Goal: Task Accomplishment & Management: Use online tool/utility

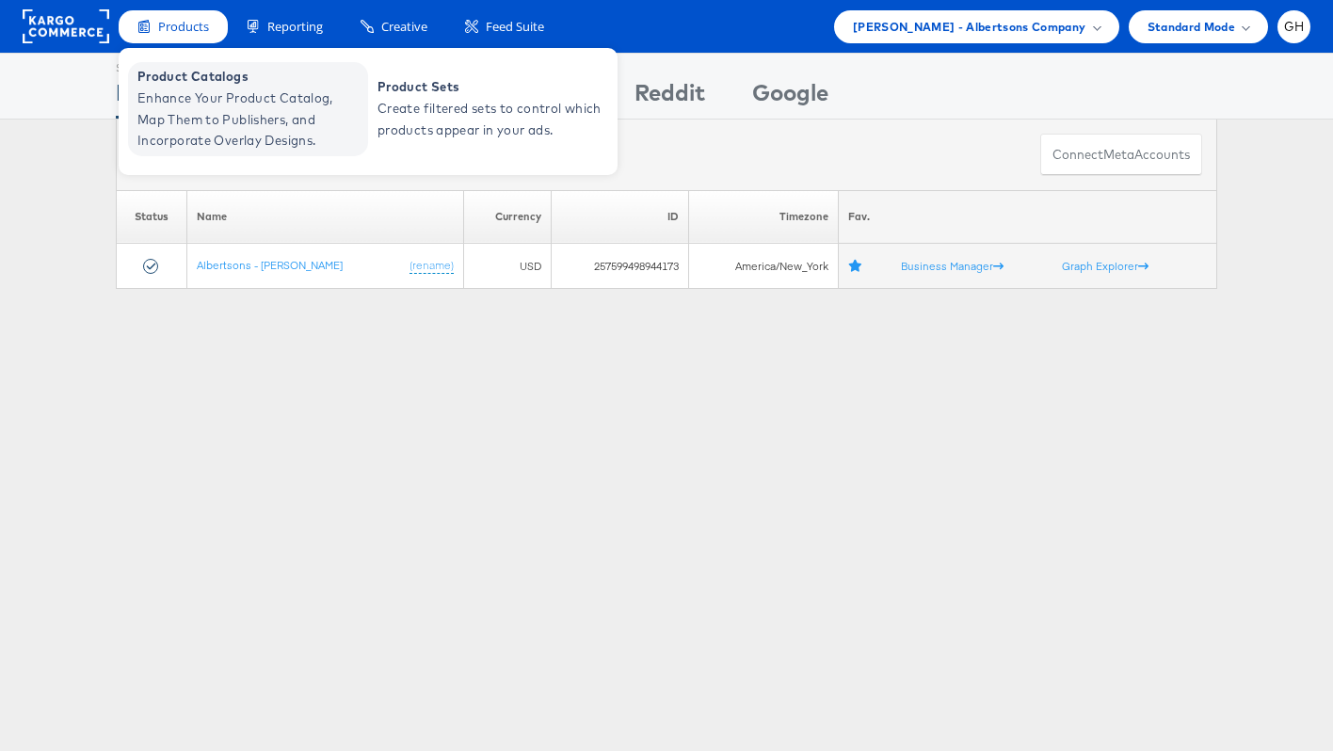
click at [179, 84] on span "Product Catalogs" at bounding box center [250, 77] width 226 height 22
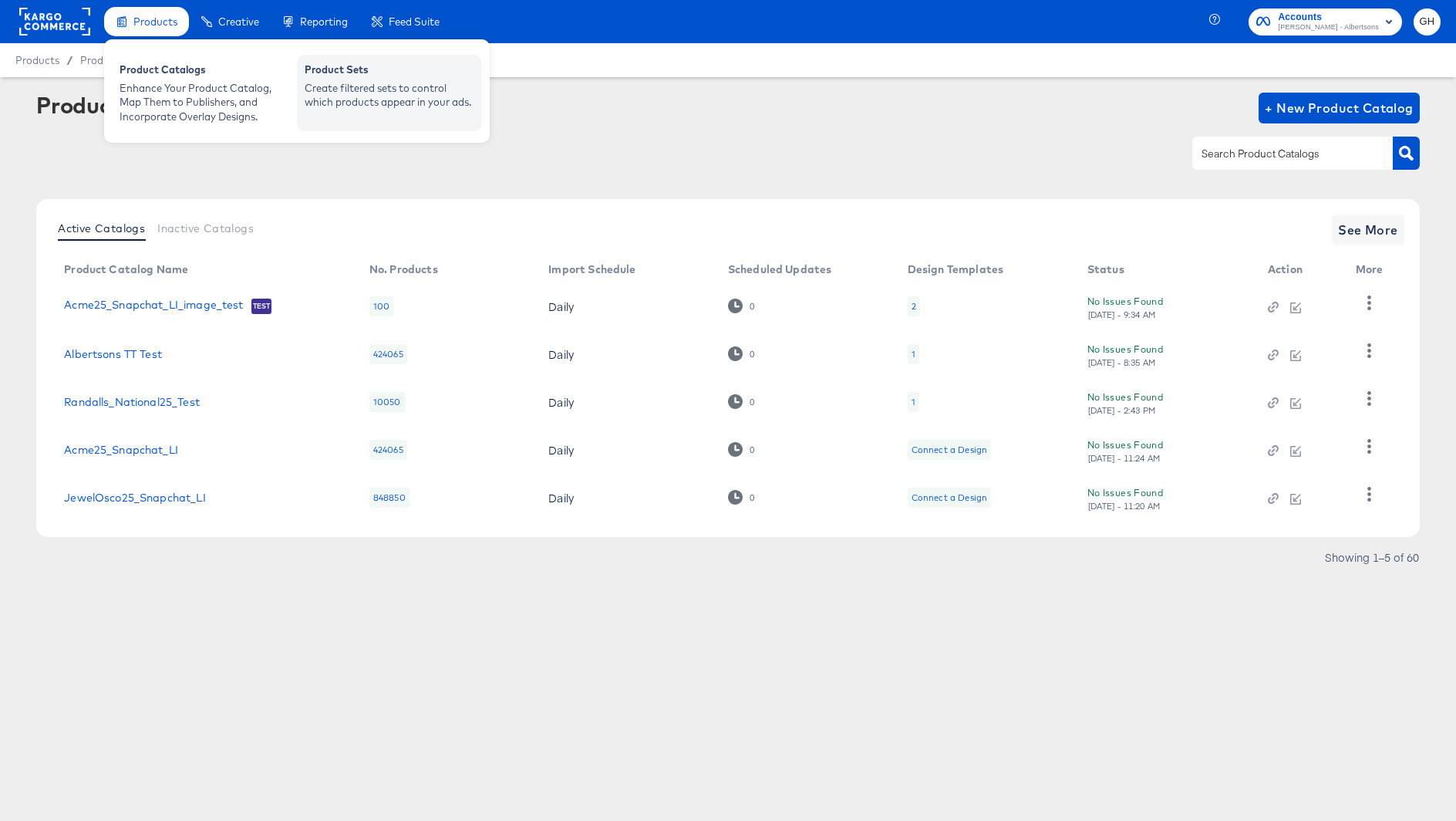
click at [333, 95] on div "Create filtered sets to control which products appear in your ads." at bounding box center [389, 95] width 170 height 29
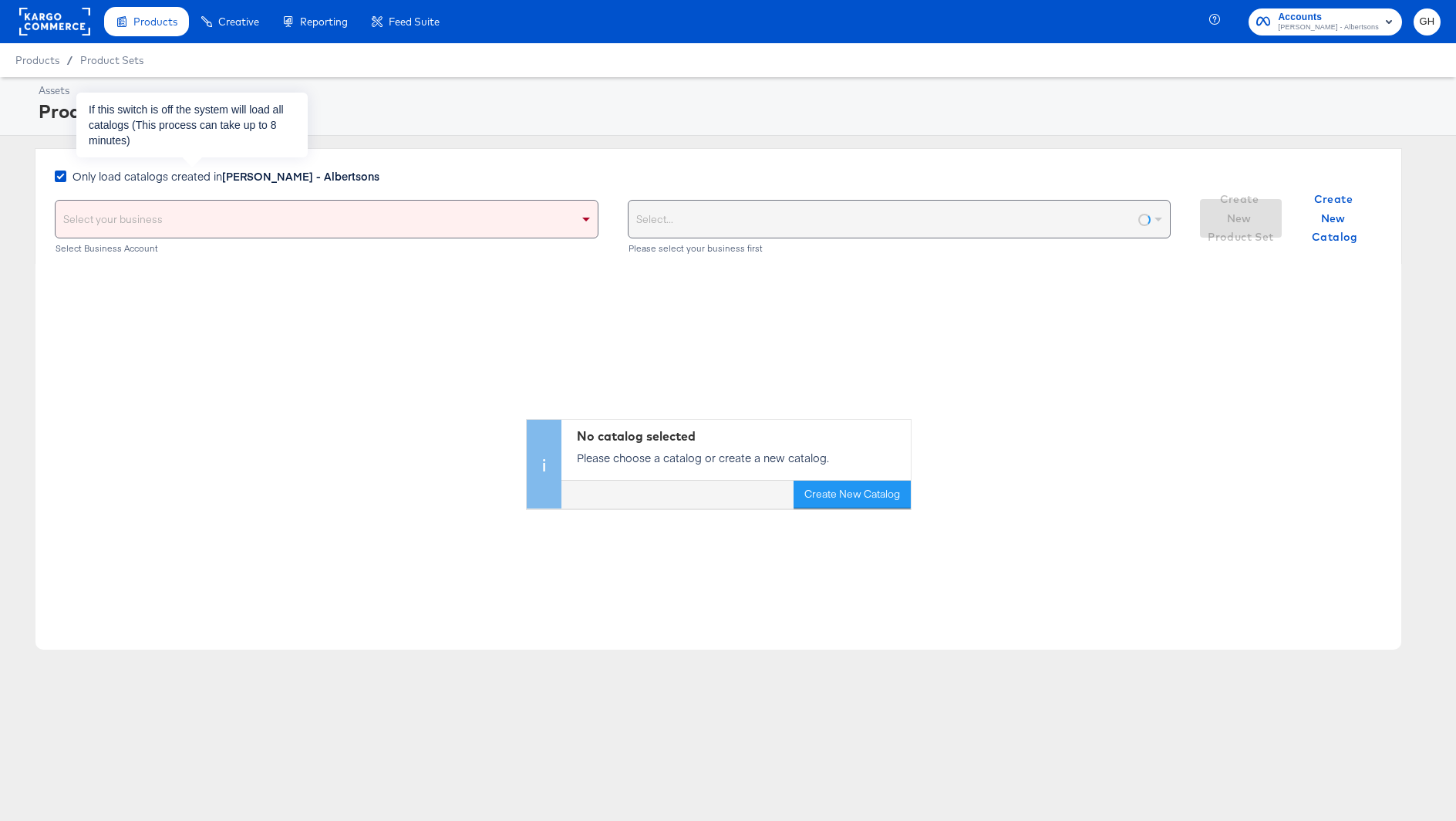
click at [194, 175] on span "Only load catalogs created in [PERSON_NAME] - Albertsons" at bounding box center [226, 175] width 307 height 16
click at [0, 0] on input "Only load catalogs created in [PERSON_NAME] - Albertsons" at bounding box center [0, 0] width 0 height 0
click at [197, 216] on div "Select your business" at bounding box center [327, 219] width 542 height 37
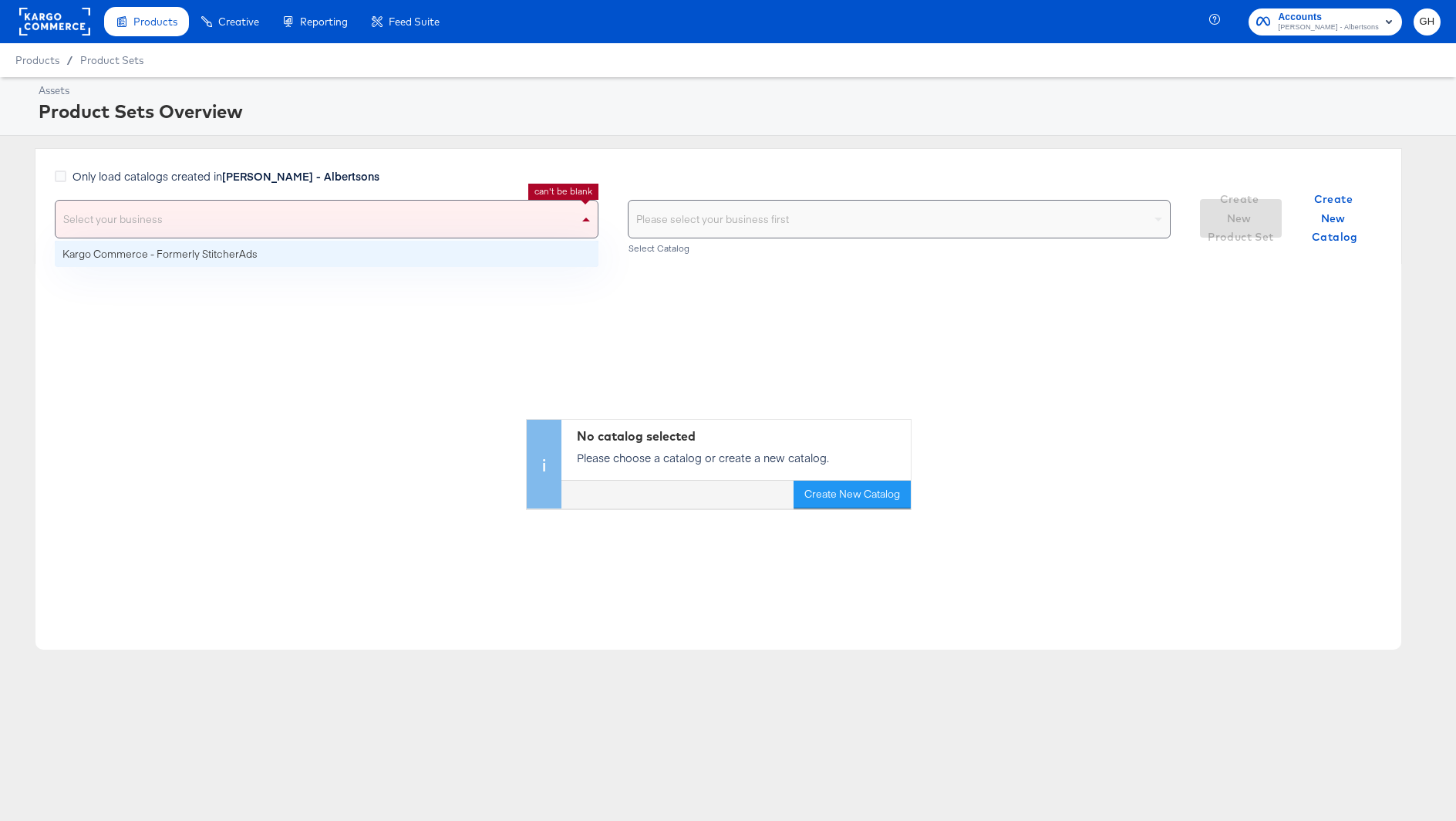
click at [197, 267] on div "No catalog selected Please choose a catalog or create a new catalog. Create New…" at bounding box center [717, 386] width 1365 height 244
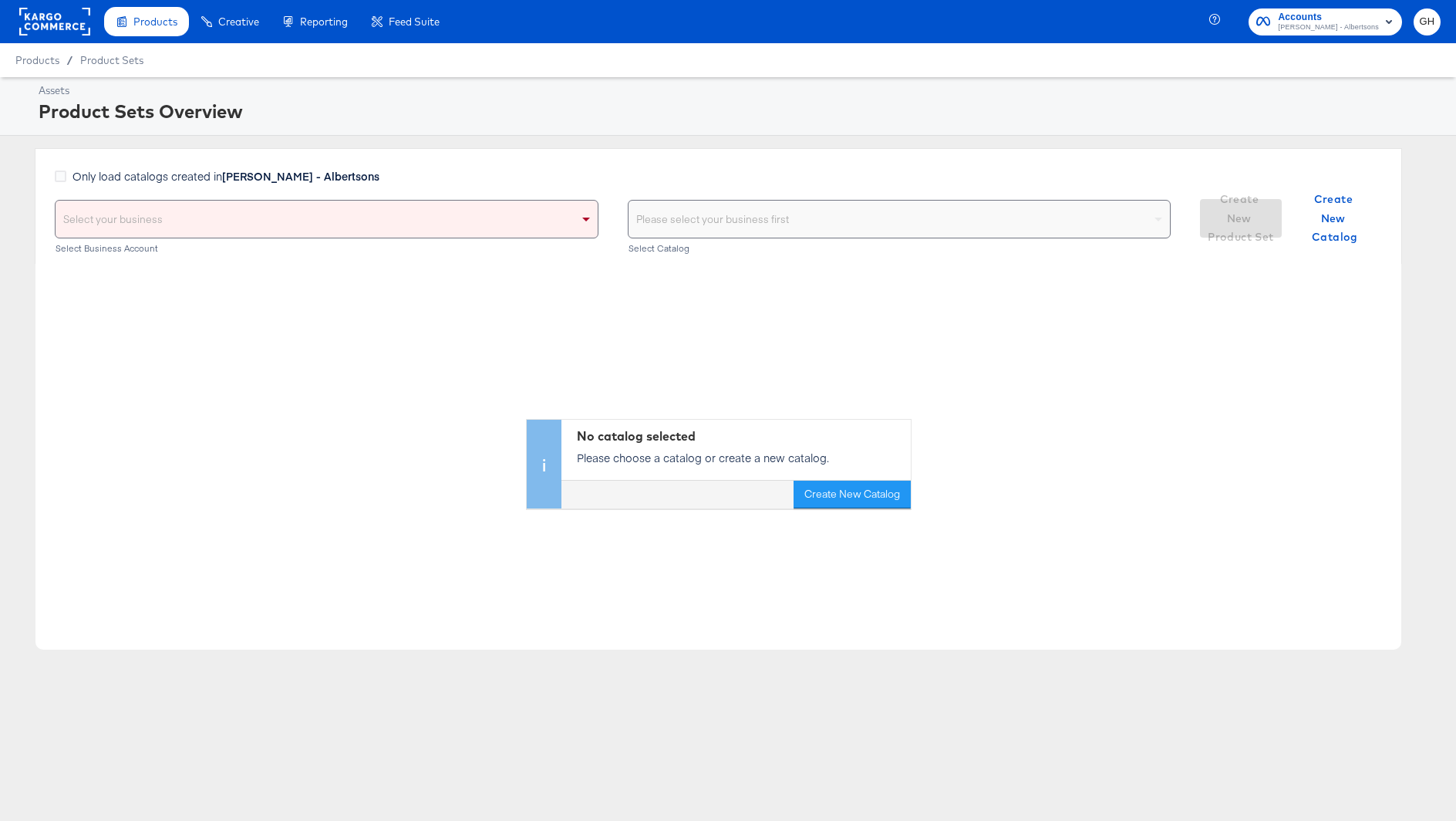
click at [202, 208] on div "Select your business" at bounding box center [327, 219] width 542 height 37
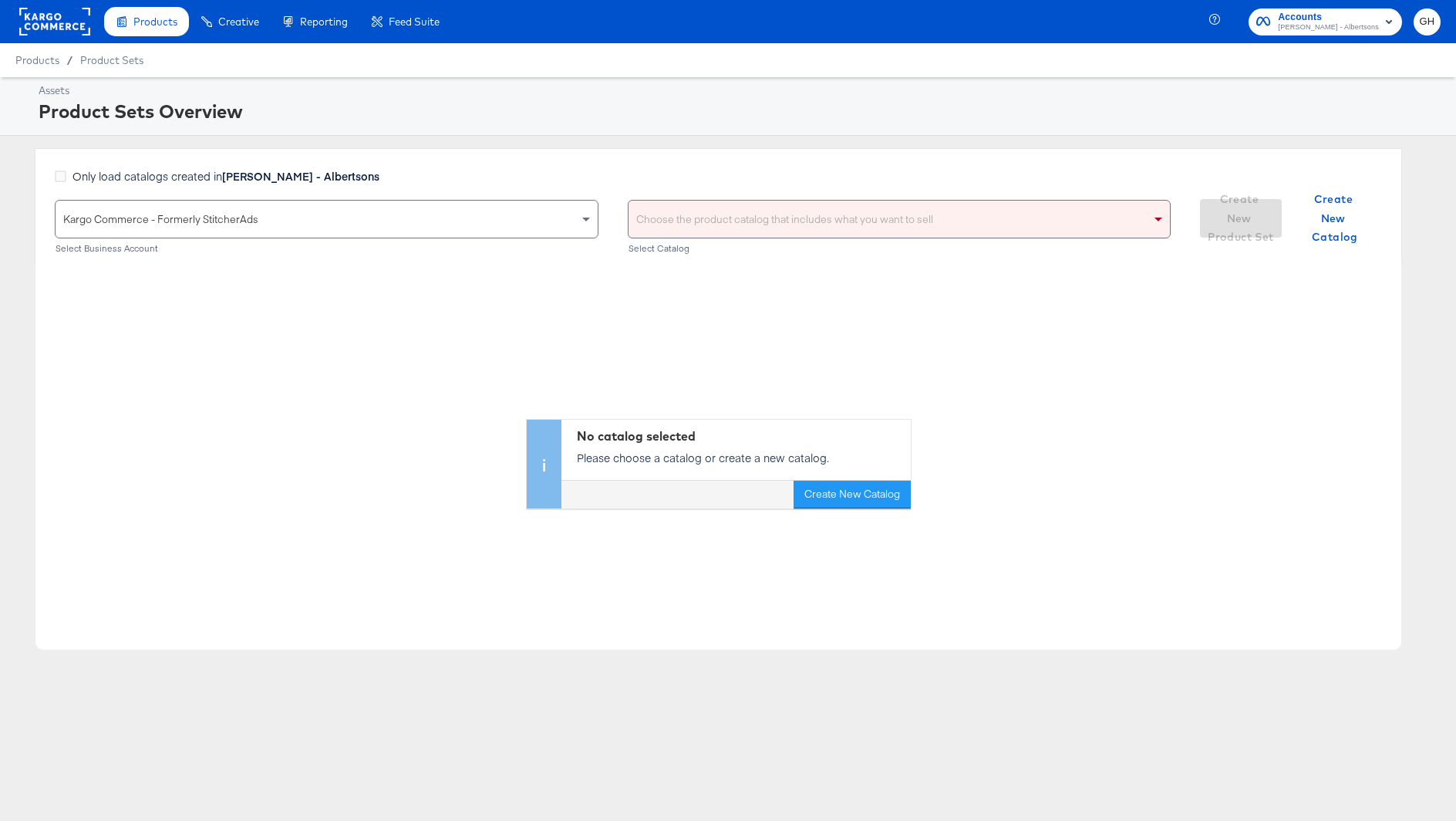
click at [700, 238] on div "Choose the product catalog that includes what you want to sell Select Catalog" at bounding box center [899, 227] width 544 height 54
click at [706, 220] on div "Choose the product catalog that includes what you want to sell" at bounding box center [899, 219] width 542 height 37
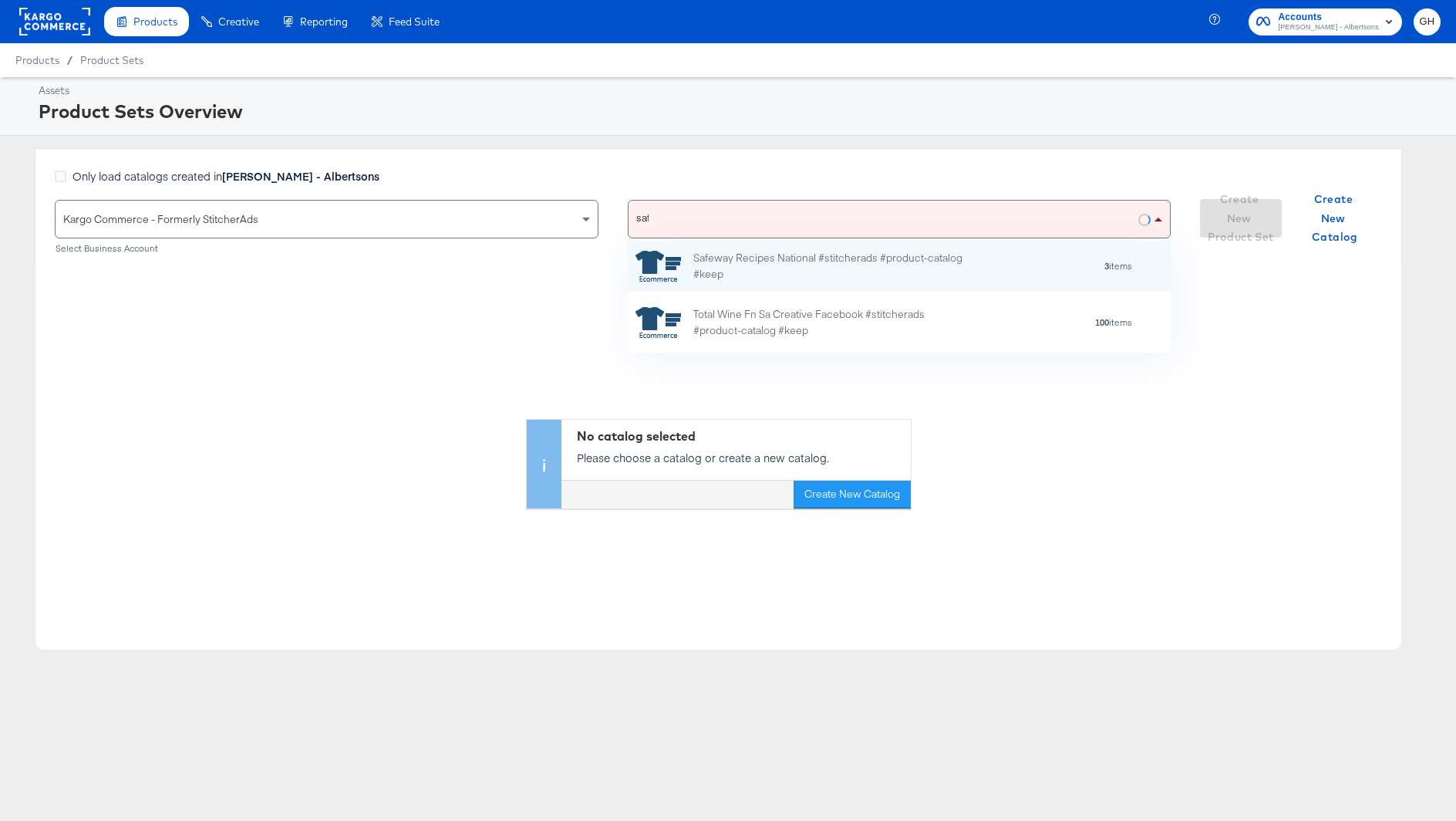
scroll to position [1, 1]
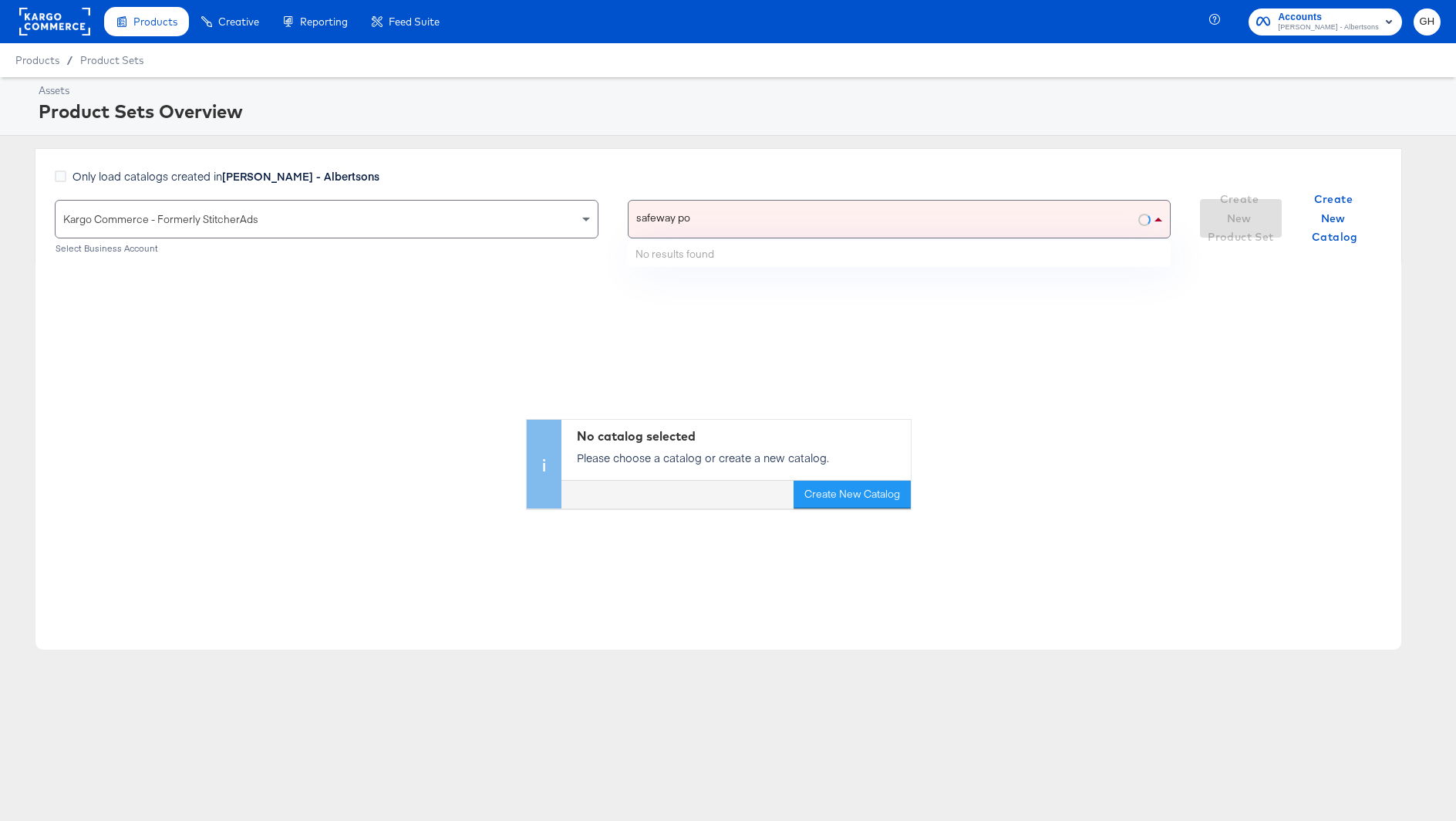
type input "safeway por"
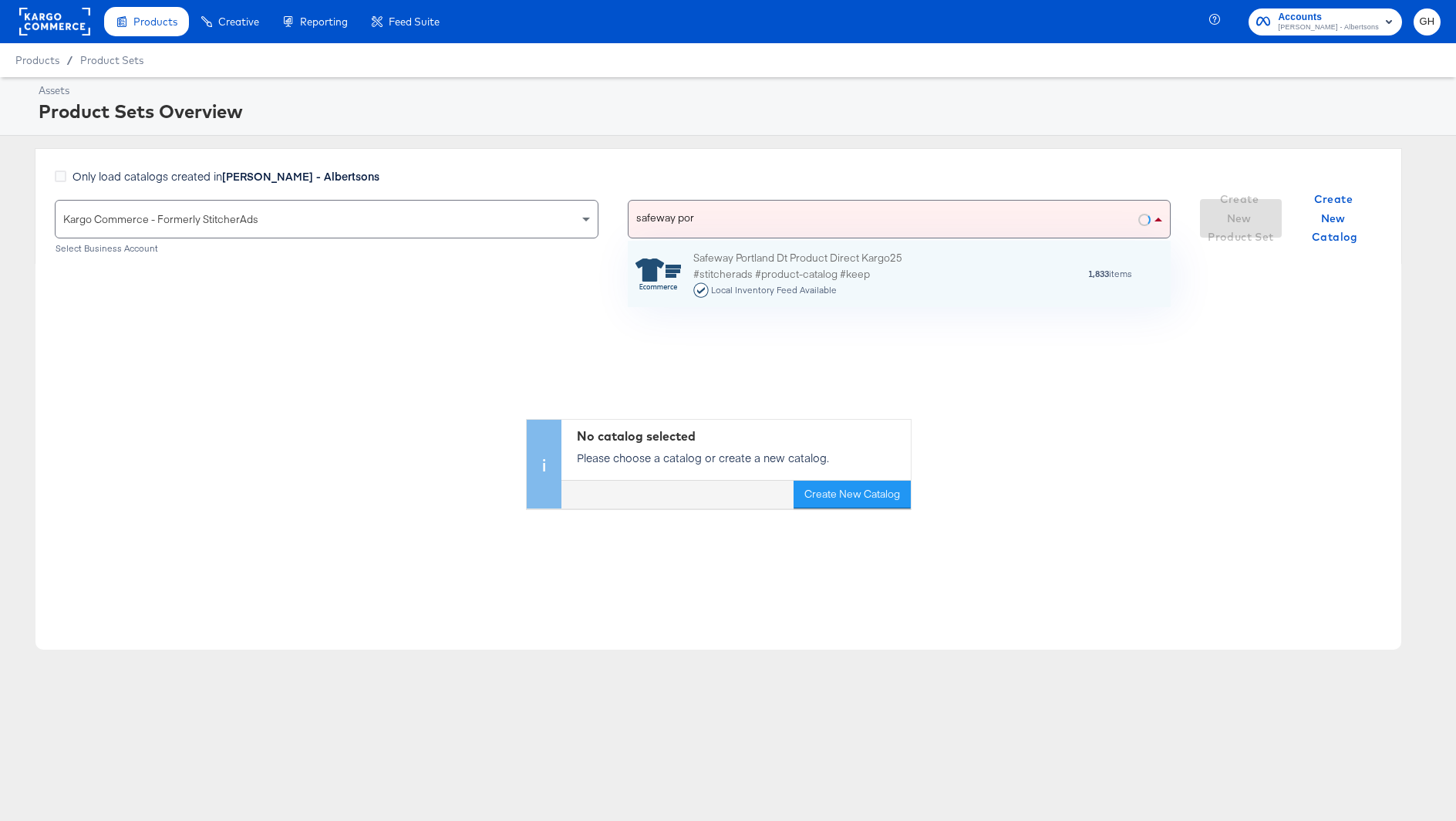
scroll to position [66, 544]
click at [837, 284] on div "Local Inventory Feed Available" at bounding box center [828, 290] width 270 height 16
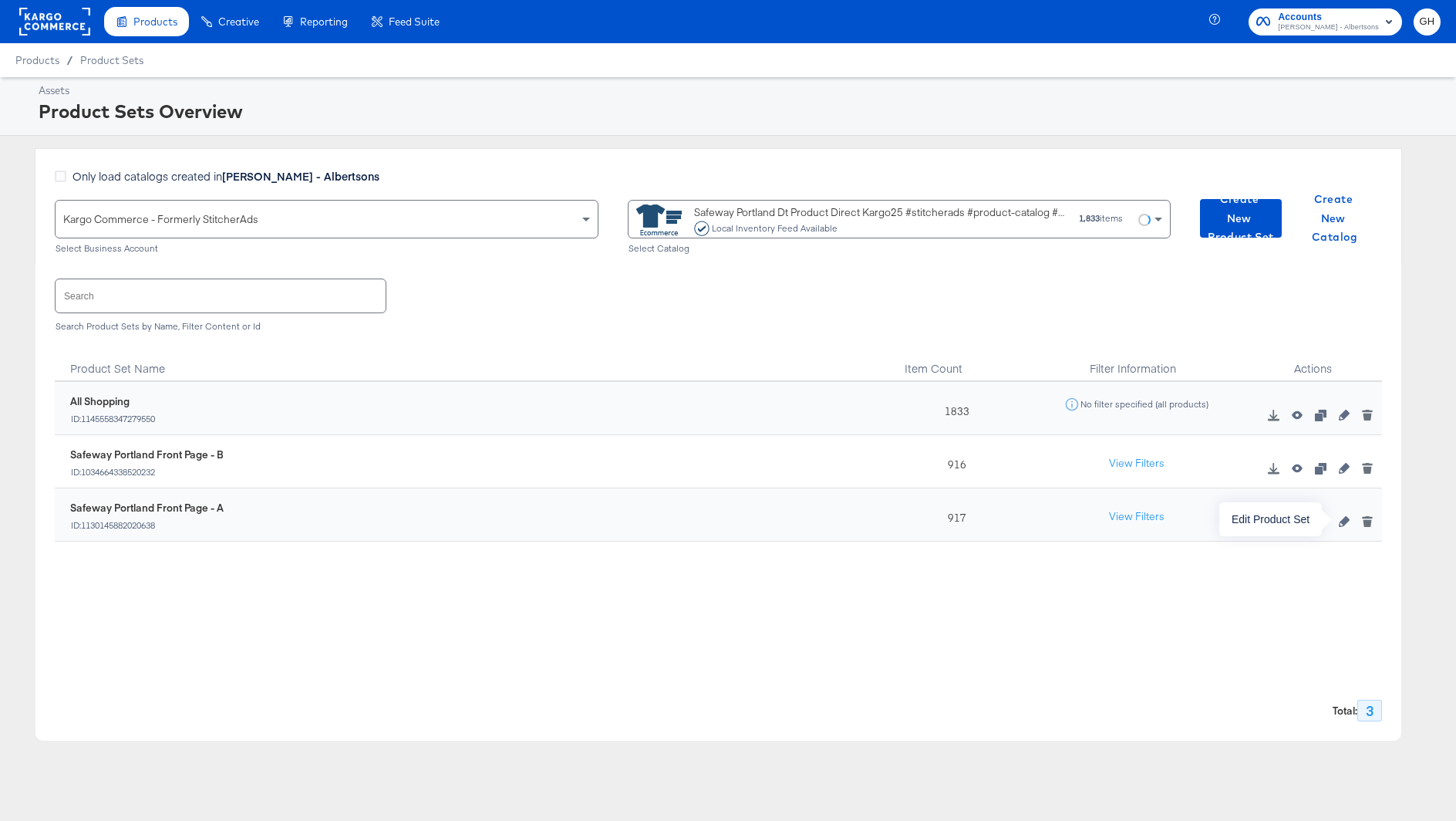
click at [1345, 521] on icon "button" at bounding box center [1344, 521] width 11 height 11
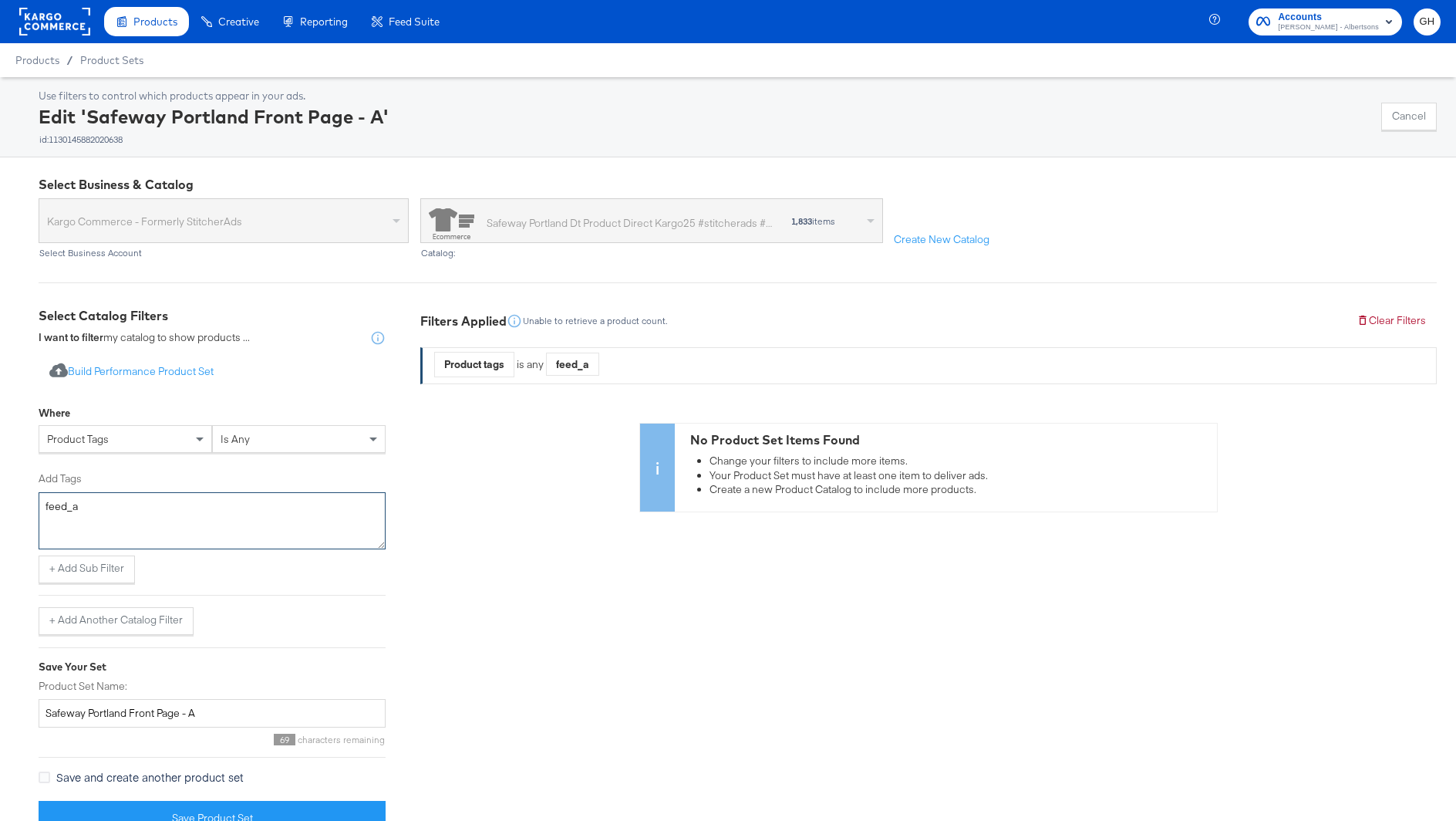
drag, startPoint x: 115, startPoint y: 507, endPoint x: 11, endPoint y: 506, distance: 104.0
click at [11, 506] on div "Select Business & Catalog Kargo Commerce - Formerly StitcherAds Select Business…" at bounding box center [728, 506] width 1456 height 696
paste textarea "feed_a"
type textarea "feed_a"
click at [240, 438] on span "is any" at bounding box center [235, 438] width 29 height 14
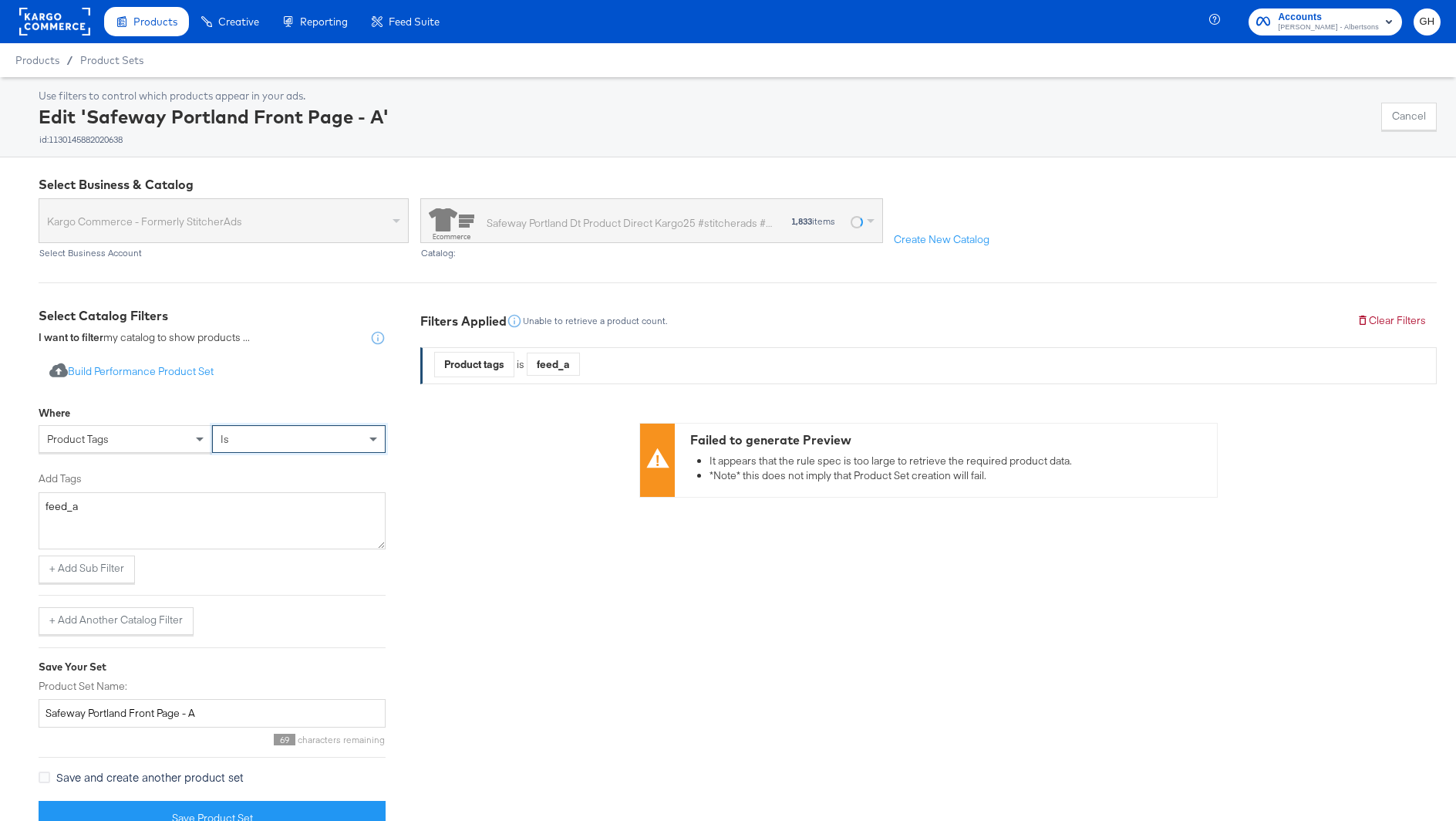
scroll to position [30, 0]
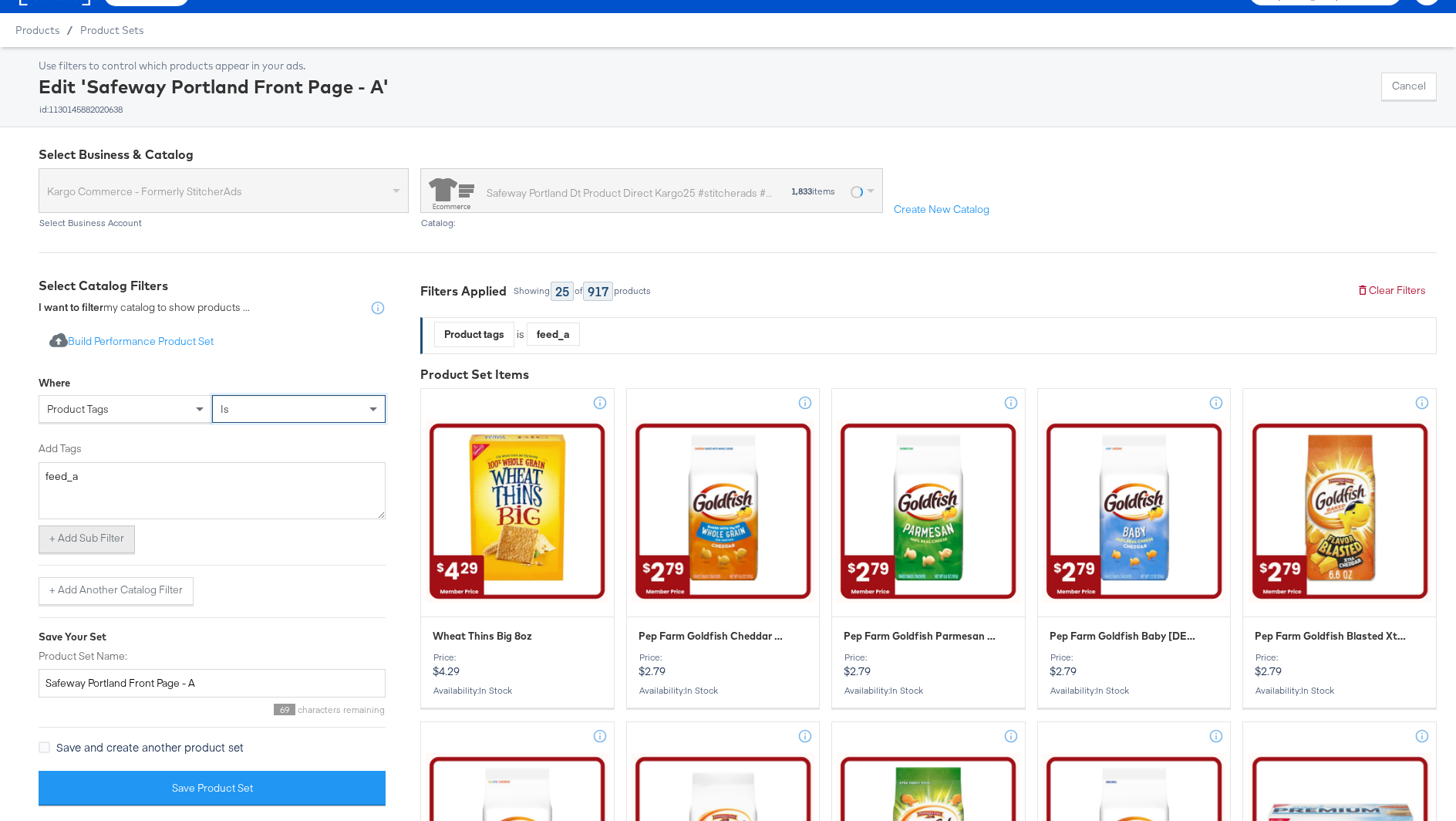
click at [107, 542] on button "+ Add Sub Filter" at bounding box center [87, 539] width 97 height 28
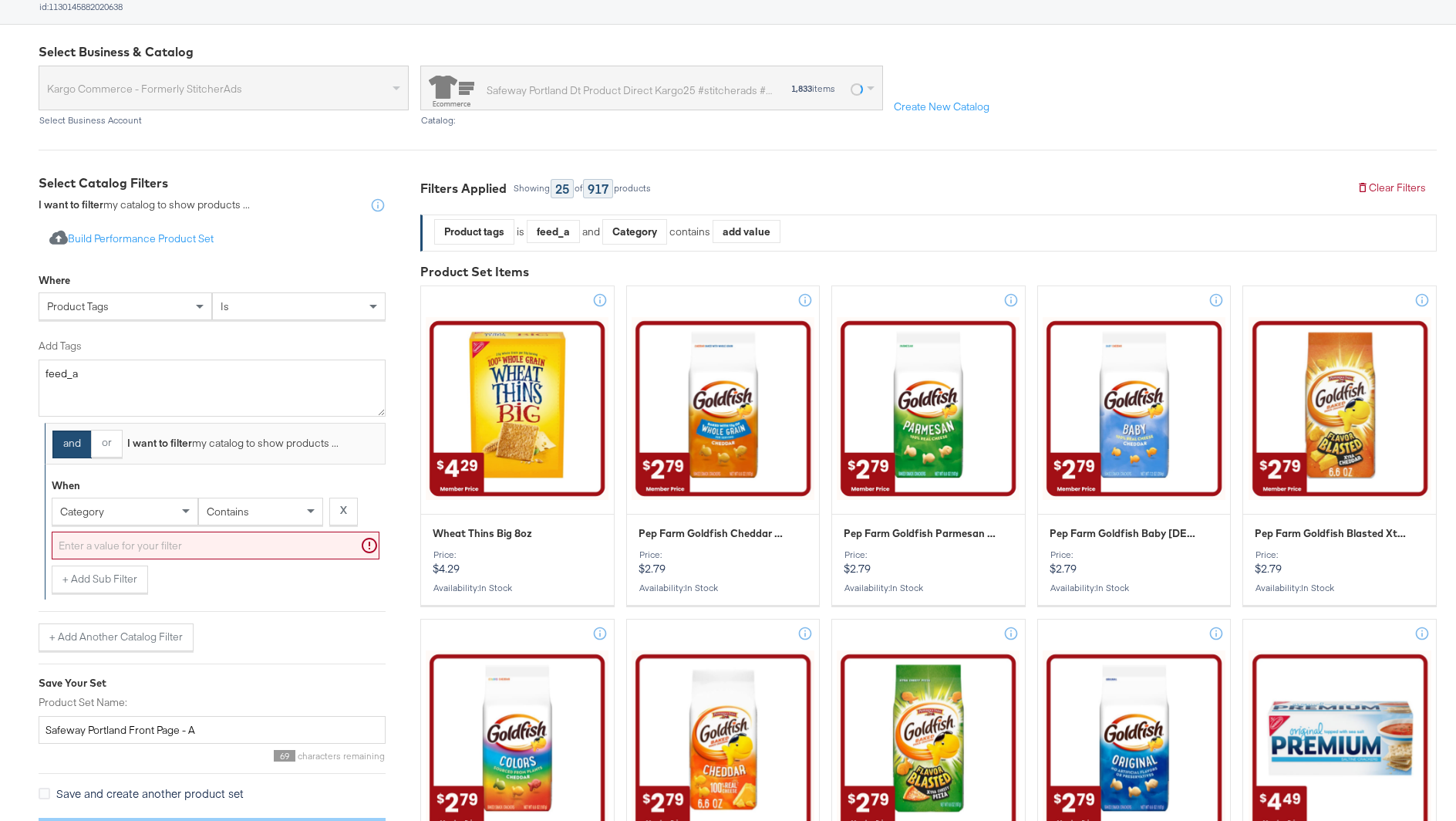
scroll to position [172, 0]
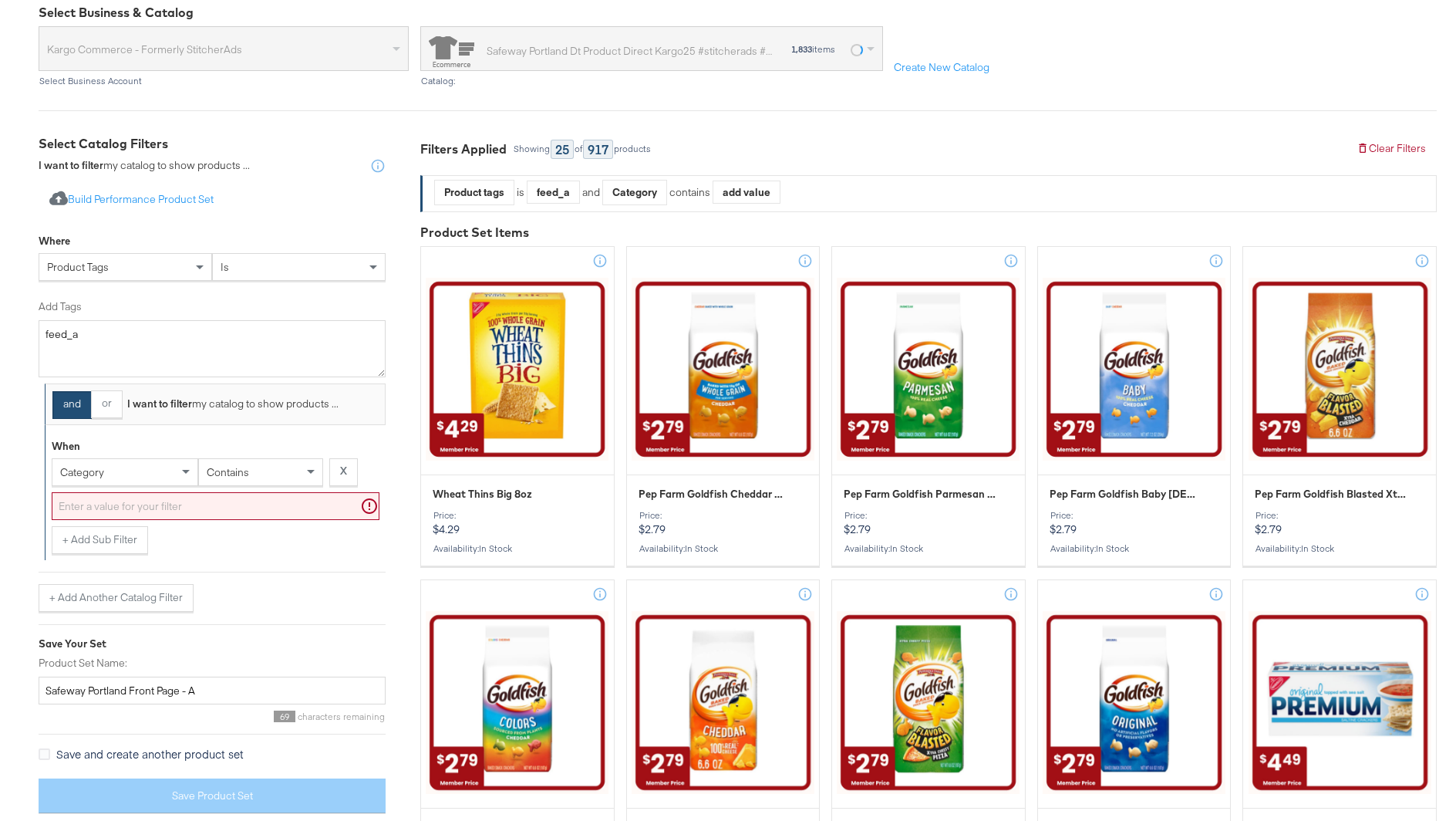
click at [124, 469] on div "category" at bounding box center [124, 472] width 145 height 26
type input "tag"
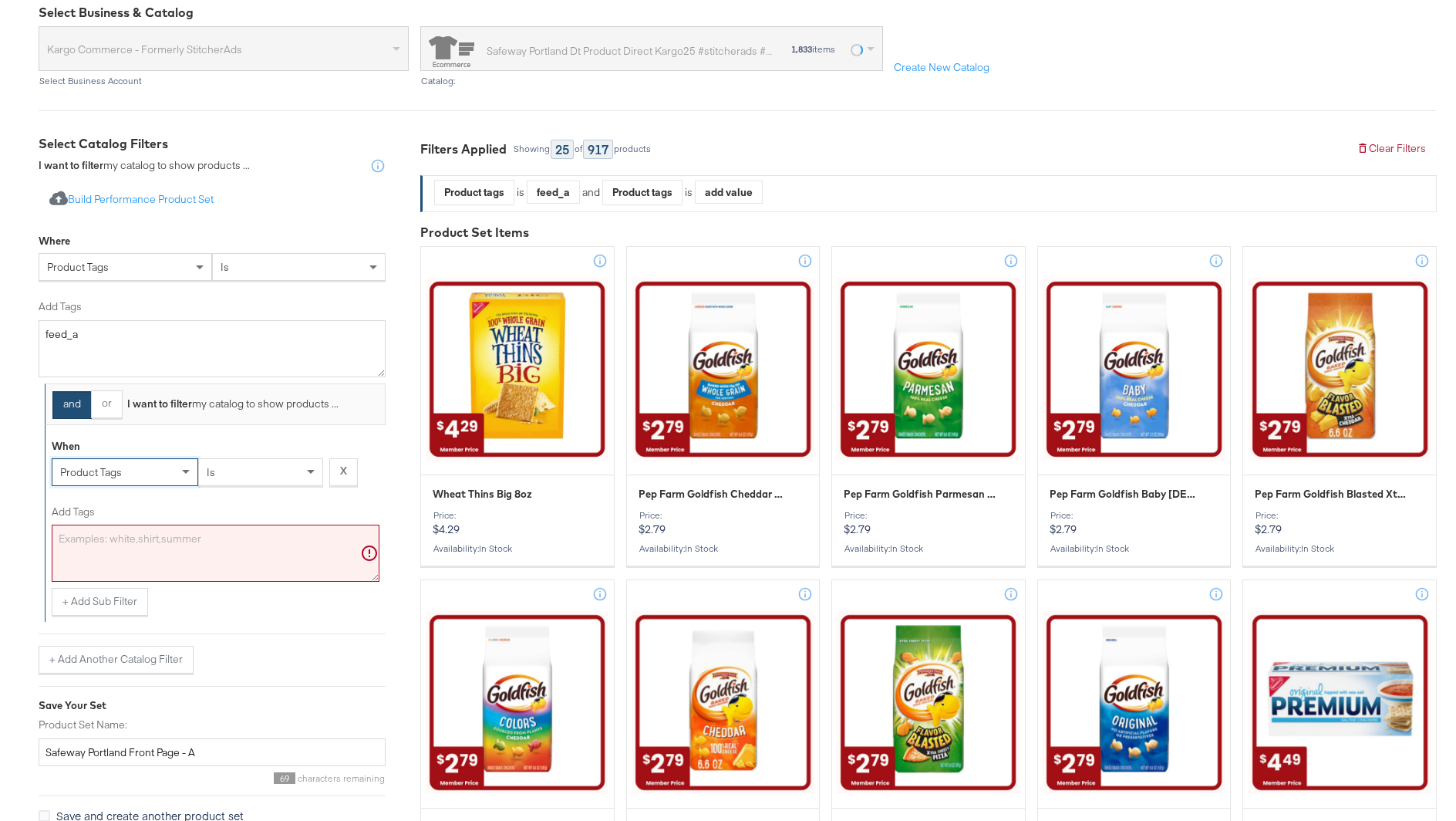
click at [205, 574] on textarea "Add Tags" at bounding box center [215, 553] width 328 height 57
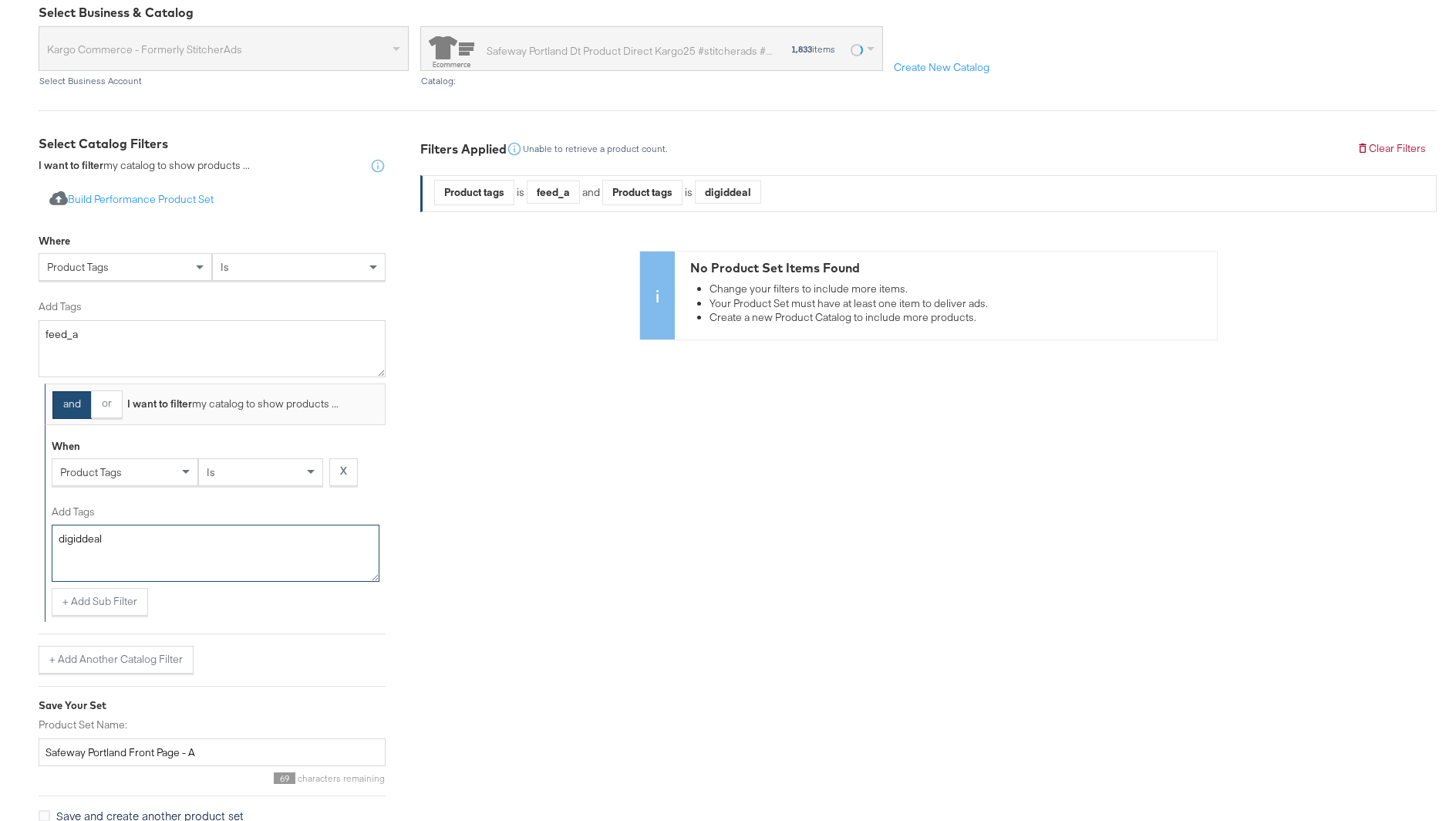
click at [83, 544] on textarea "digiddeal" at bounding box center [215, 553] width 328 height 57
click at [84, 536] on textarea "digiddeal" at bounding box center [215, 553] width 328 height 57
type textarea "digideal"
click at [249, 627] on div "and or I want to filter my catalog to show products ... When product tags is X …" at bounding box center [212, 528] width 347 height 290
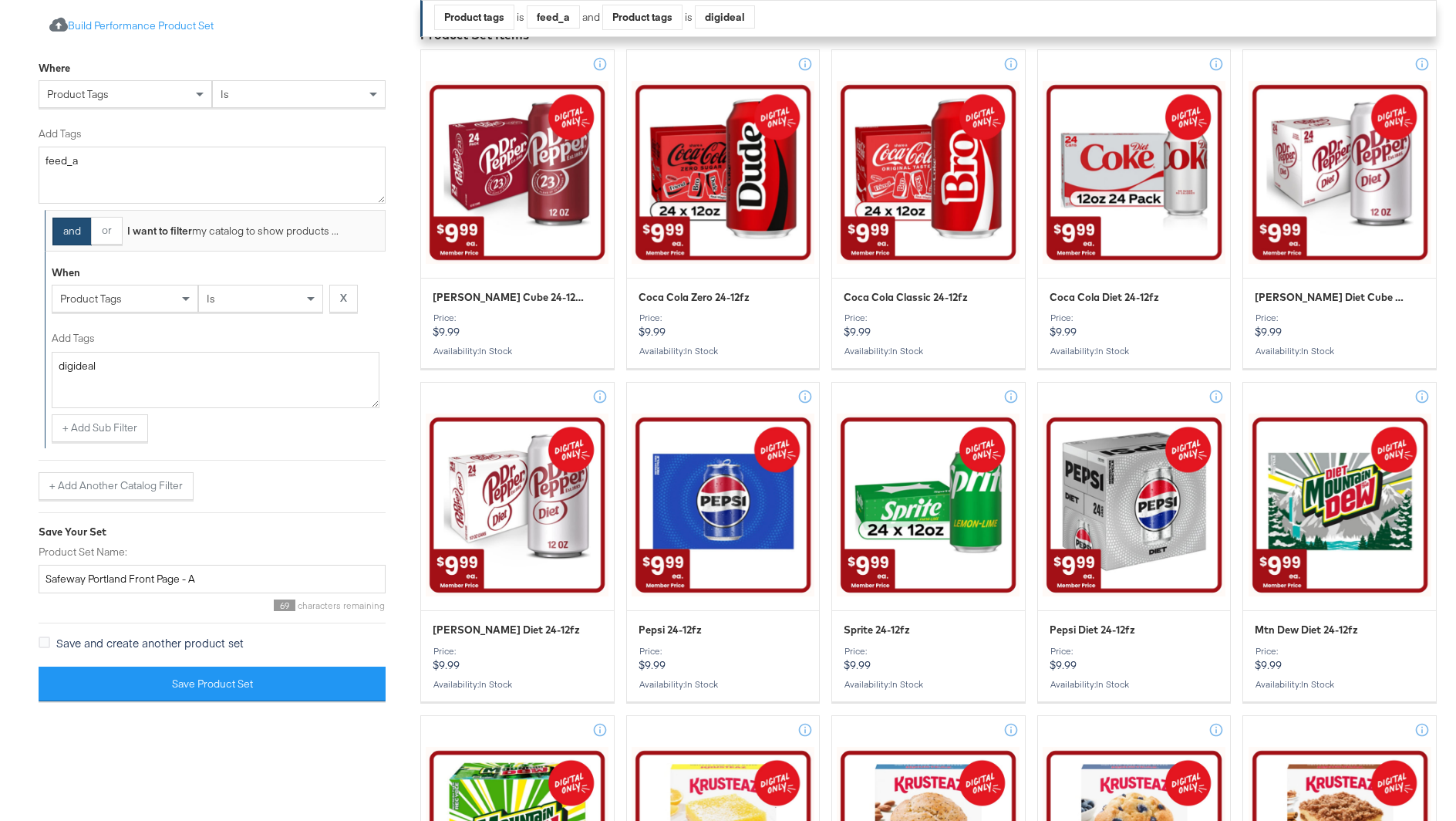
scroll to position [397, 0]
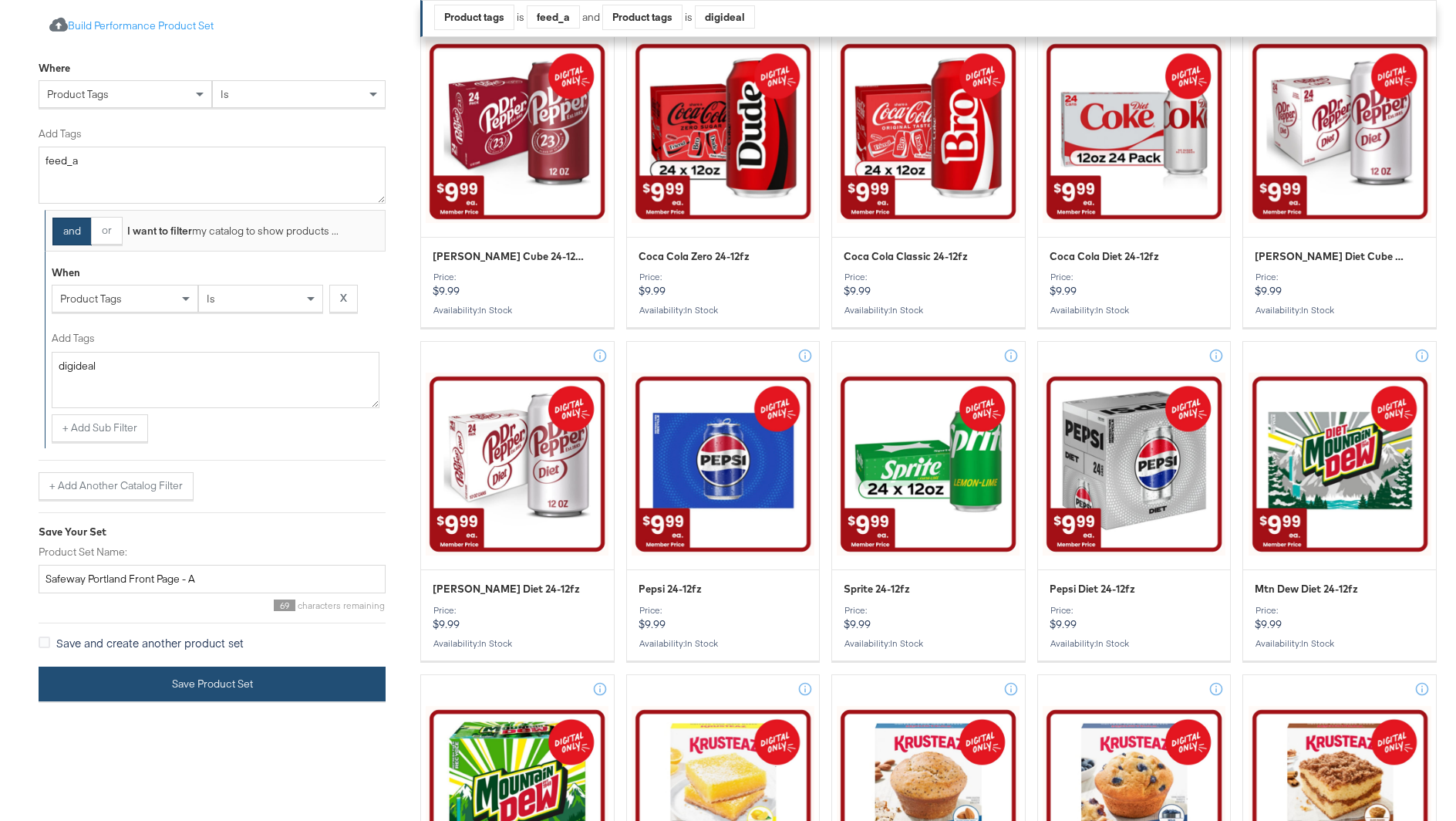
click at [234, 683] on button "Save Product Set" at bounding box center [212, 684] width 347 height 34
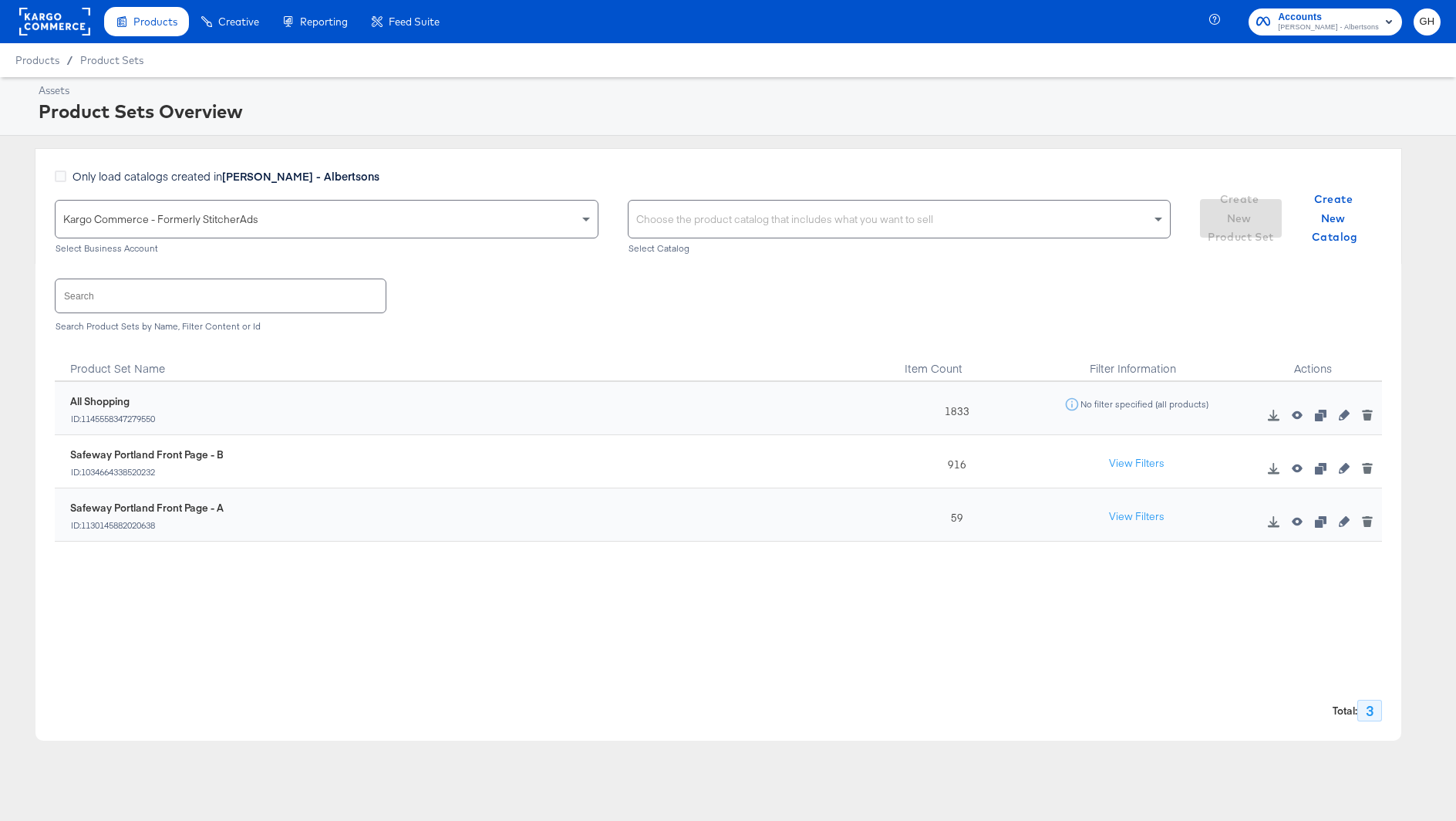
click at [783, 221] on div "Choose the product catalog that includes what you want to sell" at bounding box center [899, 219] width 542 height 37
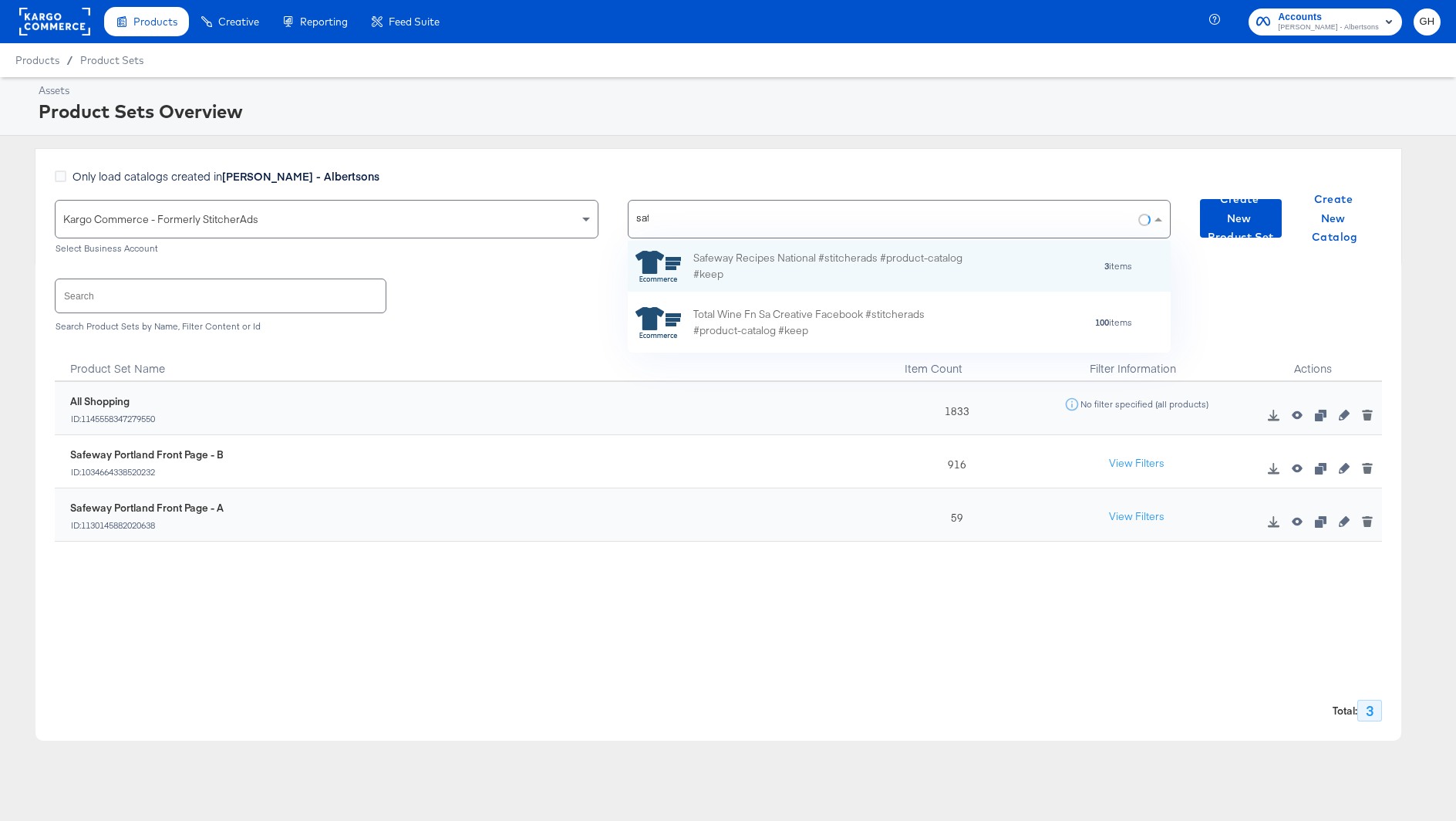
scroll to position [1, 1]
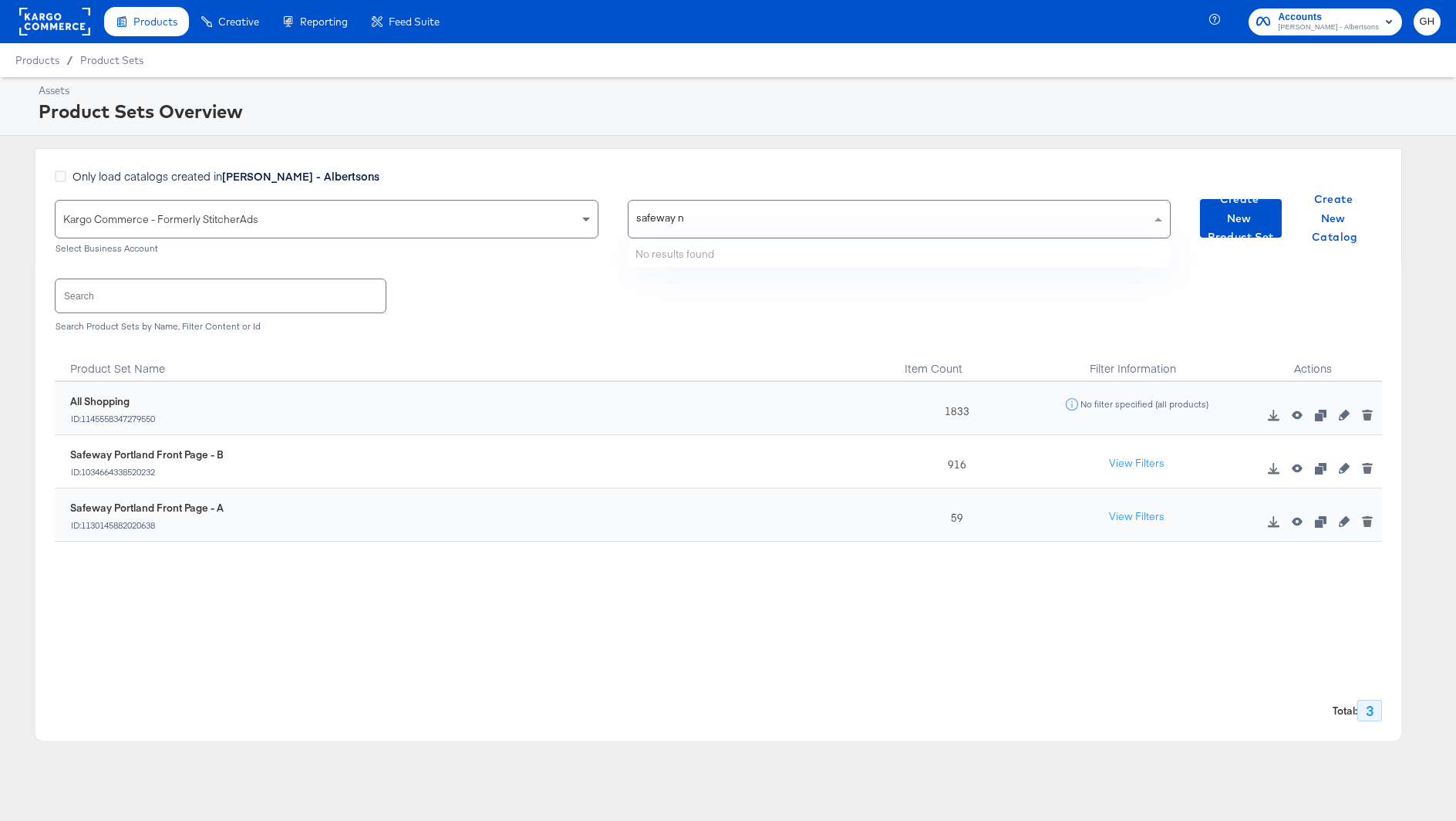
type input "safeway no"
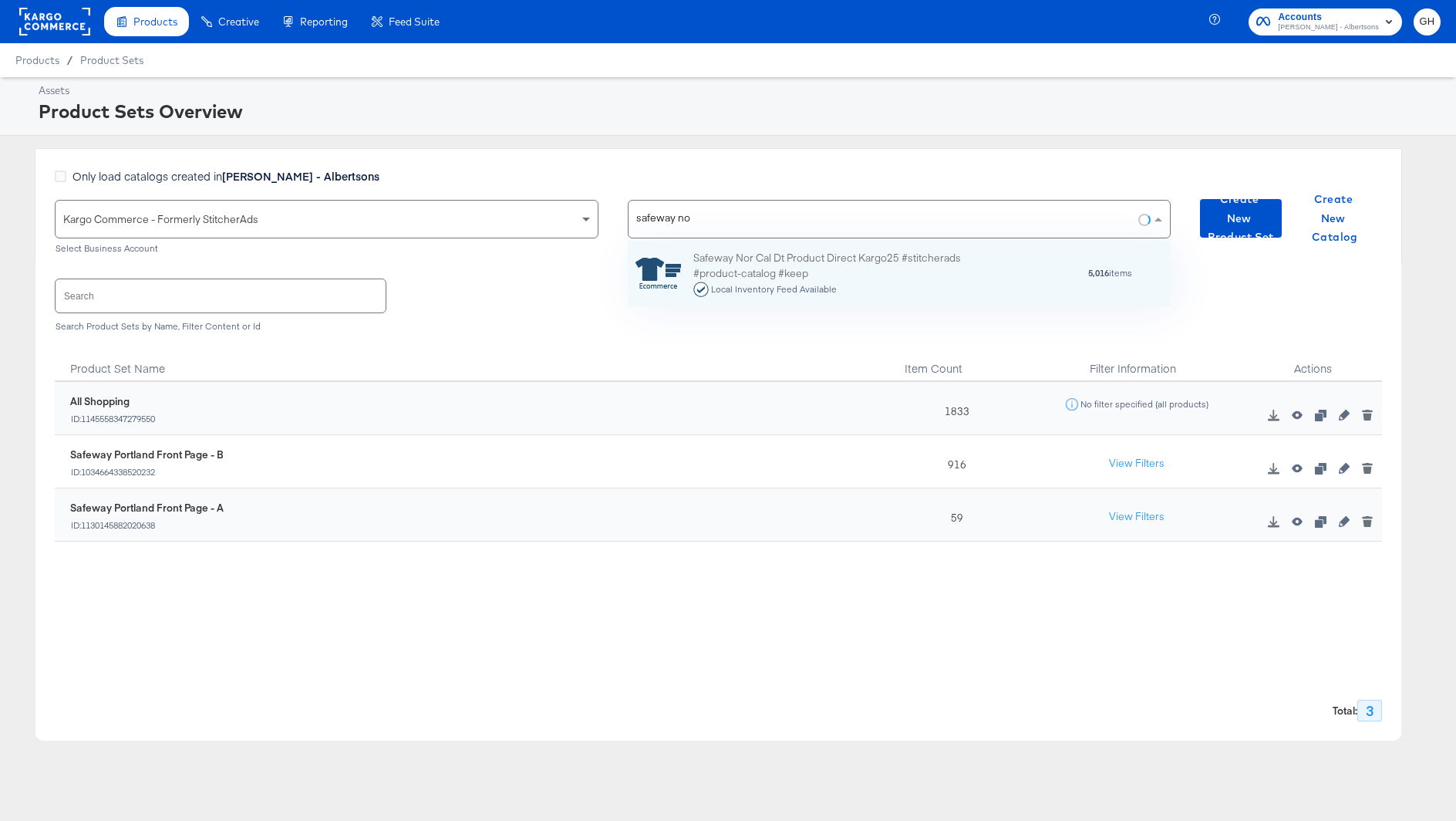
scroll to position [65, 544]
click at [811, 251] on div "Safeway Nor Cal Dt Product Direct Kargo25 #stitcherads #product-catalog #keep L…" at bounding box center [828, 273] width 270 height 48
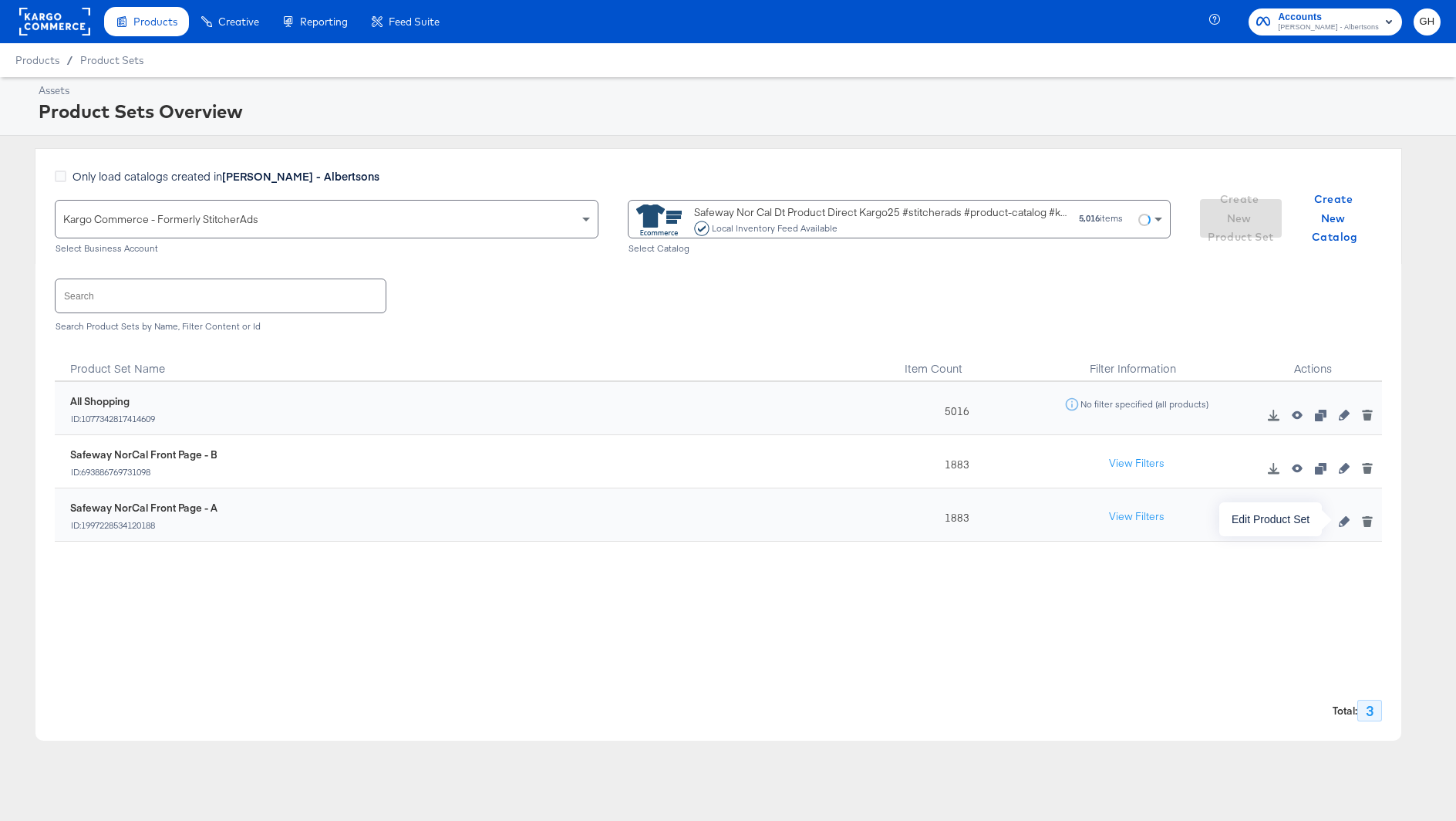
click at [1348, 522] on icon "button" at bounding box center [1344, 521] width 11 height 11
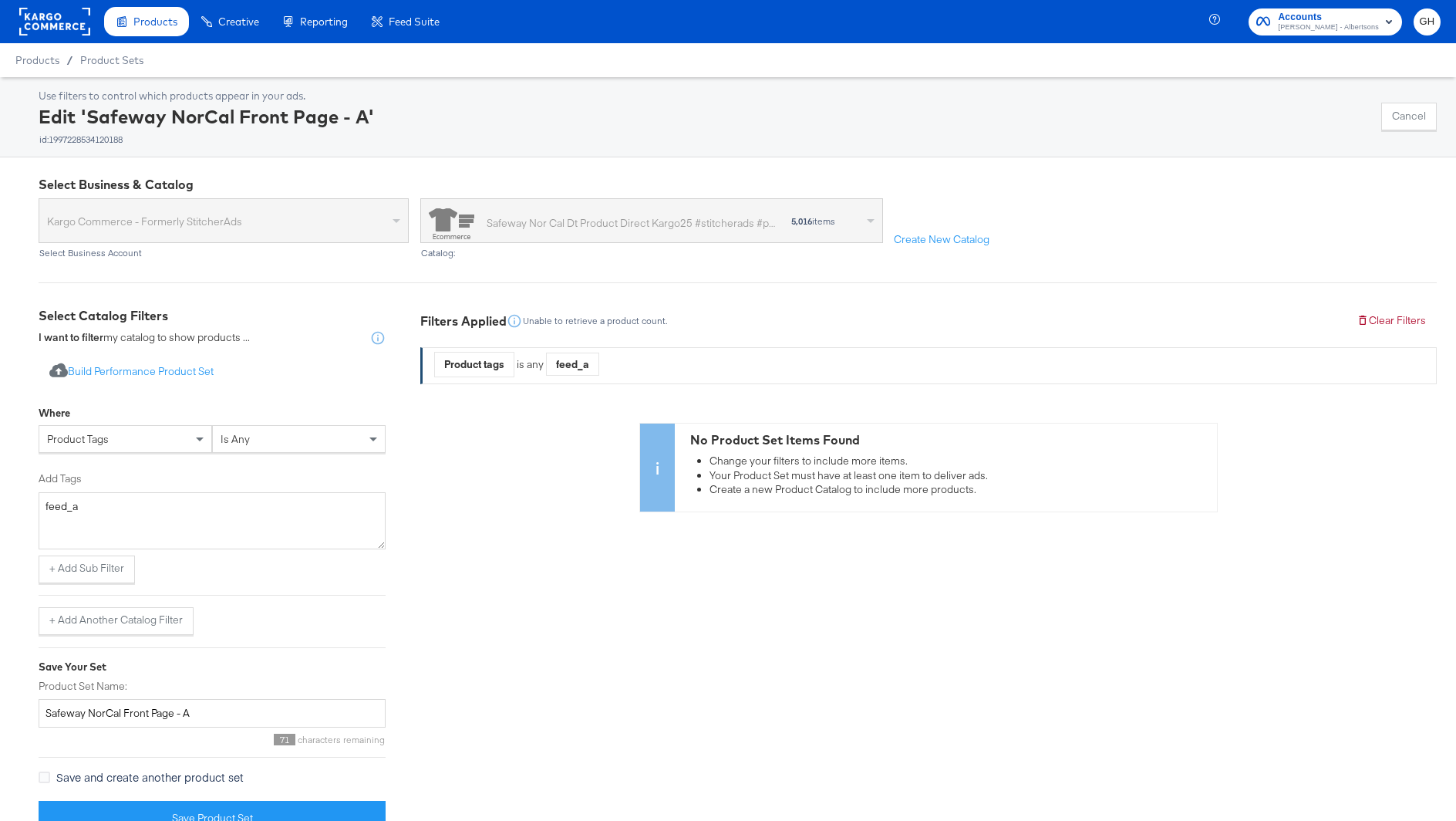
click at [255, 441] on div "is any" at bounding box center [299, 439] width 172 height 26
click at [96, 568] on button "+ Add Sub Filter" at bounding box center [87, 569] width 97 height 28
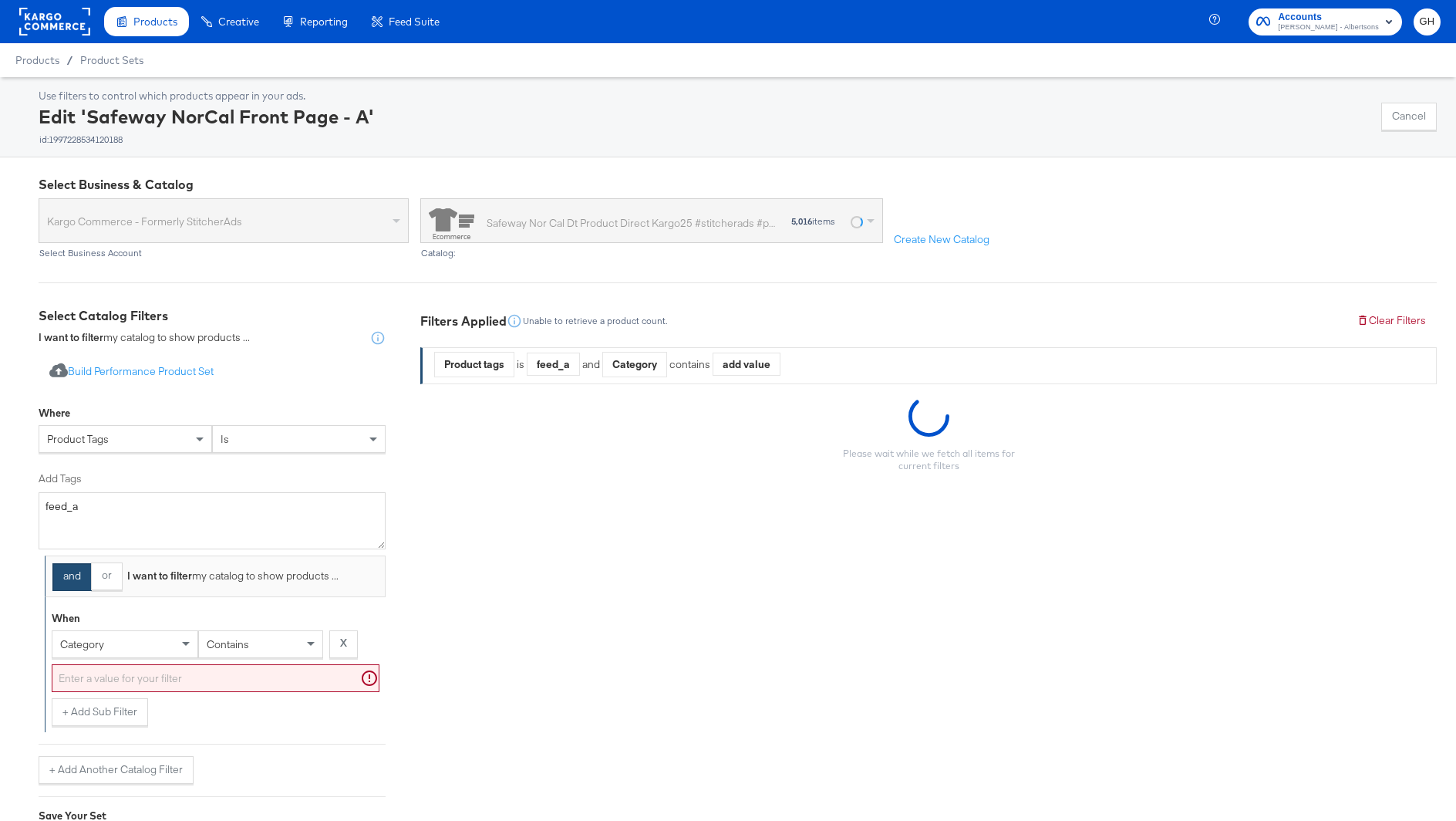
click at [104, 635] on div "category" at bounding box center [124, 644] width 145 height 26
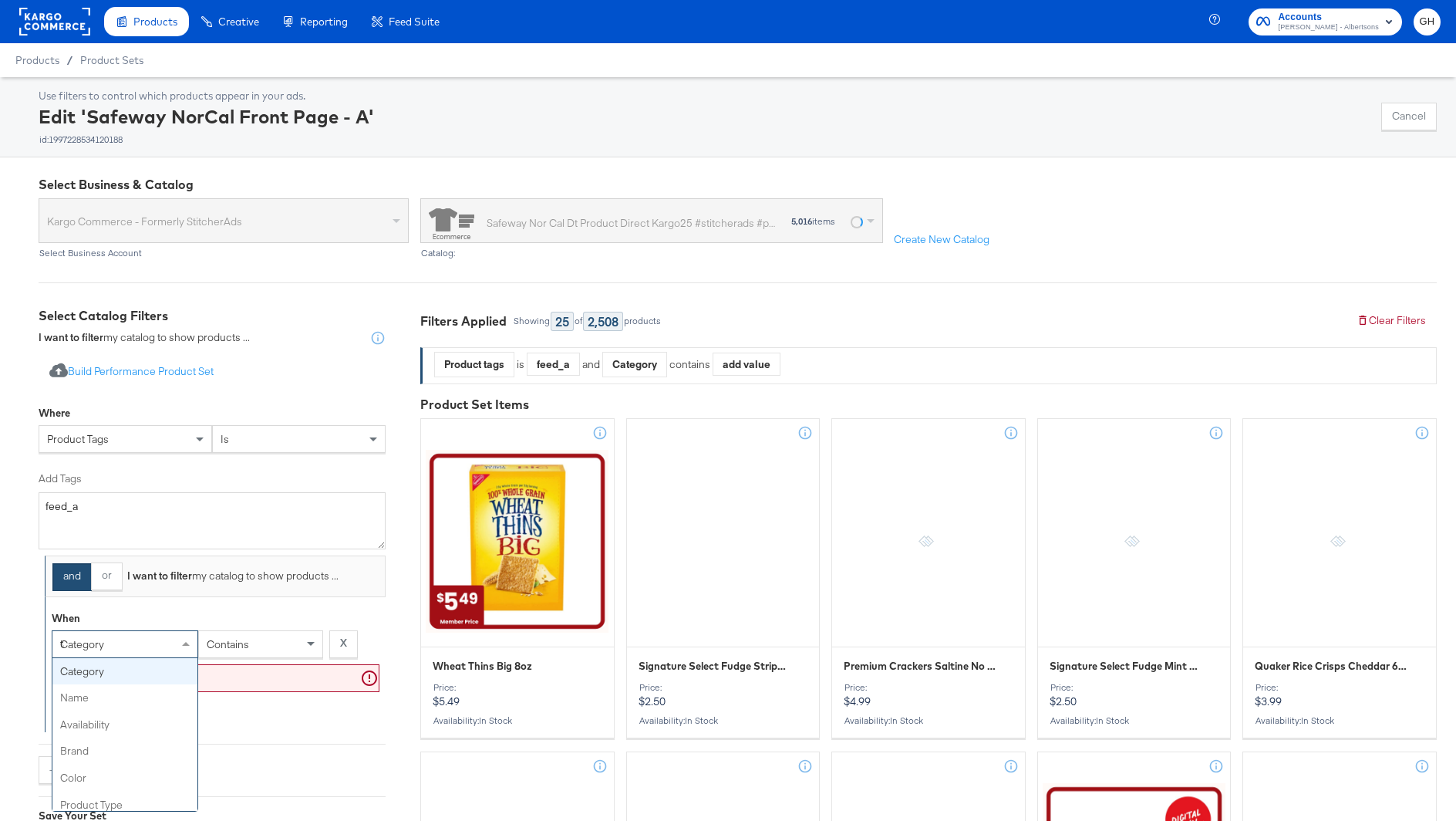
type input "tag"
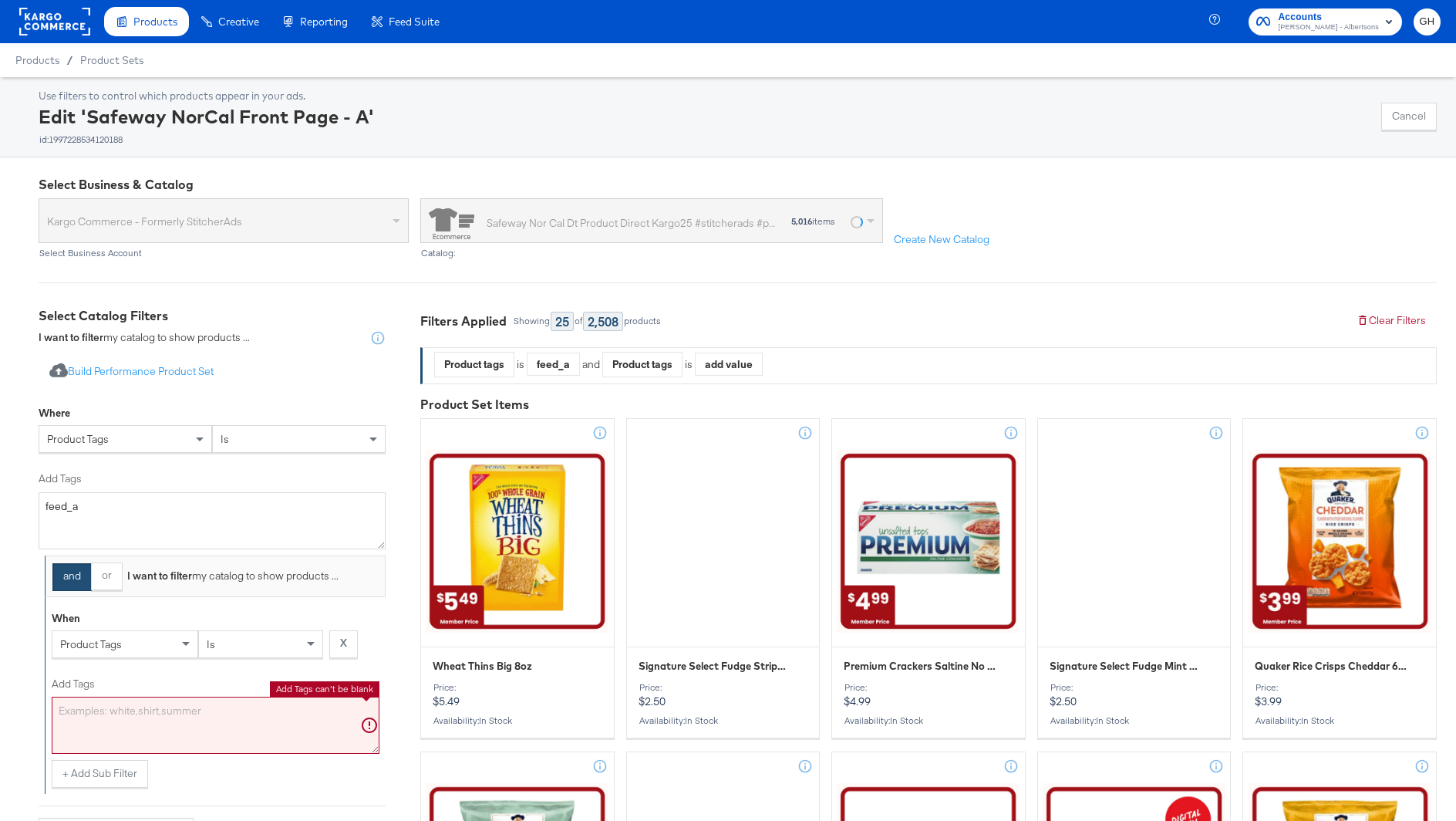
click at [111, 711] on textarea "Add Tags" at bounding box center [215, 725] width 328 height 57
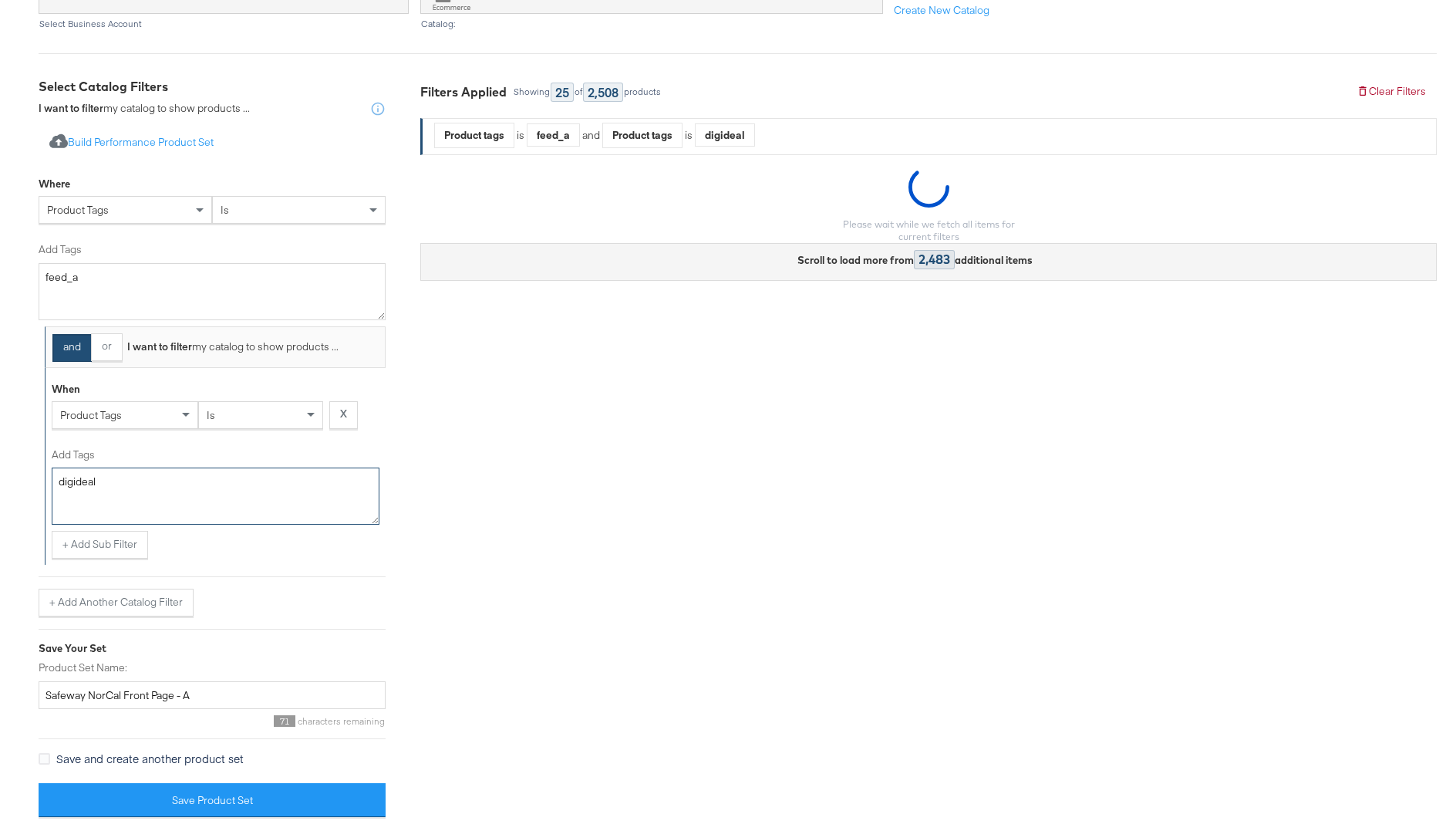
scroll to position [232, 0]
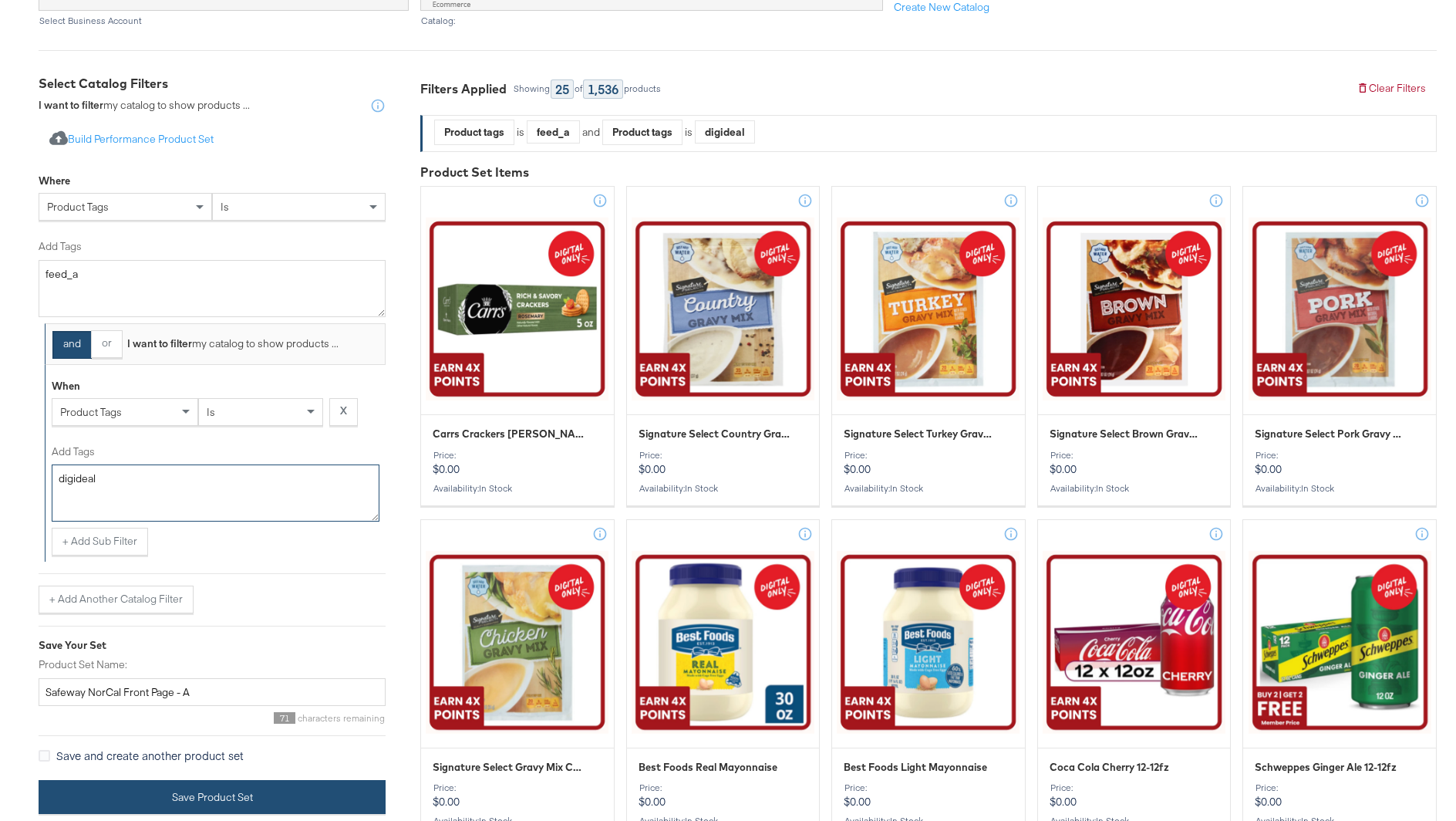
type textarea "digideal"
click at [225, 797] on button "Save Product Set" at bounding box center [212, 797] width 347 height 34
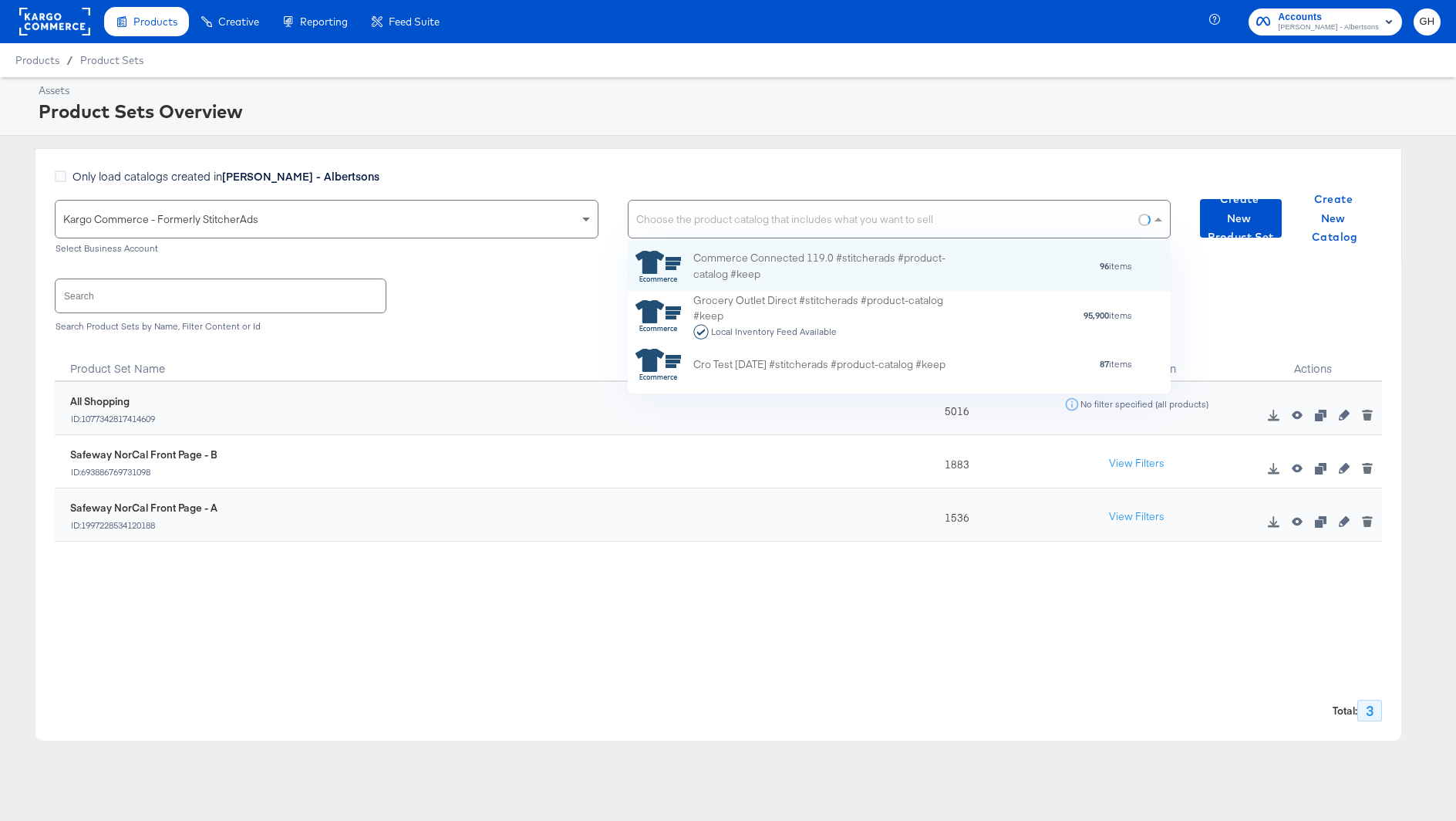
click at [760, 223] on div "Choose the product catalog that includes what you want to sell" at bounding box center [899, 219] width 542 height 37
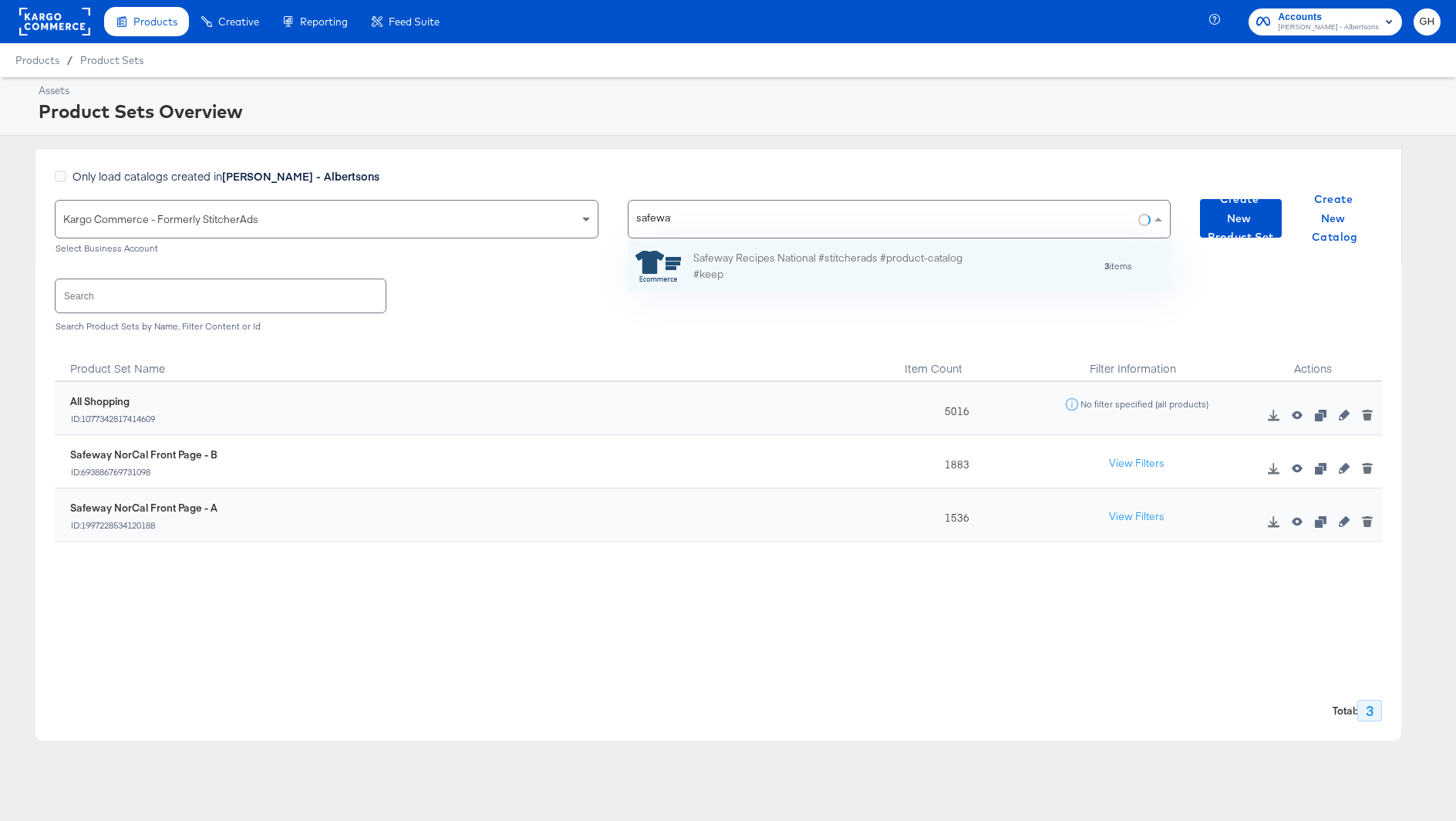
scroll to position [118, 544]
type input "safeway d"
click at [803, 273] on div "Safeway Denver Dt Product Direct Kargo25 #stitcherads #product-catalog #keep Lo…" at bounding box center [828, 273] width 270 height 48
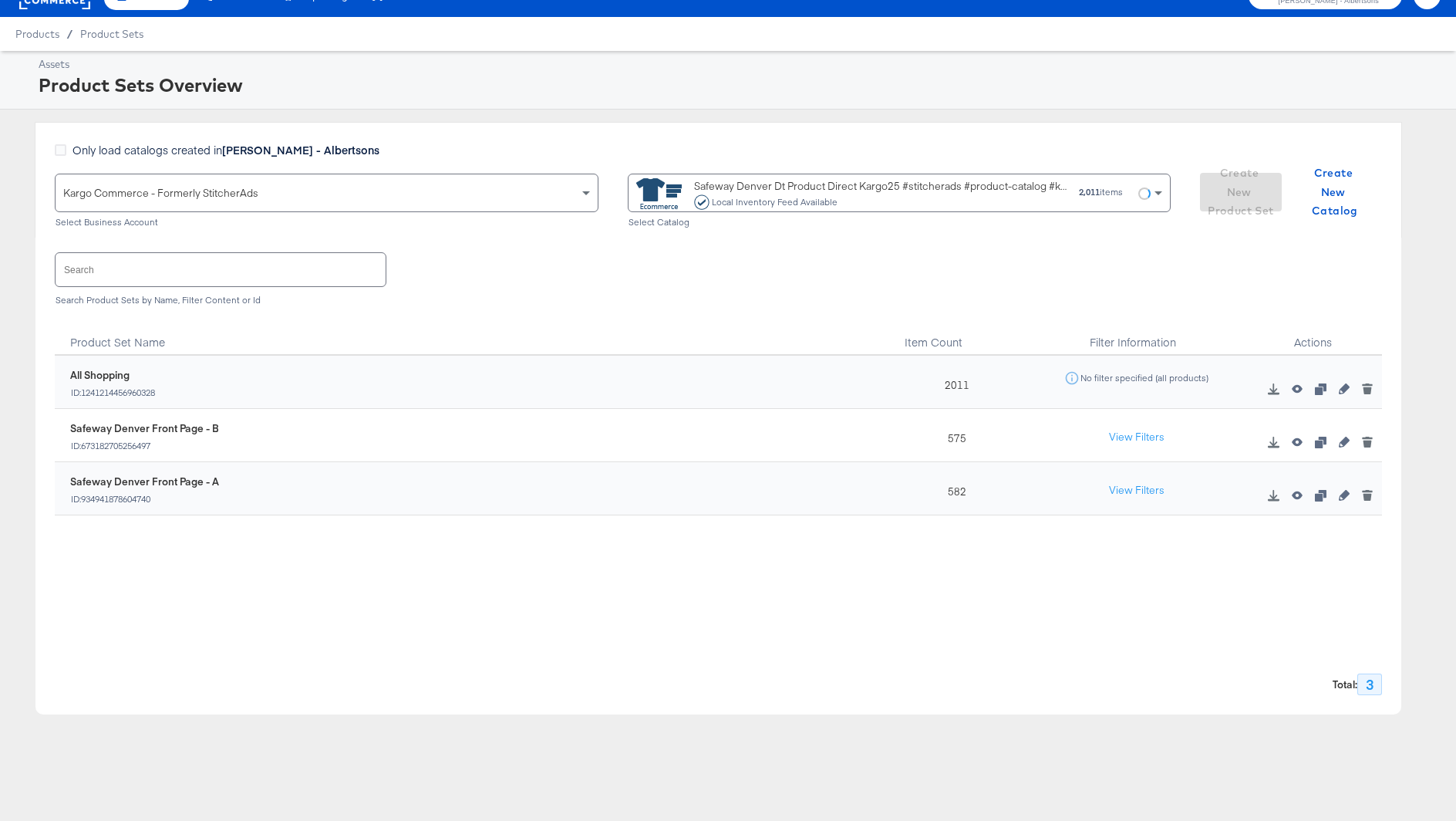
scroll to position [29, 0]
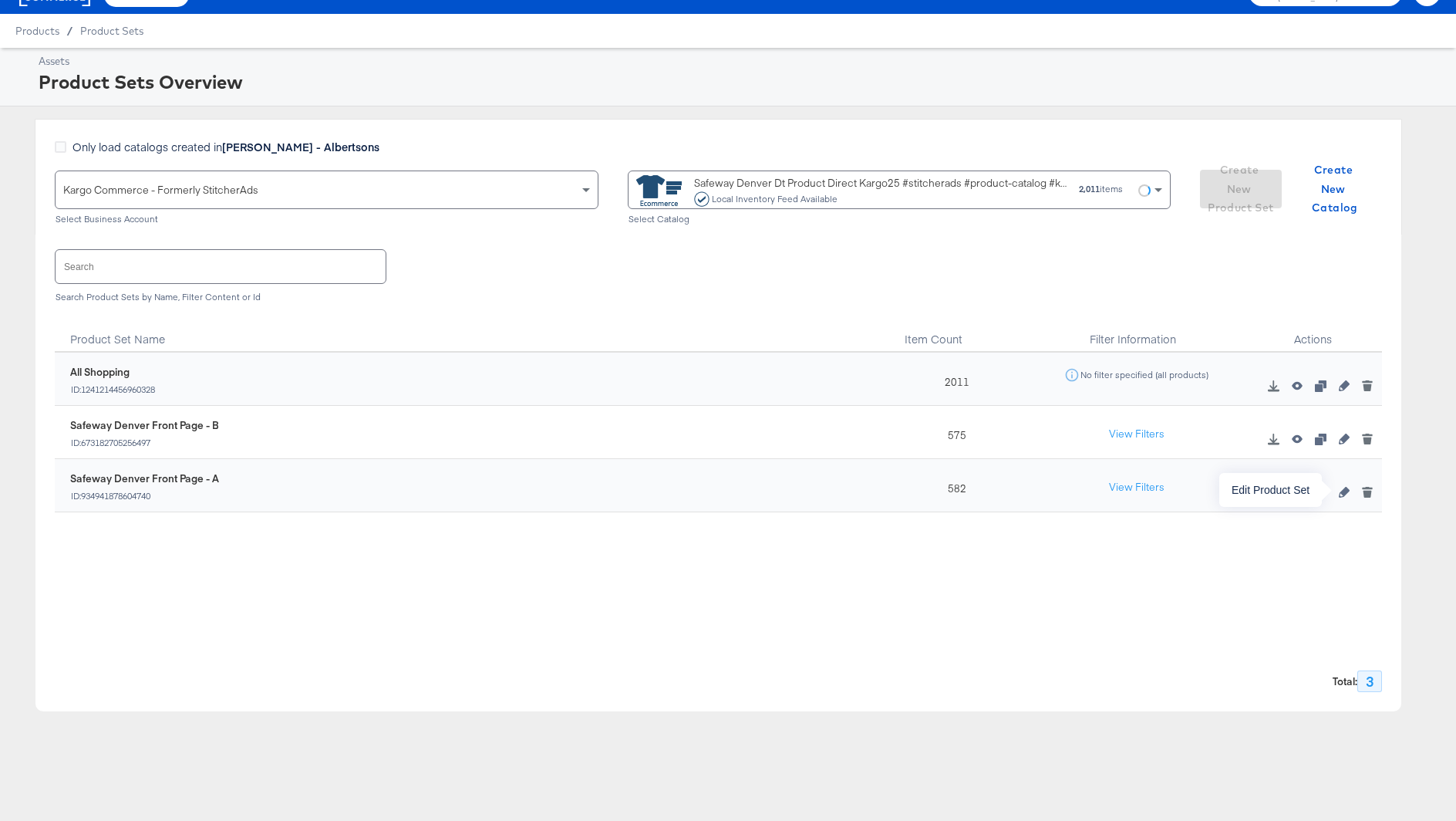
click at [1342, 491] on icon "button" at bounding box center [1344, 492] width 11 height 11
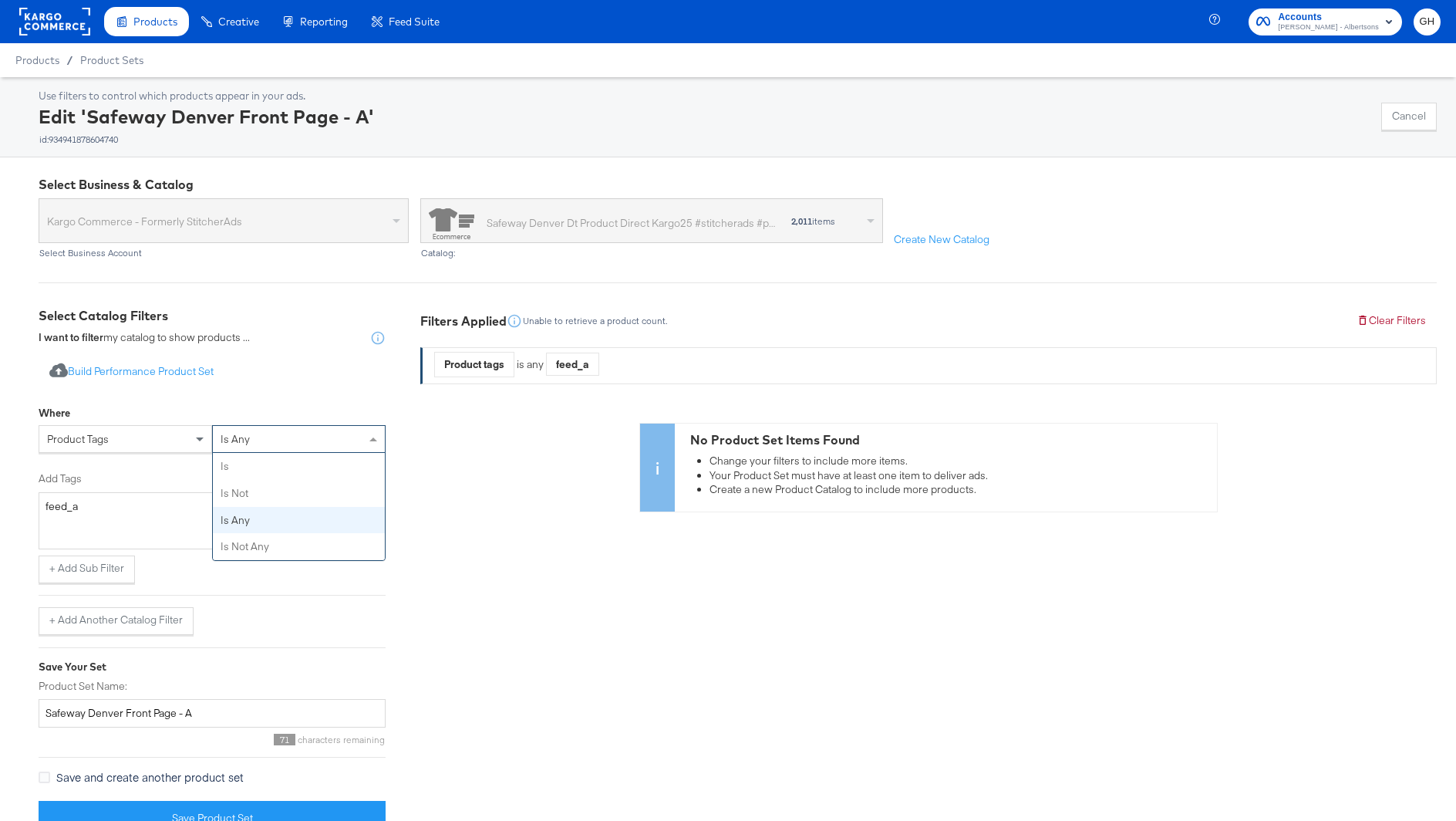
click at [272, 447] on div "is any" at bounding box center [299, 439] width 172 height 26
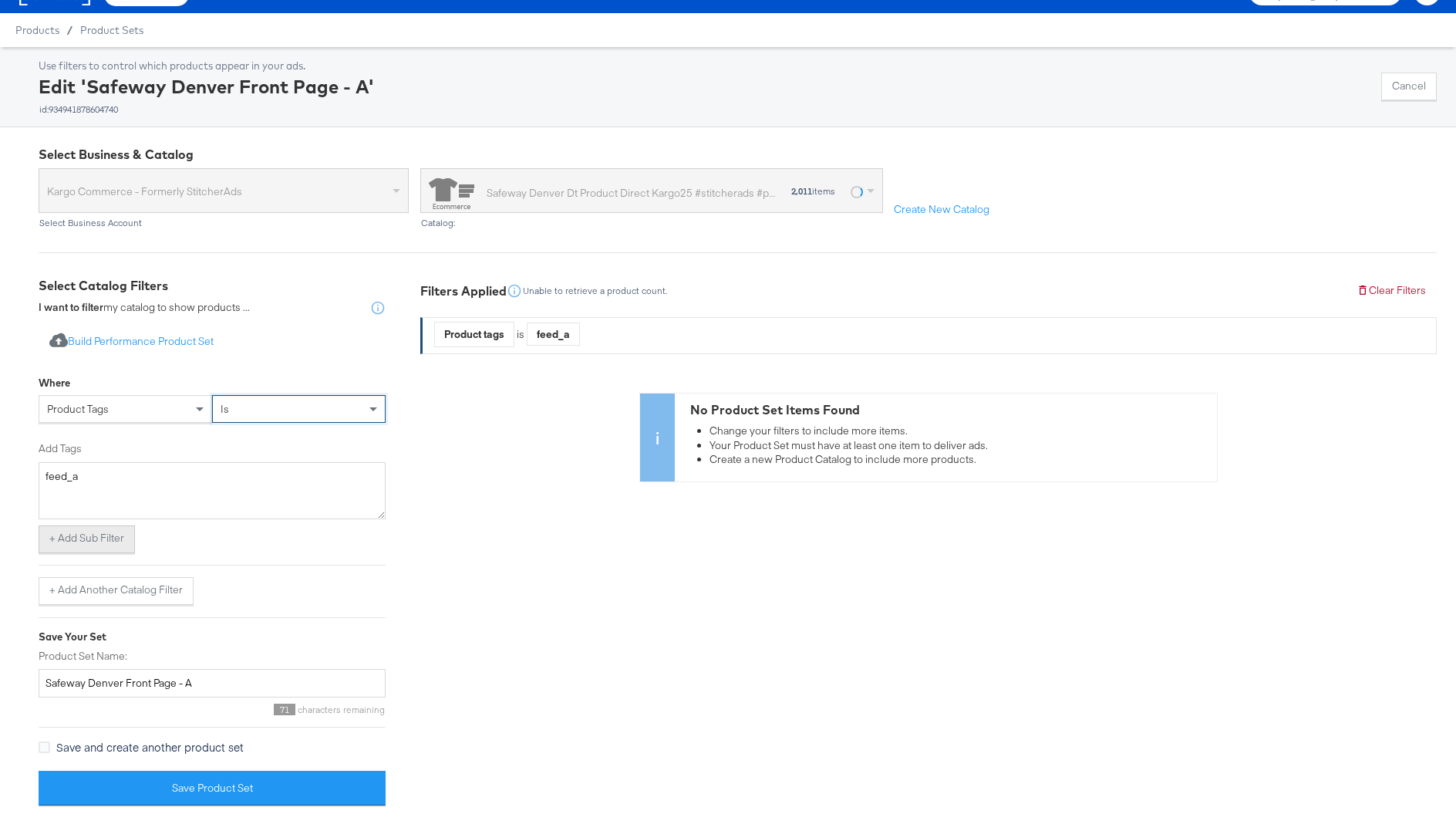
click at [90, 540] on button "+ Add Sub Filter" at bounding box center [87, 539] width 97 height 28
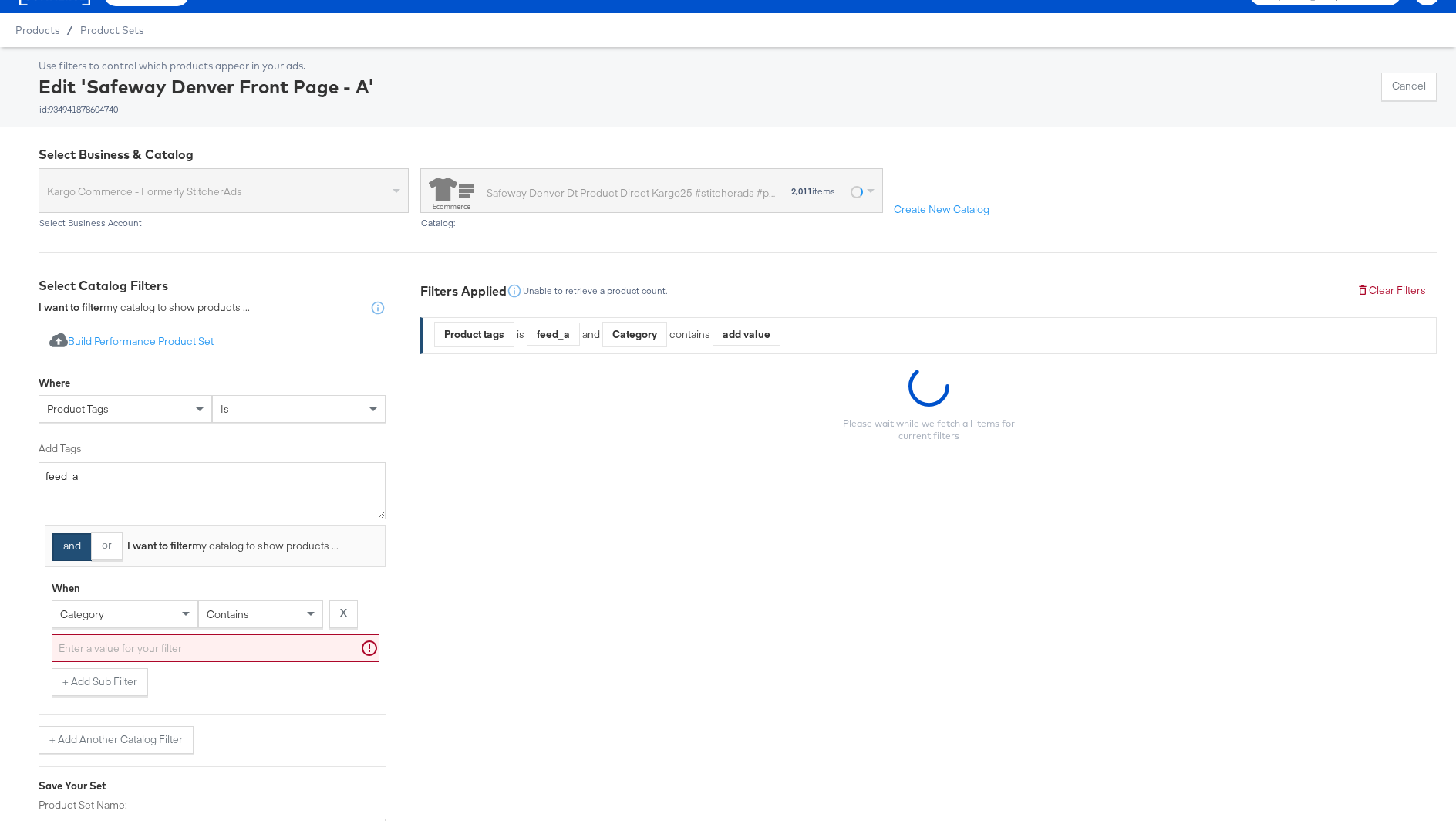
click at [118, 614] on div "category" at bounding box center [124, 614] width 145 height 26
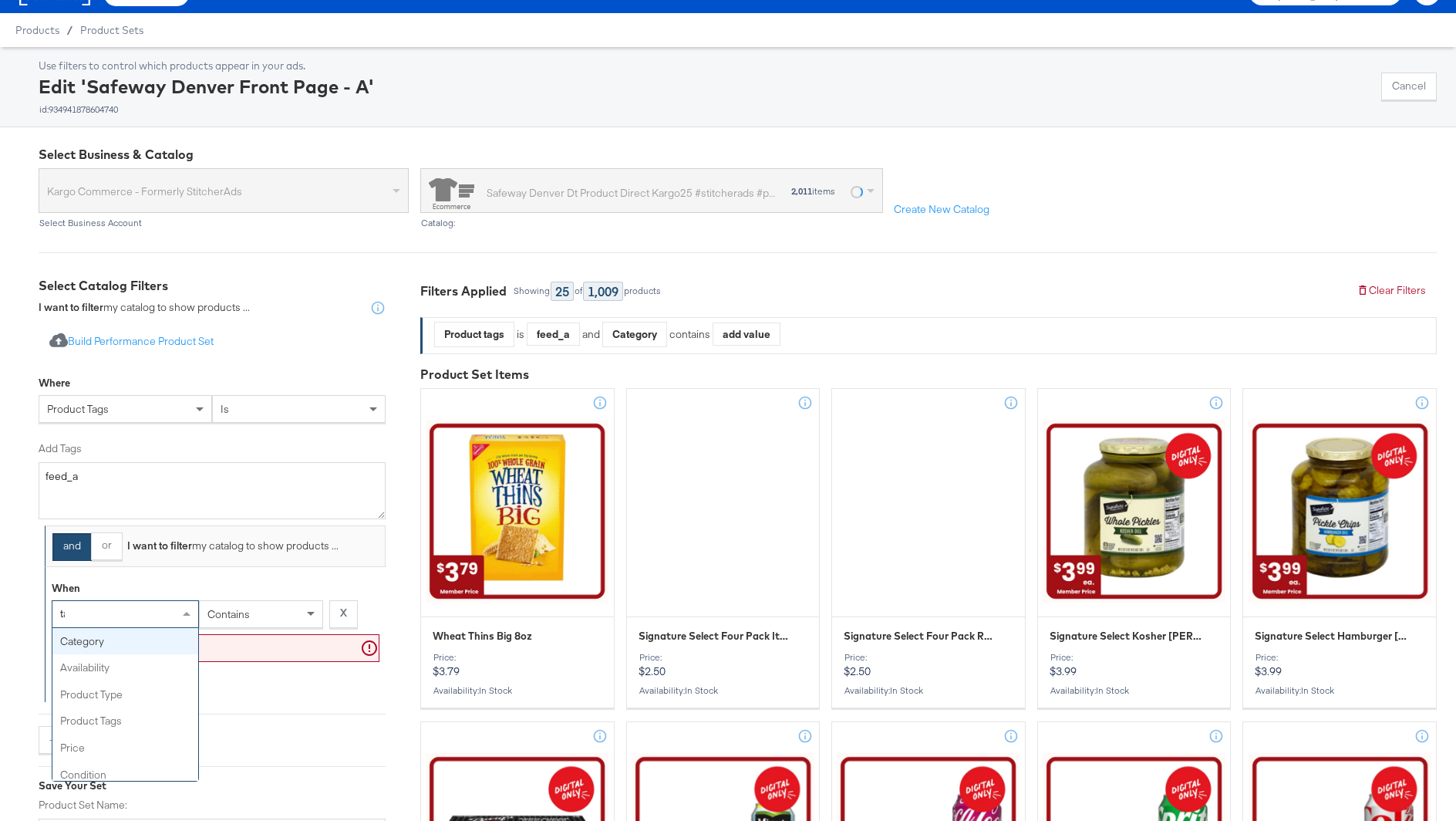
type input "tag"
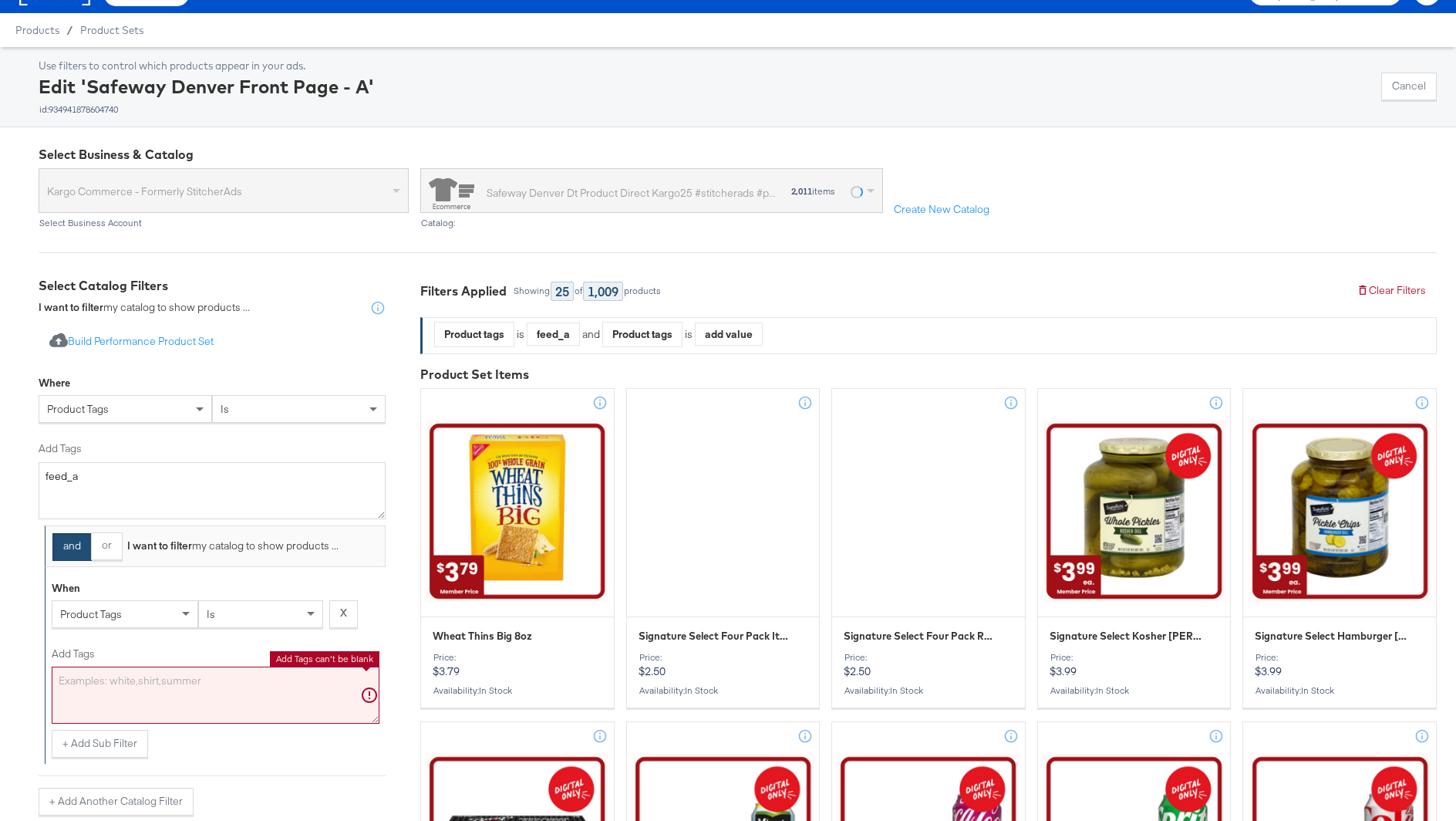
click at [170, 681] on textarea "Add Tags" at bounding box center [215, 696] width 328 height 57
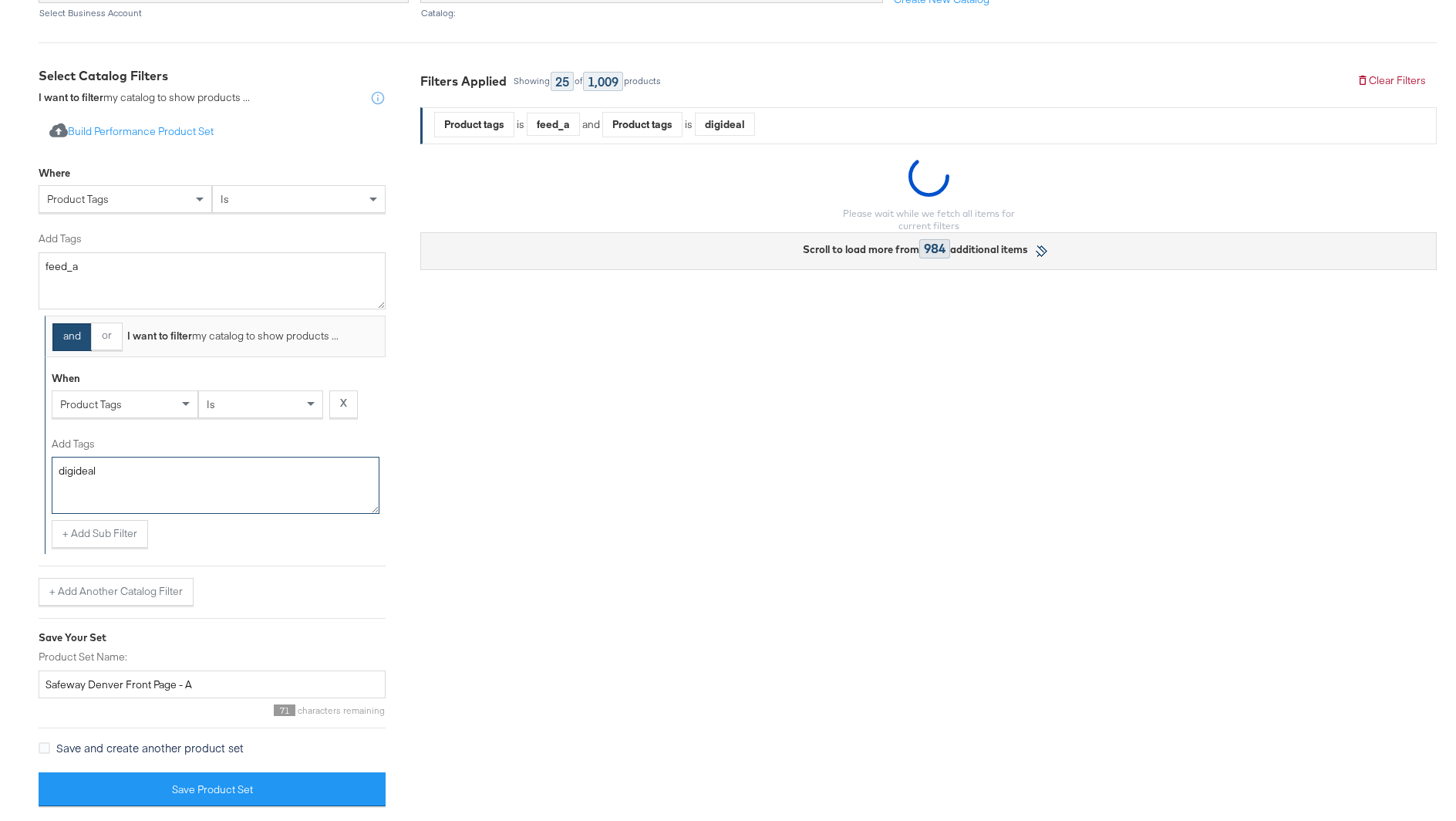
scroll to position [246, 0]
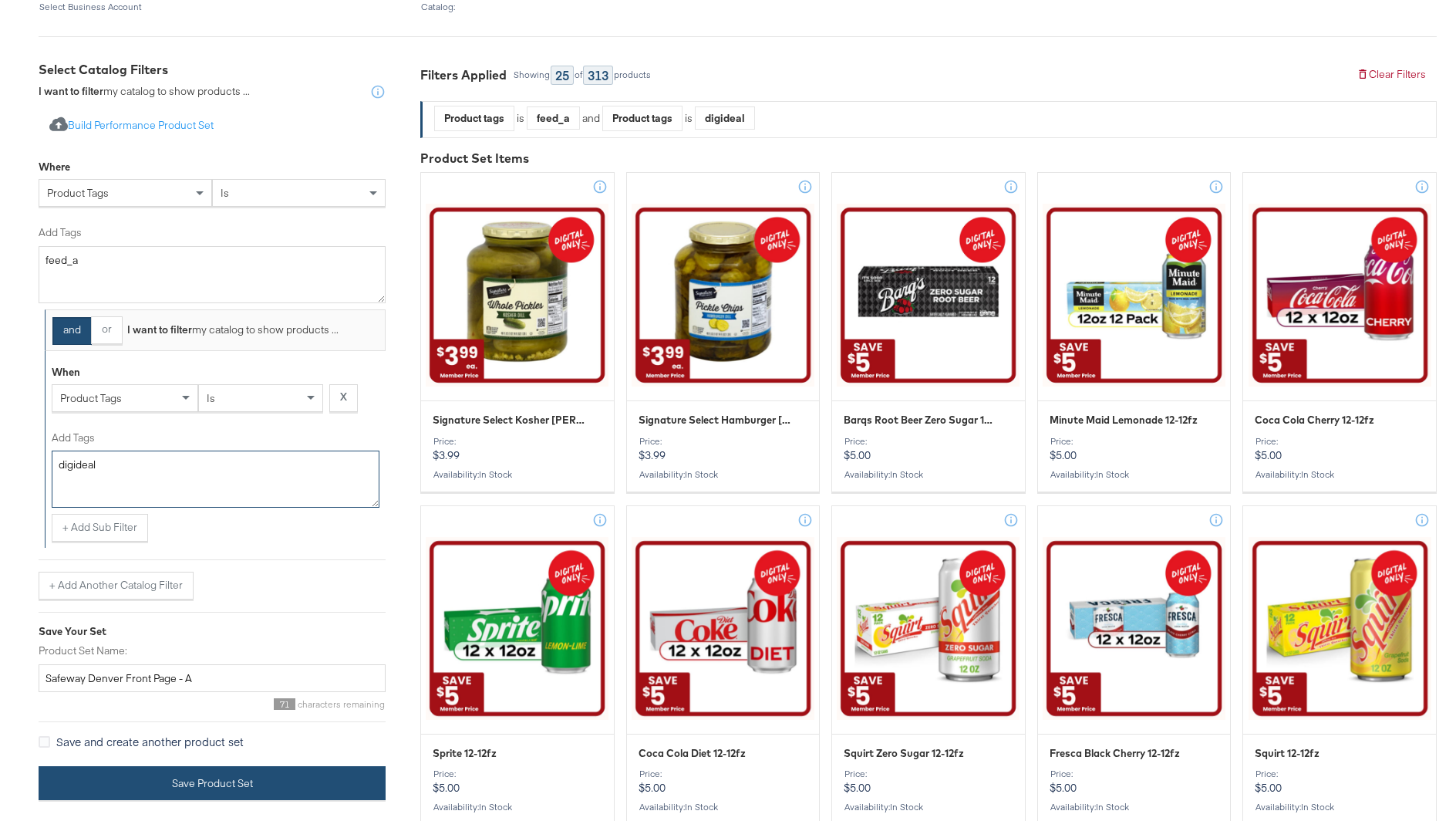
type textarea "digideal"
click at [290, 785] on button "Save Product Set" at bounding box center [212, 783] width 347 height 34
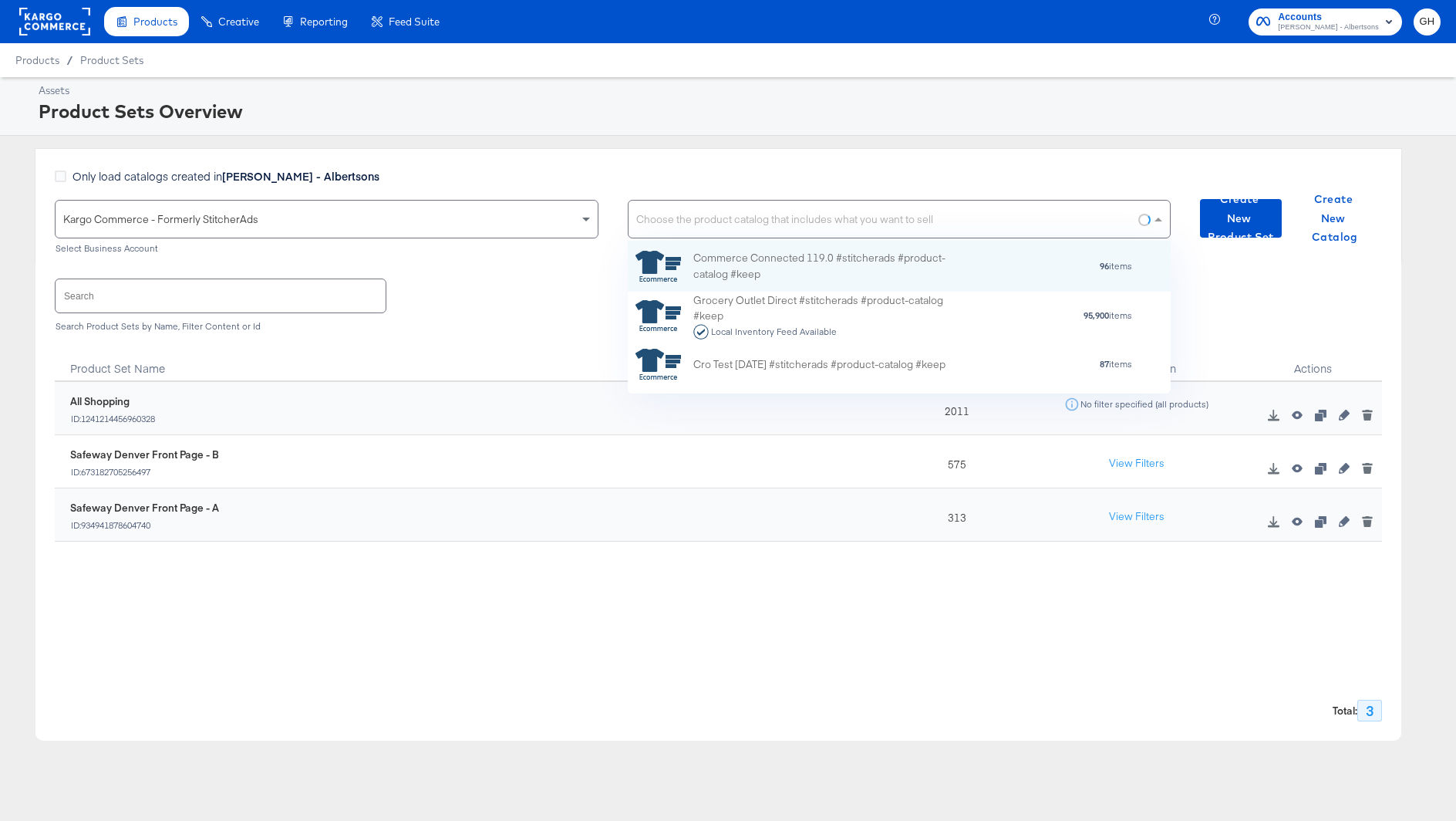
click at [701, 216] on div "Choose the product catalog that includes what you want to sell" at bounding box center [899, 219] width 542 height 37
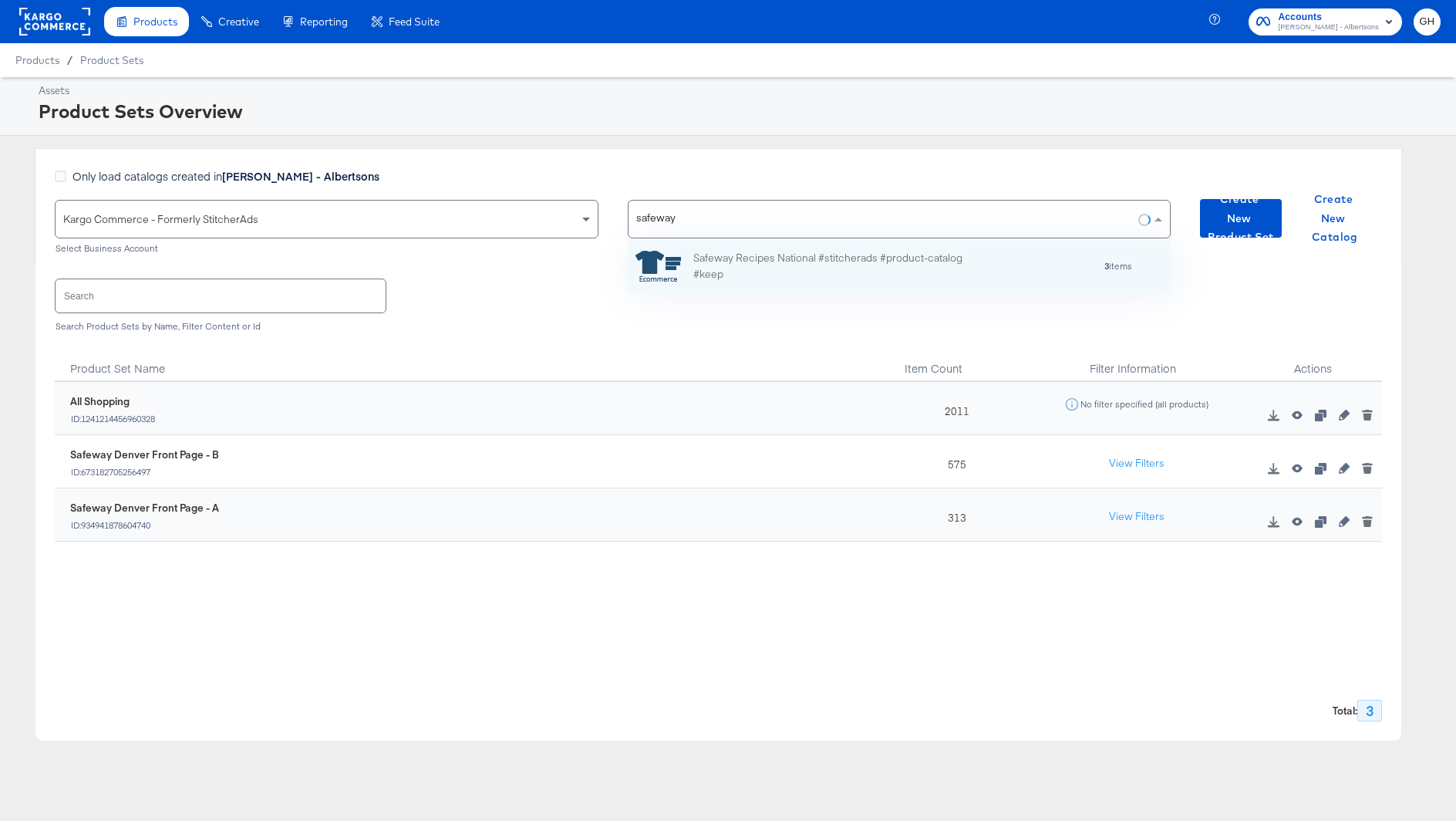
type input "safeway m"
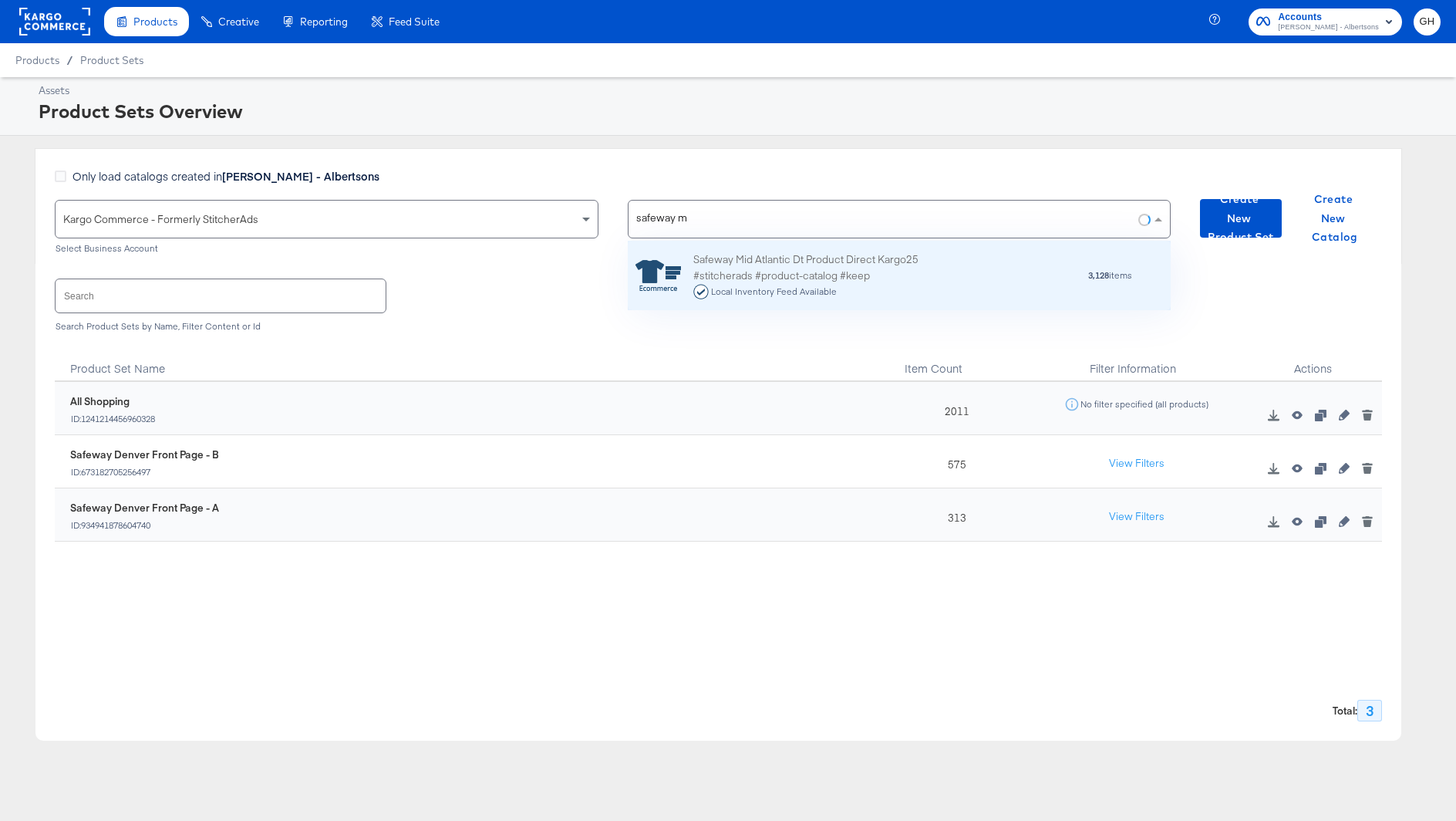
click at [821, 257] on div "Safeway Mid Atlantic Dt Product Direct Kargo25 #stitcherads #product-catalog #k…" at bounding box center [828, 275] width 270 height 48
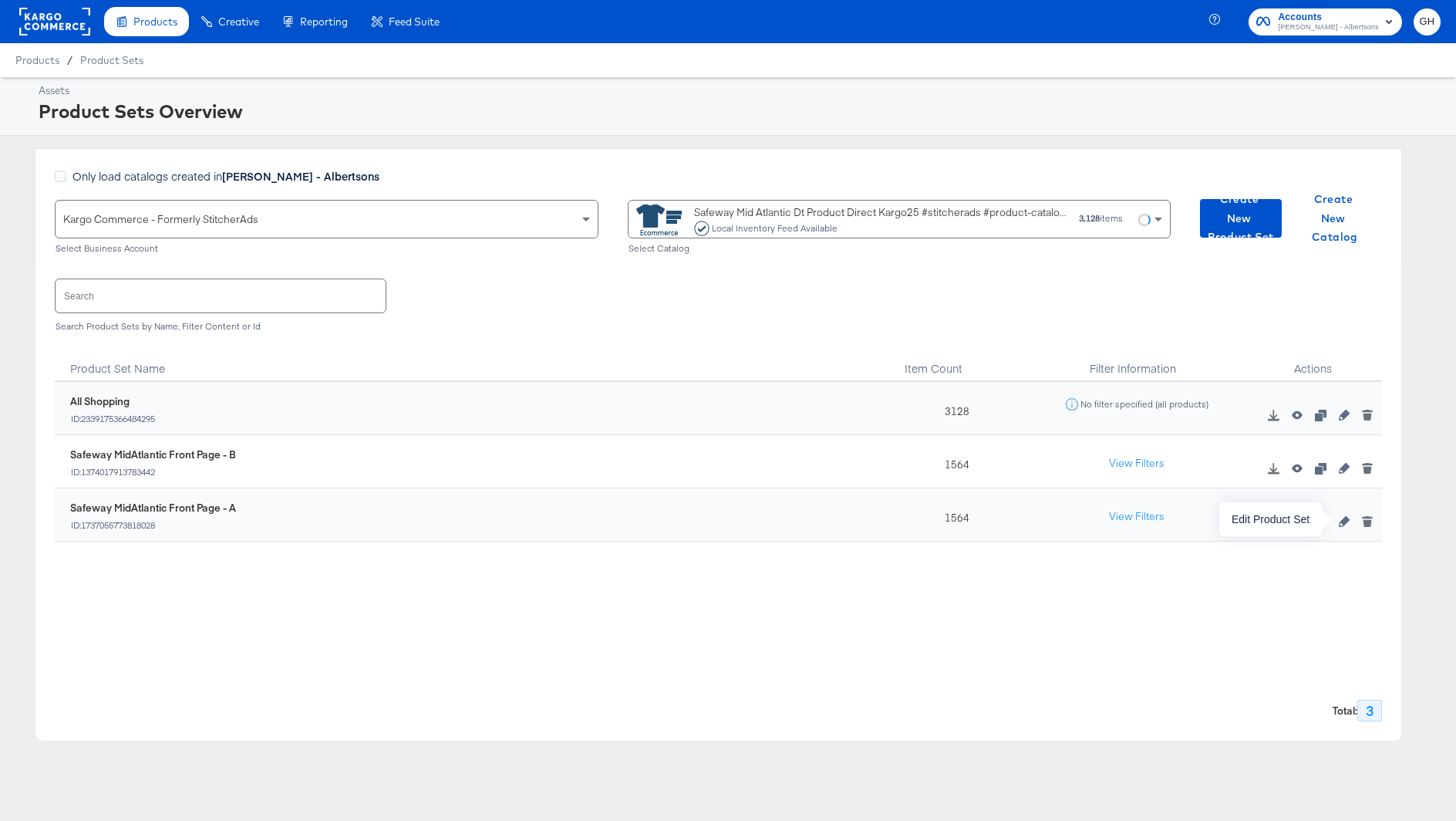
click at [1344, 521] on icon "button" at bounding box center [1344, 521] width 11 height 11
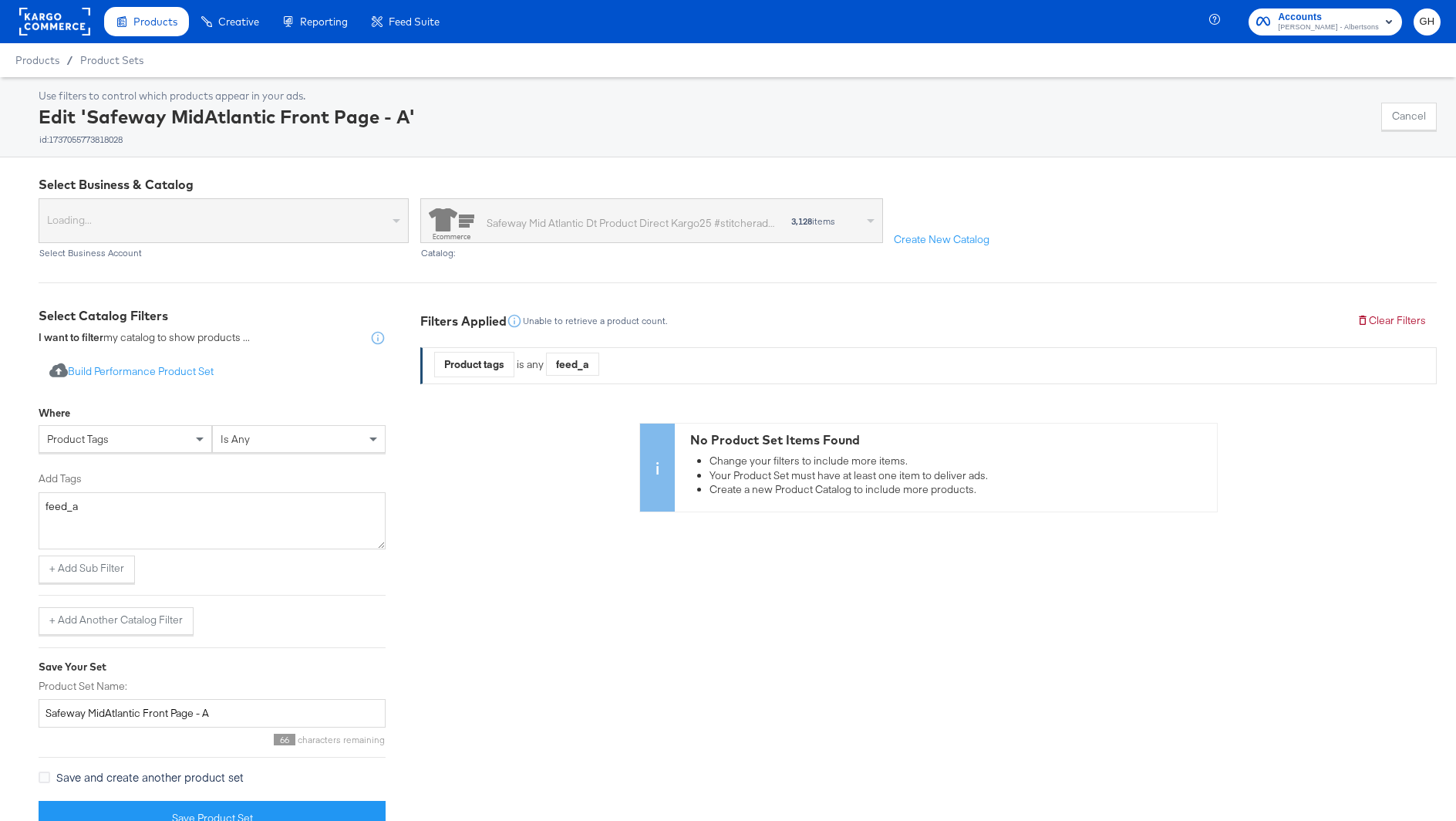
scroll to position [30, 0]
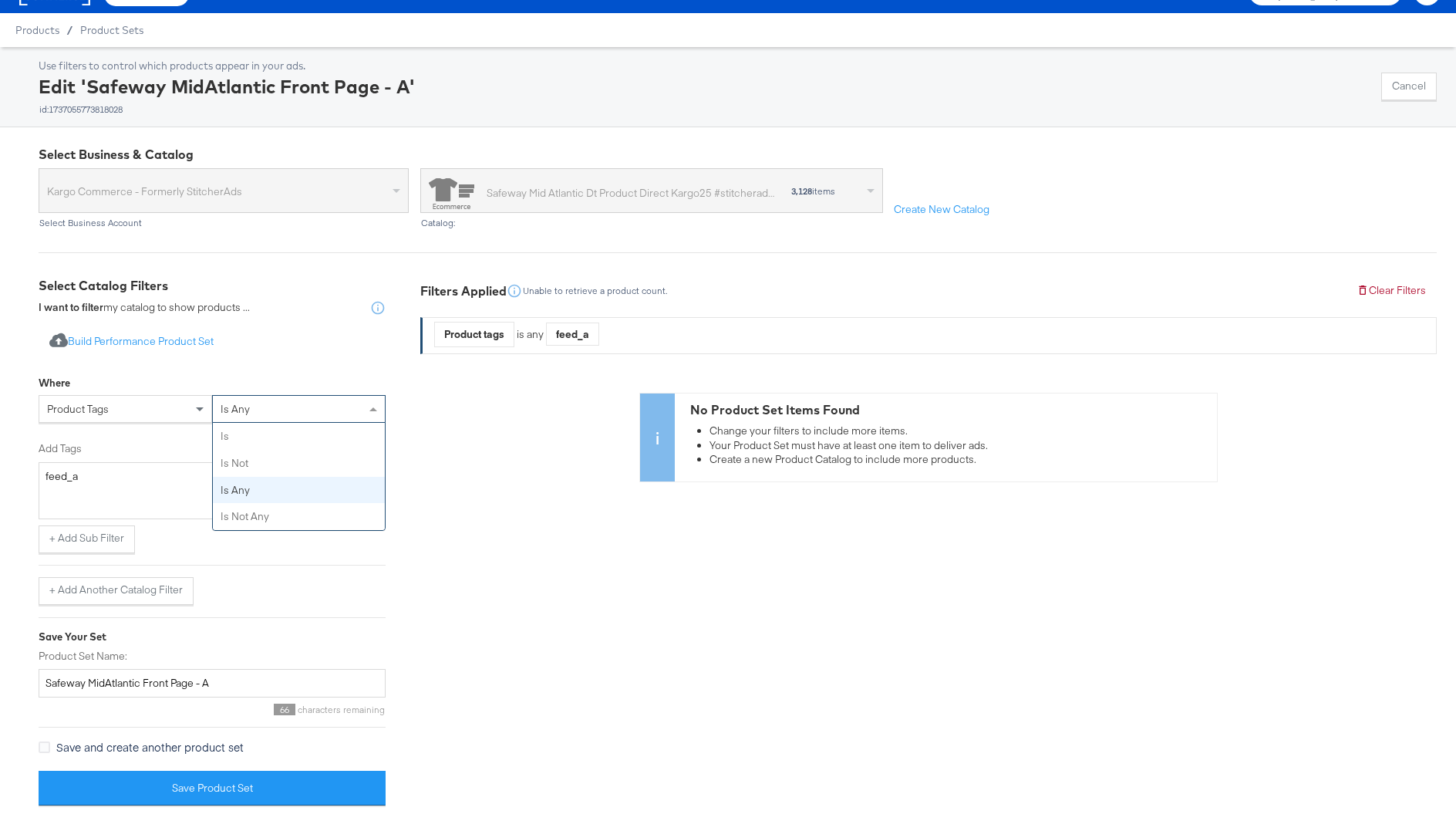
click at [269, 405] on div "is any" at bounding box center [299, 409] width 172 height 26
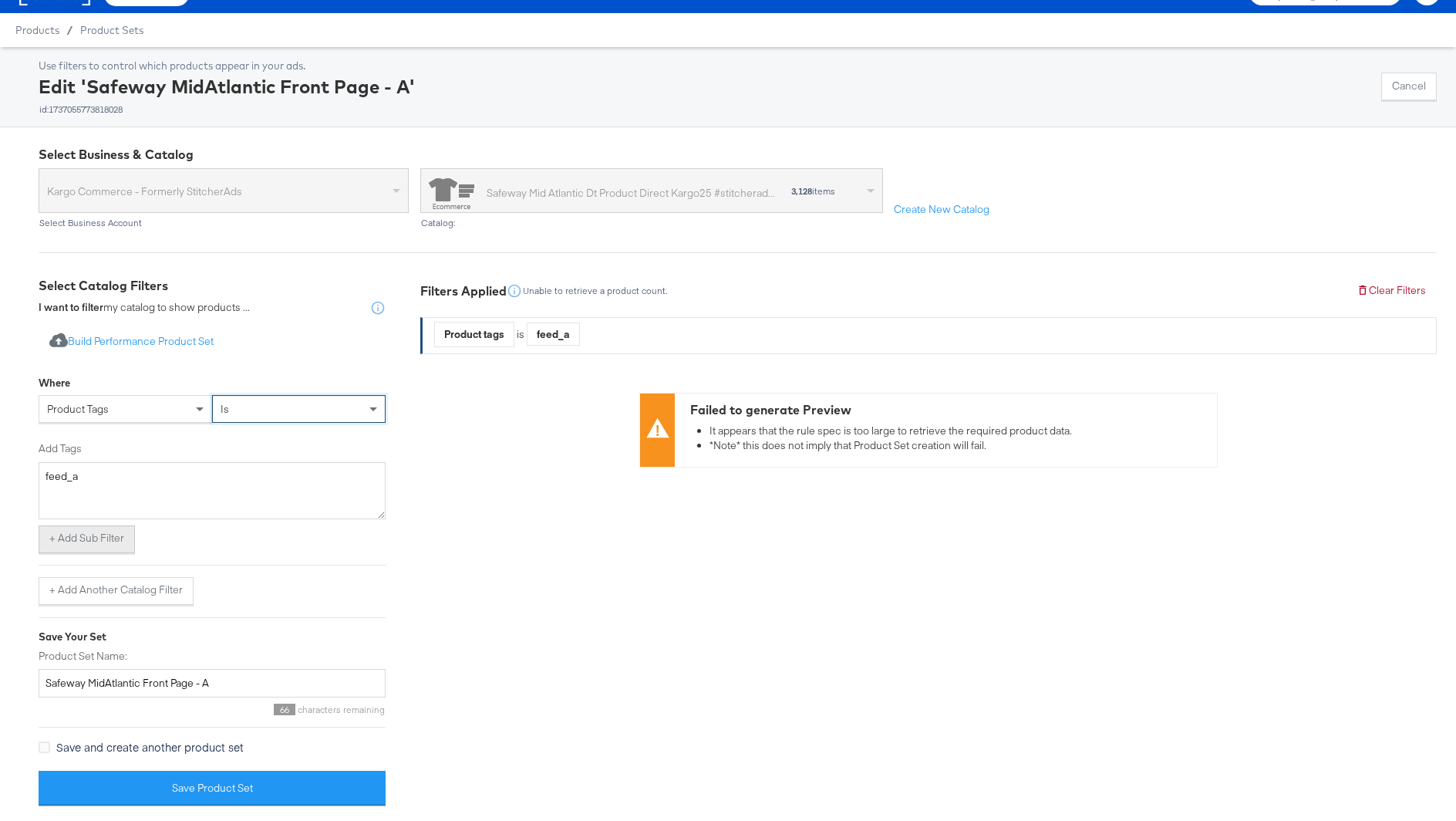
click at [119, 533] on button "+ Add Sub Filter" at bounding box center [87, 539] width 97 height 28
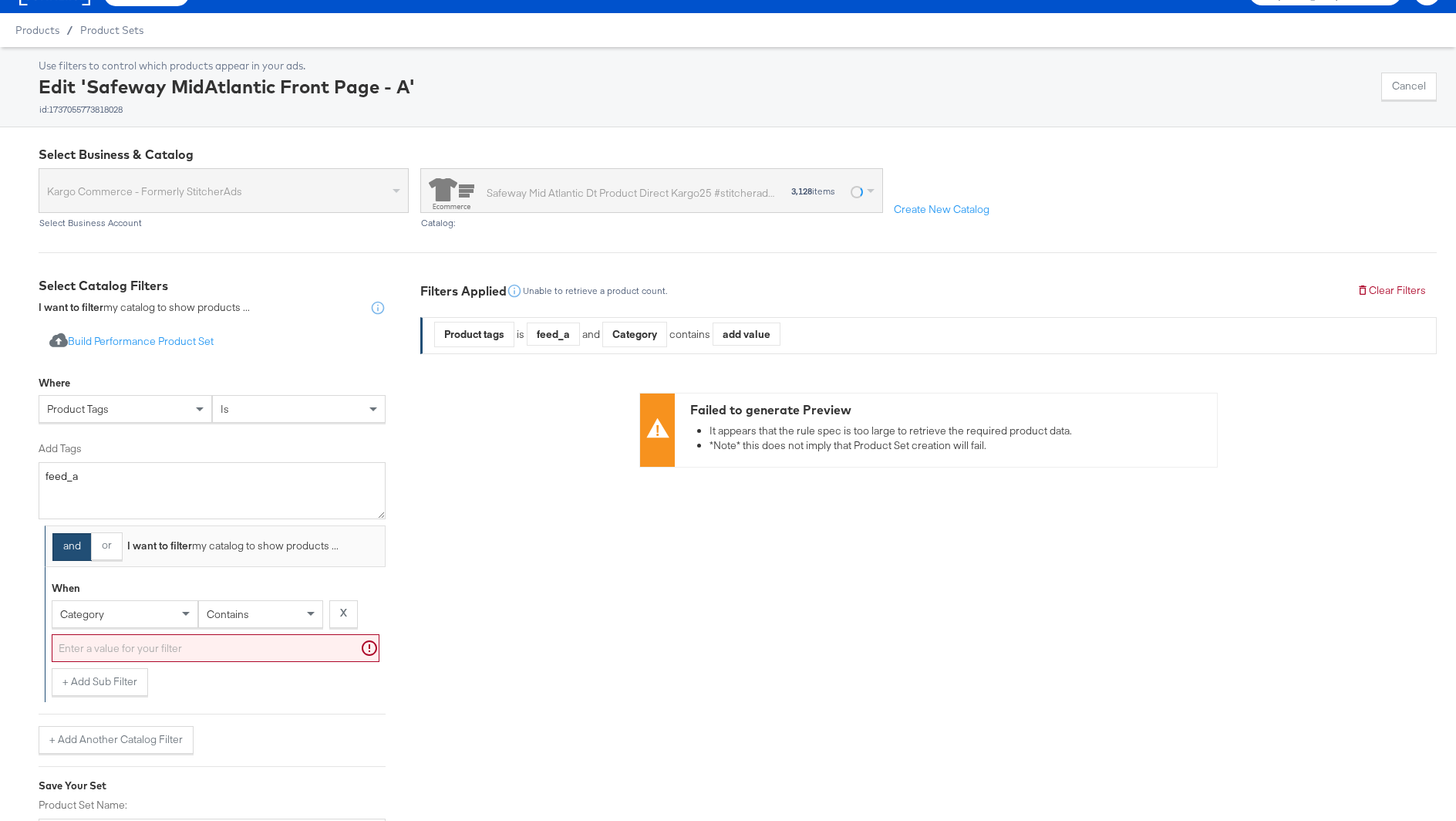
click at [124, 615] on div "category" at bounding box center [124, 614] width 145 height 26
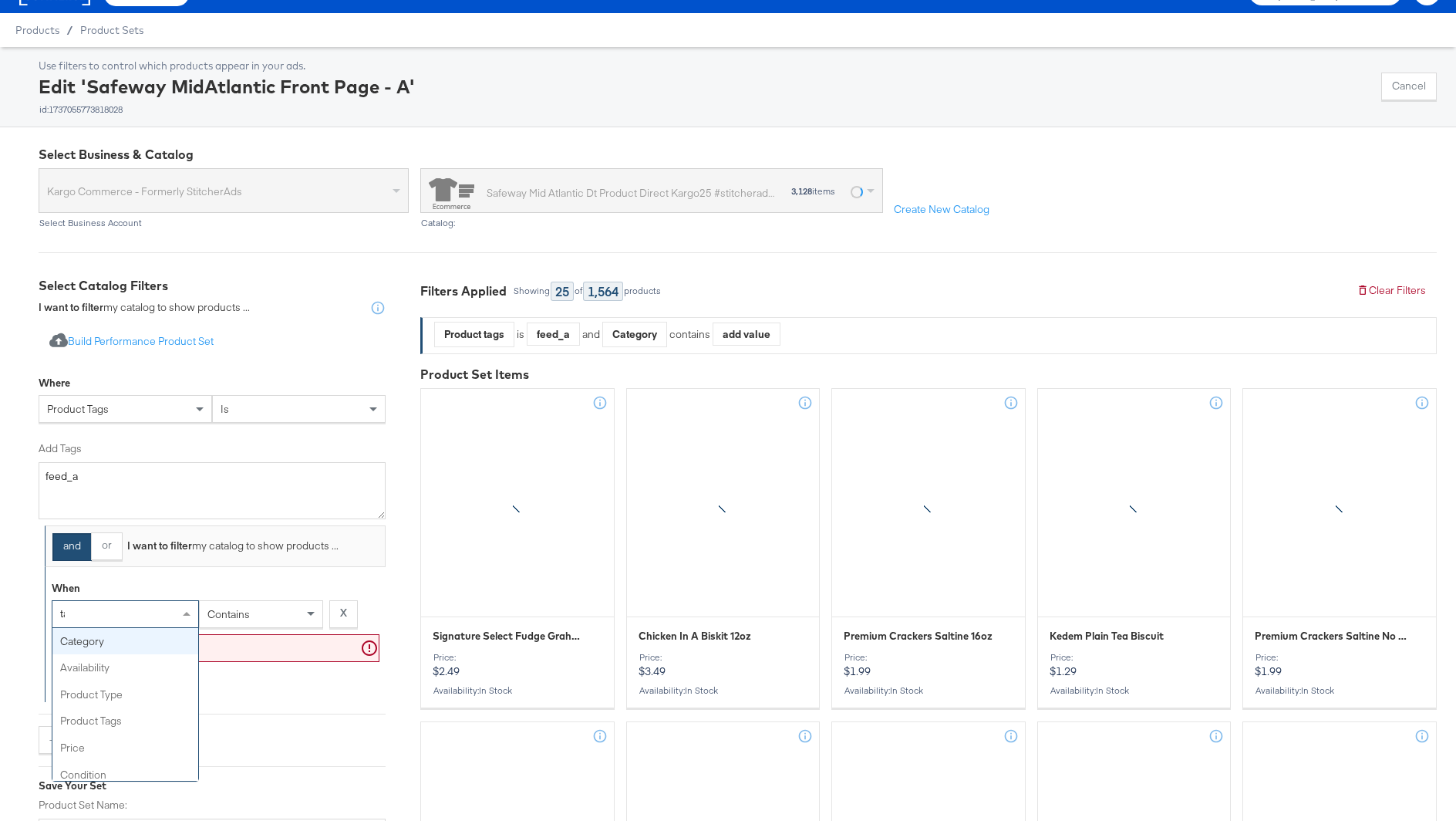
type input "tag"
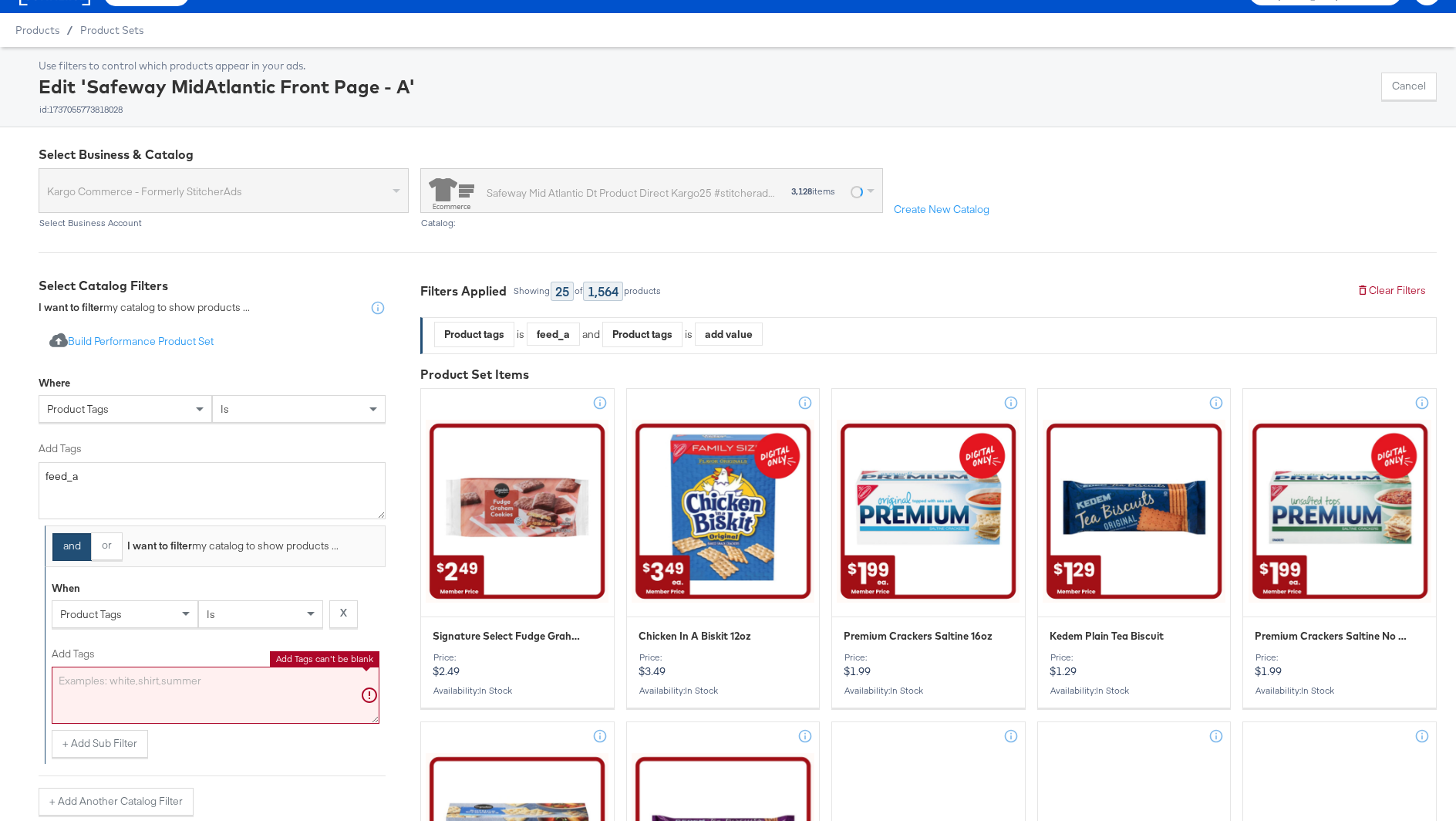
click at [137, 674] on textarea "Add Tags" at bounding box center [215, 696] width 328 height 57
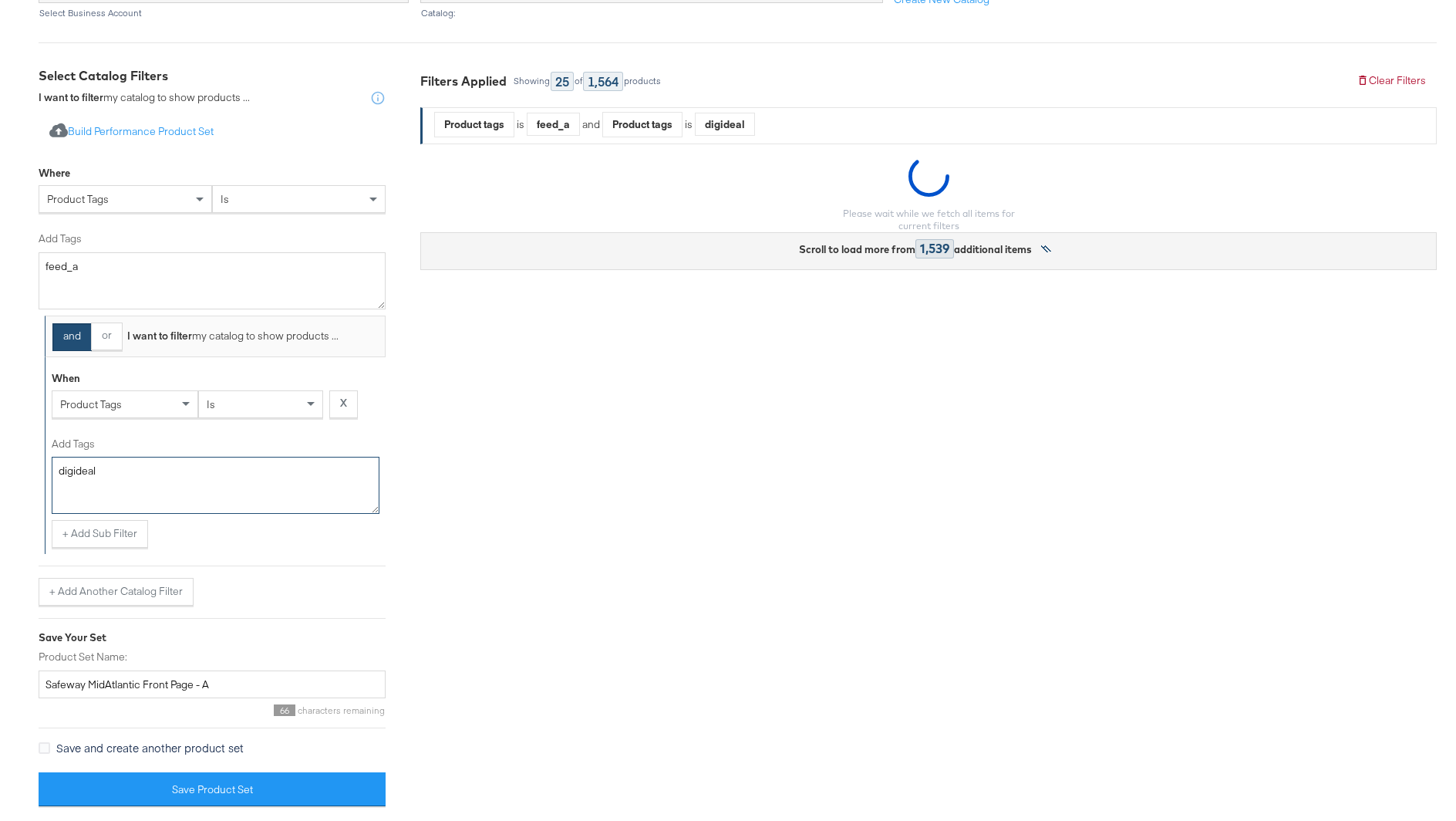
scroll to position [267, 0]
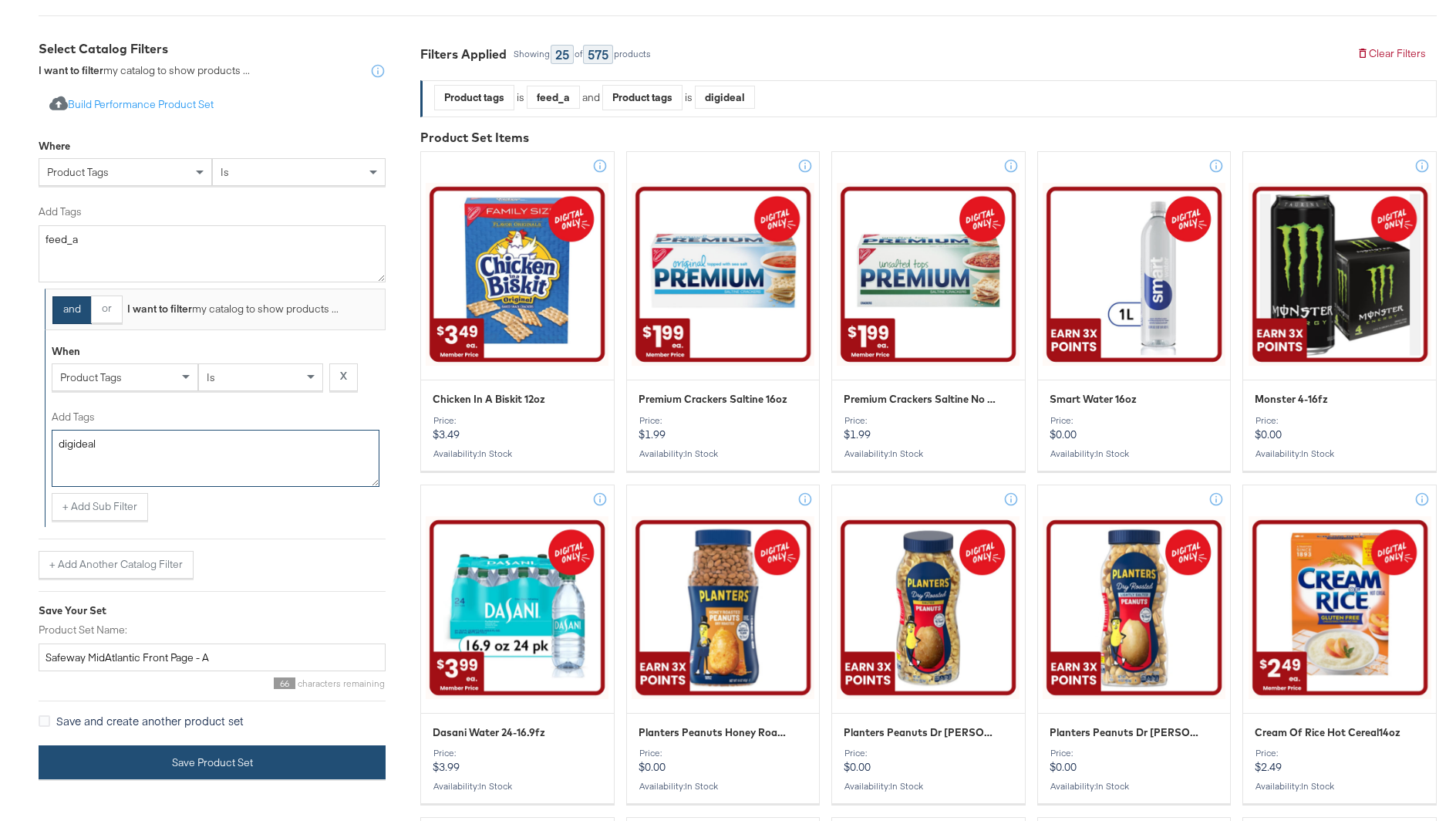
type textarea "digideal"
click at [198, 764] on button "Save Product Set" at bounding box center [212, 763] width 347 height 34
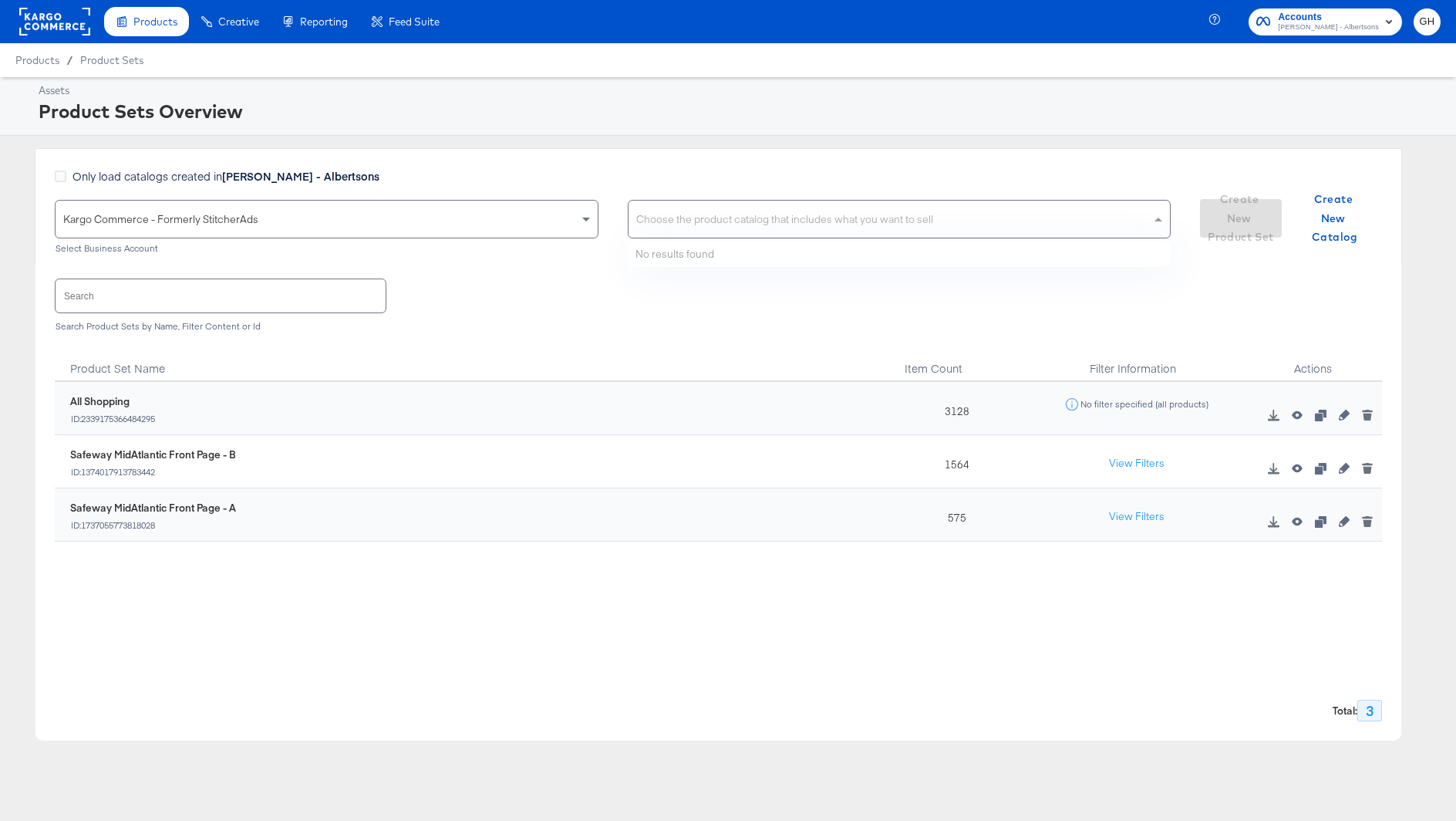
click at [698, 214] on div "Choose the product catalog that includes what you want to sell" at bounding box center [899, 219] width 542 height 37
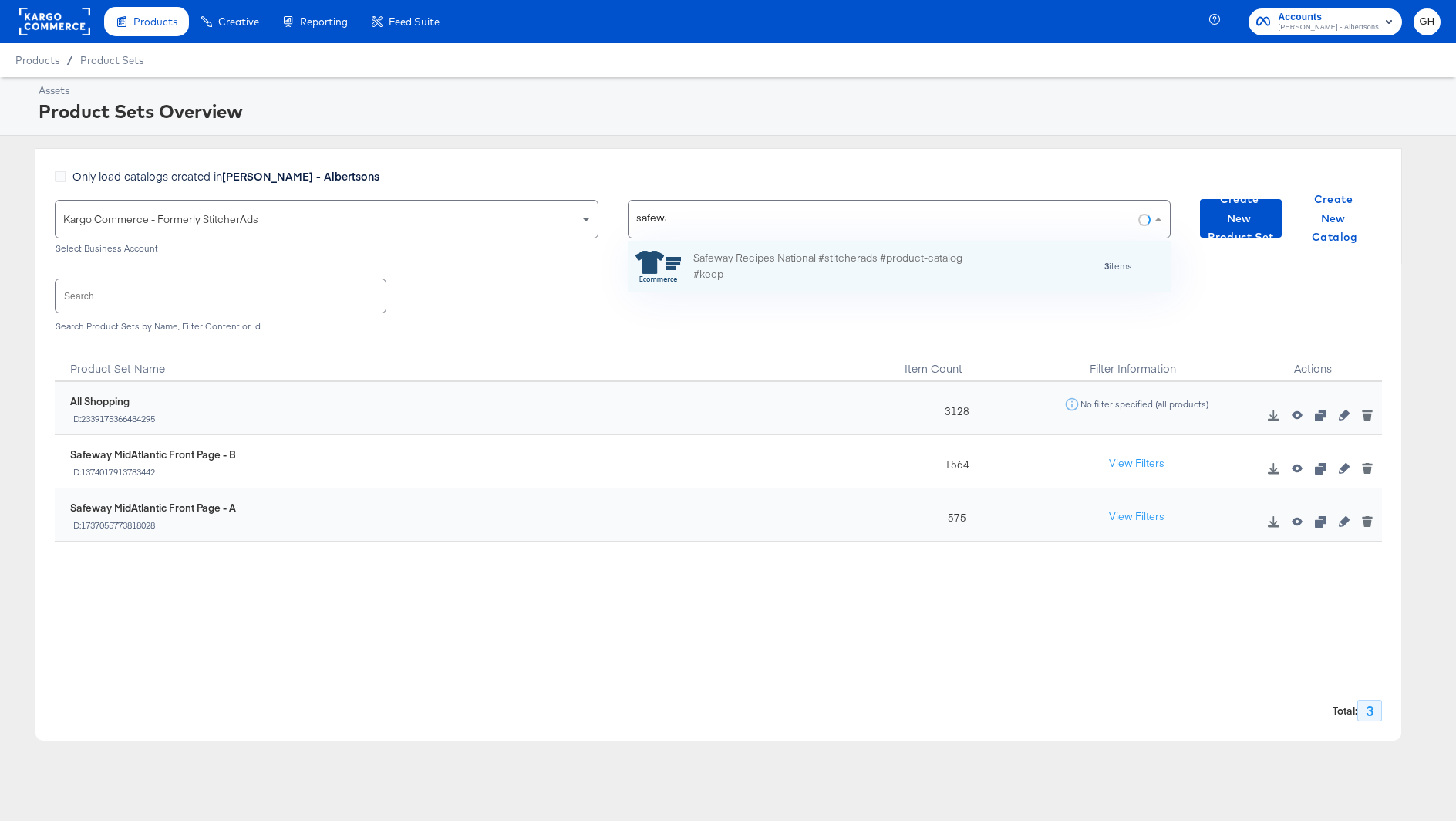
scroll to position [51, 544]
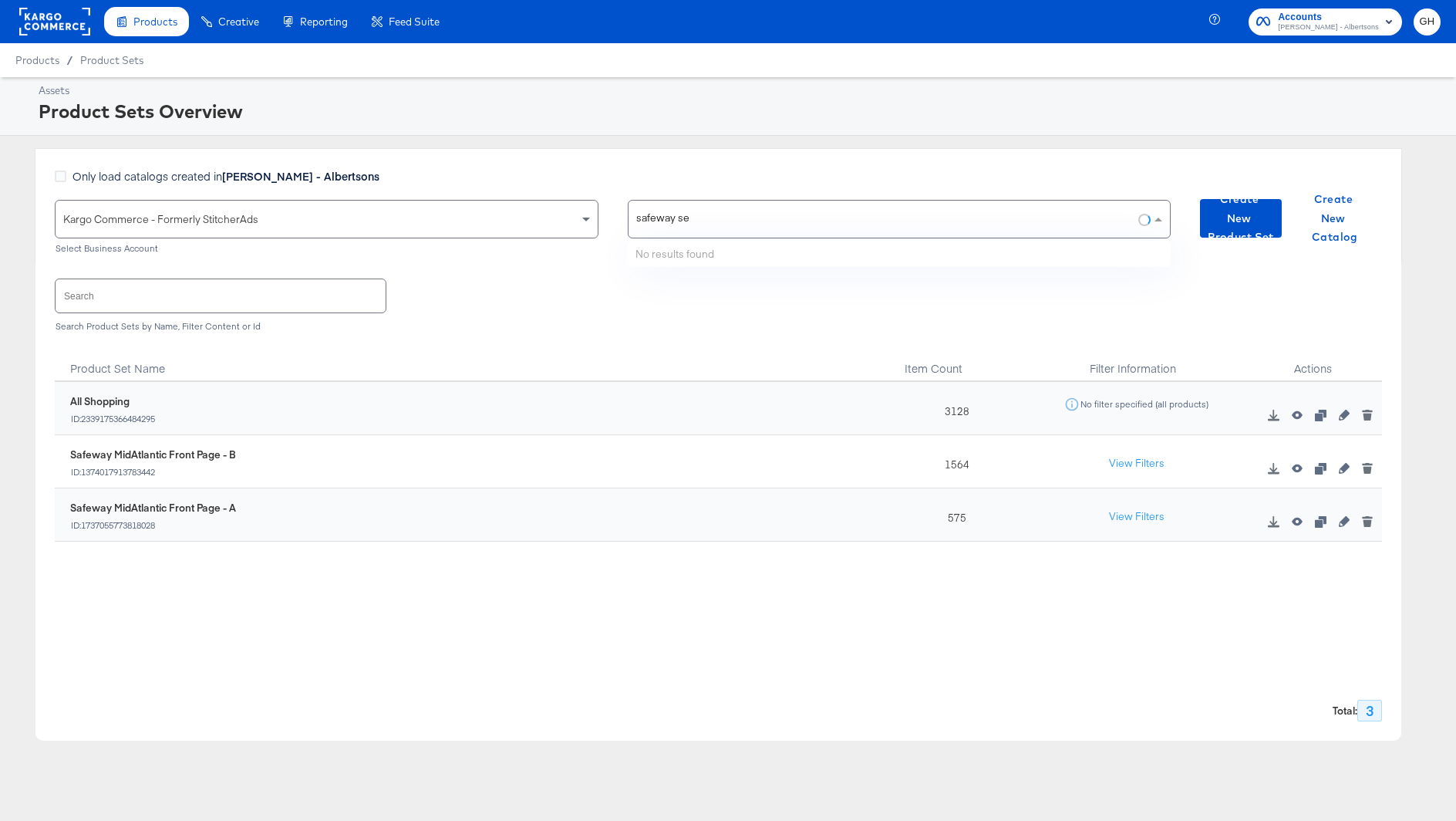
type input "safeway sea"
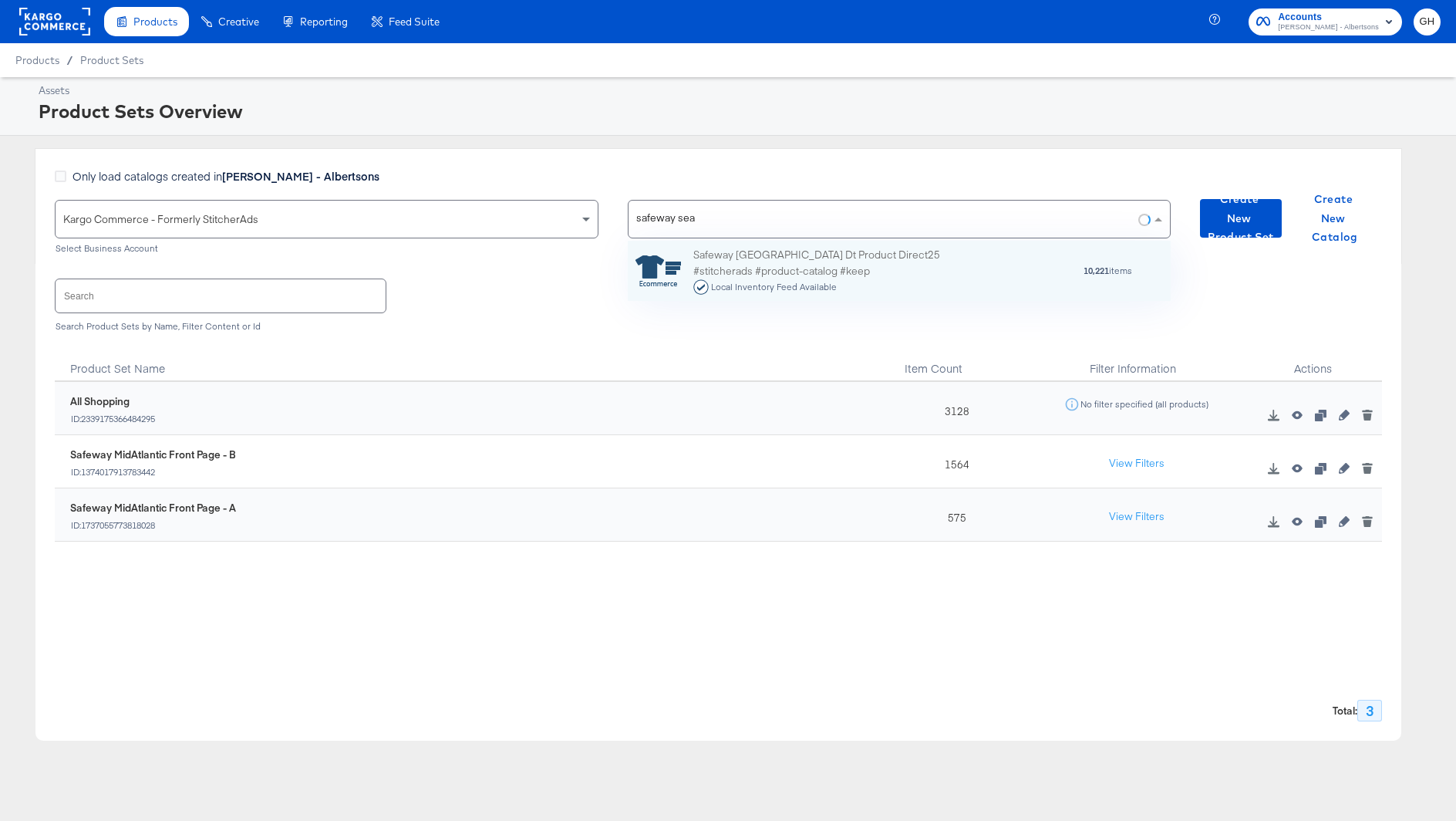
scroll to position [60, 544]
click at [843, 254] on div "Safeway [GEOGRAPHIC_DATA] Dt Product Direct25 #stitcherads #product-catalog #ke…" at bounding box center [828, 270] width 270 height 48
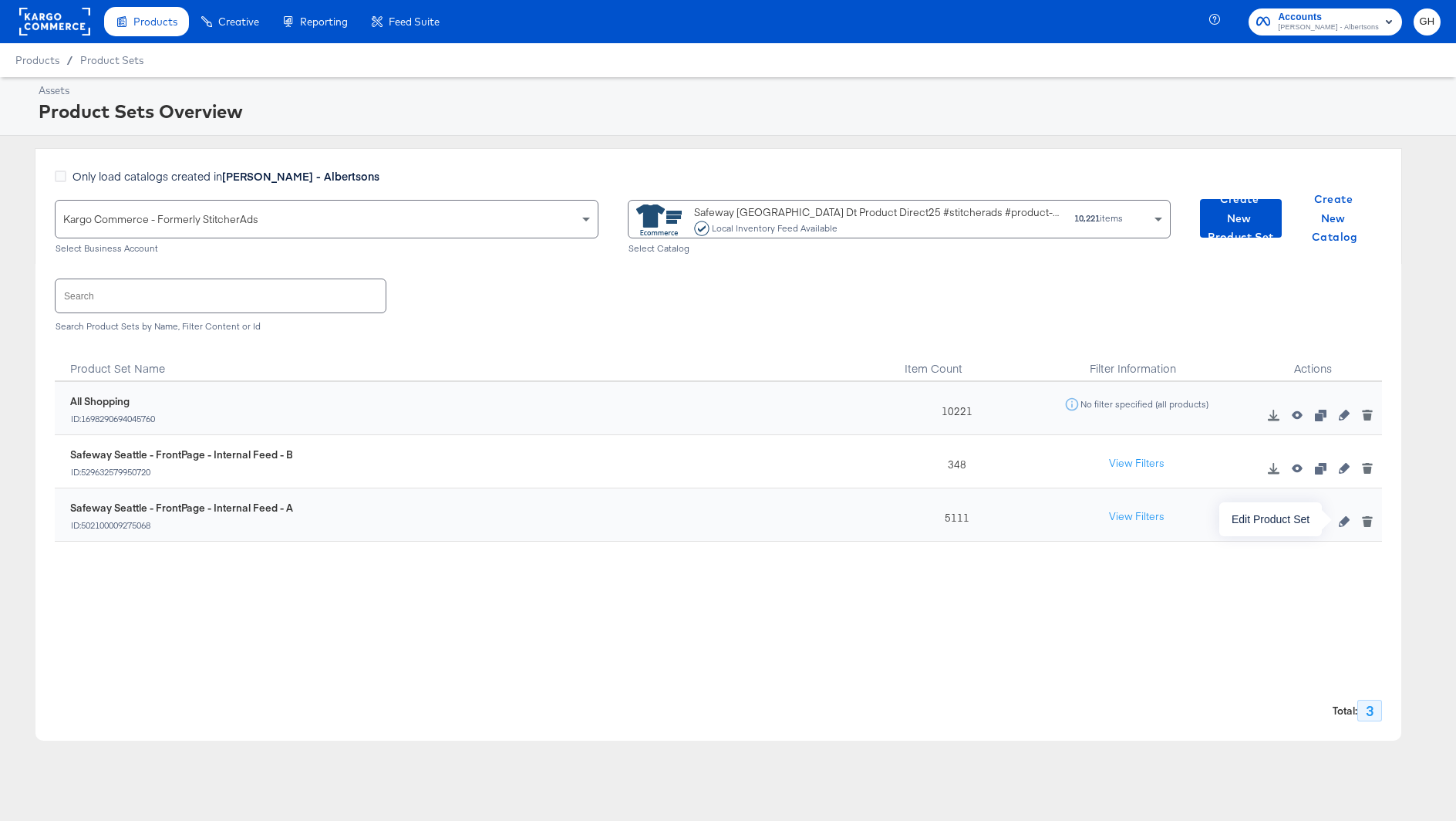
click at [1339, 519] on icon "button" at bounding box center [1344, 521] width 11 height 11
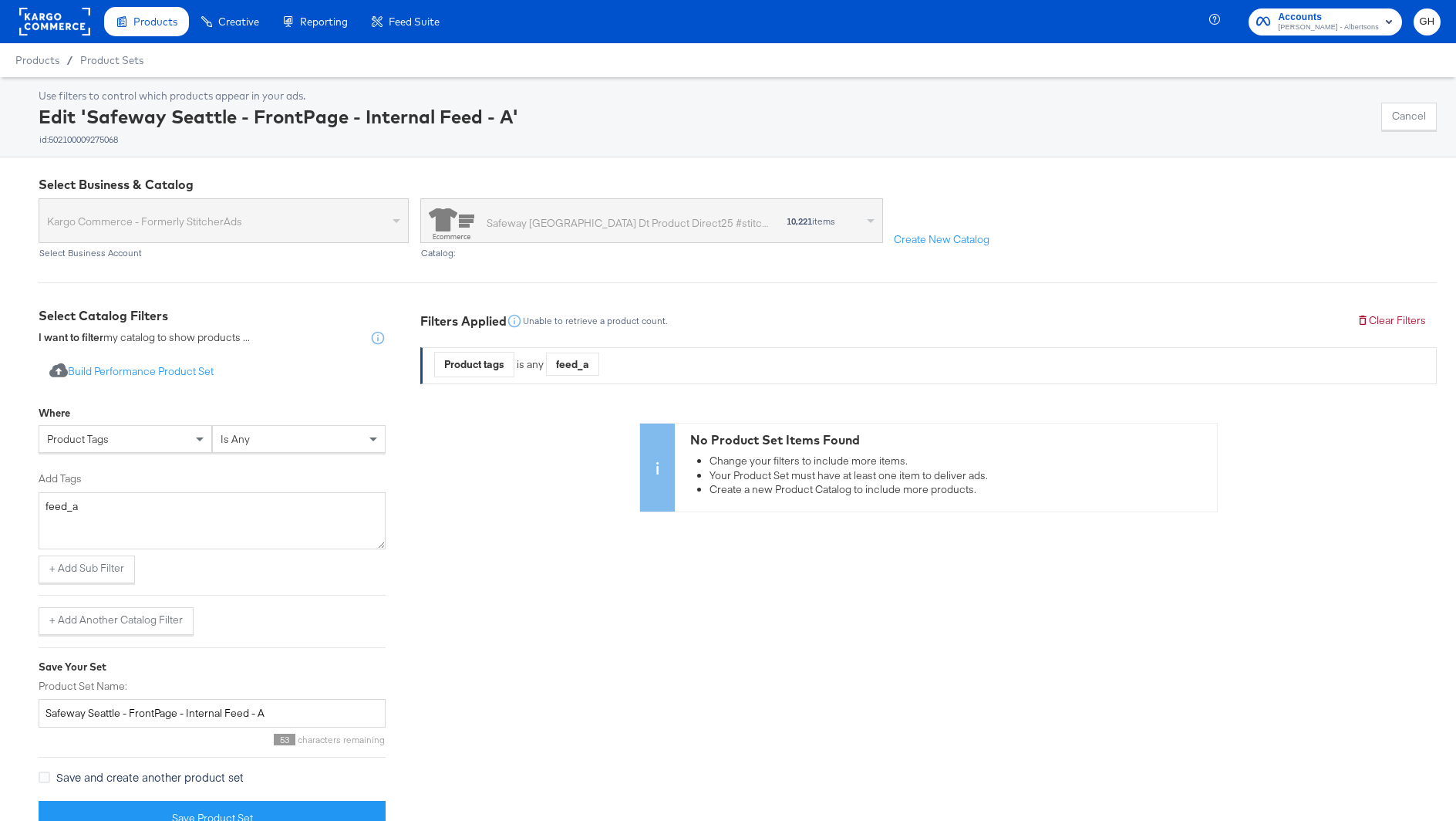
scroll to position [30, 0]
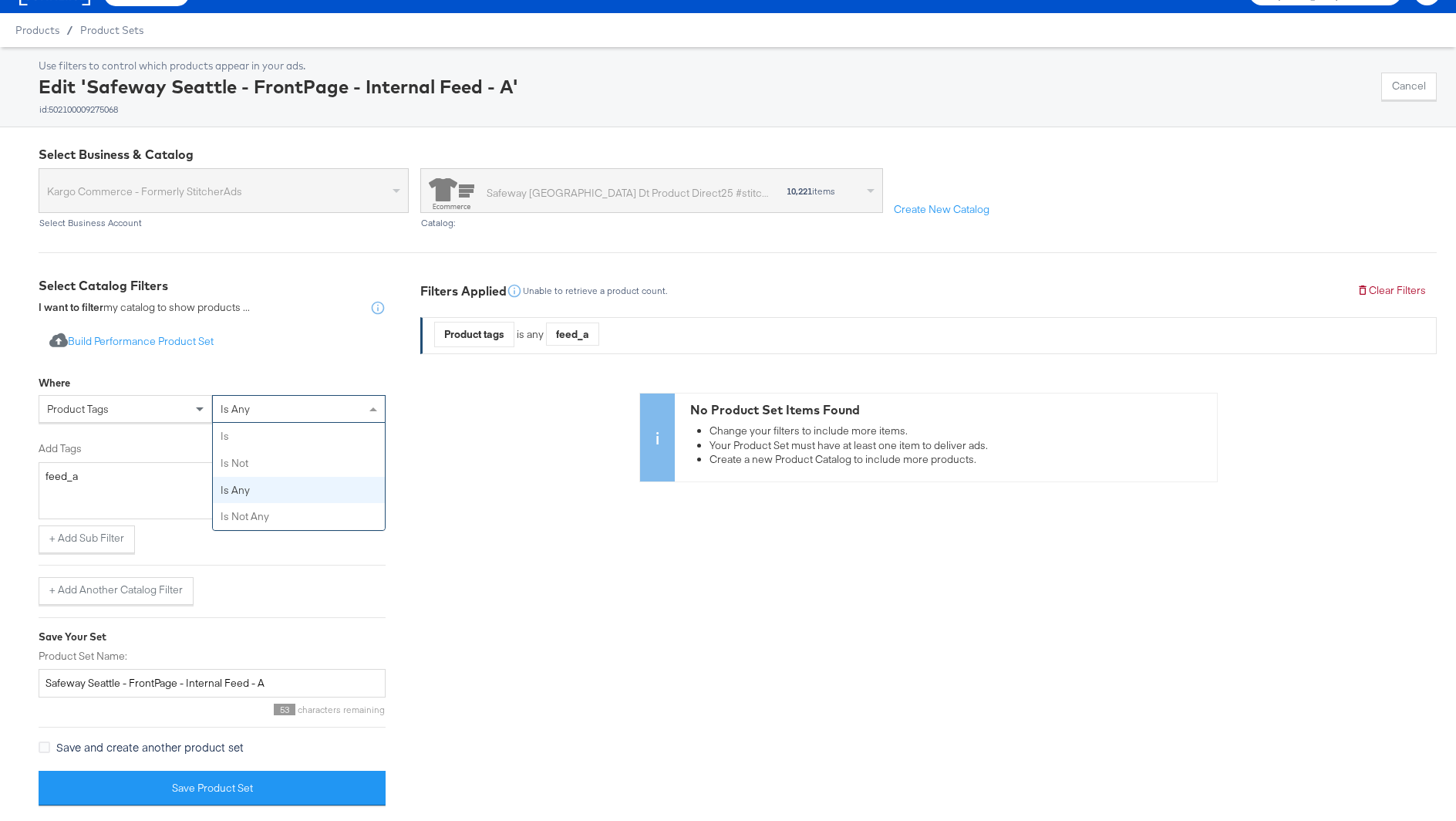
click at [224, 404] on span "is any" at bounding box center [235, 409] width 29 height 14
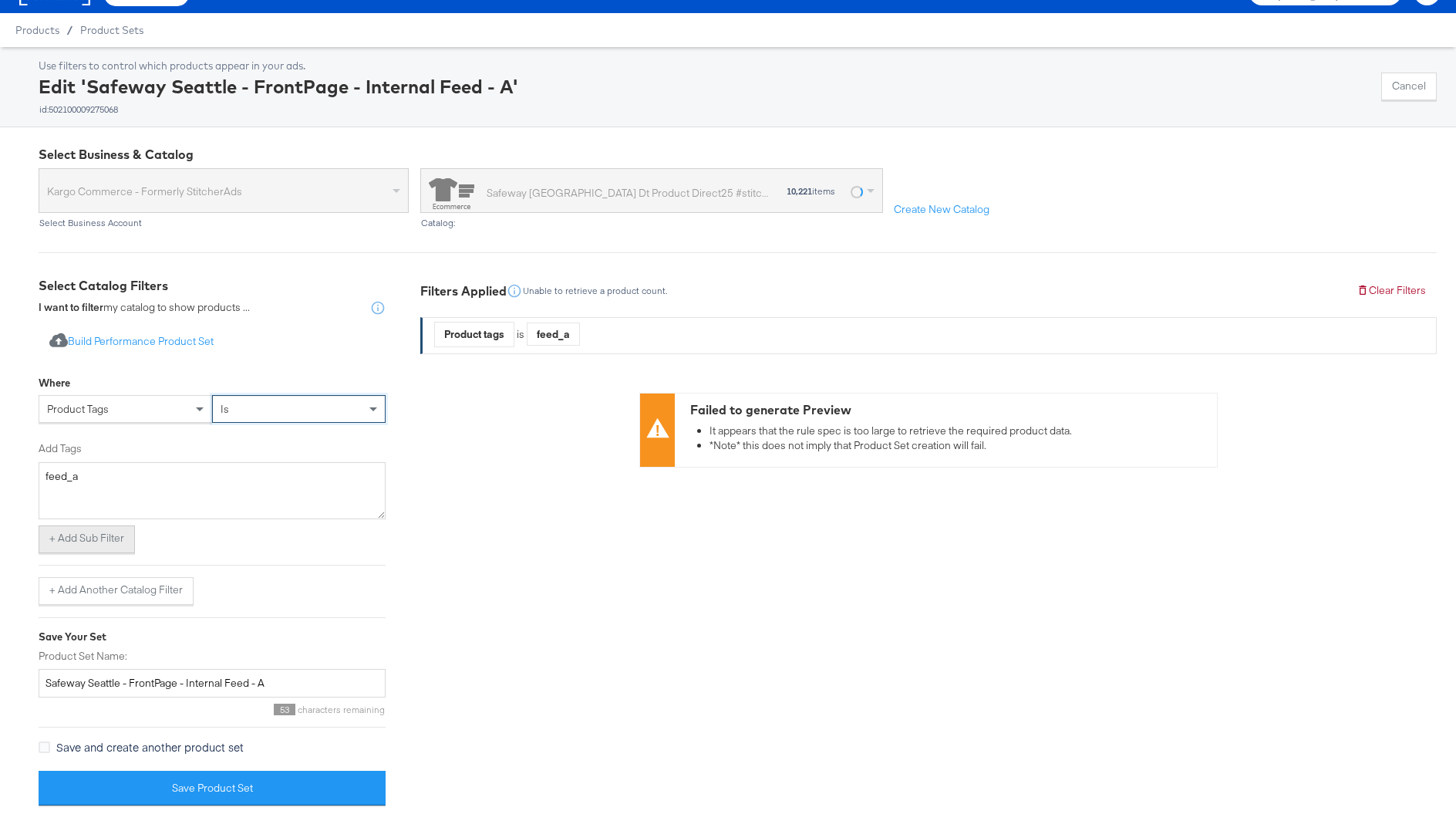
click at [96, 536] on button "+ Add Sub Filter" at bounding box center [87, 539] width 97 height 28
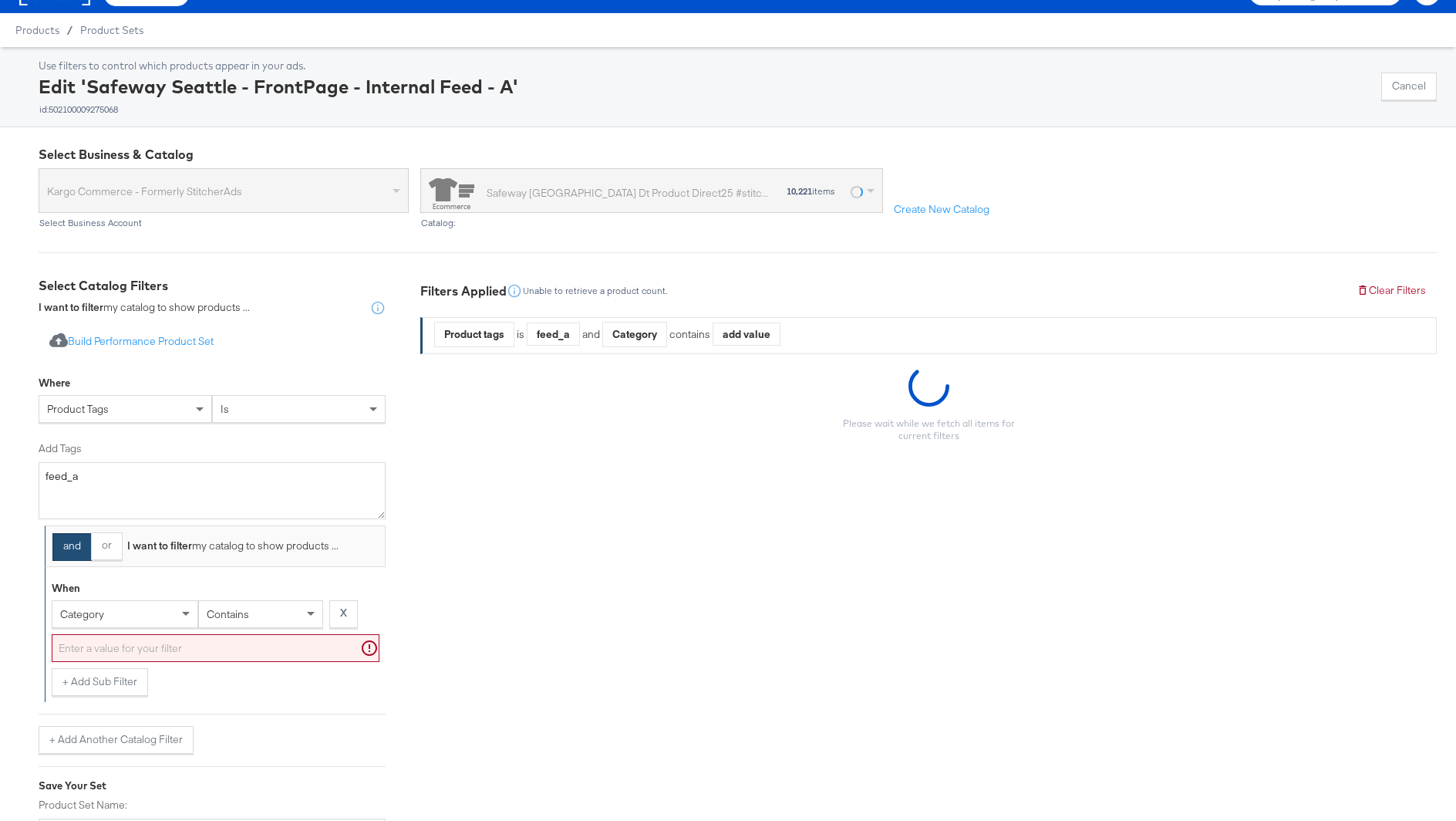
click at [99, 611] on span "category" at bounding box center [82, 614] width 44 height 14
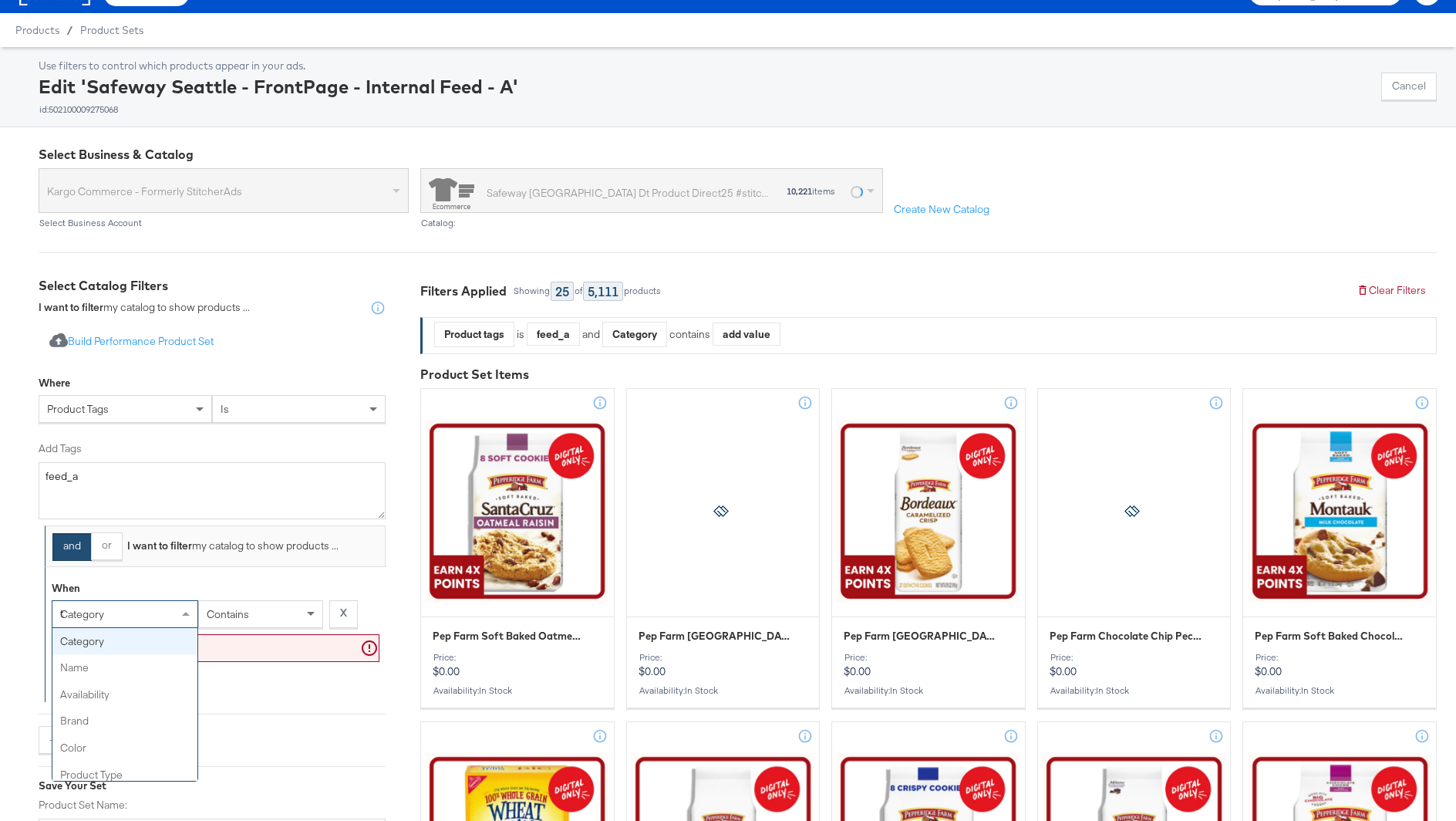
type input "tag"
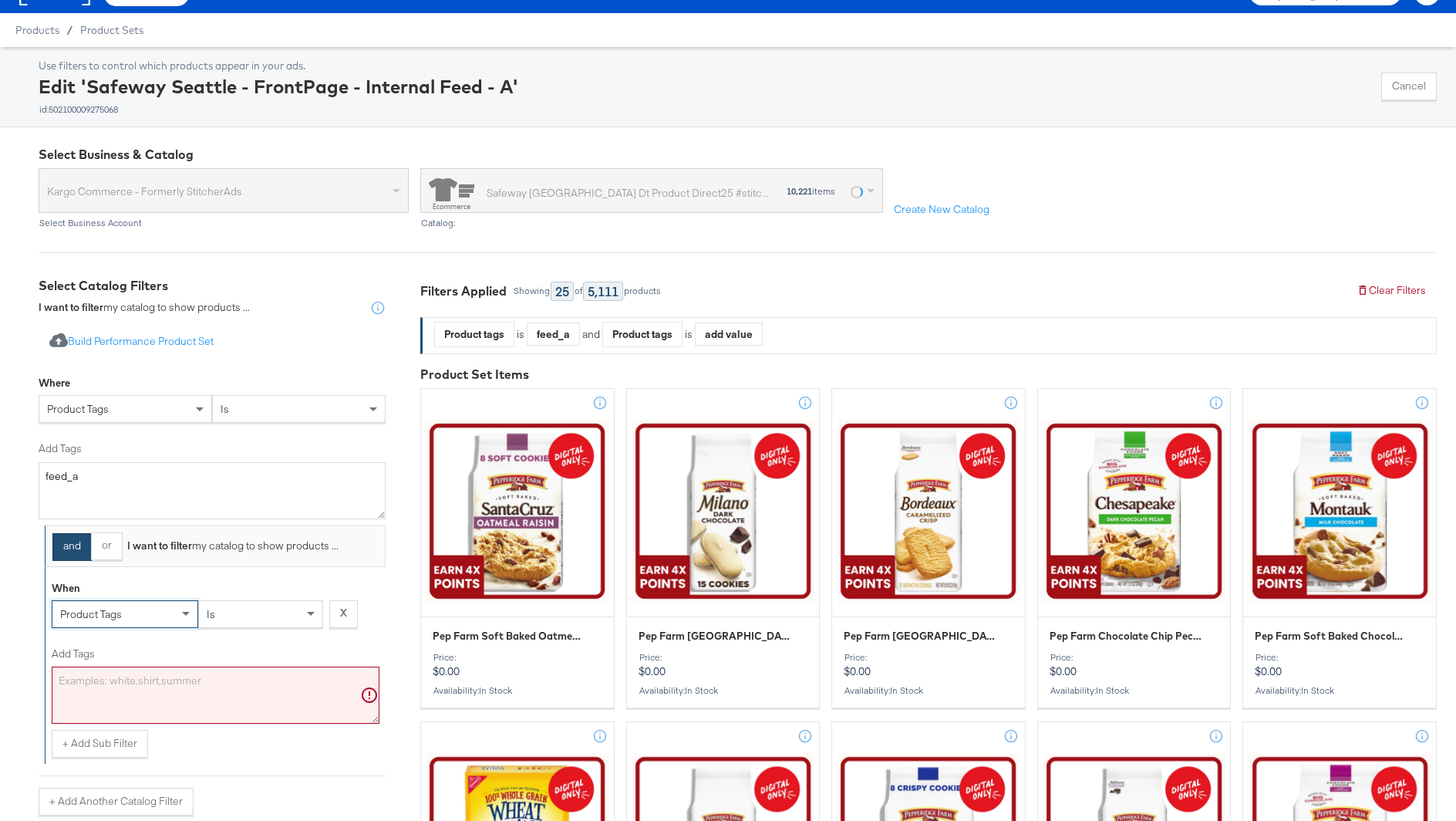
click at [142, 673] on textarea "Add Tags" at bounding box center [215, 696] width 328 height 57
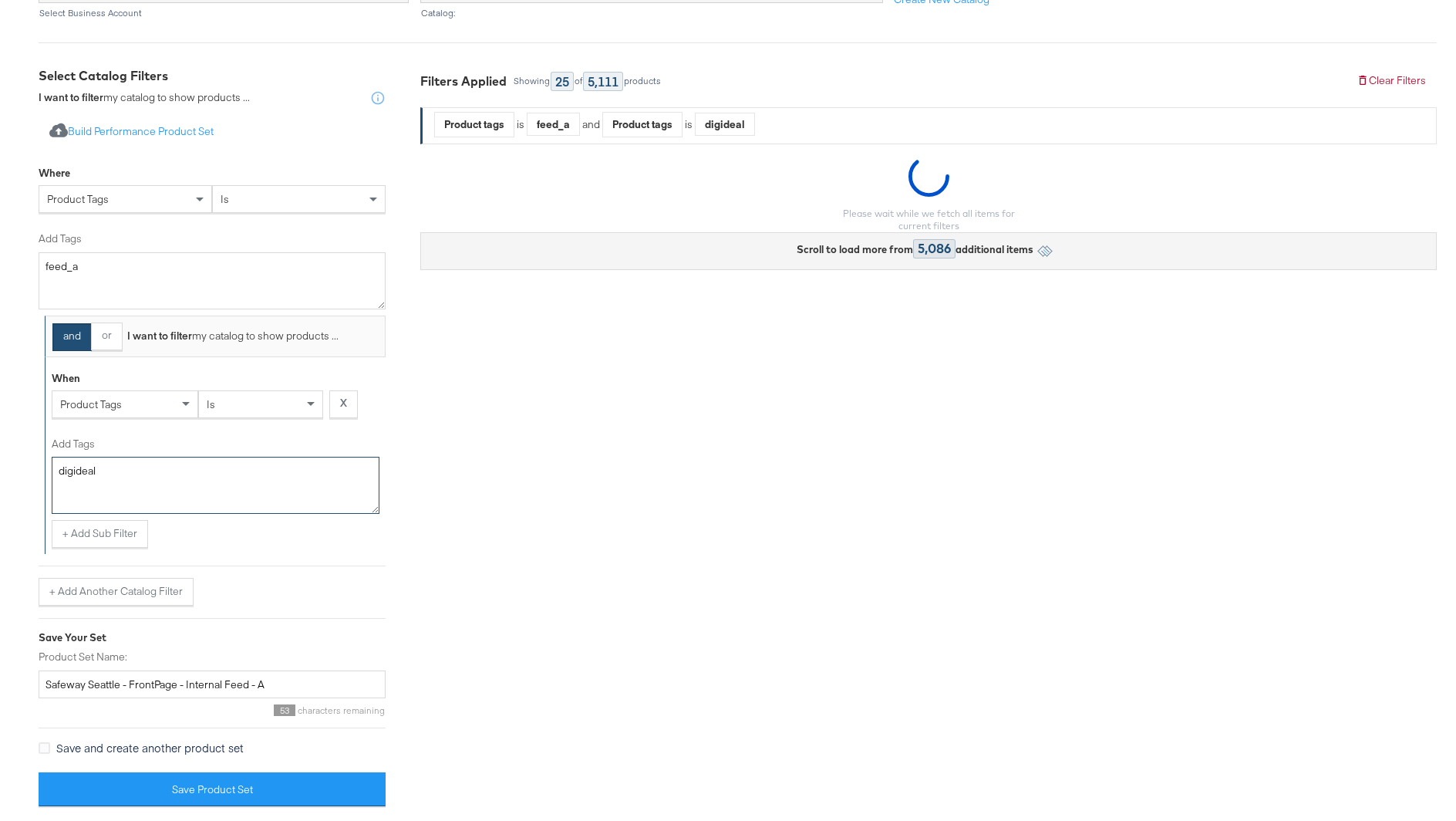
scroll to position [261, 0]
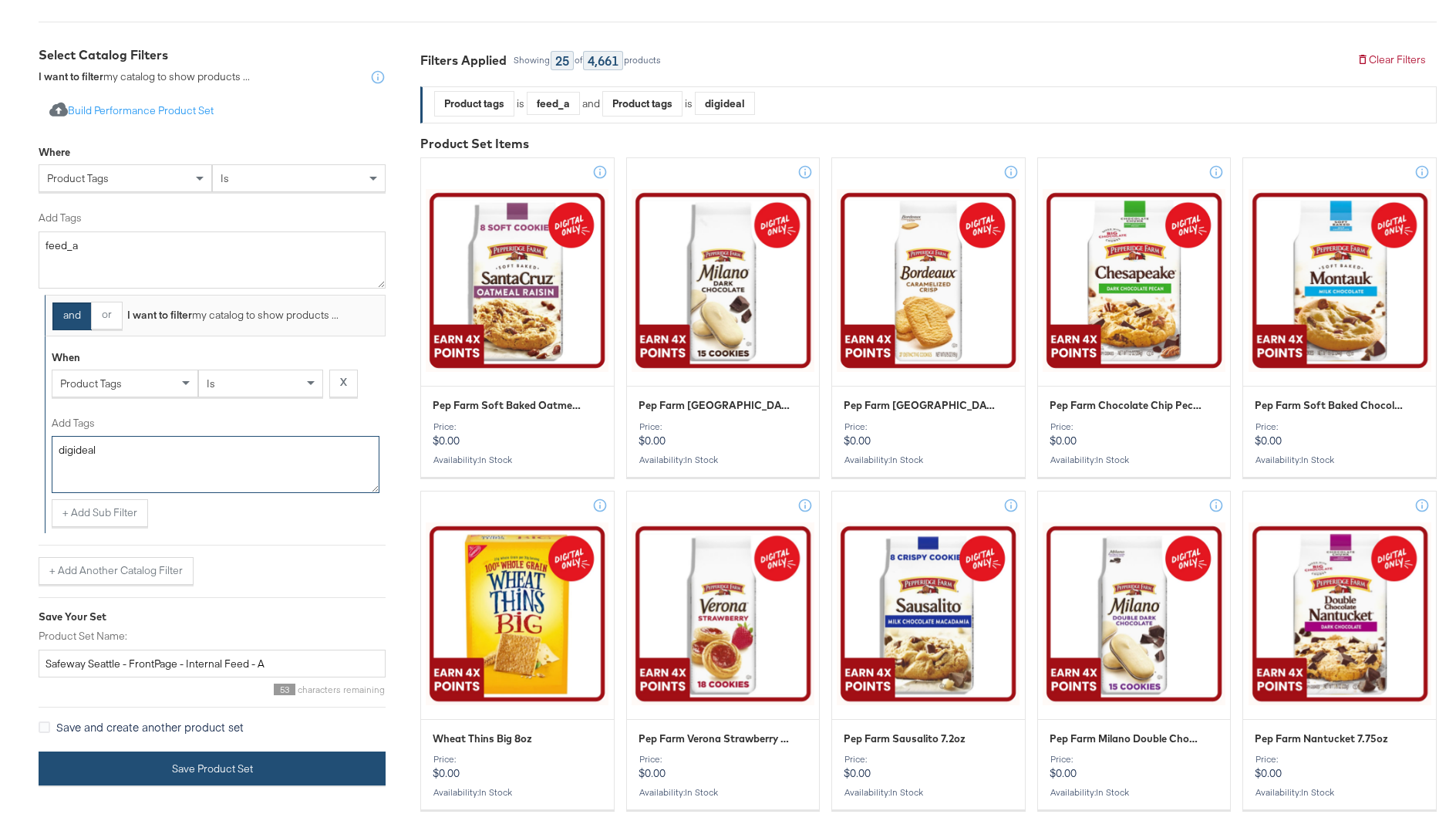
type textarea "digideal"
click at [312, 770] on button "Save Product Set" at bounding box center [212, 769] width 347 height 34
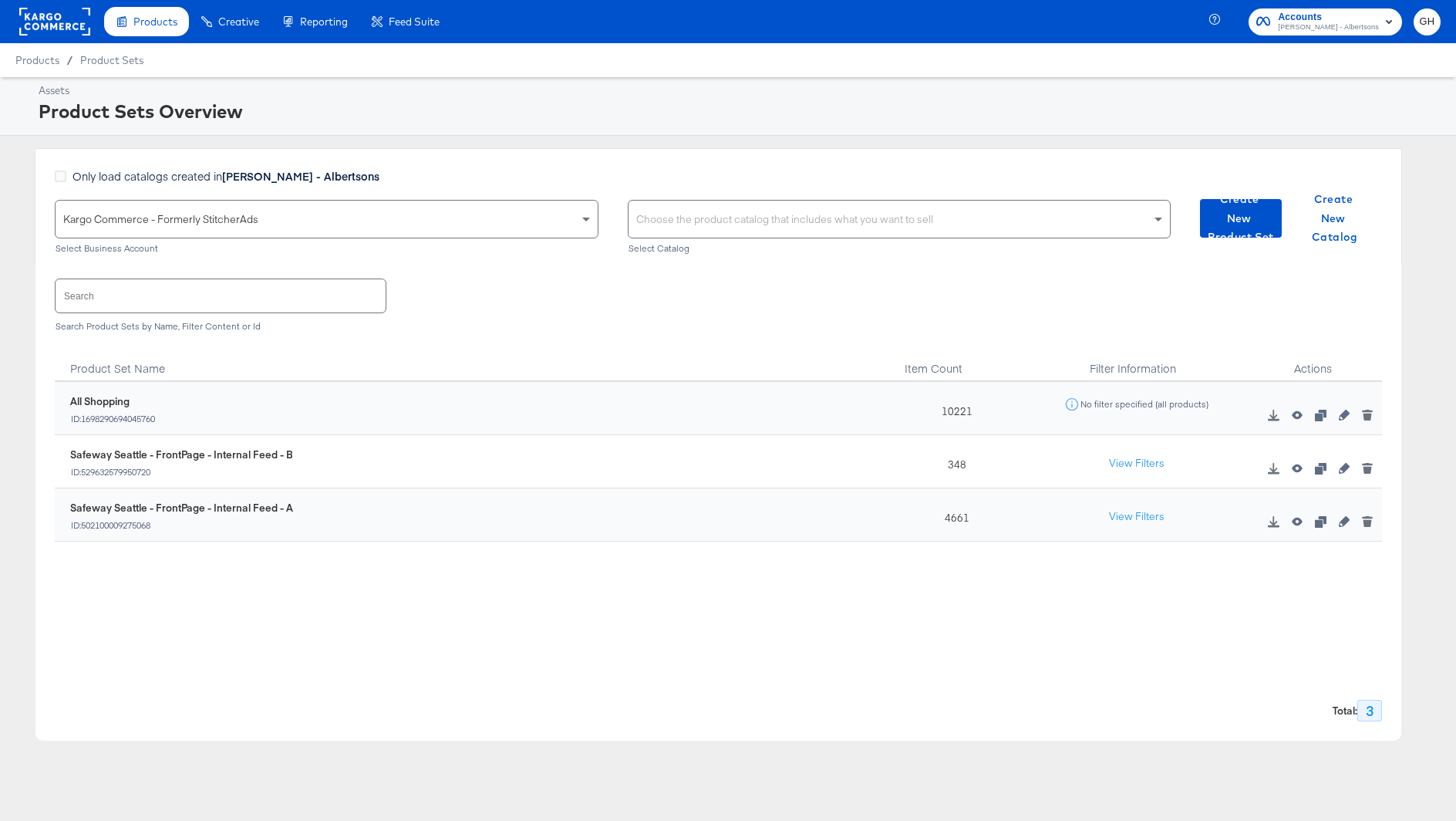
click at [758, 211] on div "Choose the product catalog that includes what you want to sell" at bounding box center [899, 219] width 542 height 37
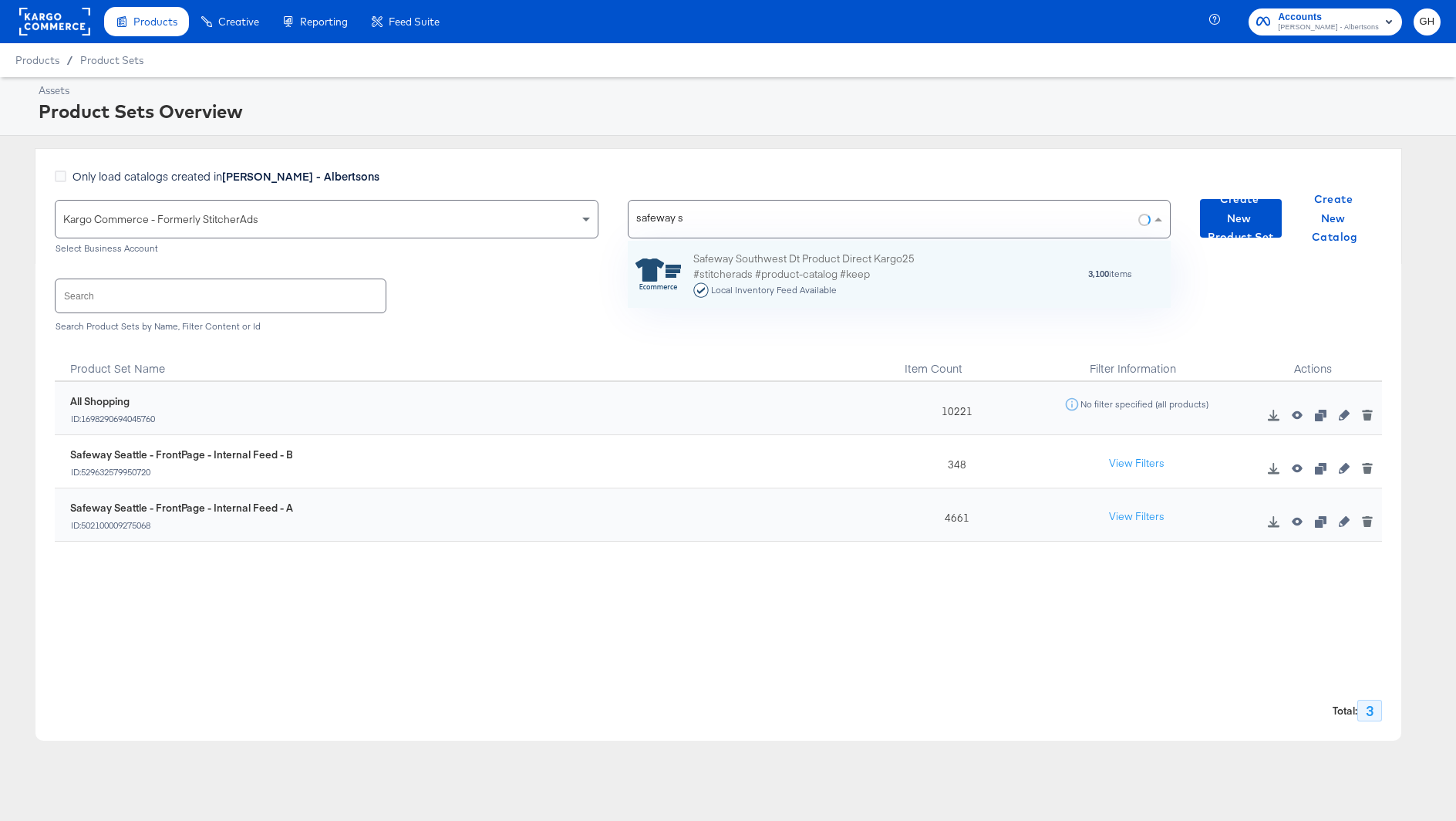
scroll to position [67, 544]
type input "safeway sou"
click at [799, 254] on div "Safeway Southwest Dt Product Direct Kargo25 #stitcherads #product-catalog #keep…" at bounding box center [828, 274] width 270 height 48
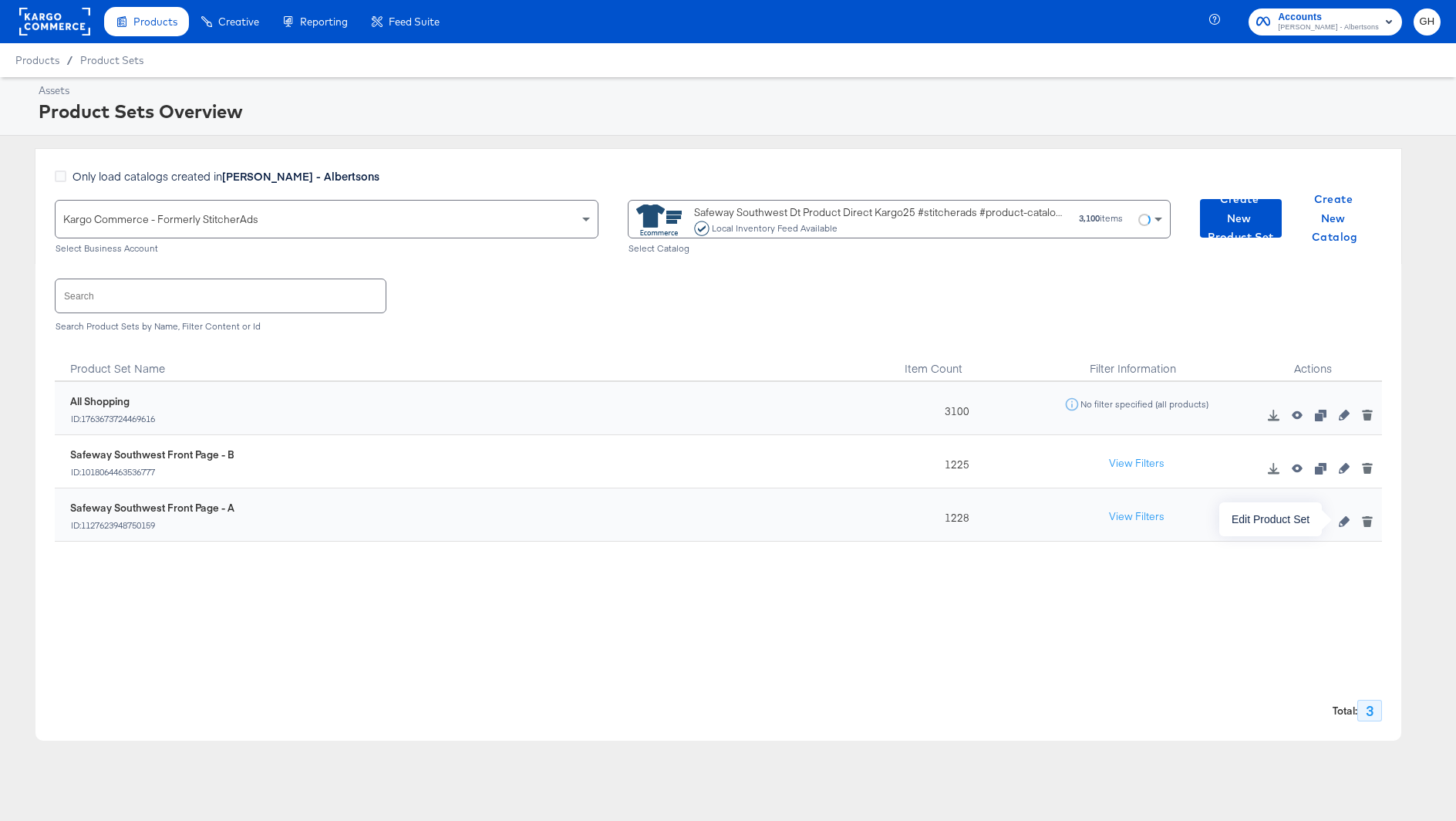
click at [1343, 524] on icon "button" at bounding box center [1344, 521] width 11 height 11
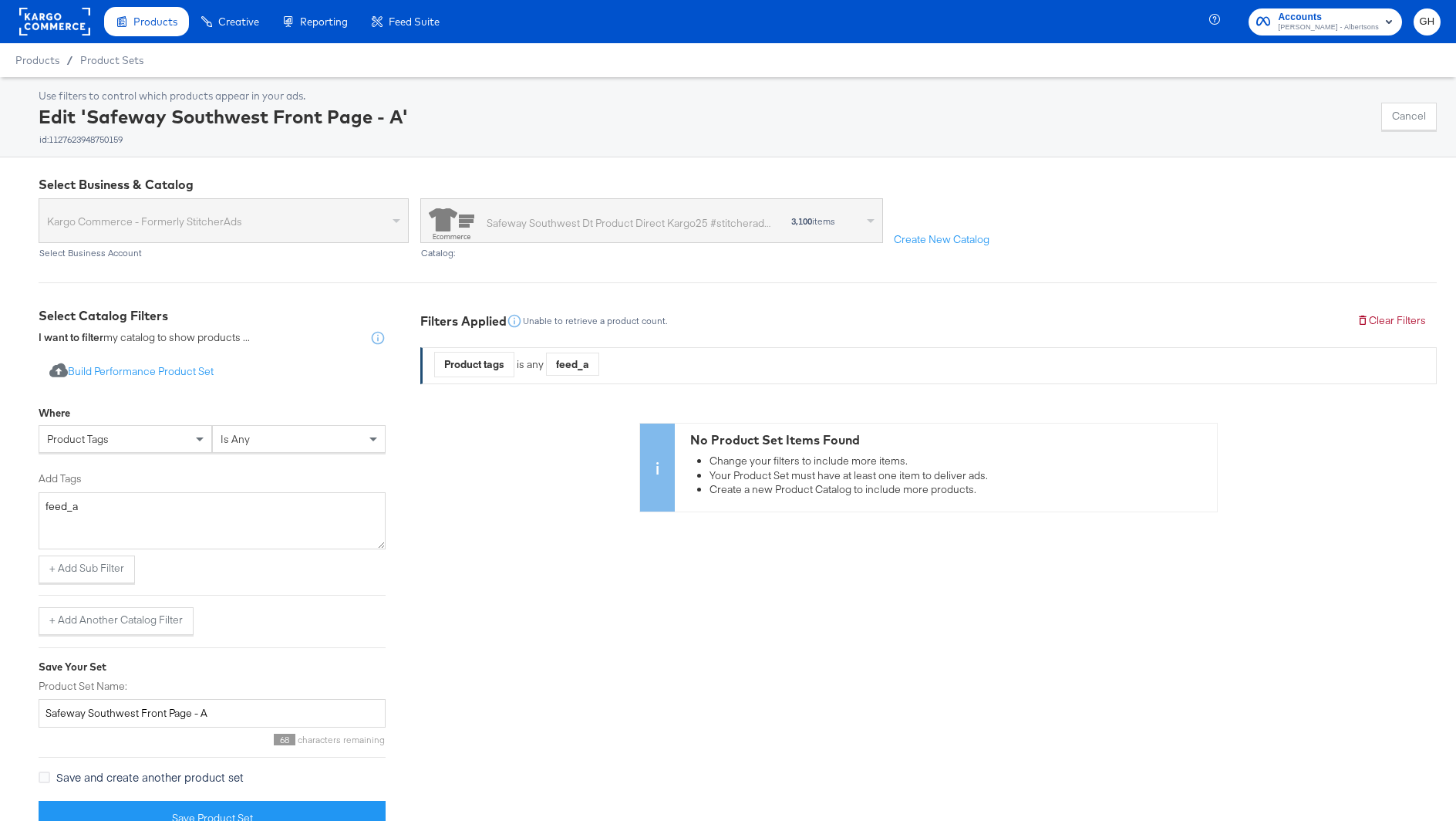
scroll to position [30, 0]
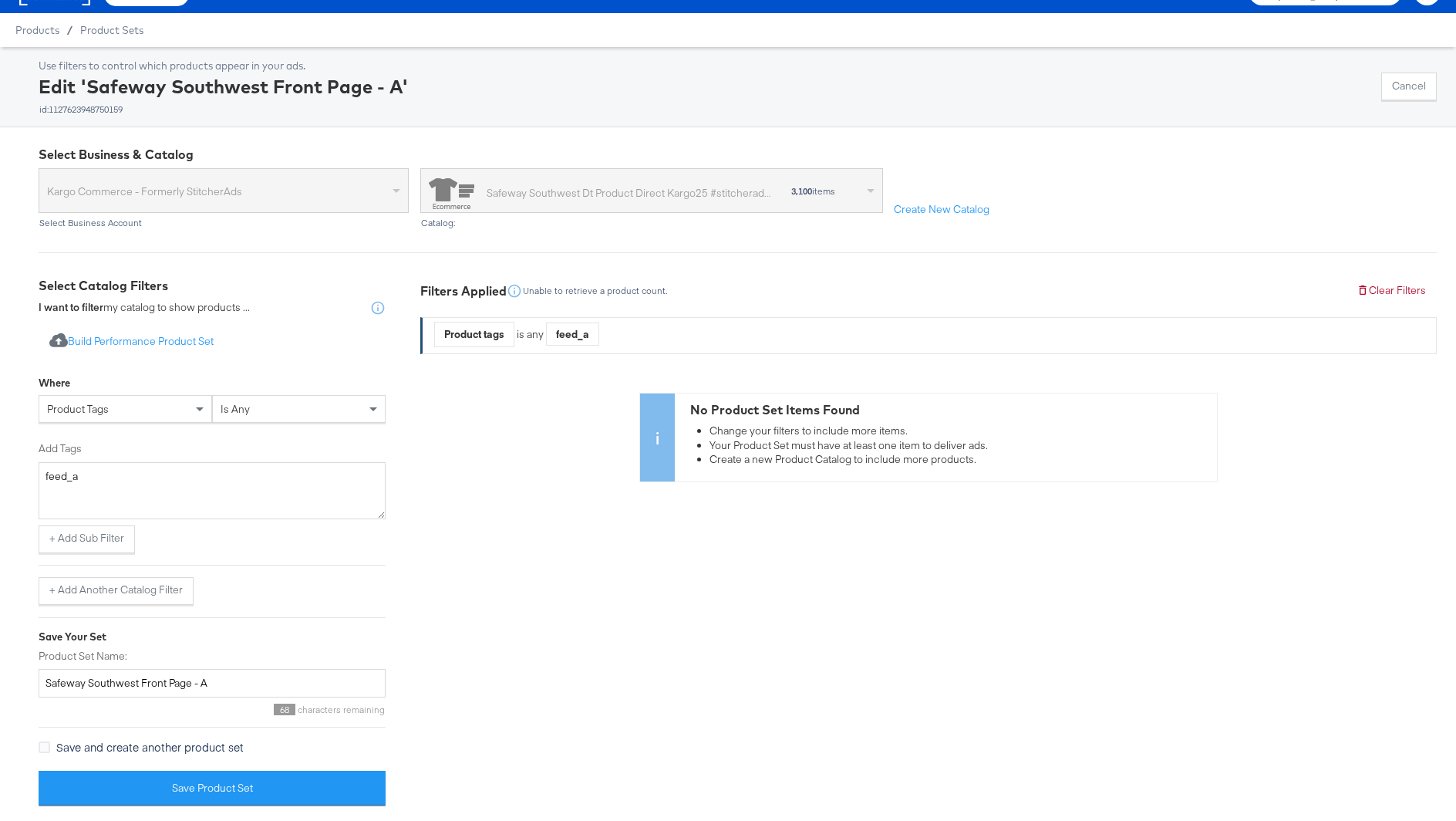
click at [282, 402] on div "is any" at bounding box center [299, 409] width 172 height 26
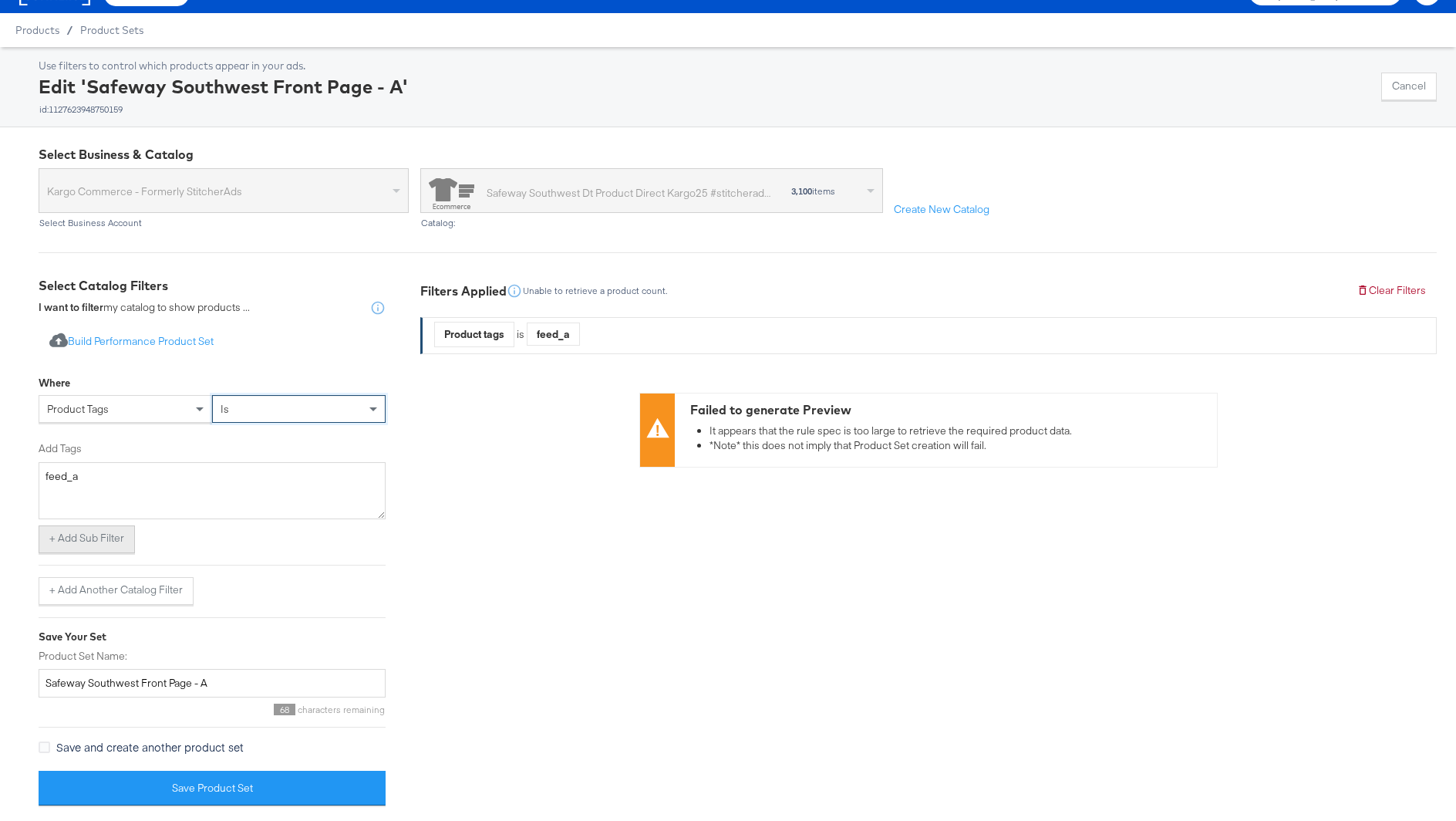
click at [102, 539] on button "+ Add Sub Filter" at bounding box center [87, 539] width 97 height 28
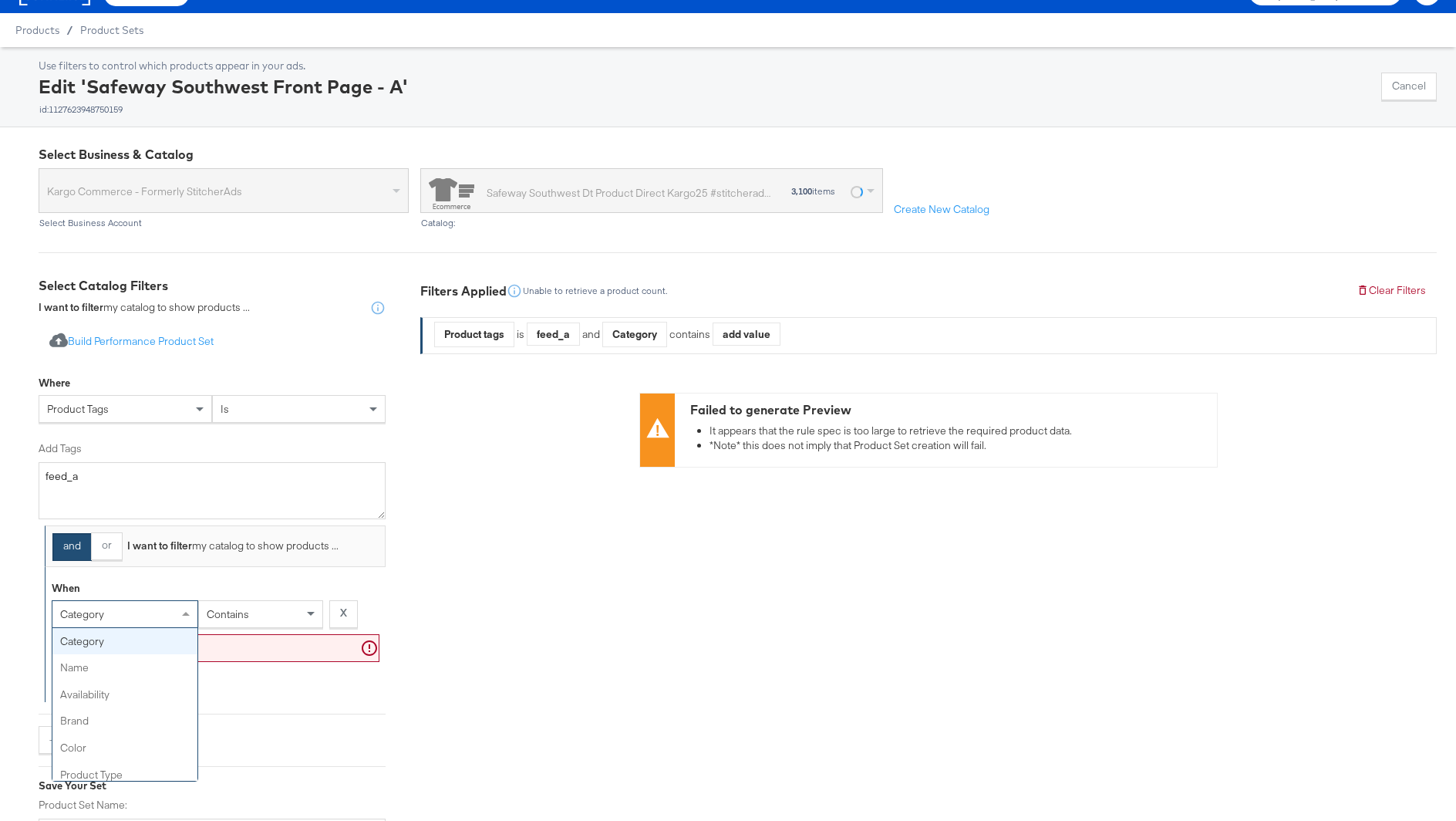
click at [111, 610] on div "category" at bounding box center [124, 614] width 145 height 26
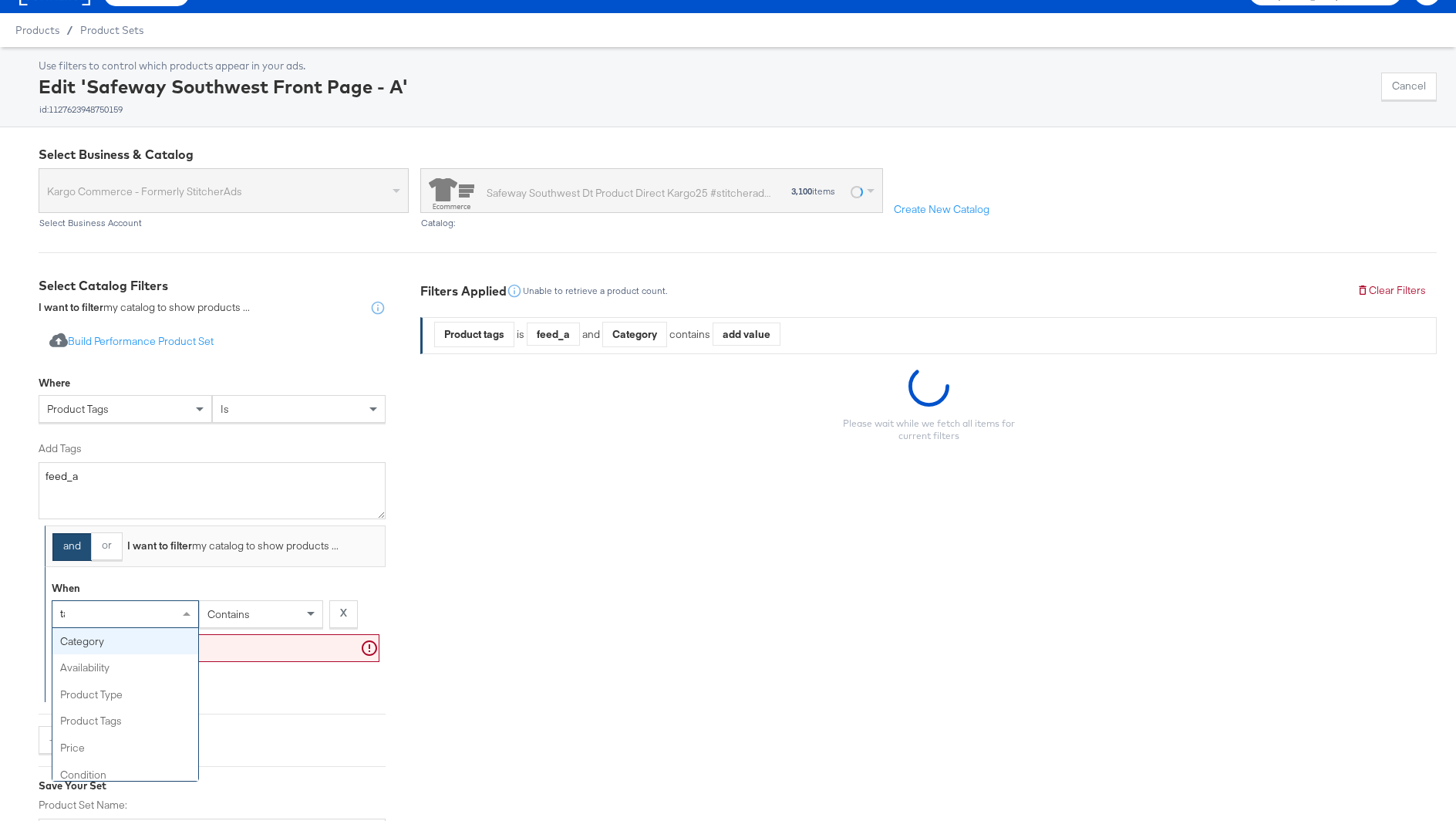
type input "tag"
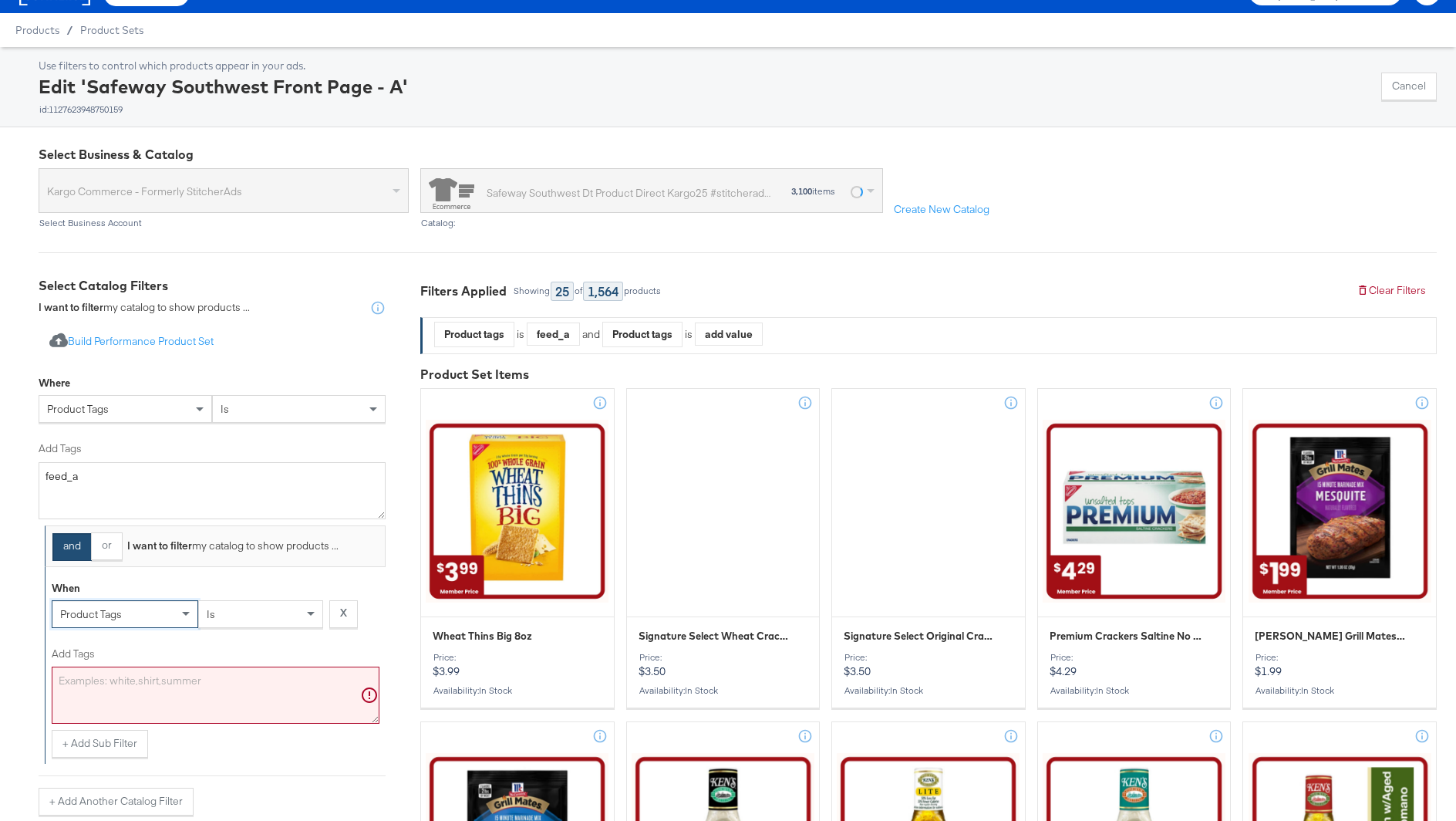
click at [113, 688] on textarea "Add Tags" at bounding box center [215, 696] width 328 height 57
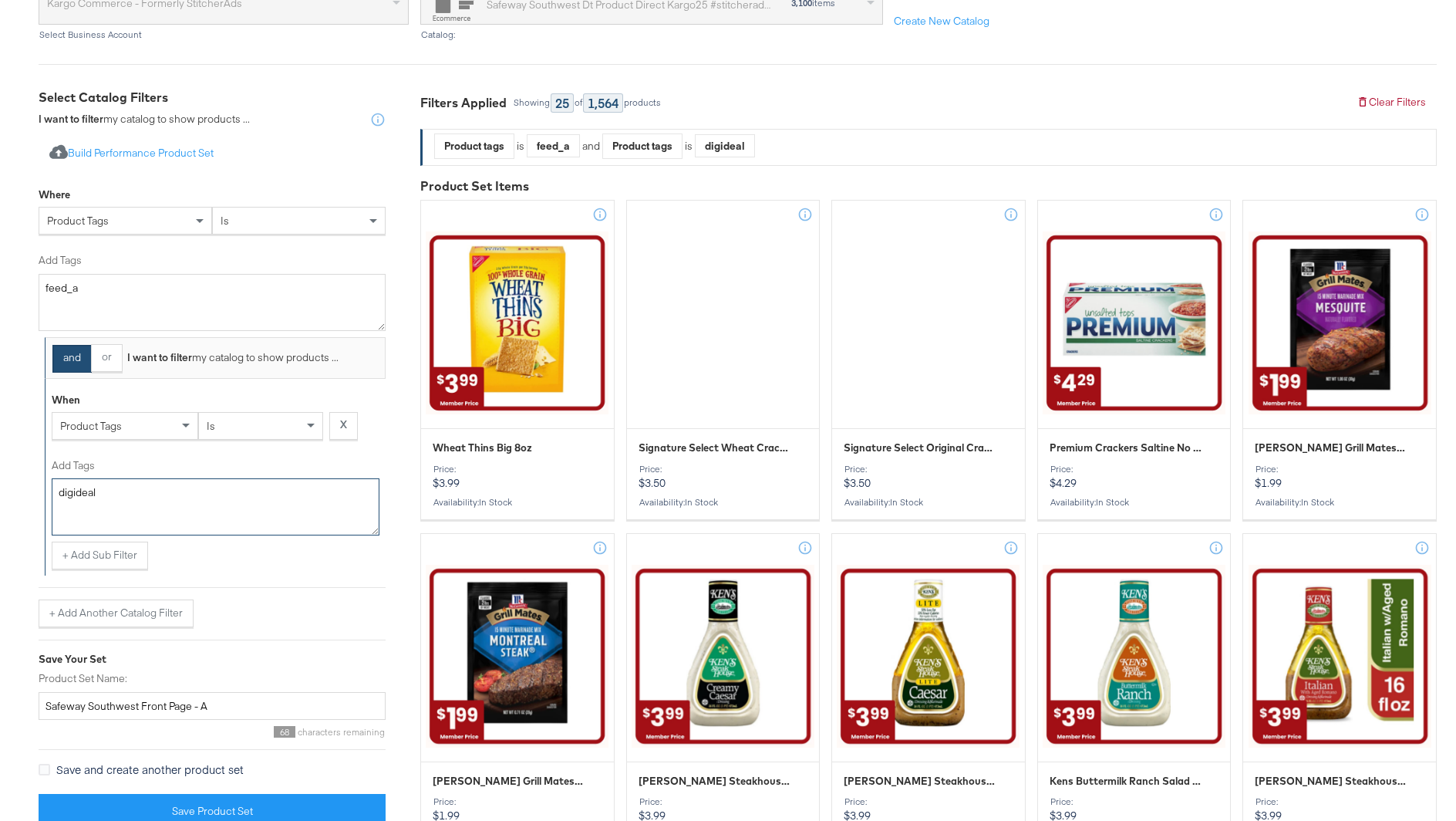
scroll to position [234, 0]
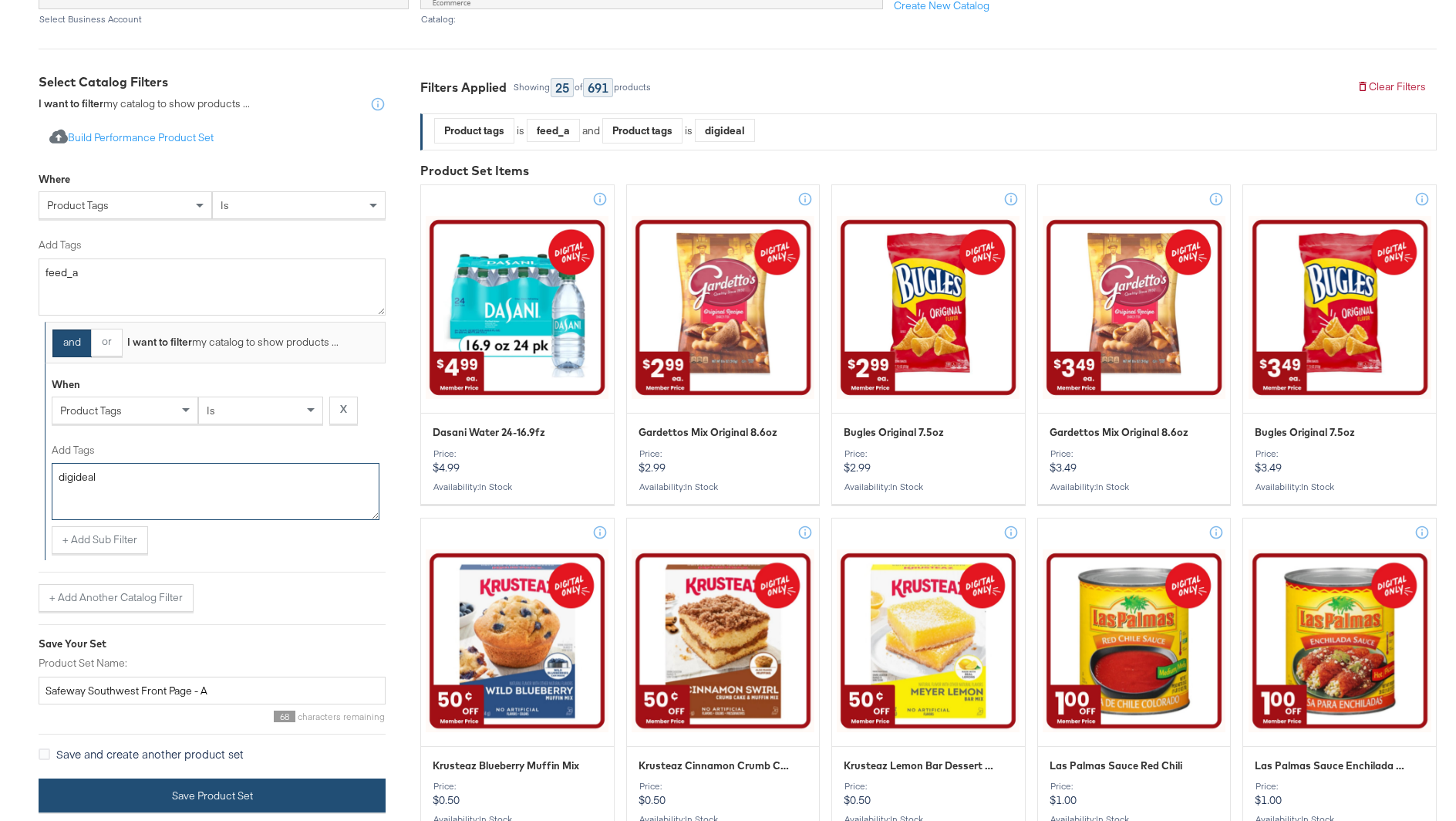
type textarea "digideal"
click at [286, 797] on button "Save Product Set" at bounding box center [212, 796] width 347 height 34
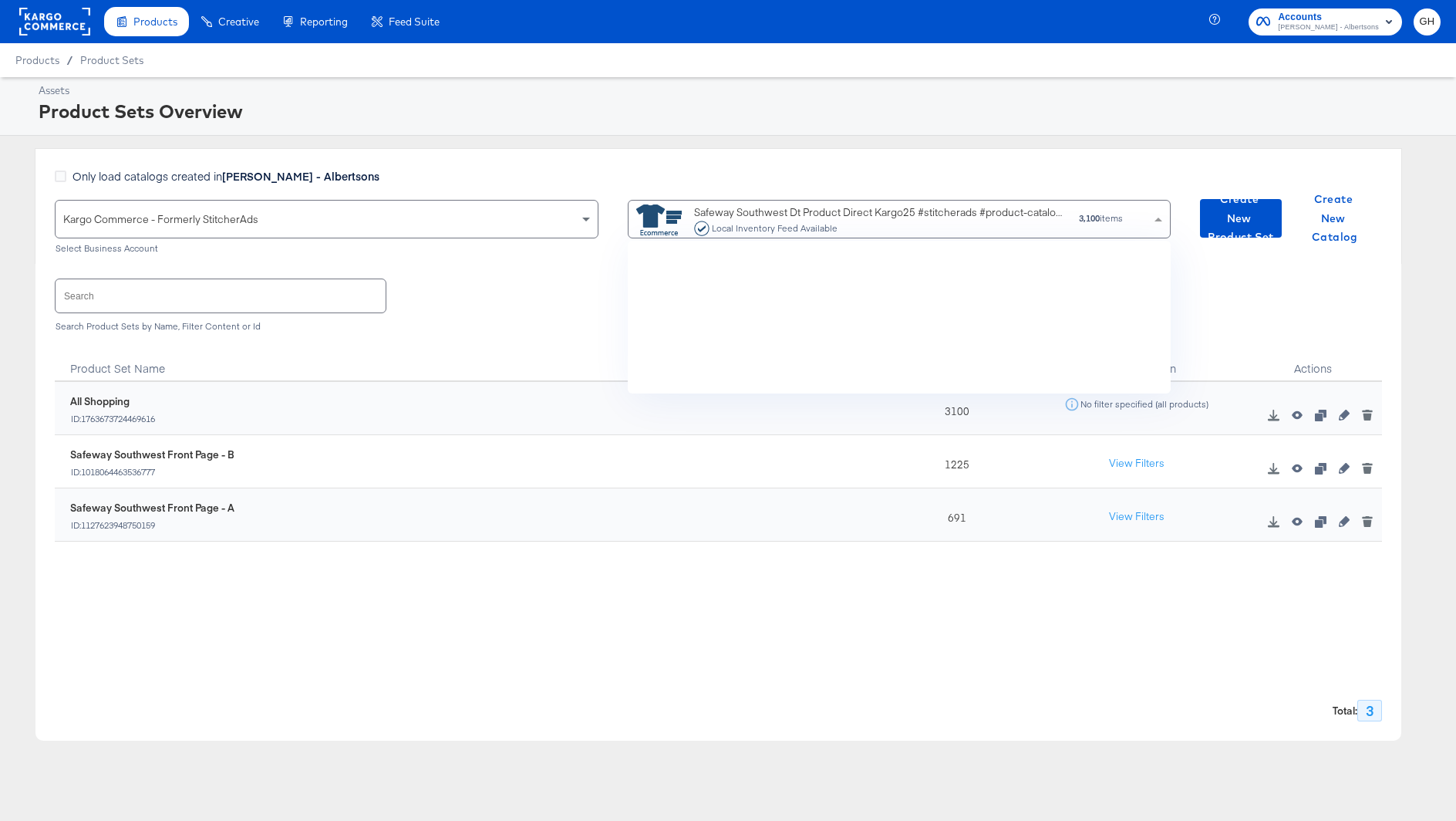
click at [848, 206] on div "Safeway Southwest Dt Product Direct Kargo25 #stitcherads #product-catalog #keep…" at bounding box center [880, 220] width 373 height 32
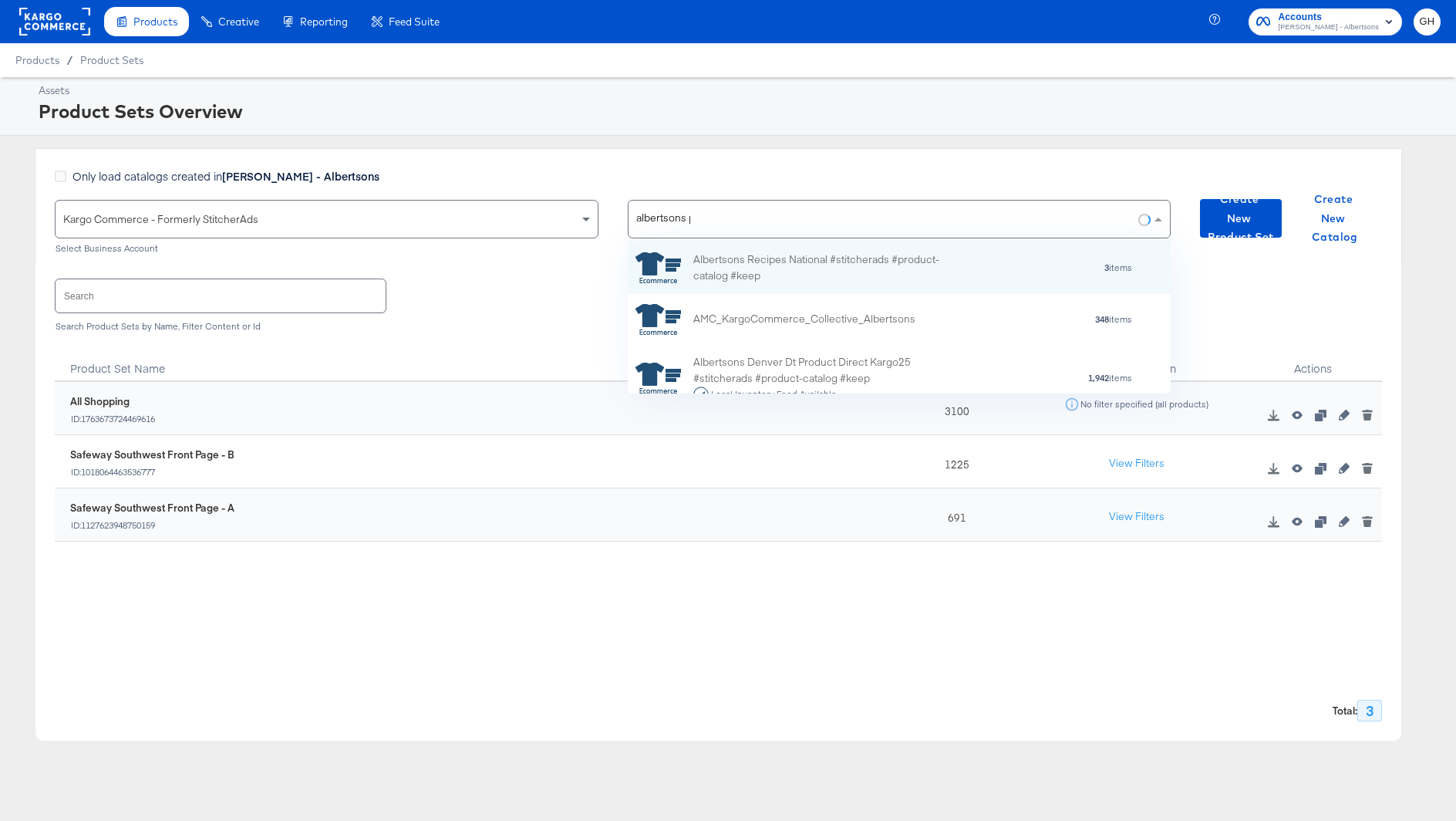
scroll to position [0, 1]
type input "albertsons po"
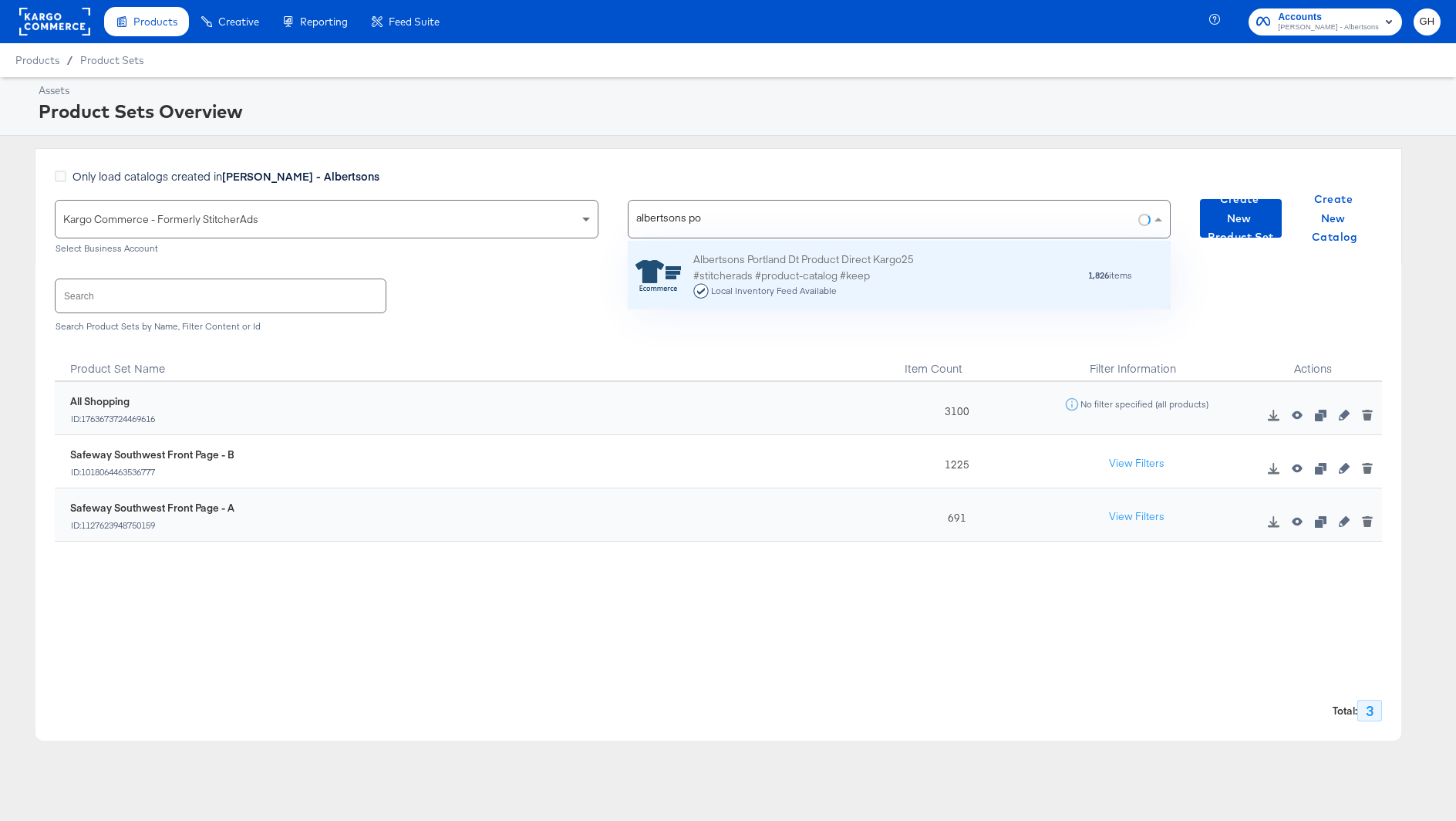
click at [835, 265] on div "Albertsons Portland Dt Product Direct Kargo25 #stitcherads #product-catalog #ke…" at bounding box center [828, 275] width 270 height 48
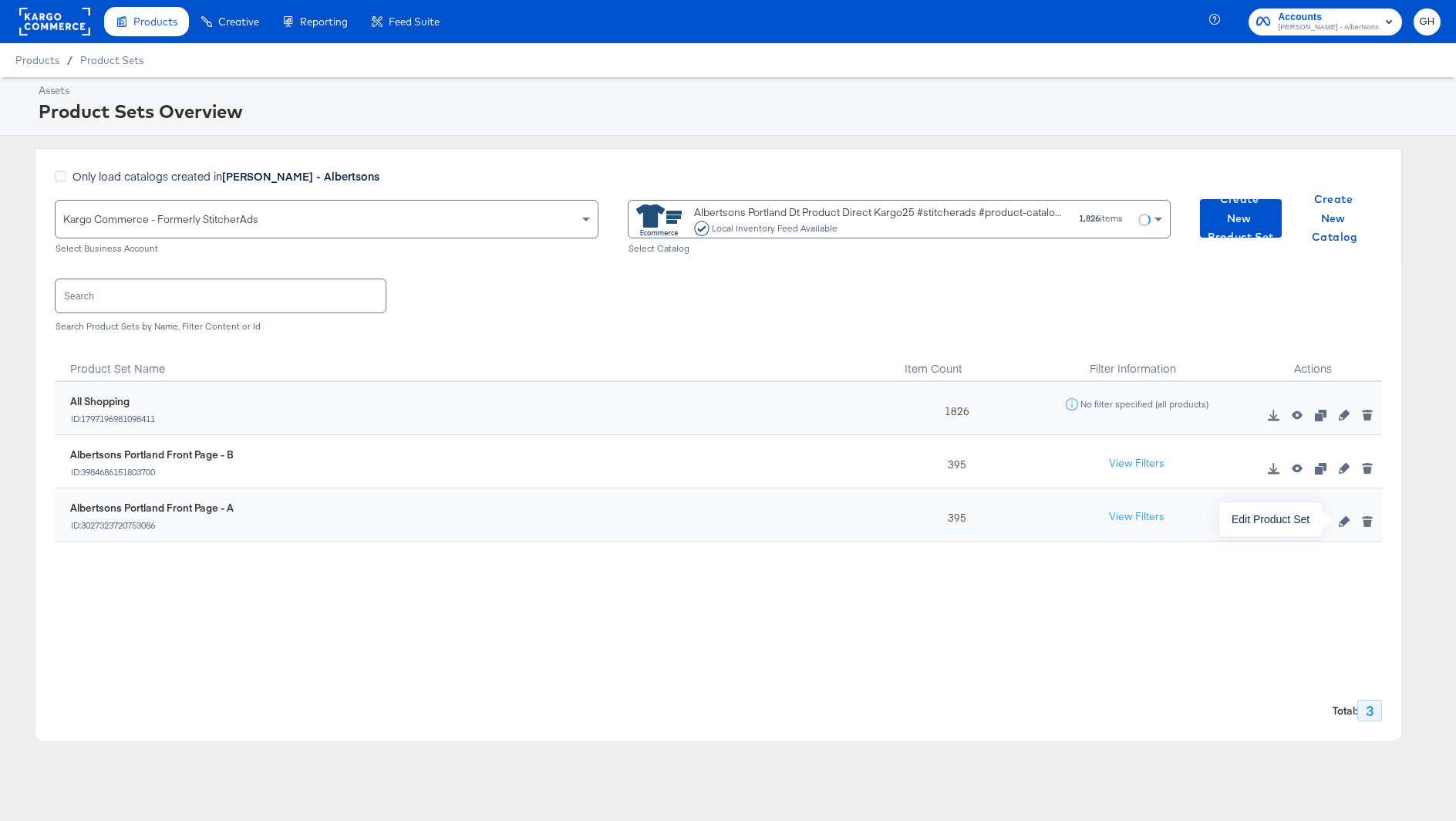
click at [1340, 522] on icon "button" at bounding box center [1344, 521] width 11 height 11
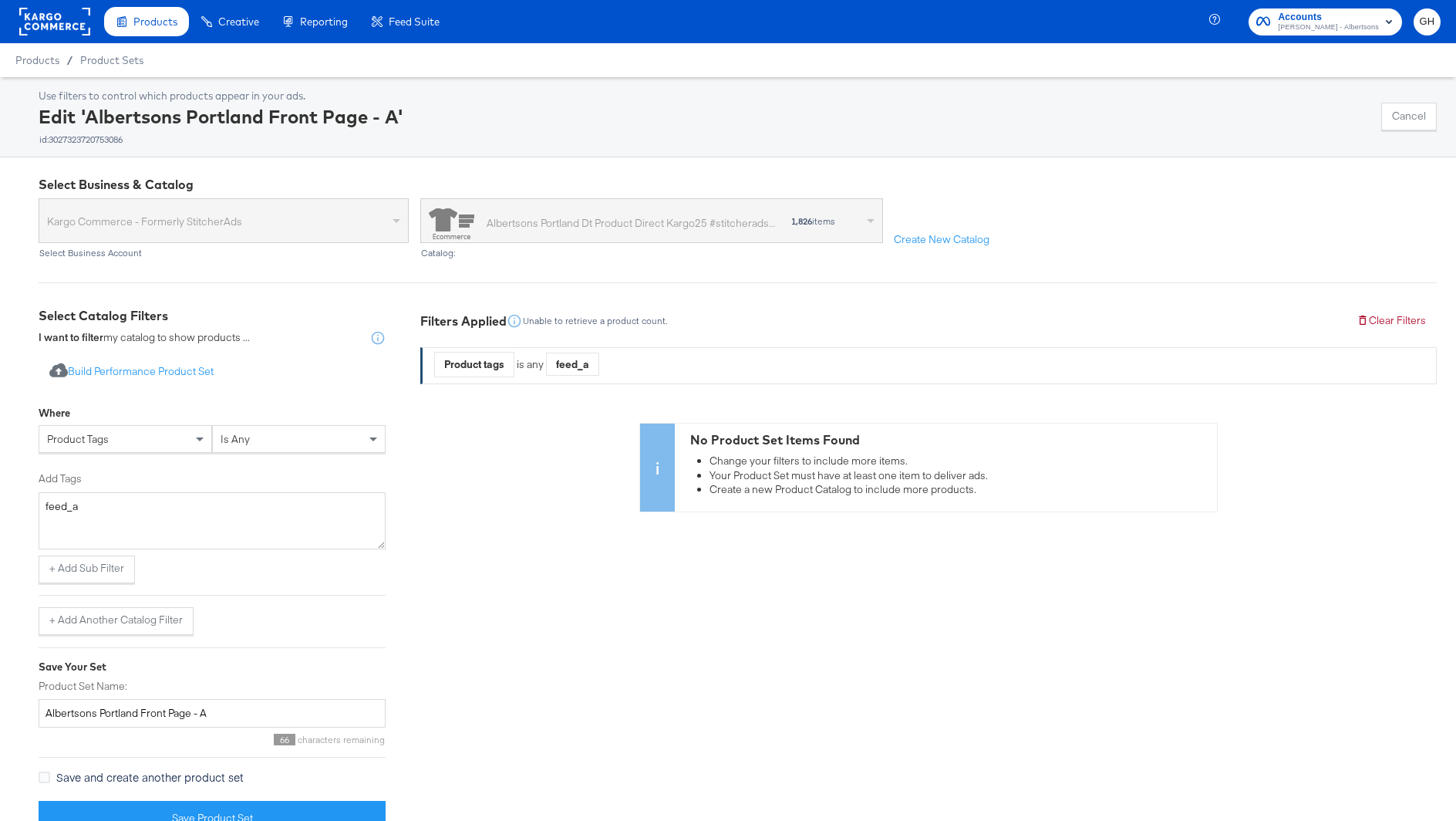
scroll to position [30, 0]
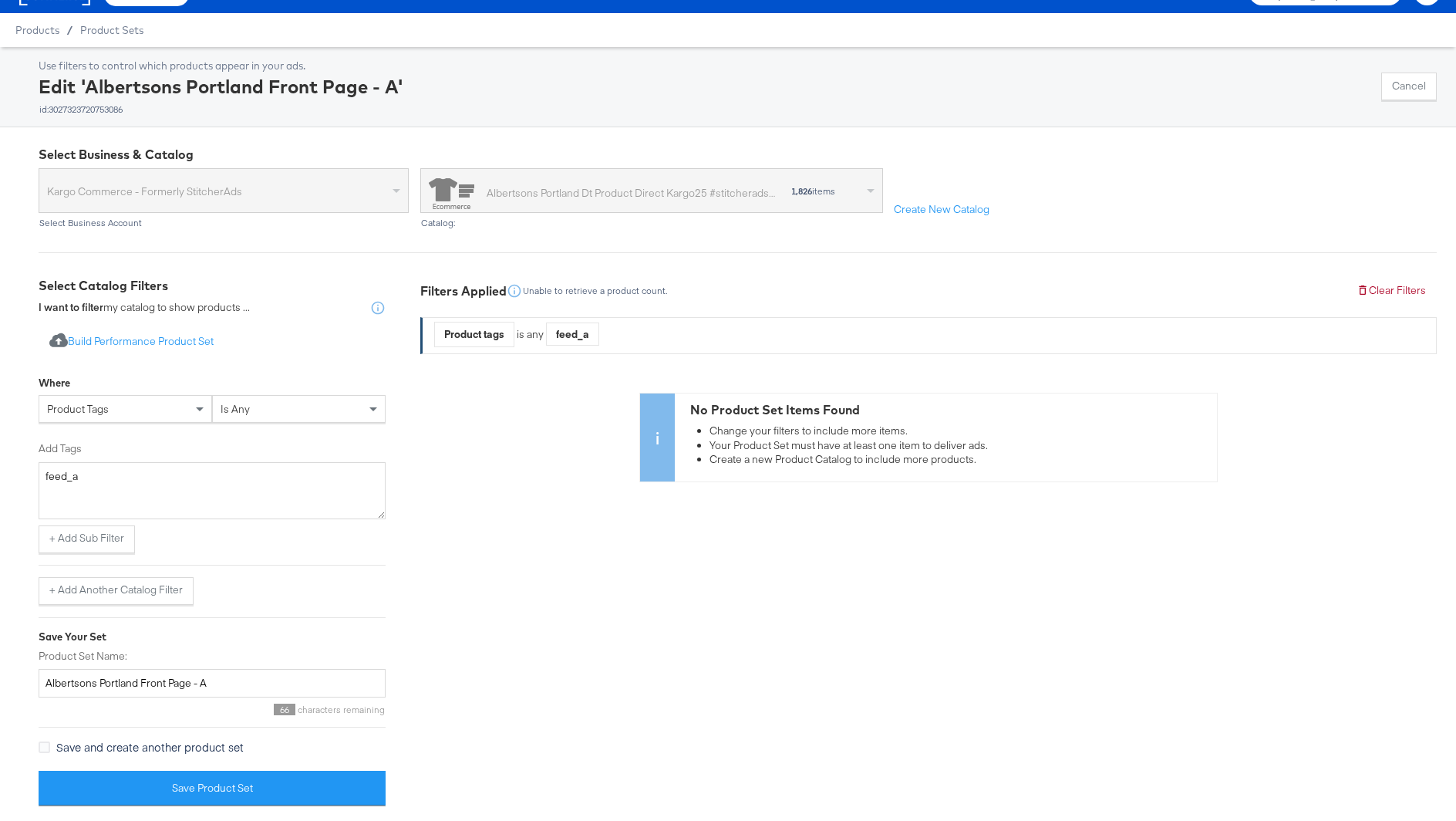
click at [287, 412] on div "is any" at bounding box center [299, 409] width 172 height 26
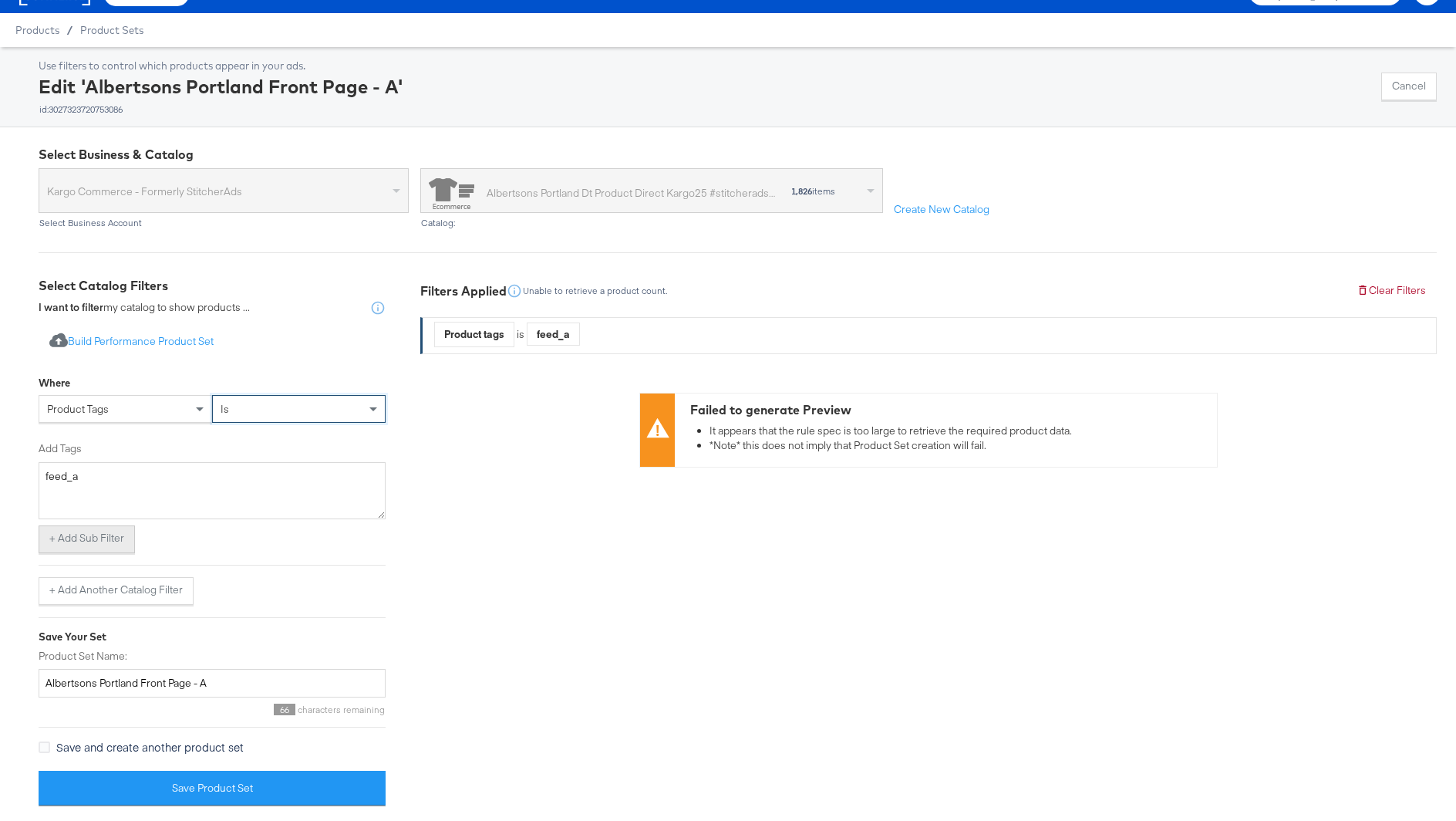
click at [117, 533] on button "+ Add Sub Filter" at bounding box center [87, 539] width 97 height 28
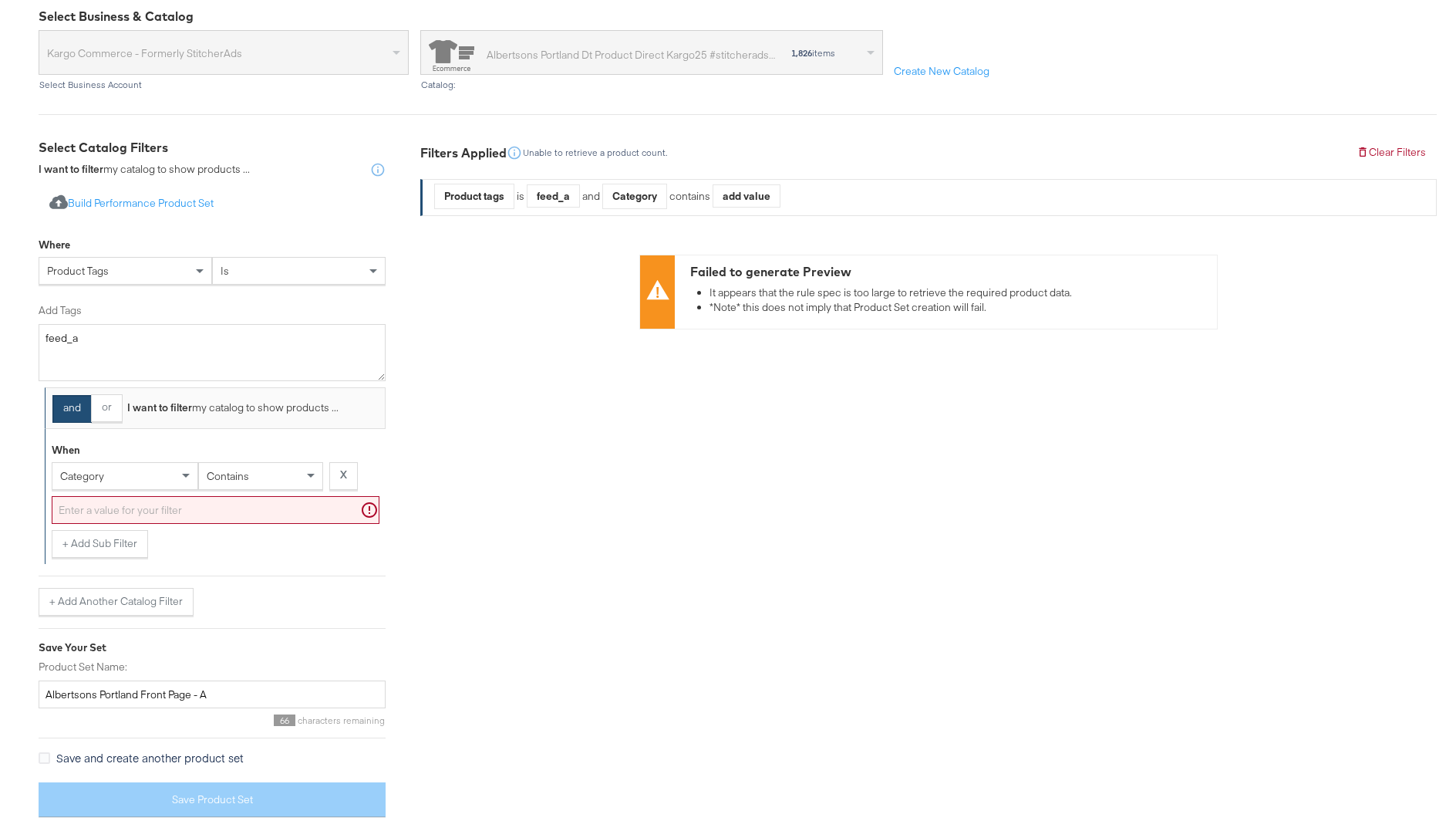
scroll to position [176, 0]
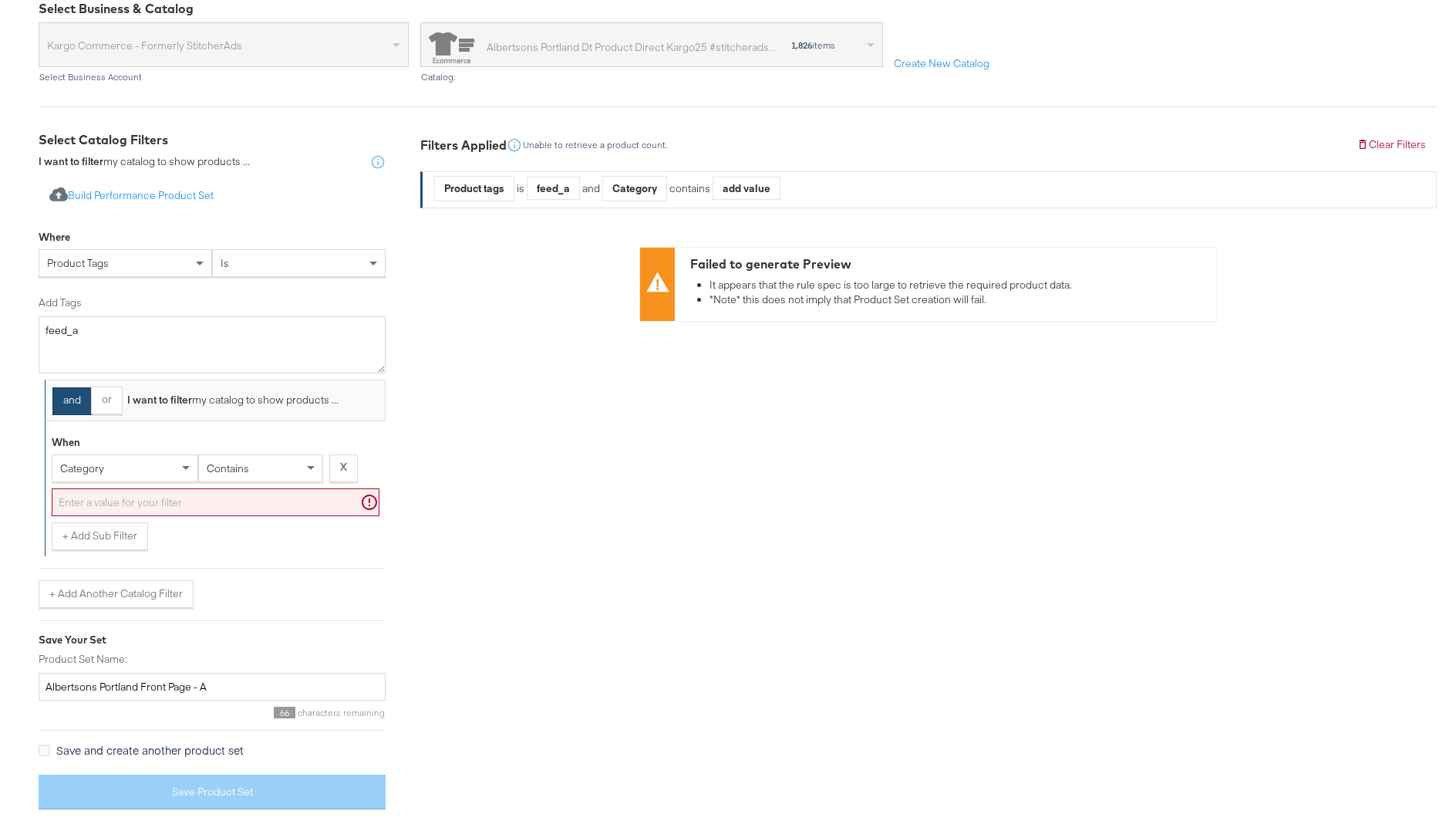
click at [106, 464] on div "category" at bounding box center [124, 469] width 145 height 26
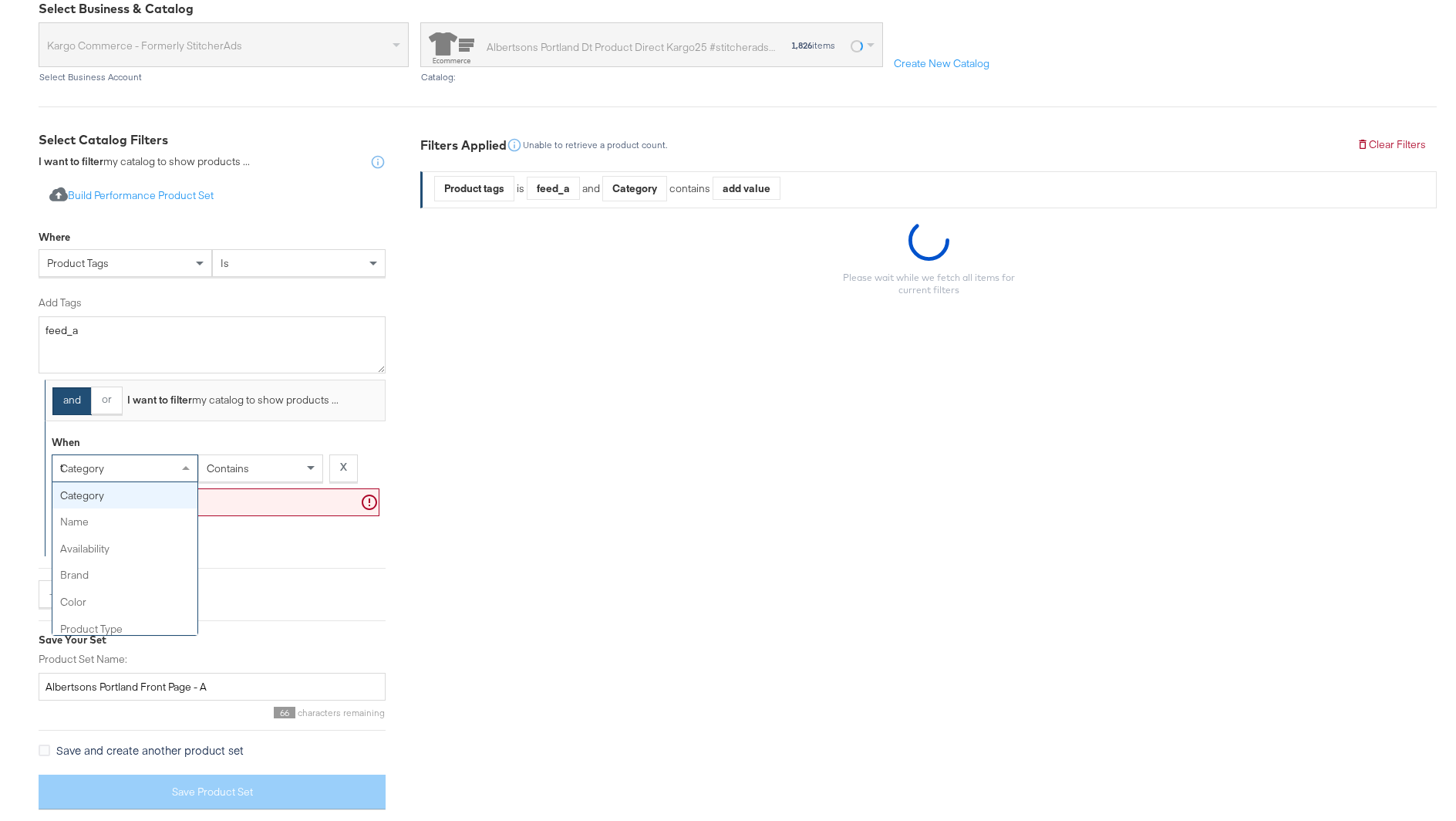
type input "tag"
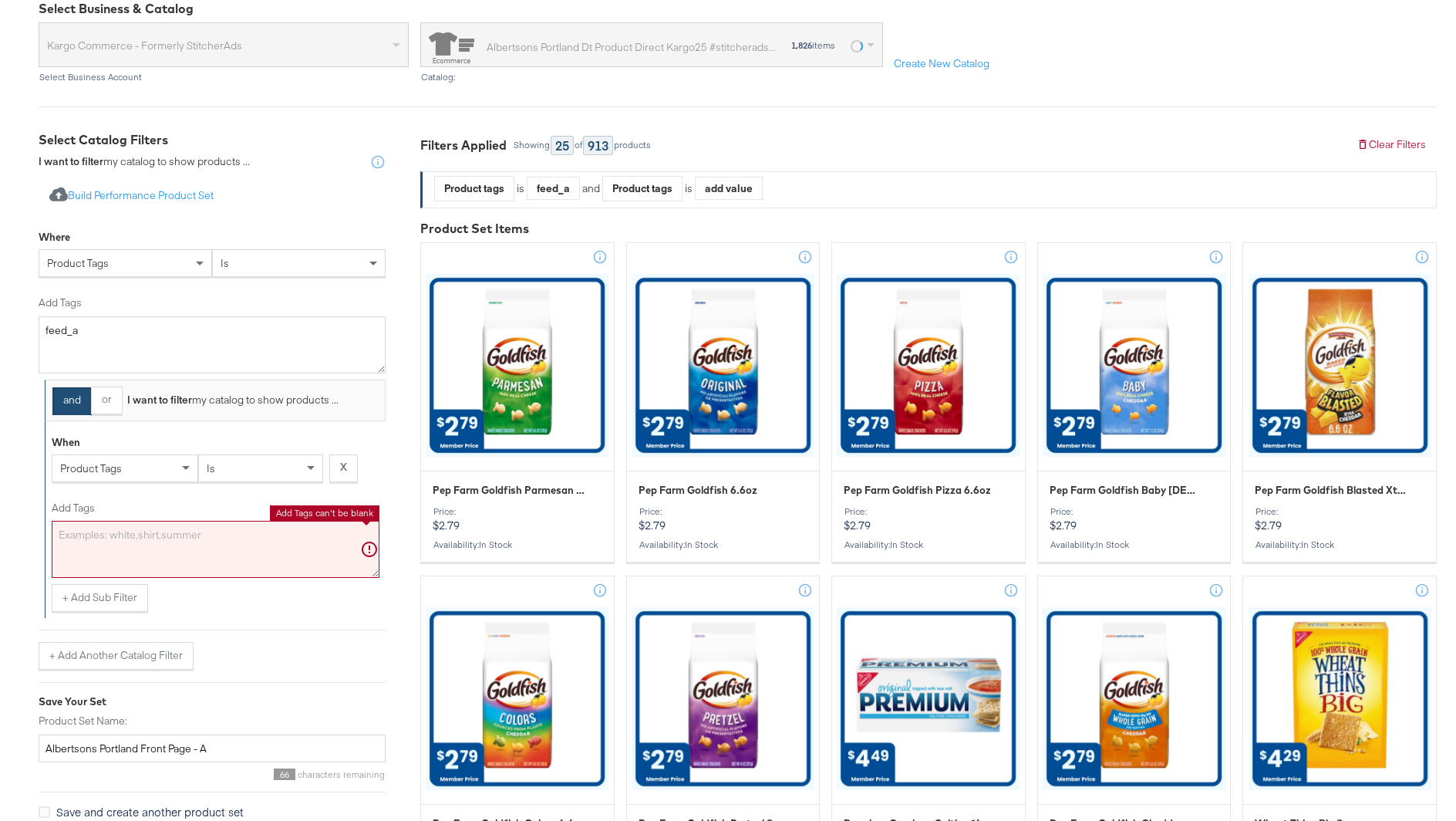
click at [201, 568] on textarea "Add Tags" at bounding box center [215, 550] width 328 height 57
type textarea "i"
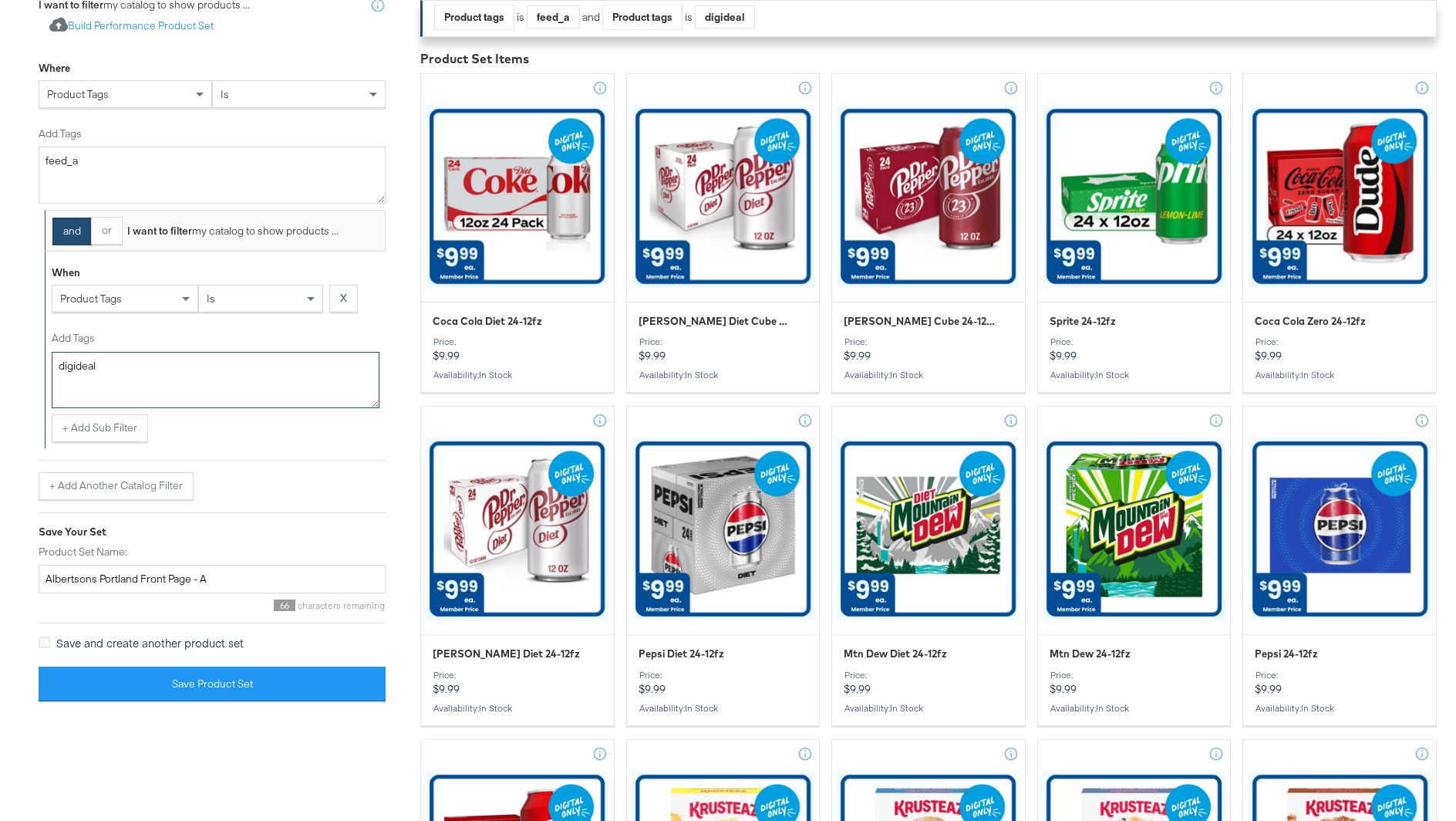
scroll to position [410, 0]
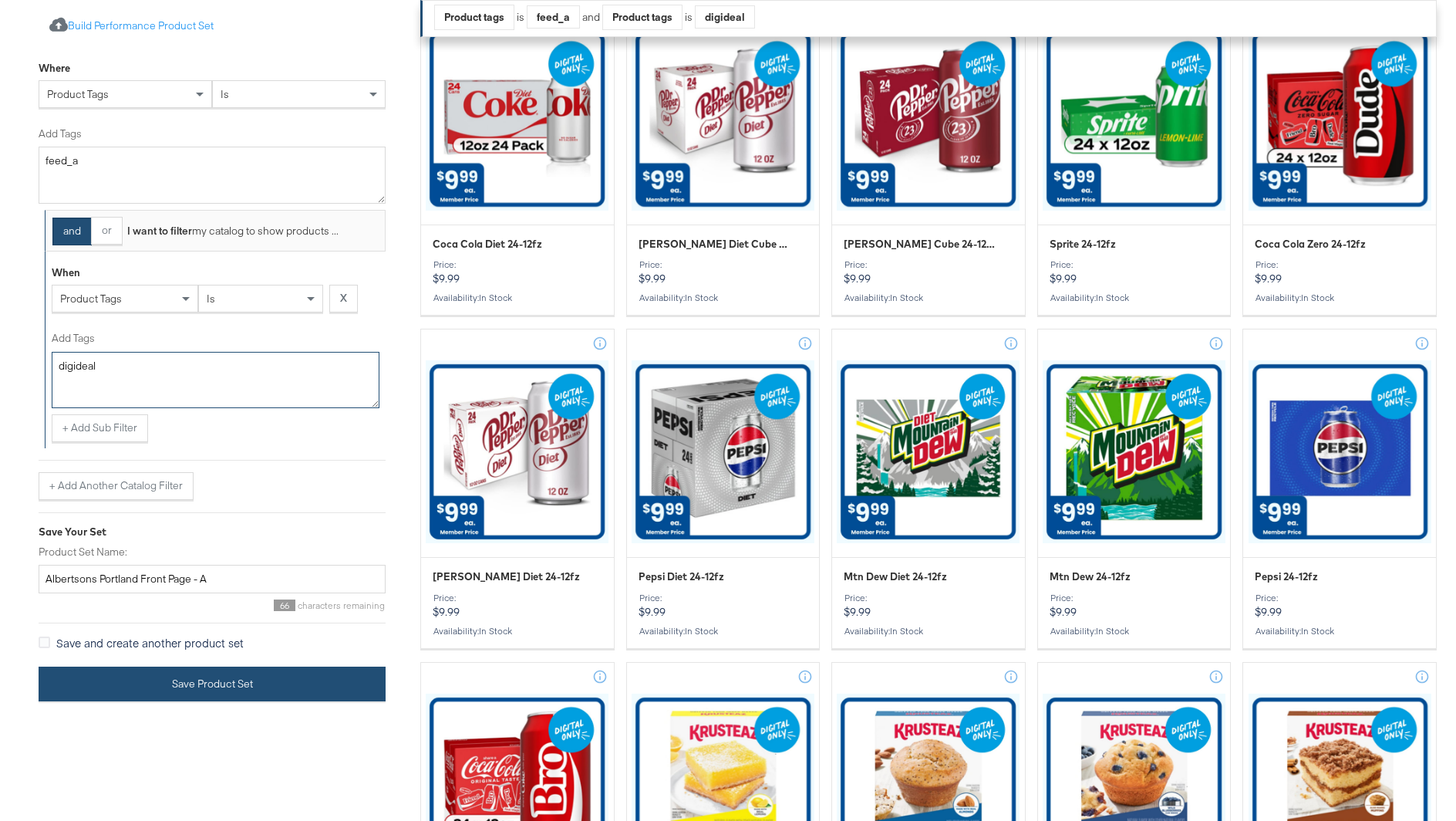
type textarea "digideal"
click at [260, 682] on button "Save Product Set" at bounding box center [212, 684] width 347 height 34
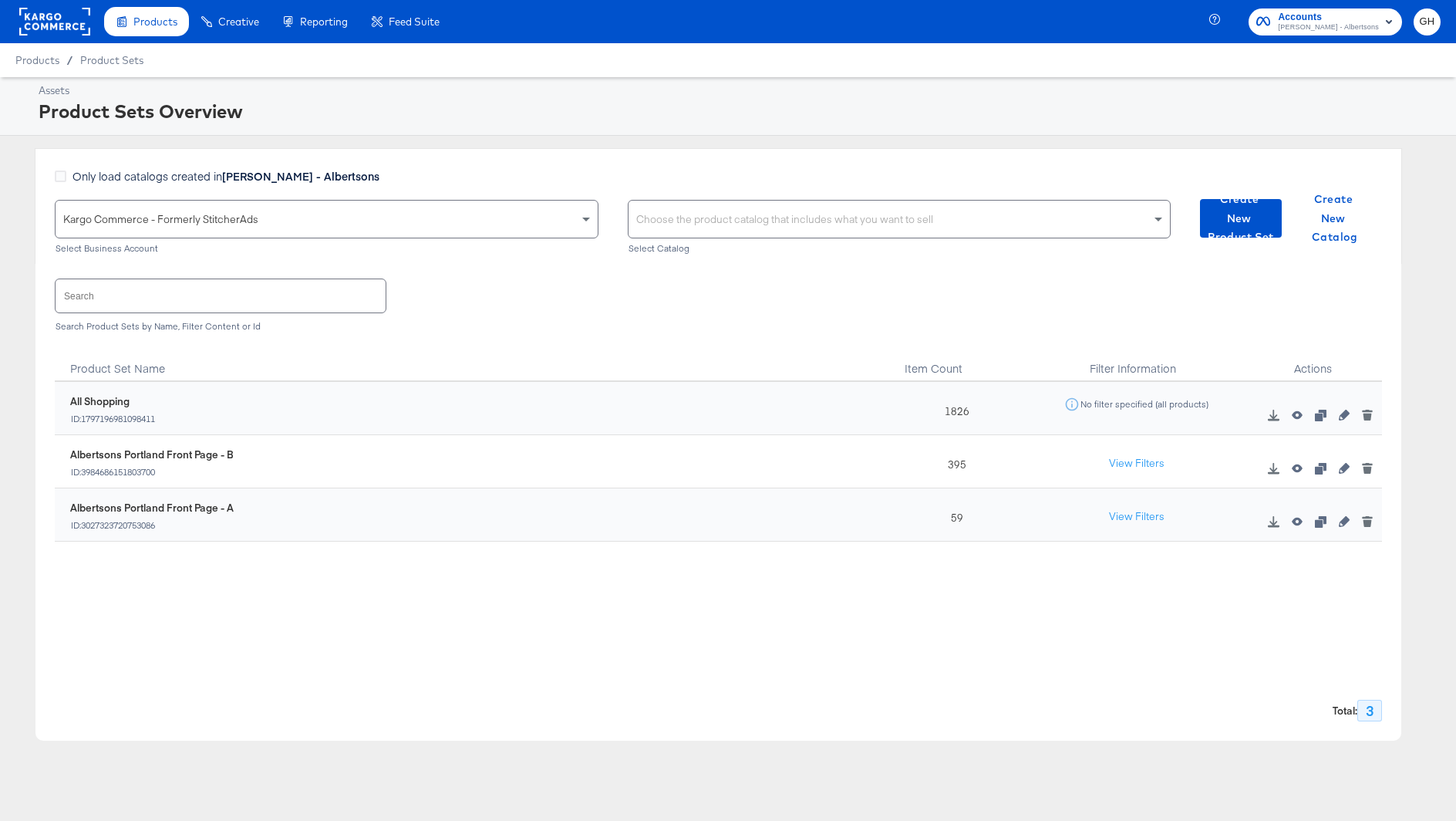
click at [665, 212] on div "Choose the product catalog that includes what you want to sell" at bounding box center [899, 219] width 542 height 37
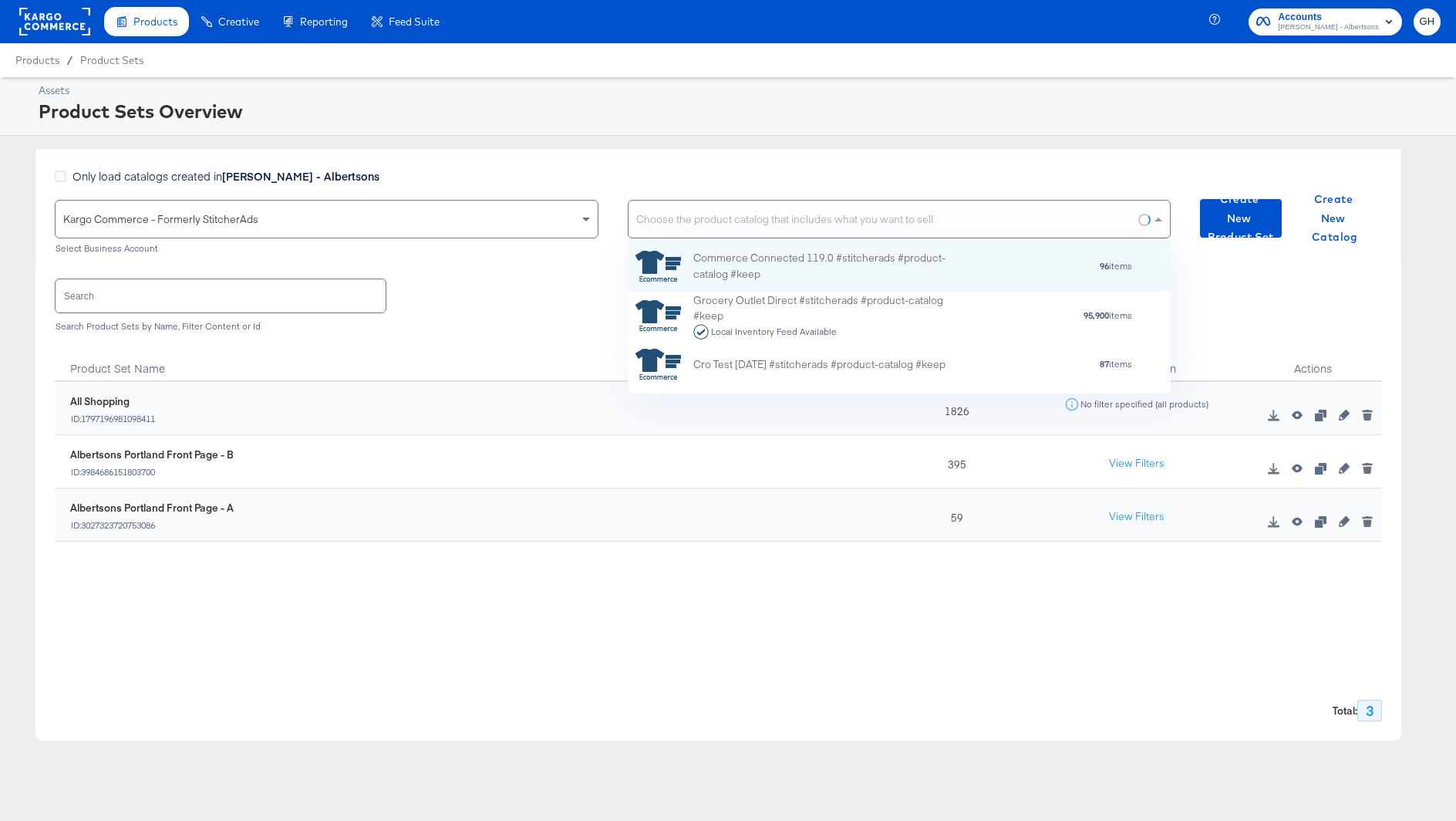
scroll to position [1, 1]
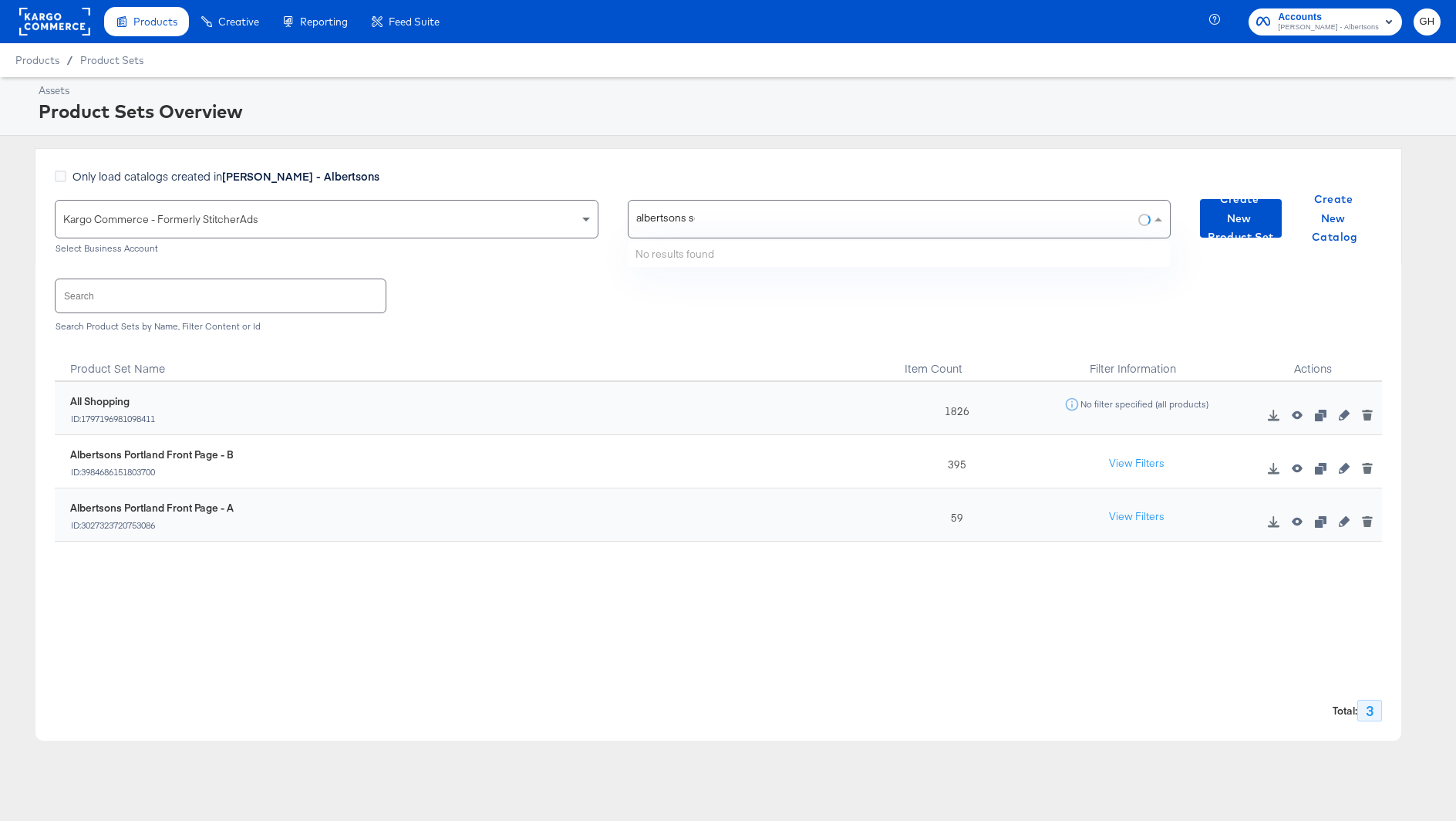
type input "albertsons sou"
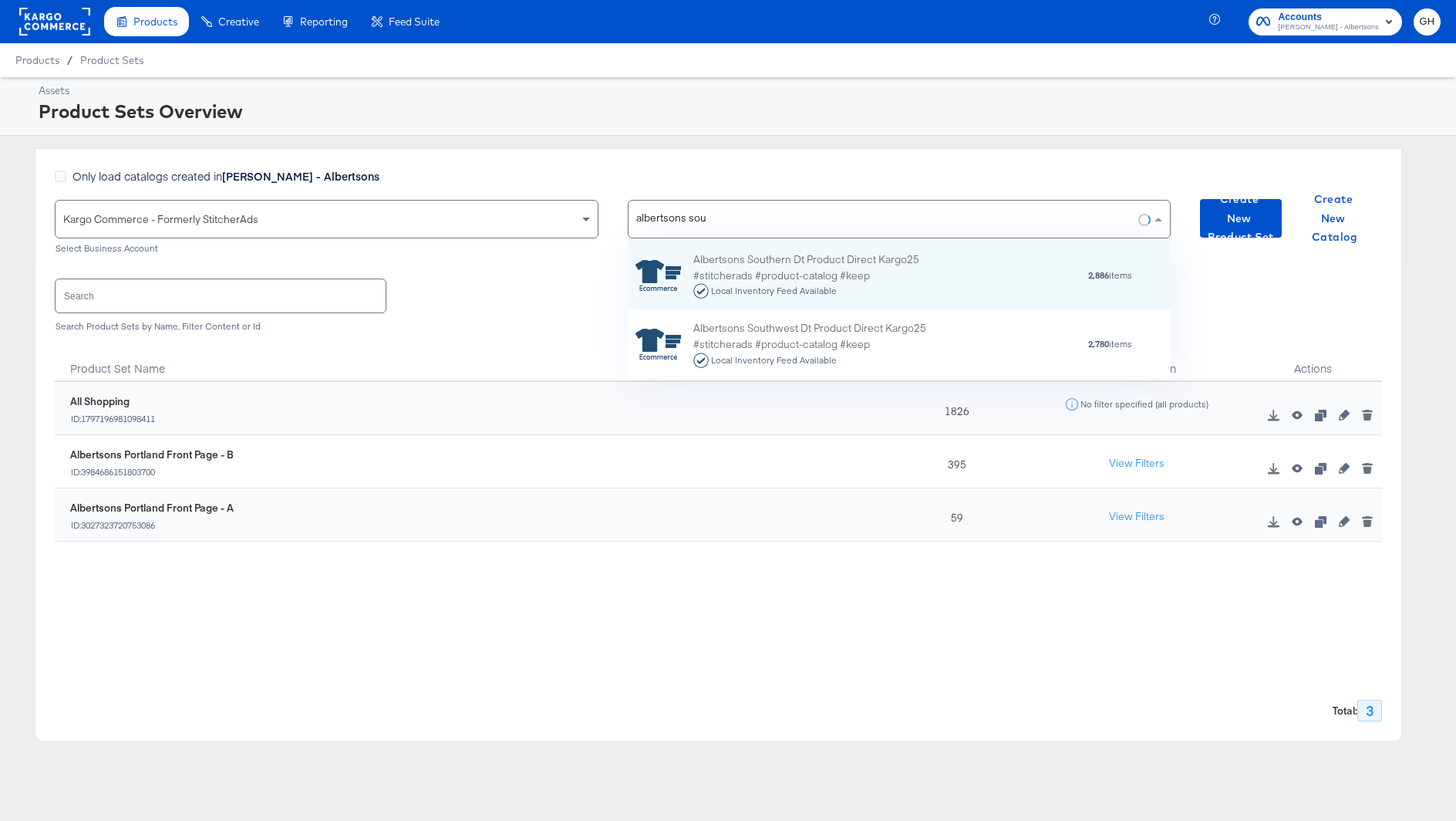
scroll to position [138, 544]
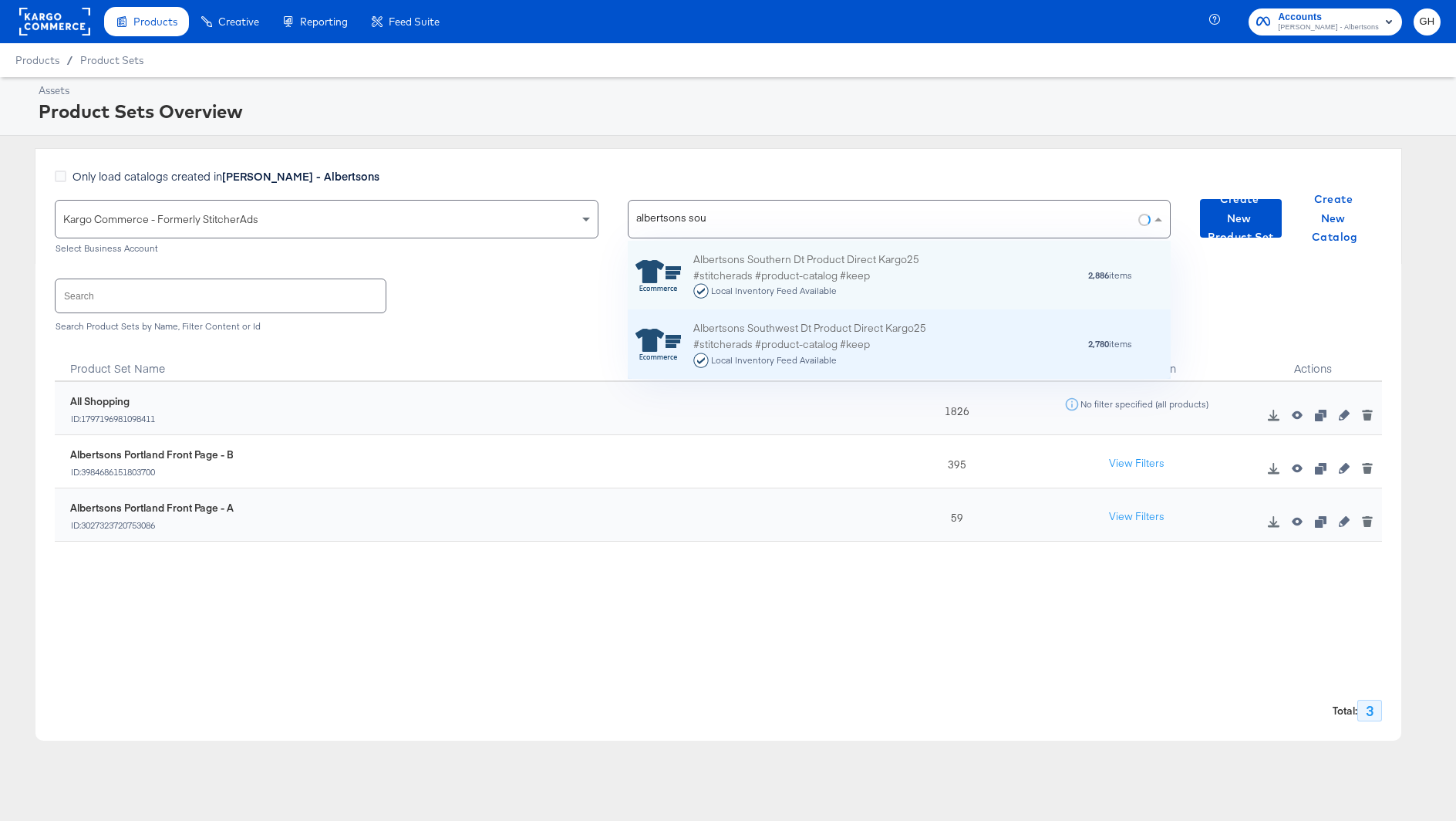
click at [744, 315] on div "Albertsons Southwest Dt Product Direct Kargo25 #stitcherads #product-catalog #k…" at bounding box center [899, 344] width 544 height 70
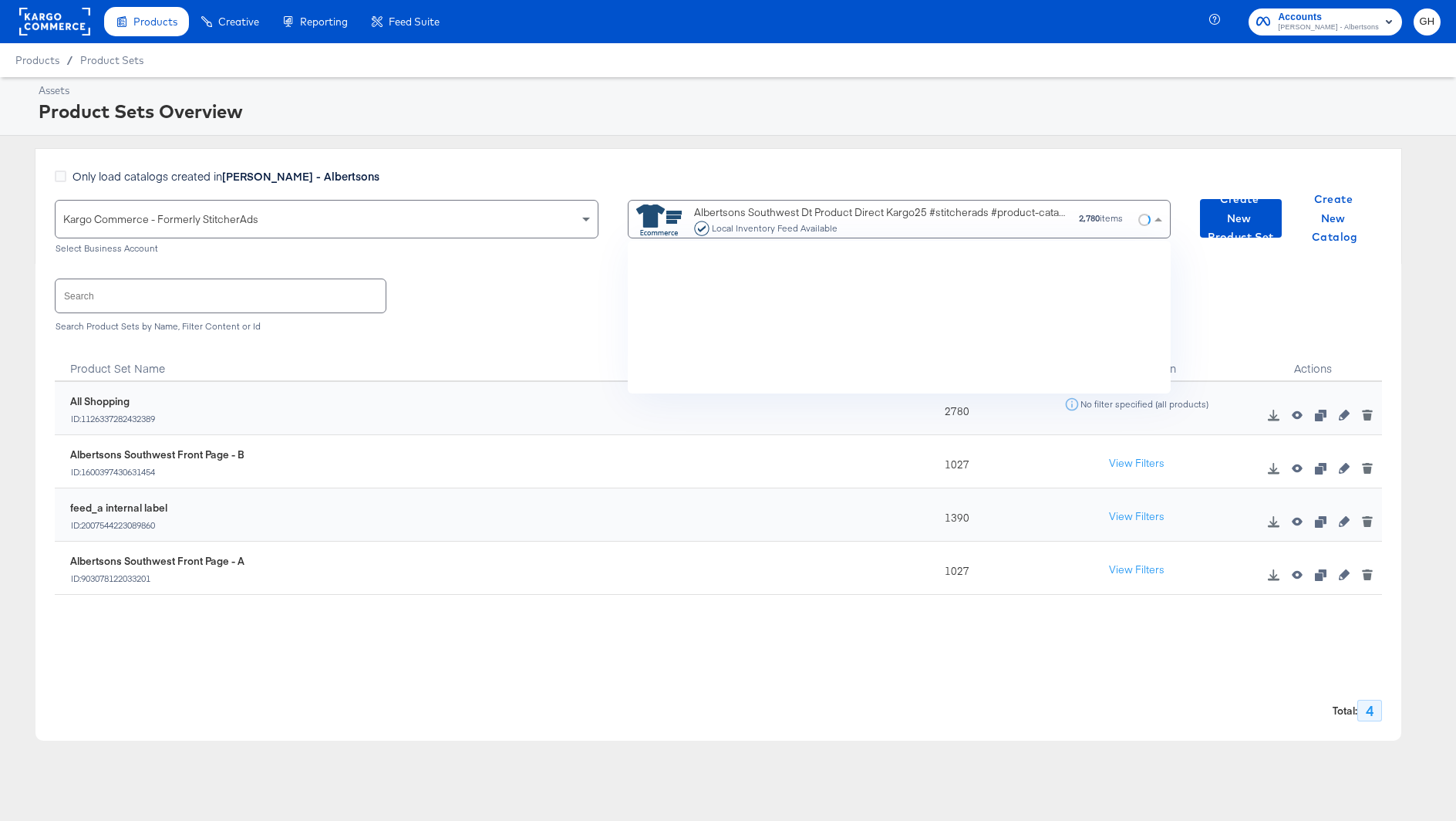
scroll to position [152, 544]
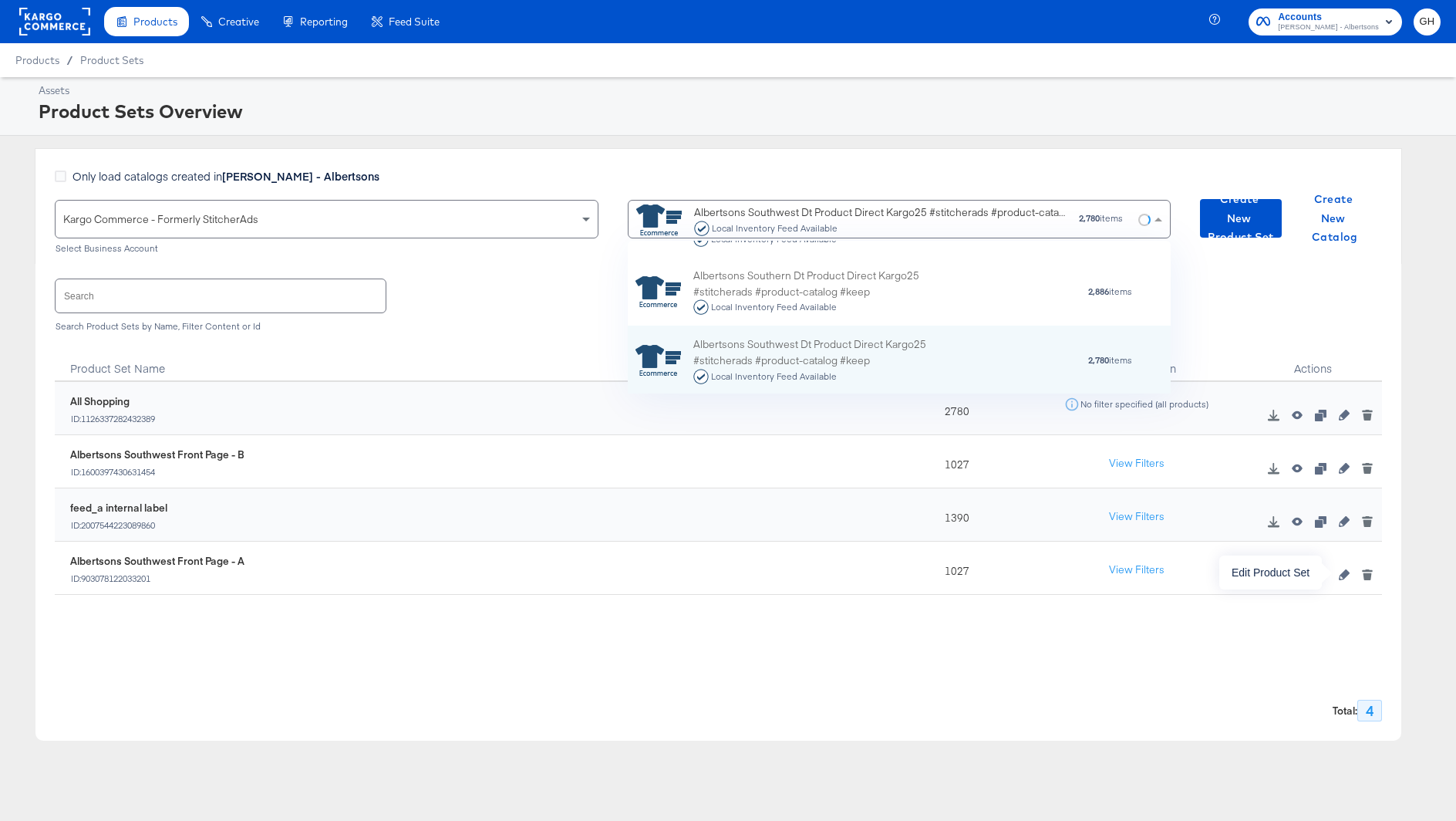
click at [1339, 569] on icon "button" at bounding box center [1344, 574] width 11 height 11
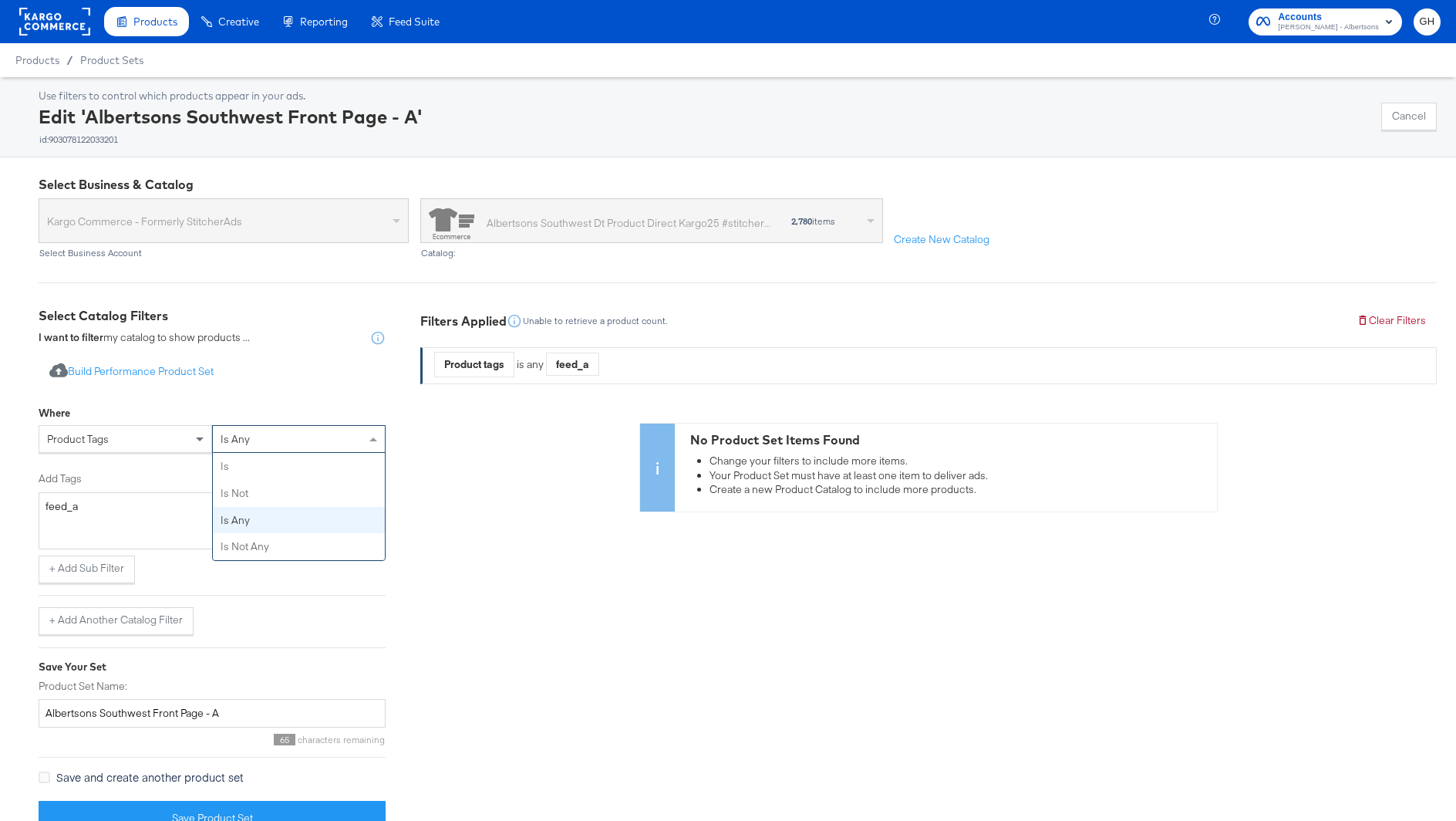
click at [235, 438] on span "is any" at bounding box center [235, 438] width 29 height 14
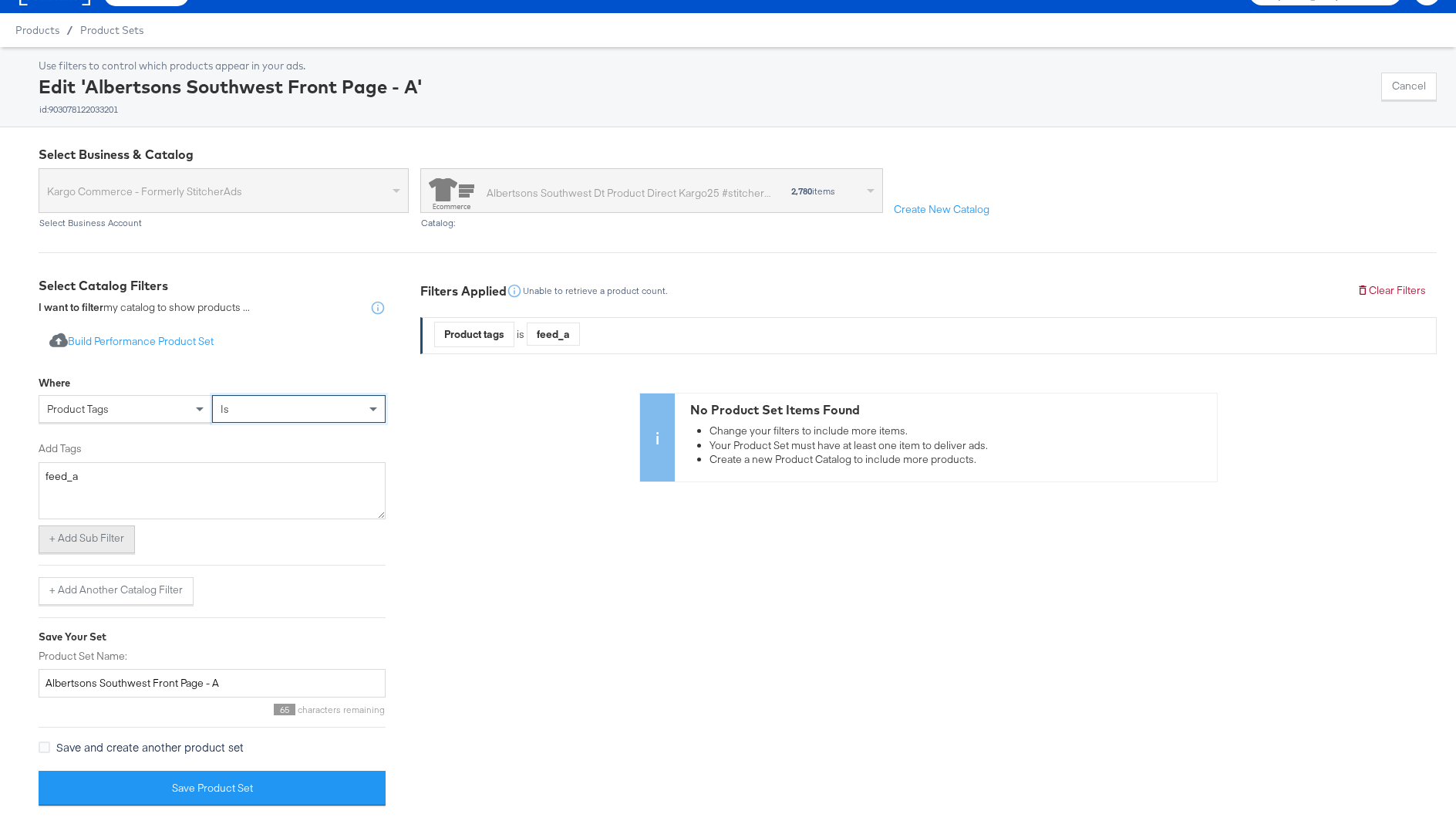
click at [115, 535] on button "+ Add Sub Filter" at bounding box center [87, 539] width 97 height 28
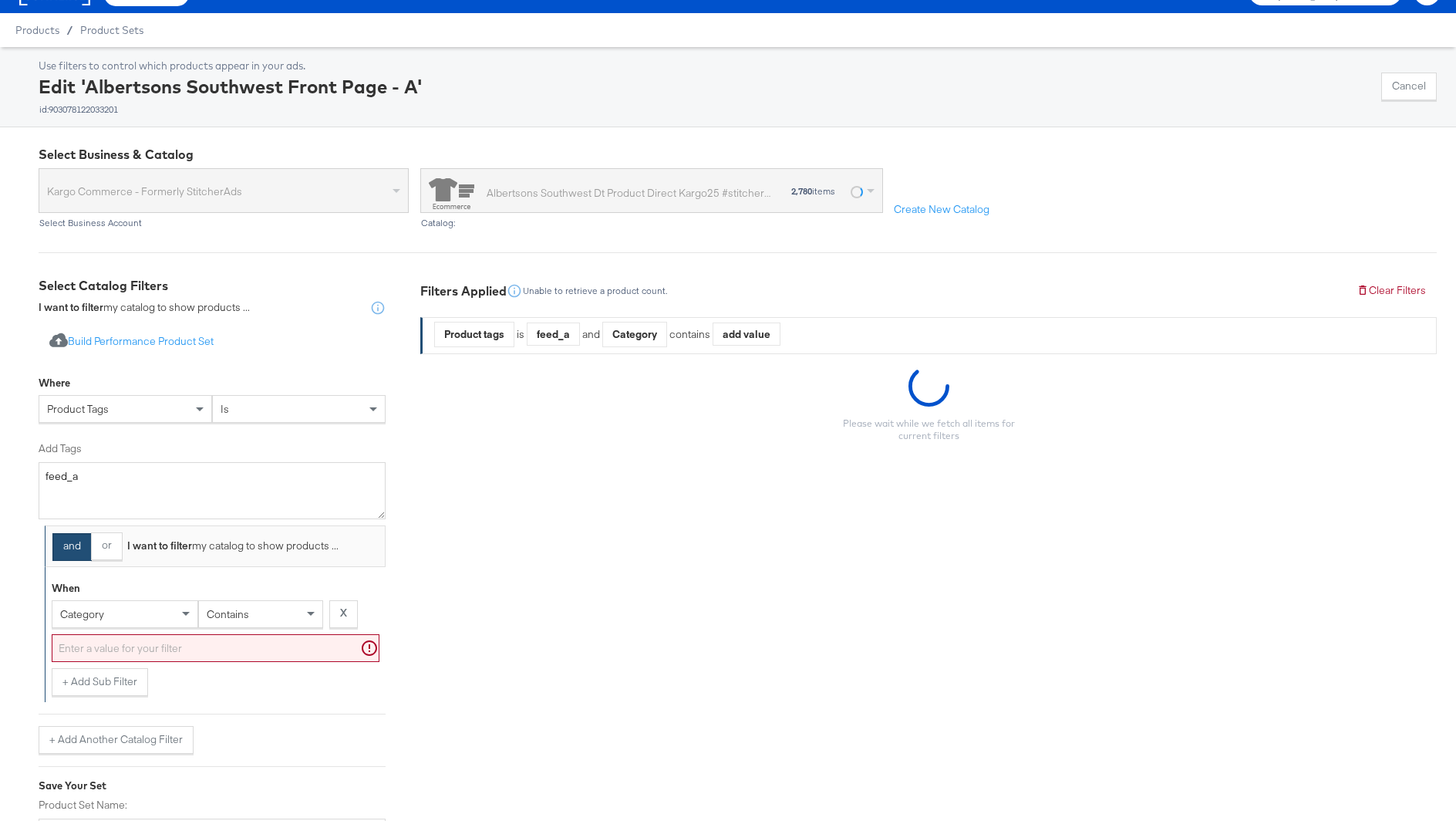
click at [115, 614] on div "category" at bounding box center [124, 614] width 145 height 26
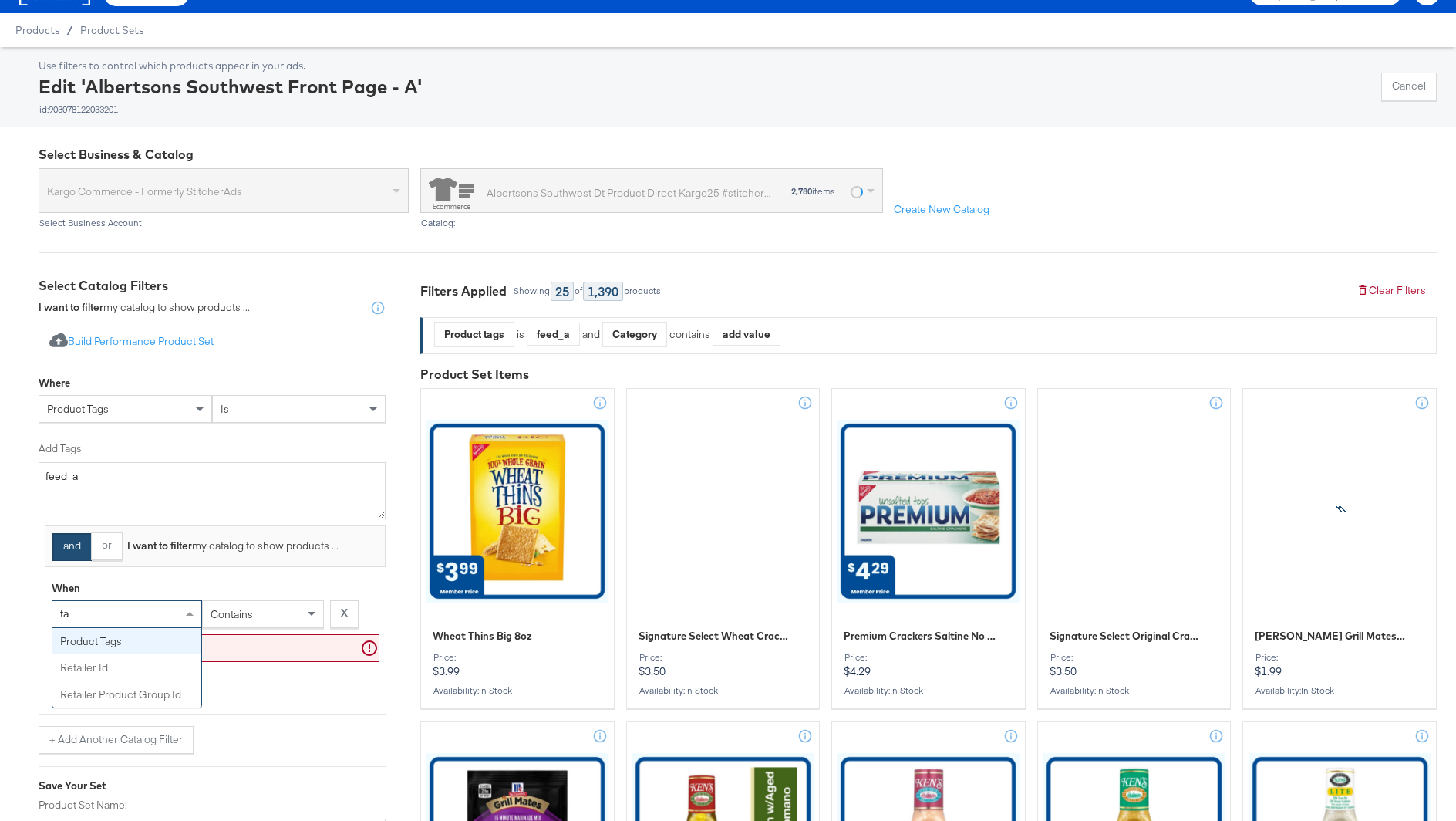
type input "tag"
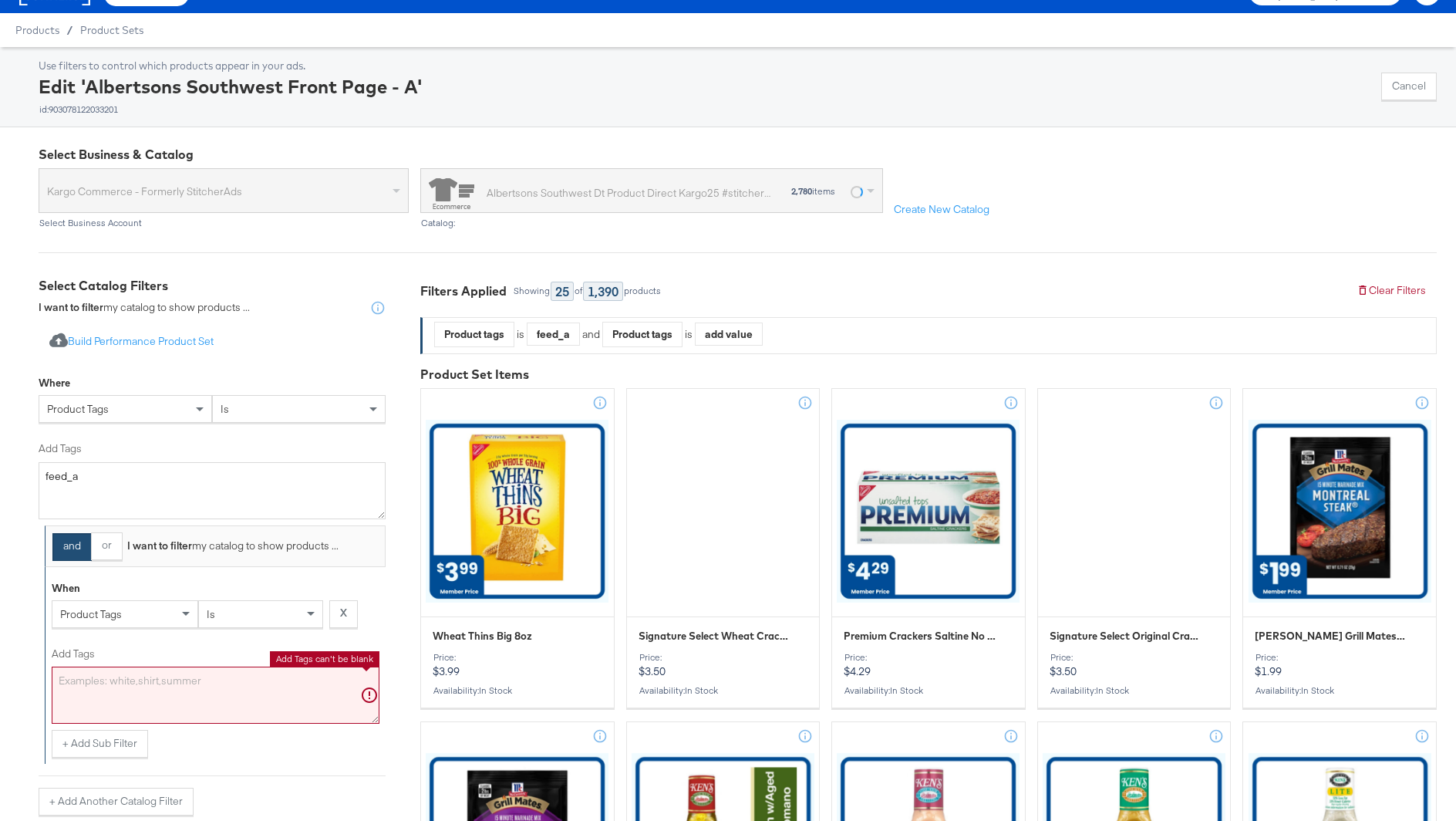
click at [143, 685] on textarea "Add Tags" at bounding box center [215, 696] width 328 height 57
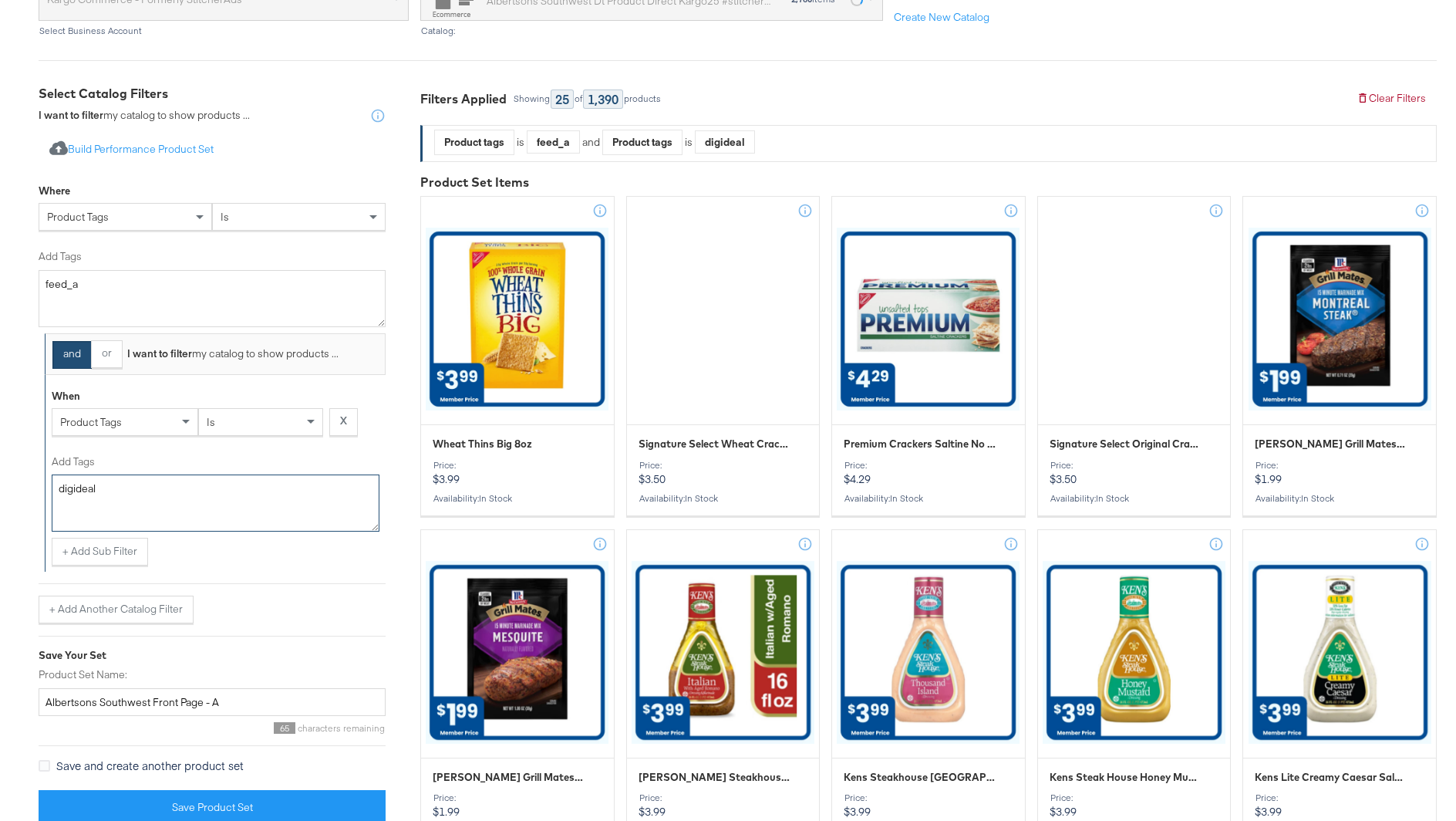
scroll to position [224, 0]
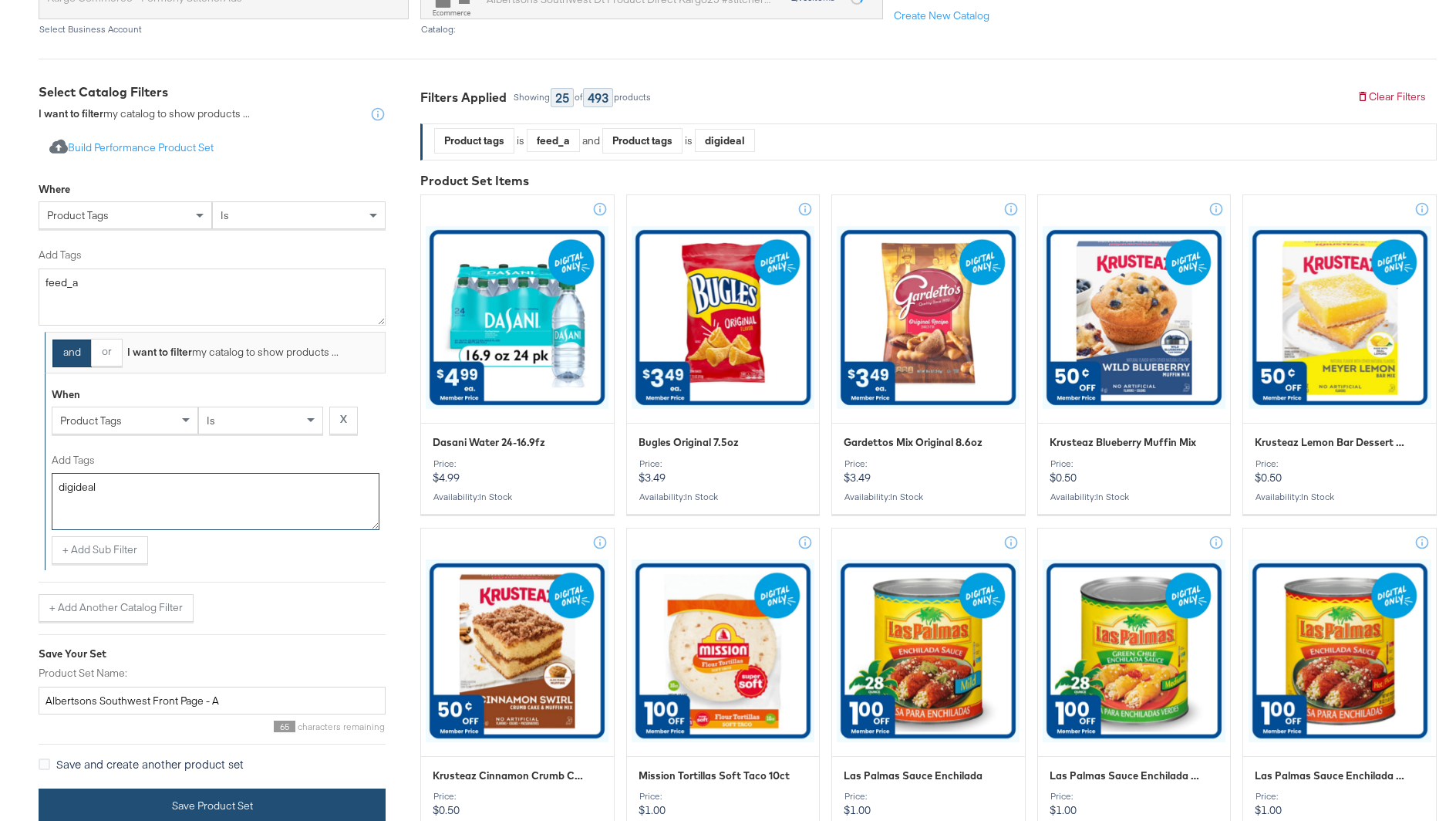
type textarea "digideal"
click at [257, 803] on button "Save Product Set" at bounding box center [212, 805] width 347 height 34
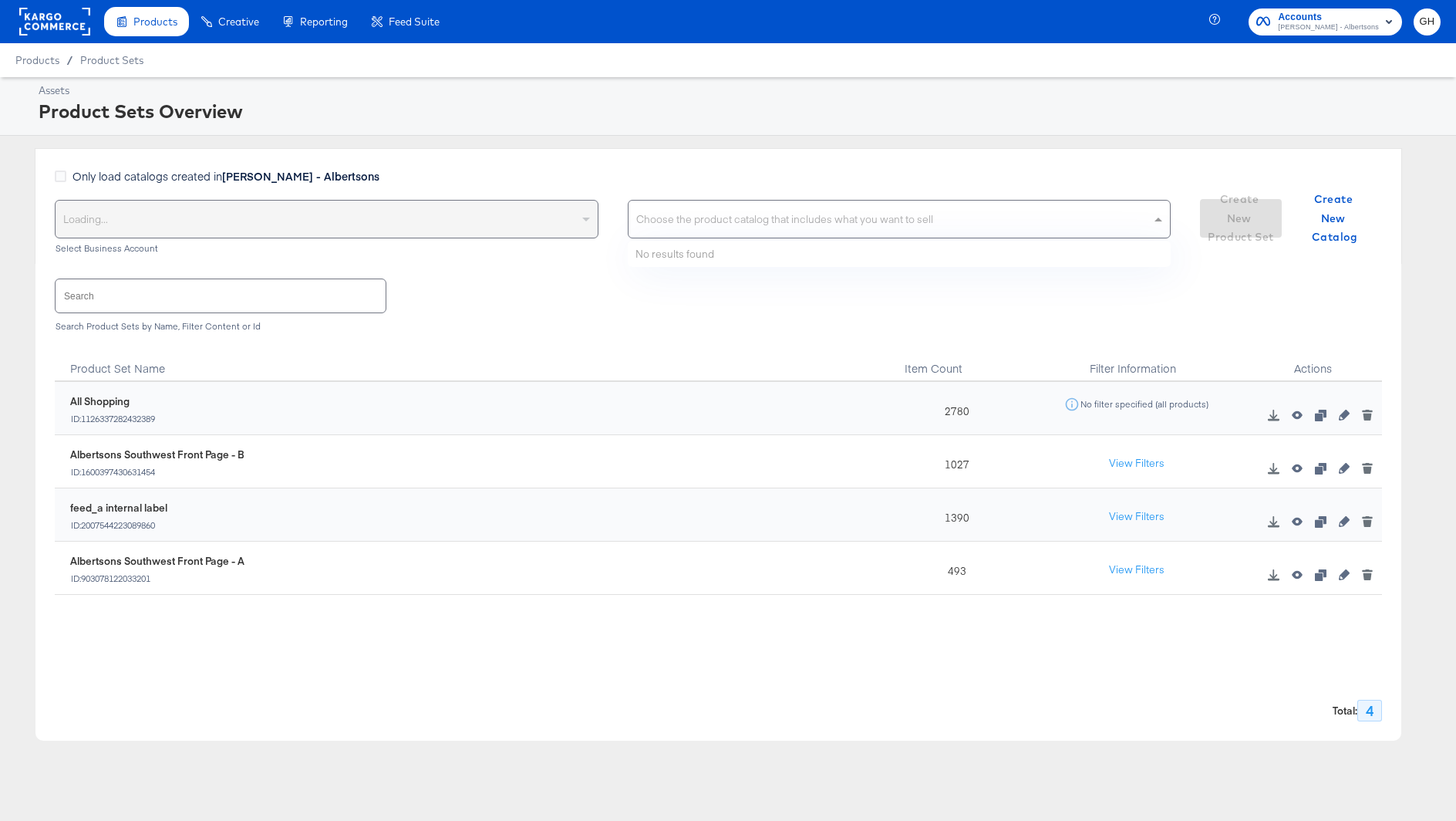
click at [672, 229] on div "Choose the product catalog that includes what you want to sell" at bounding box center [899, 219] width 542 height 37
type input "albertsons so"
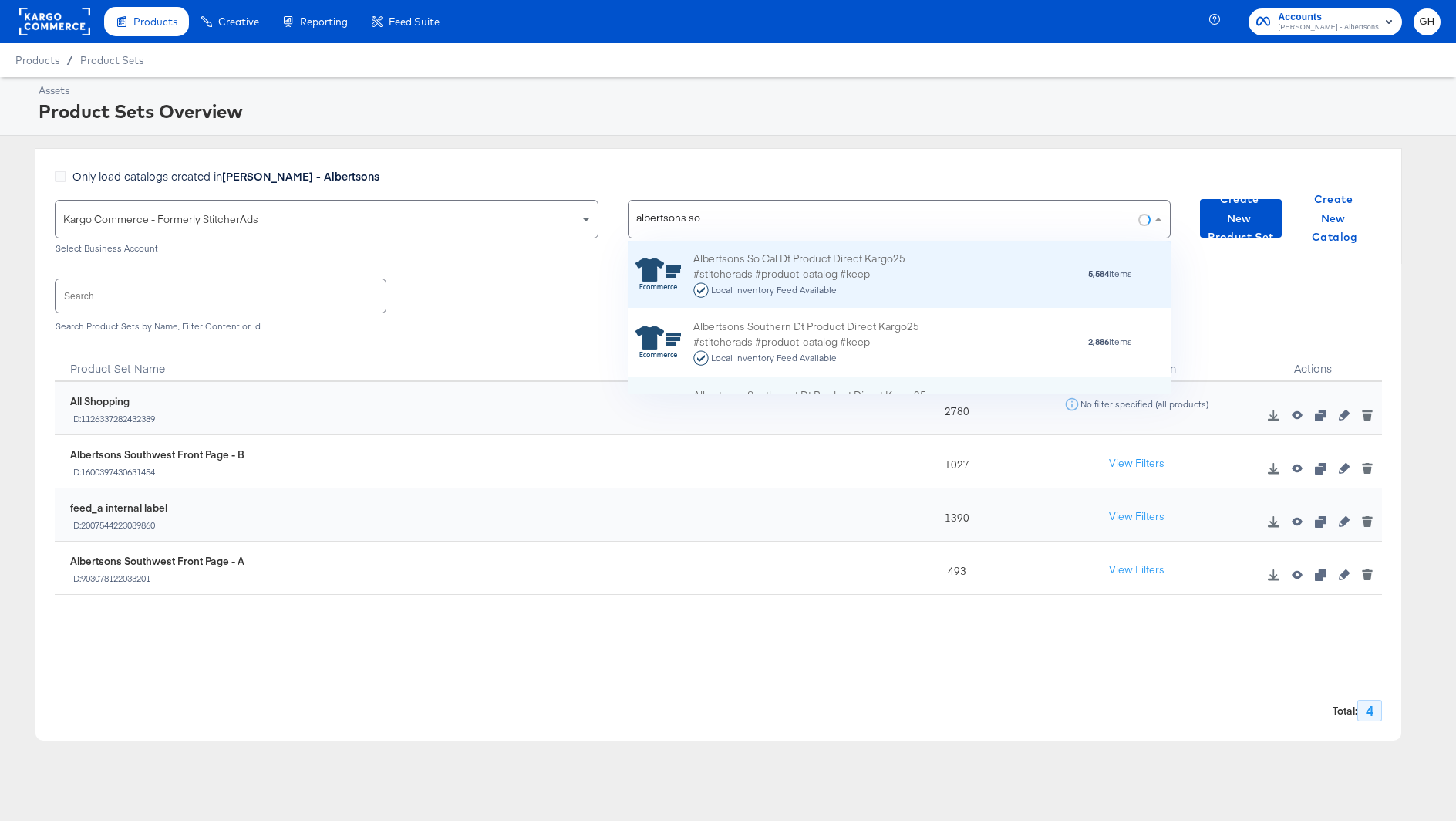
click at [762, 262] on div "Albertsons So Cal Dt Product Direct Kargo25 #stitcherads #product-catalog #keep…" at bounding box center [828, 274] width 270 height 48
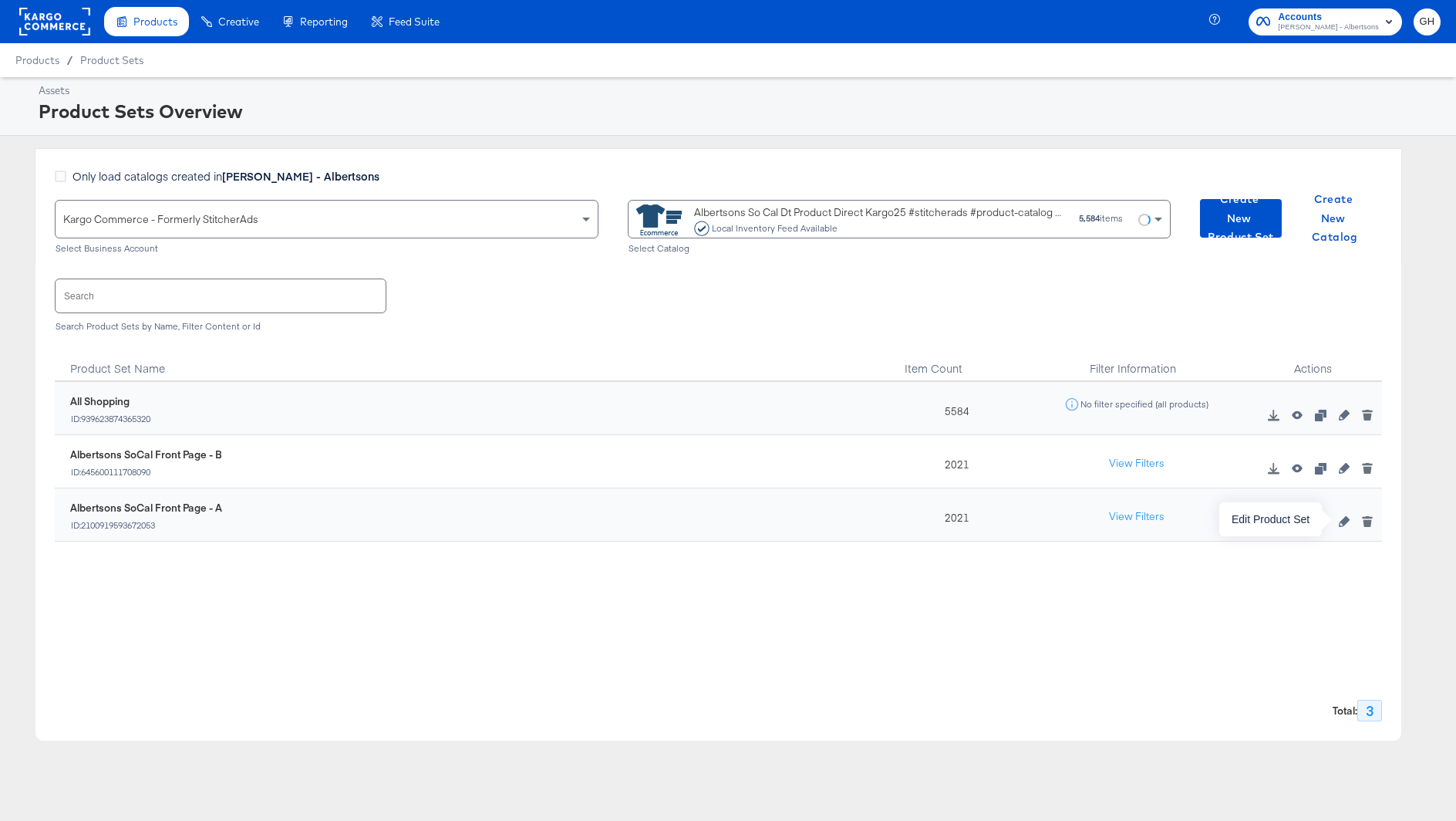
click at [1341, 522] on icon "button" at bounding box center [1344, 521] width 11 height 11
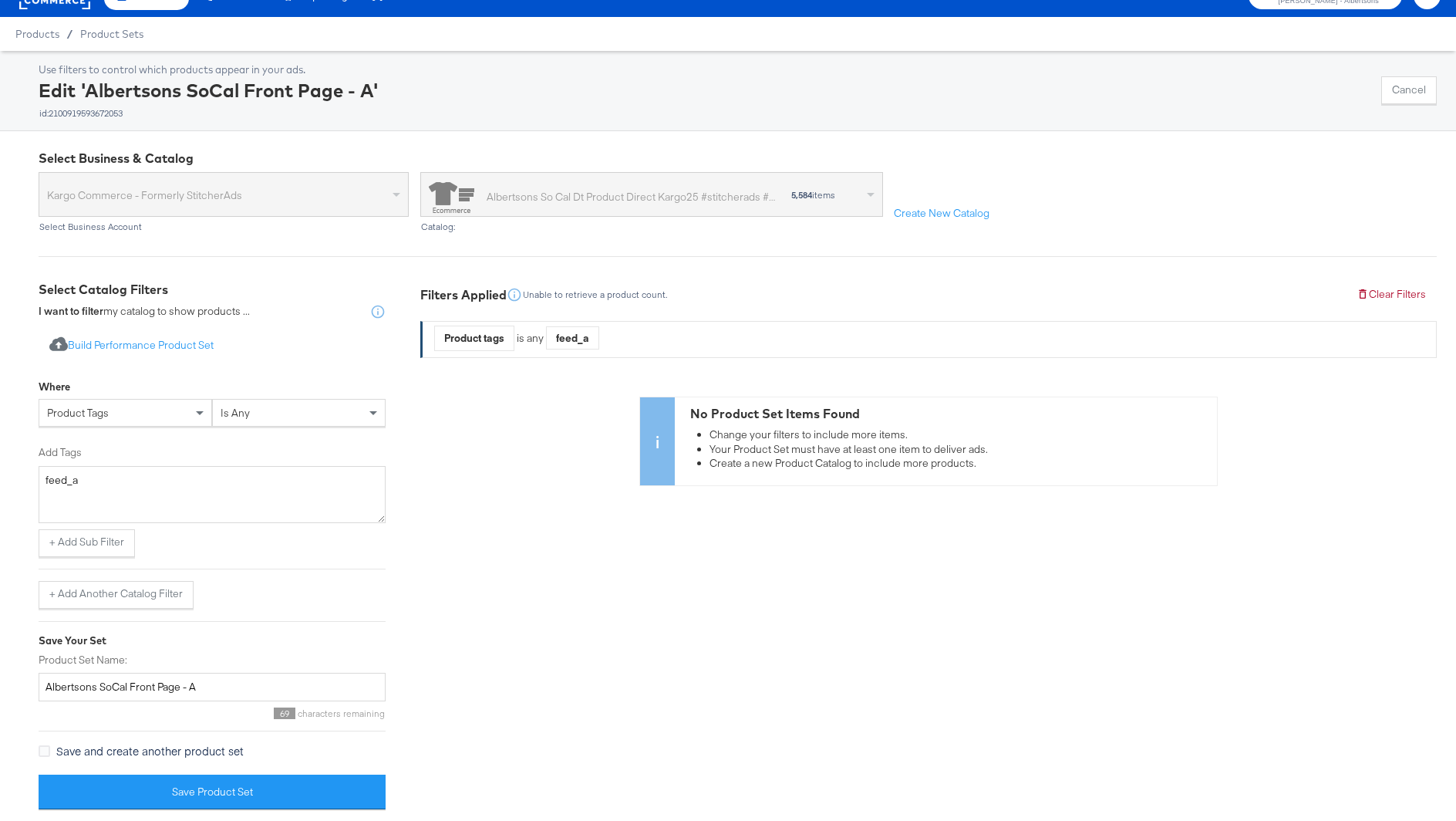
scroll to position [30, 0]
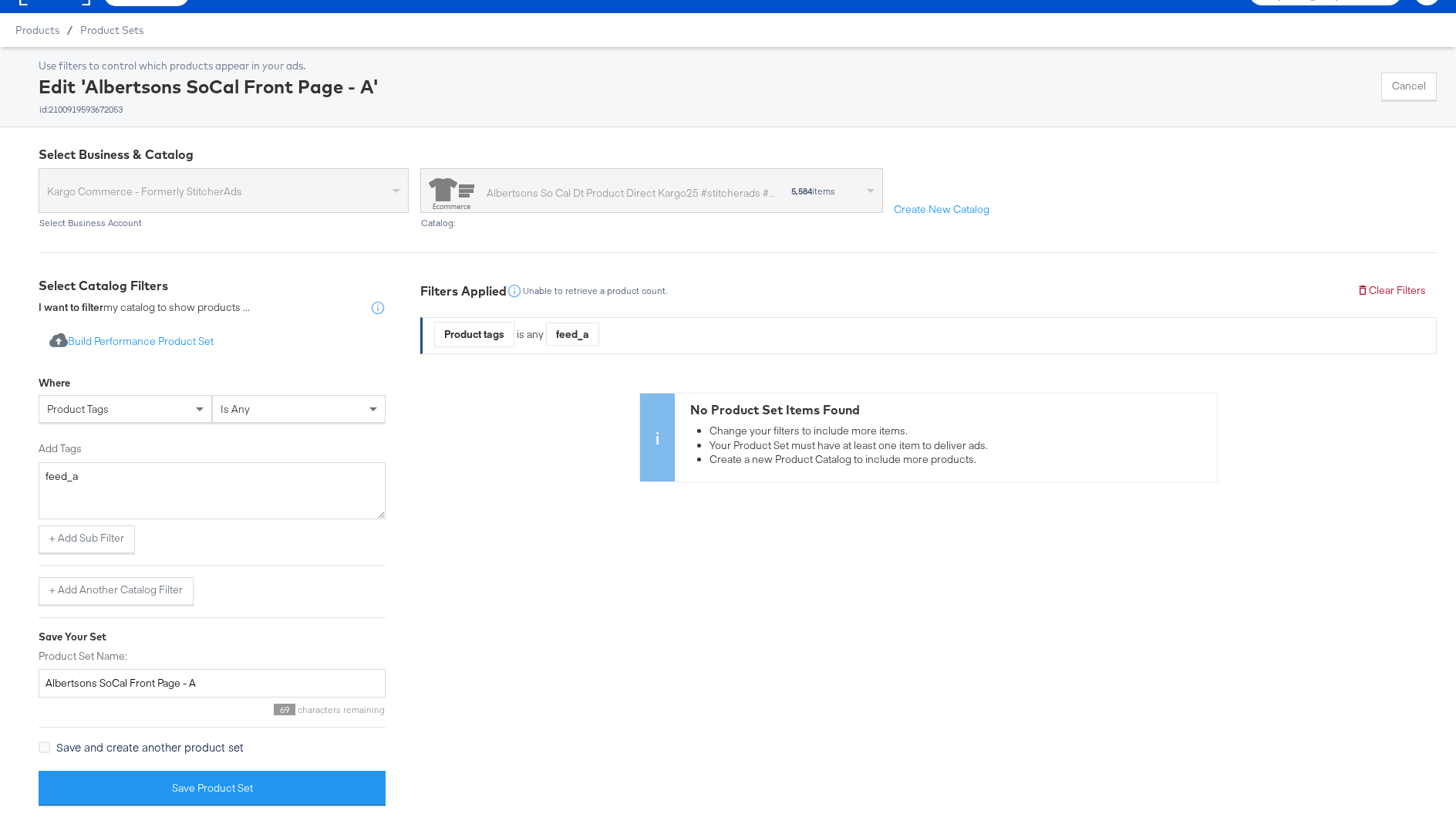
click at [231, 412] on span "is any" at bounding box center [235, 409] width 29 height 14
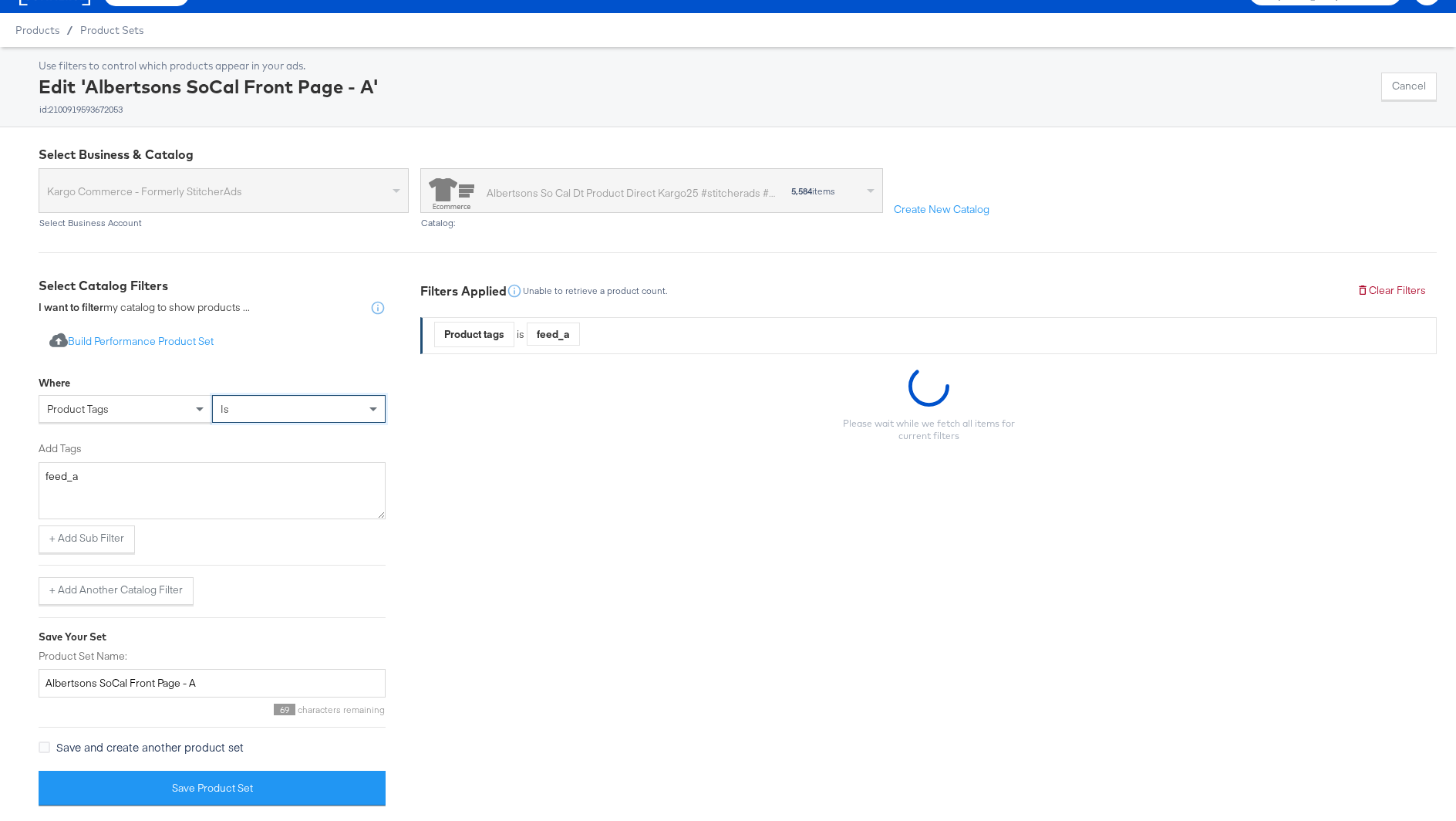
click at [106, 556] on div "Where product tags is Add Tags feed_a + Add Sub Filter + Add Another Catalog Fi…" at bounding box center [212, 486] width 347 height 236
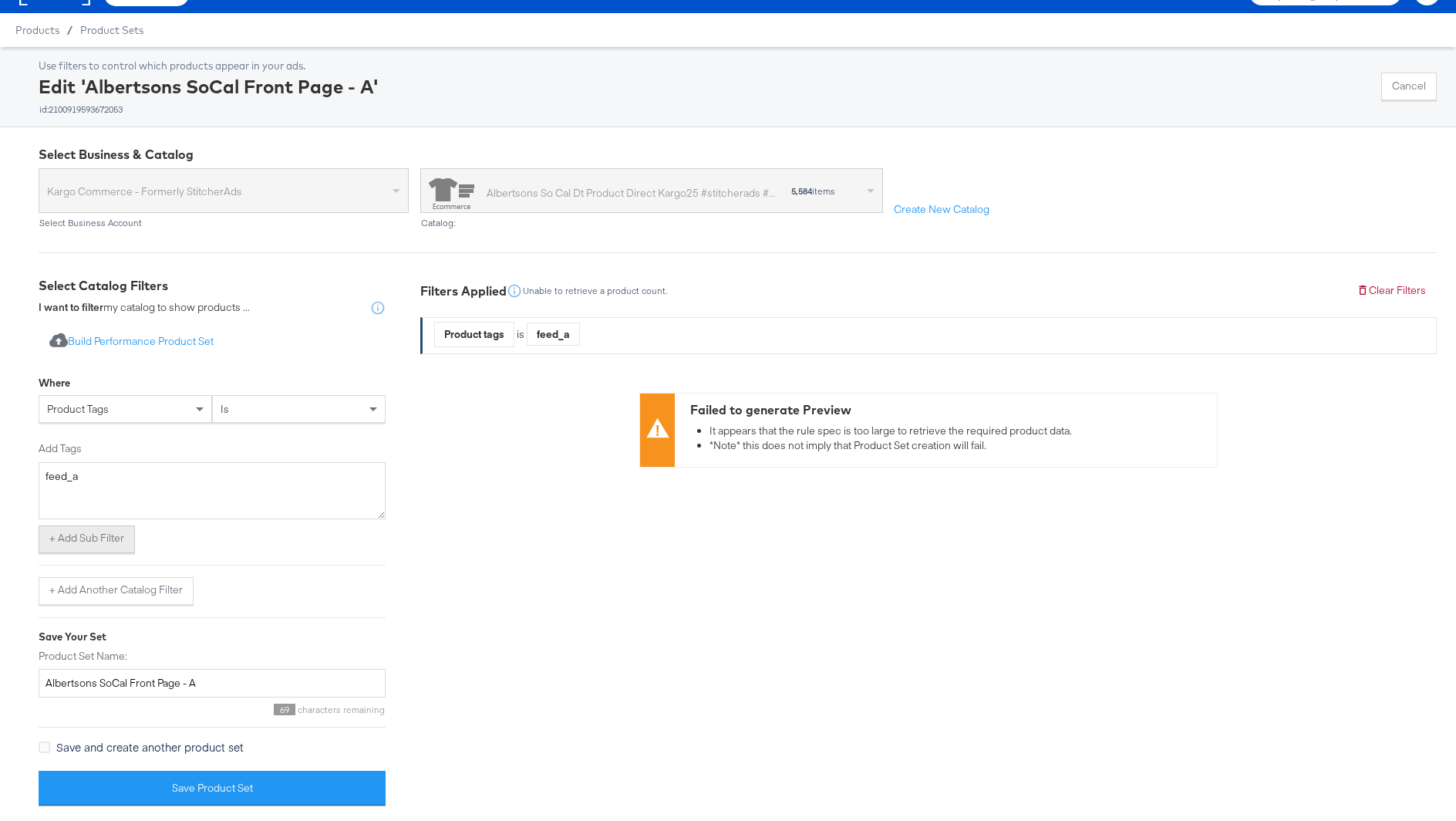
click at [104, 547] on button "+ Add Sub Filter" at bounding box center [87, 539] width 97 height 28
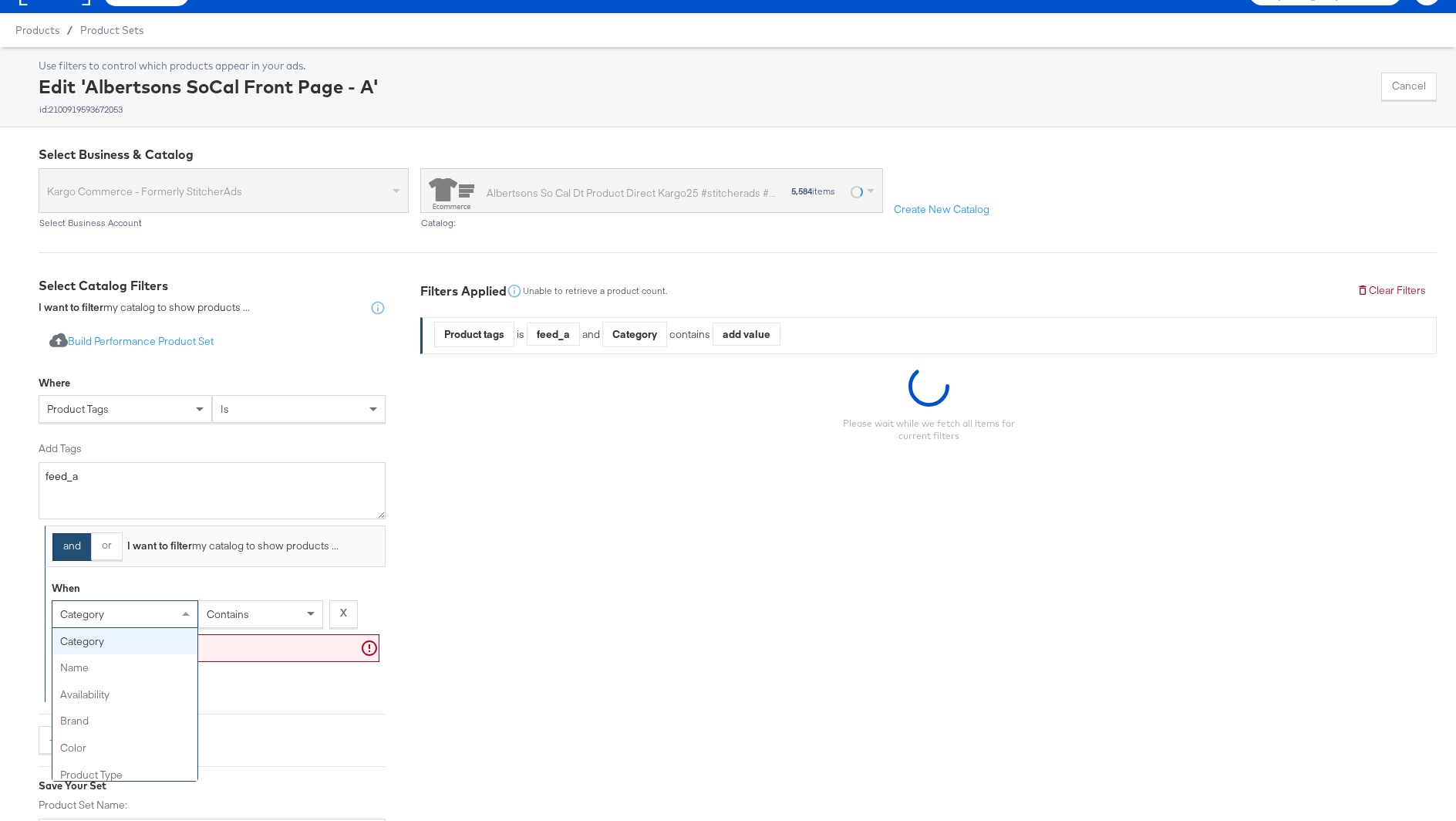
click at [114, 601] on div "category" at bounding box center [124, 614] width 145 height 26
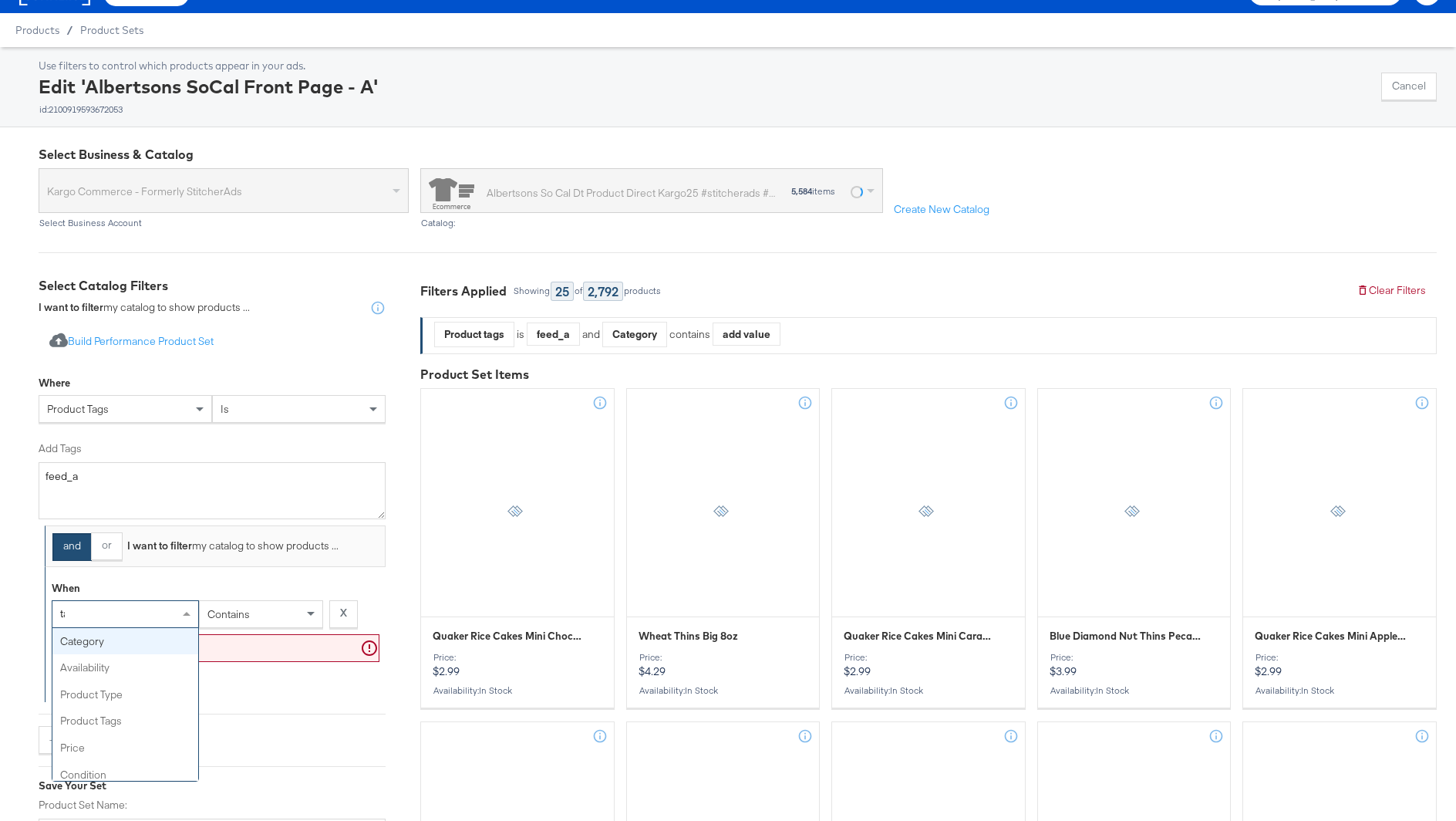
type input "tag"
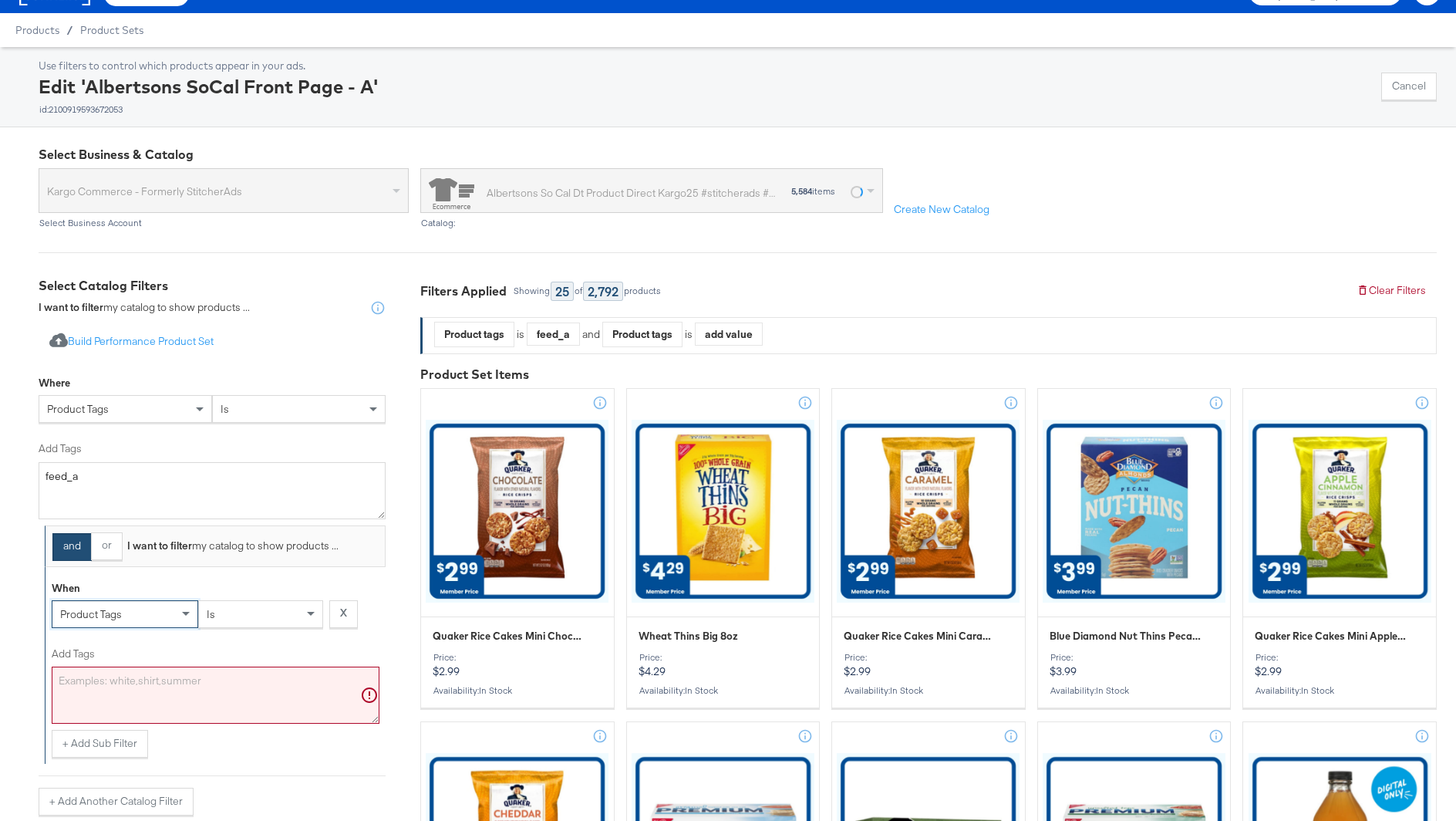
click at [173, 689] on textarea "Add Tags" at bounding box center [215, 696] width 328 height 57
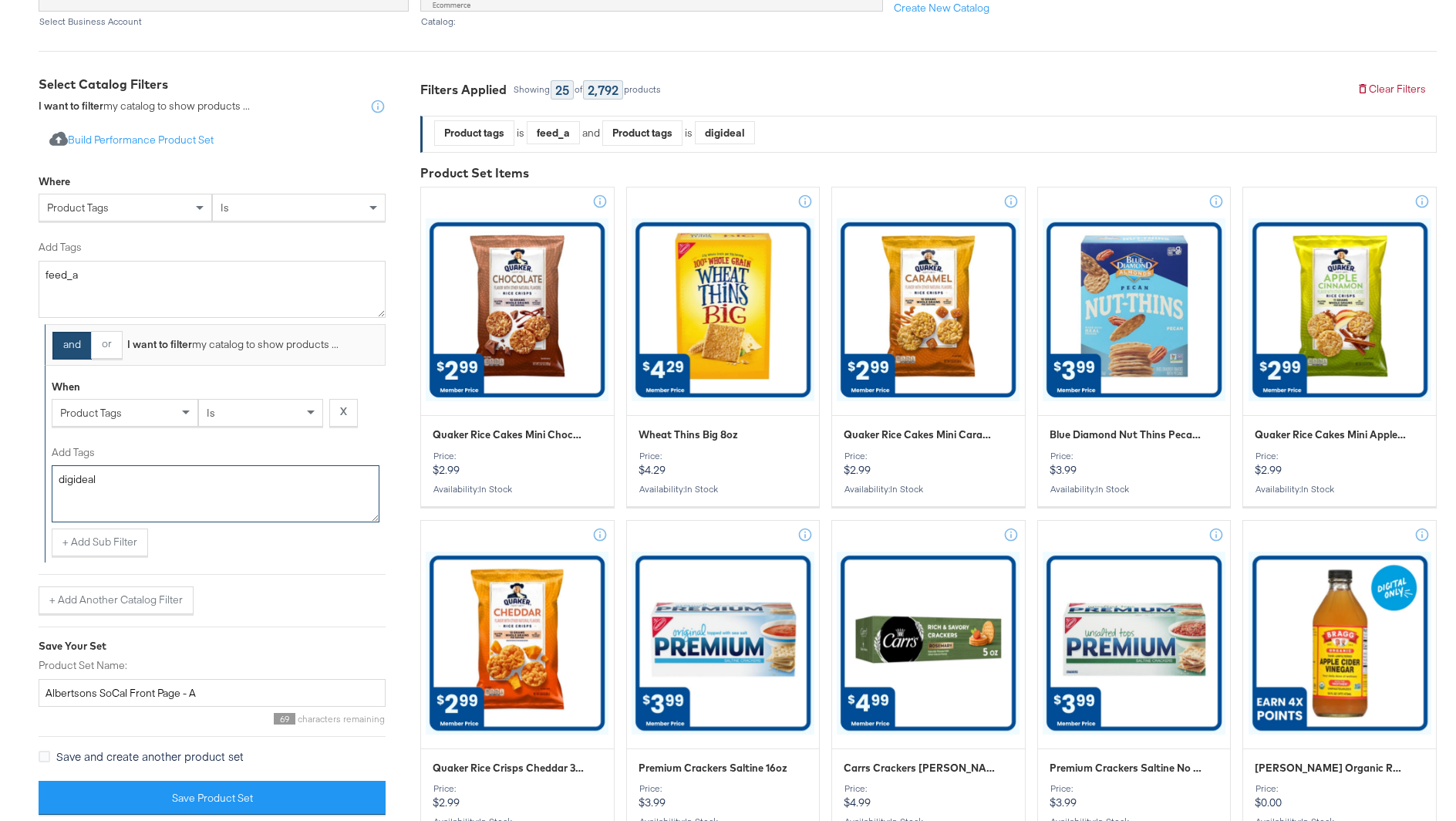
scroll to position [233, 0]
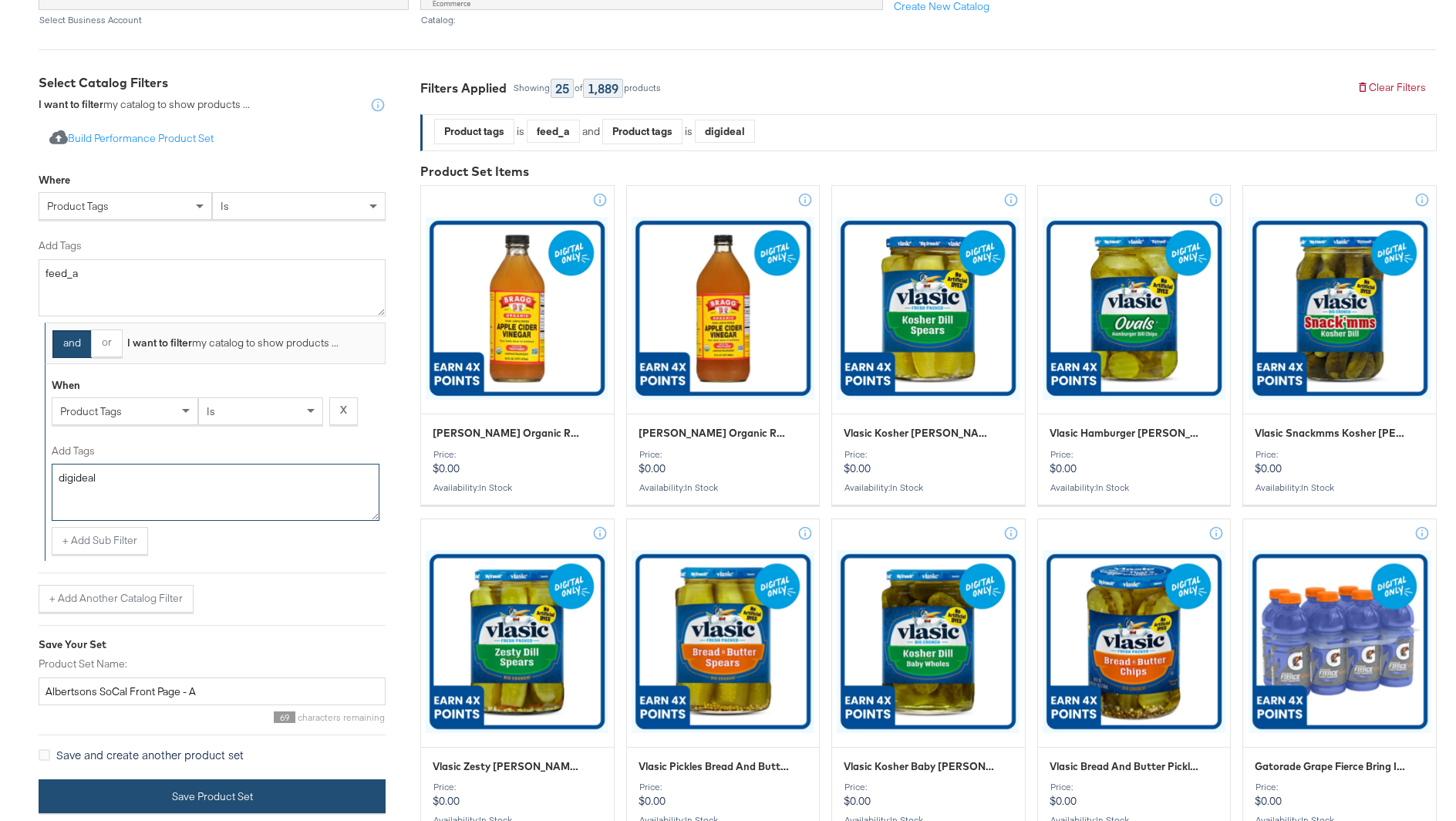
type textarea "digideal"
click at [278, 786] on button "Save Product Set" at bounding box center [212, 796] width 347 height 34
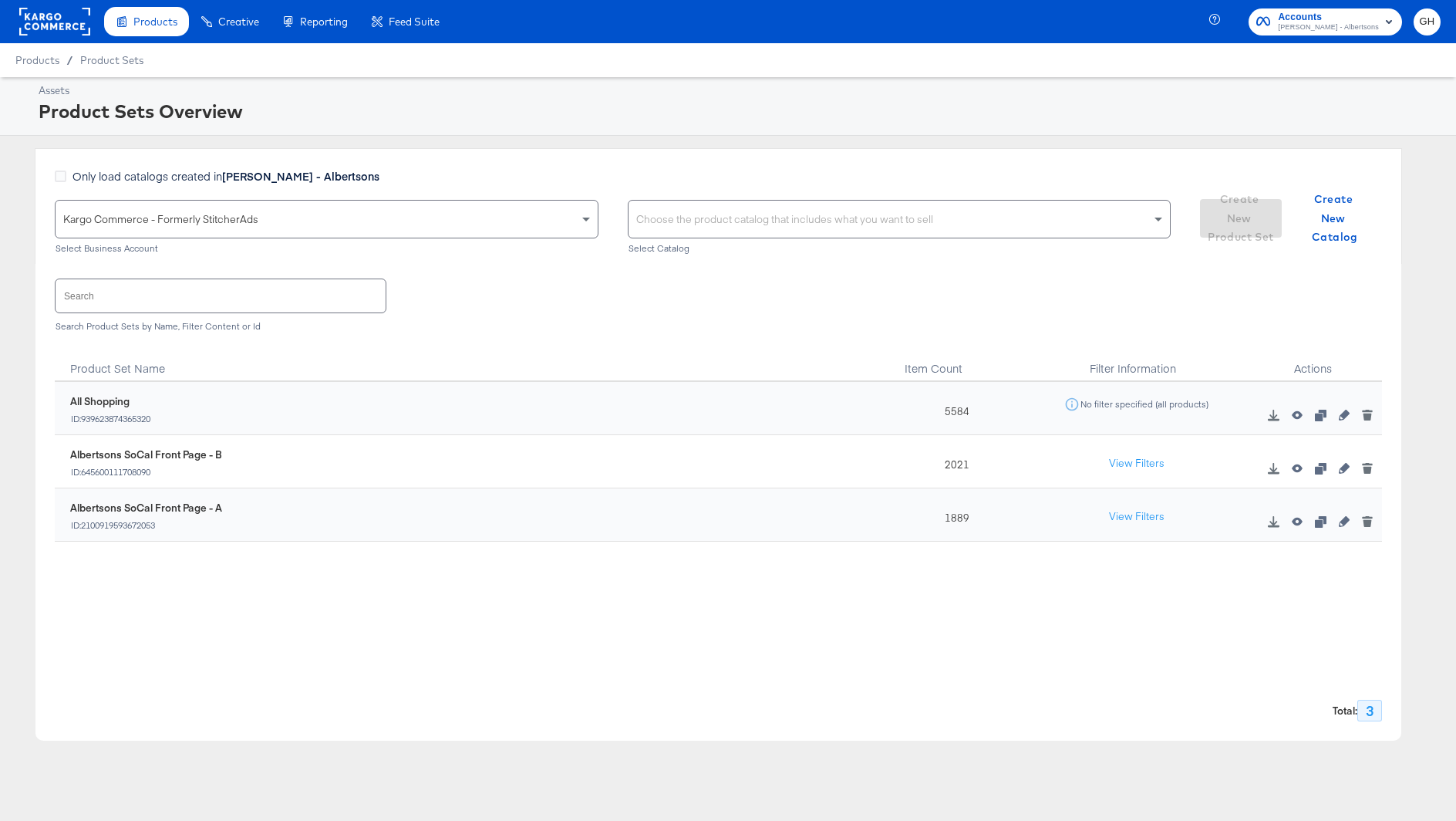
click at [717, 205] on div "Choose the product catalog that includes what you want to sell" at bounding box center [899, 219] width 542 height 37
type input "albertsons sou"
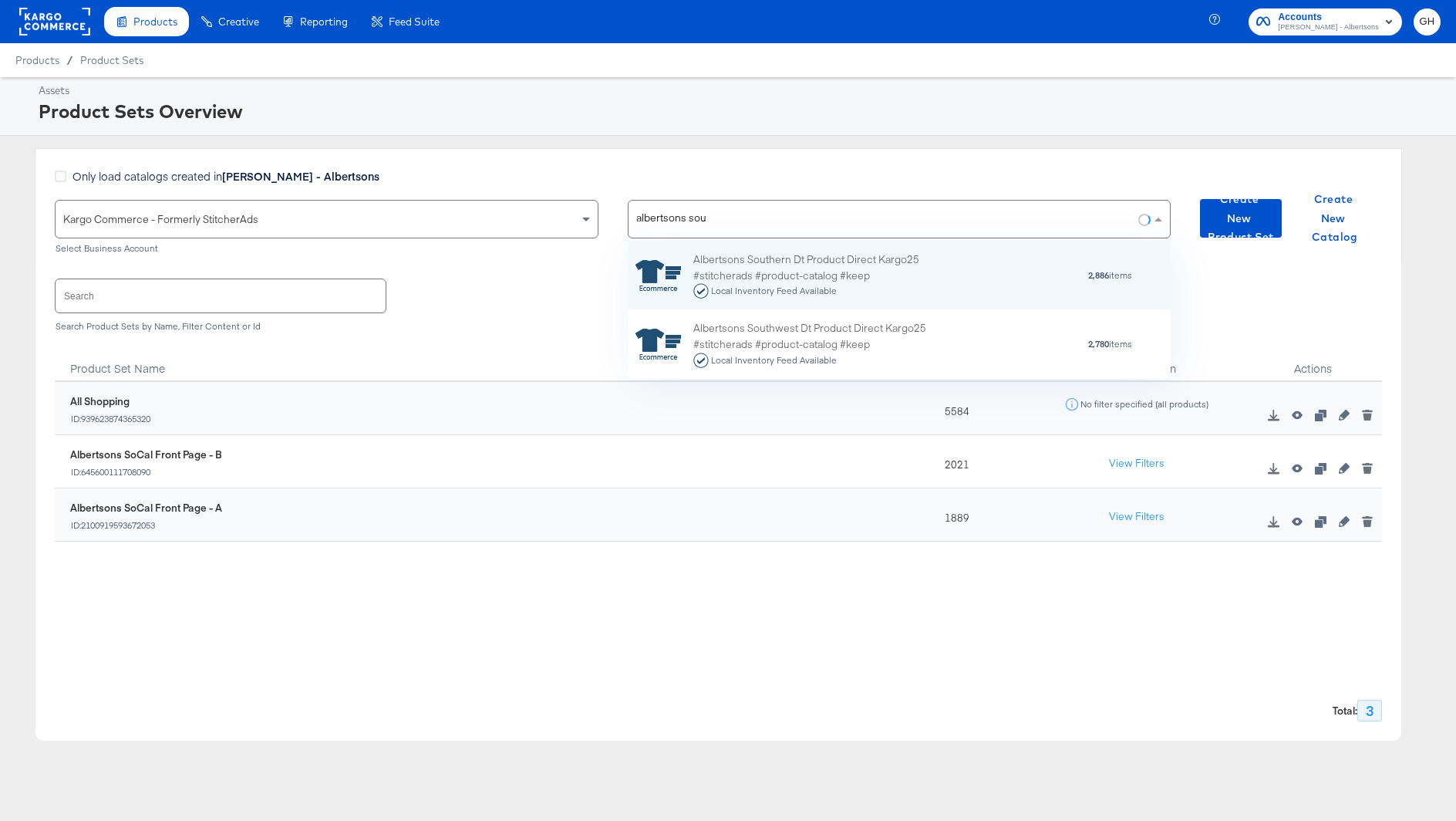
scroll to position [138, 544]
click at [772, 275] on div "Albertsons Southern Dt Product Direct Kargo25 #stitcherads #product-catalog #ke…" at bounding box center [828, 275] width 270 height 48
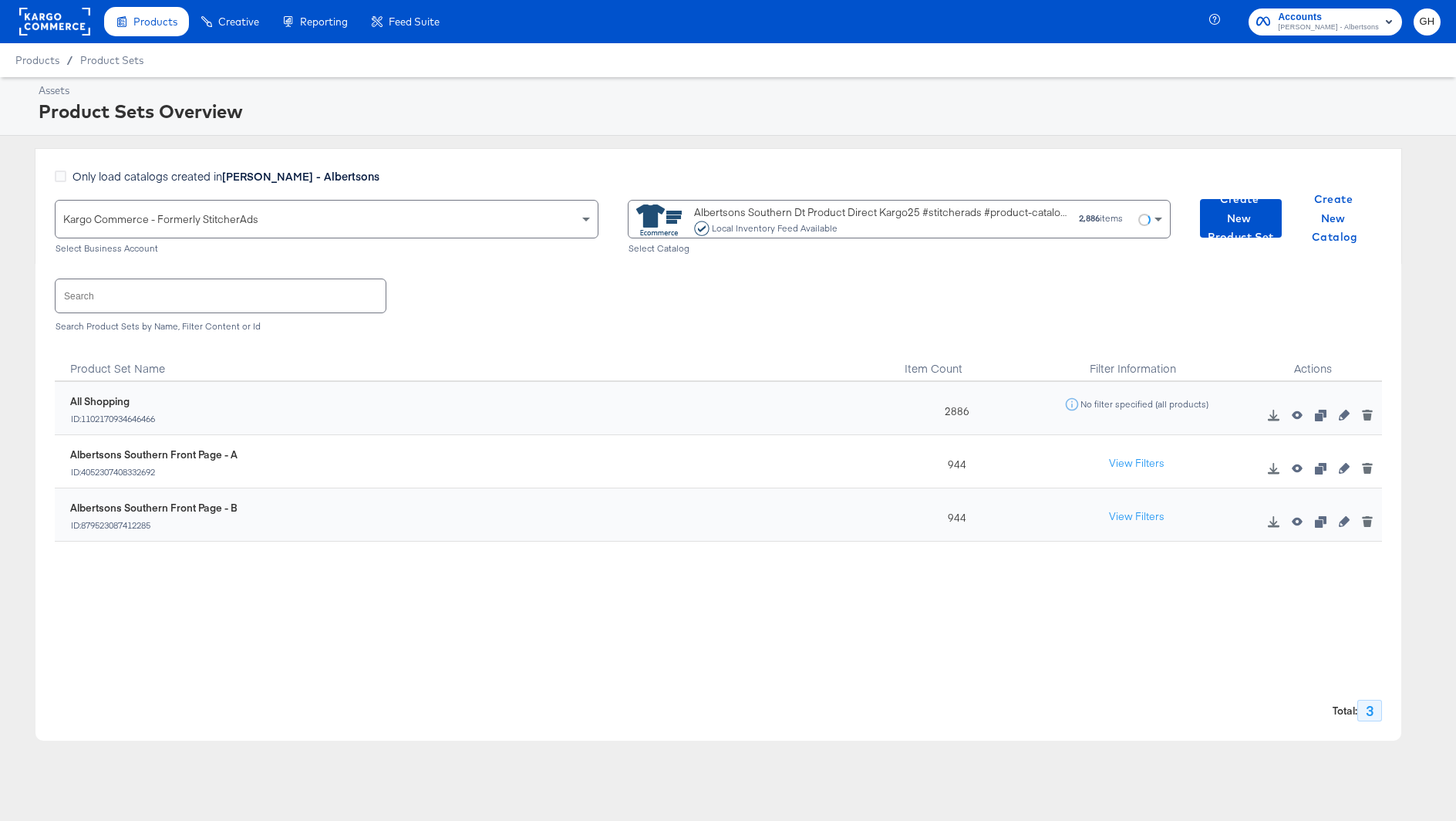
click at [1344, 469] on icon "button" at bounding box center [1344, 468] width 11 height 11
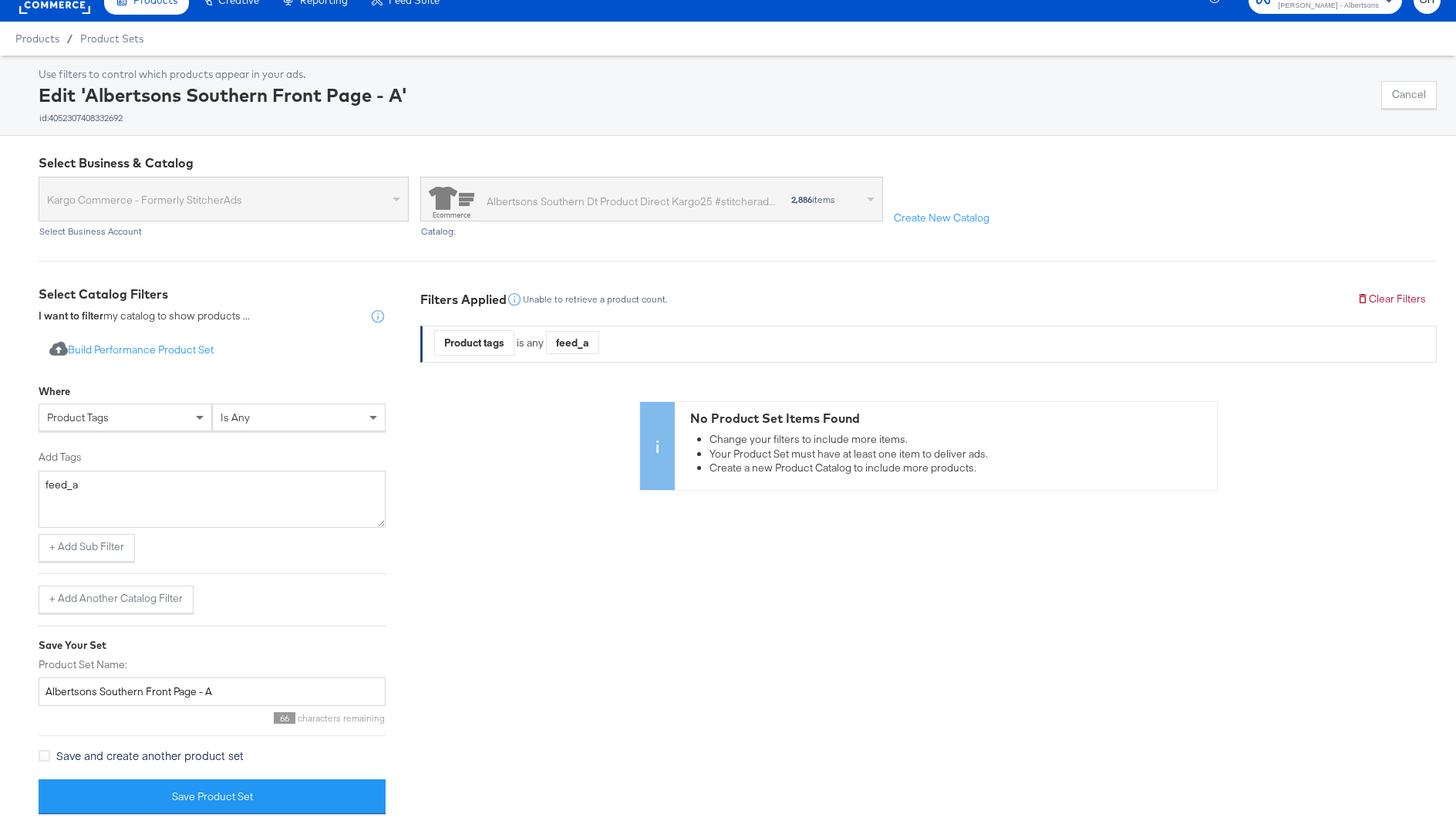
scroll to position [30, 0]
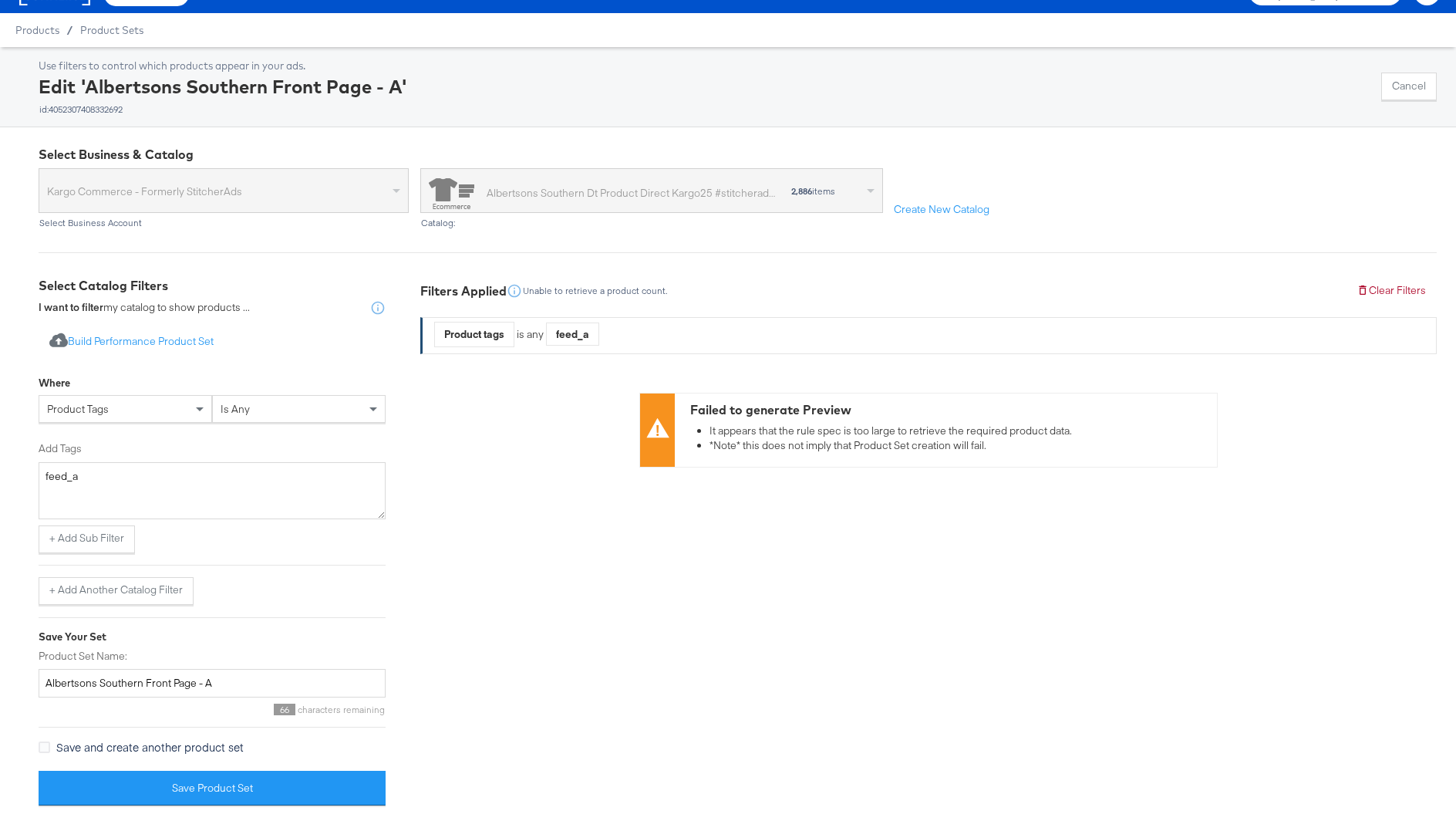
click at [237, 406] on span "is any" at bounding box center [235, 409] width 29 height 14
click at [110, 541] on button "+ Add Sub Filter" at bounding box center [87, 539] width 97 height 28
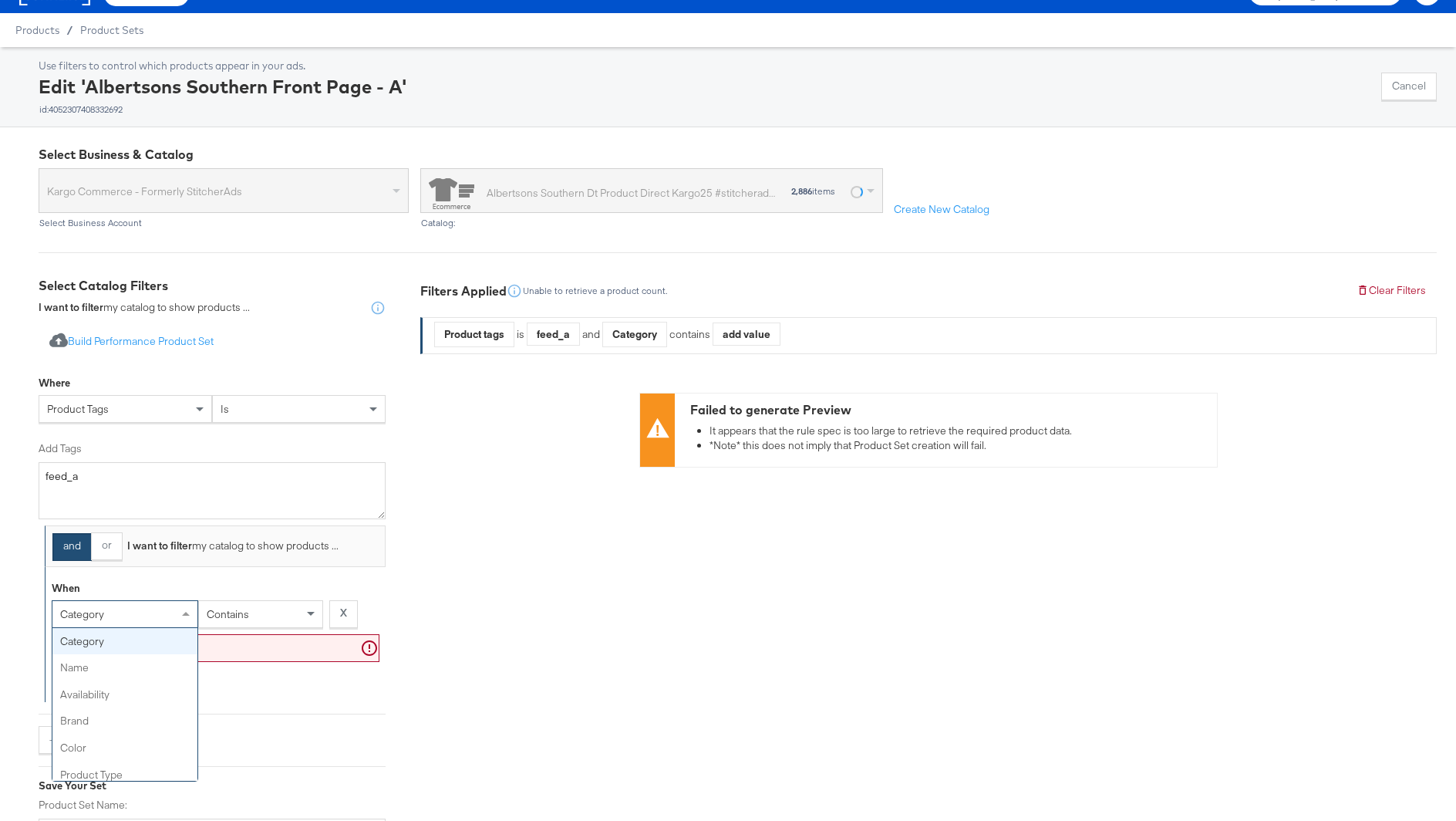
click at [111, 610] on div "category" at bounding box center [124, 614] width 145 height 26
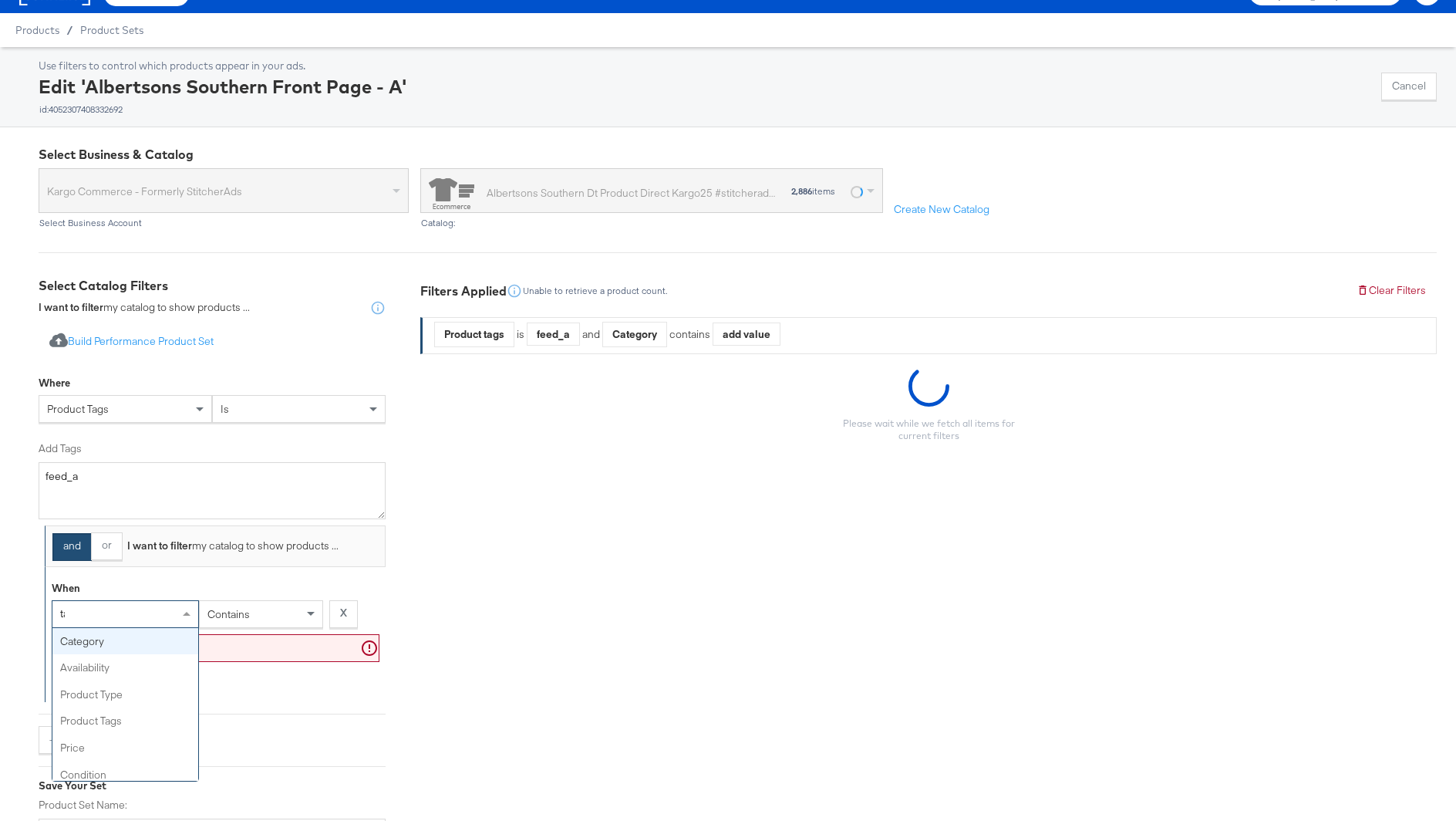
type input "tag"
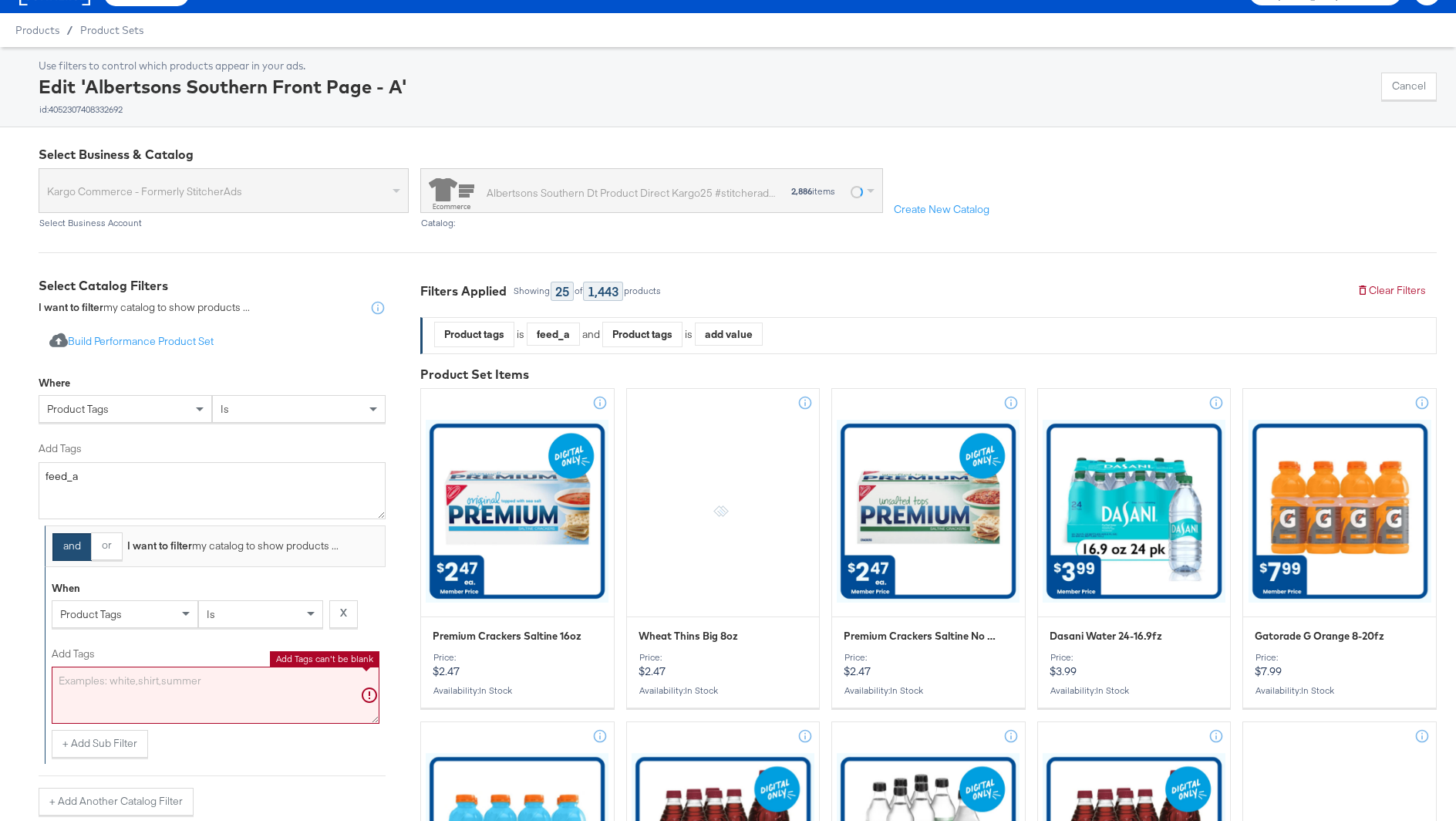
click at [131, 706] on textarea "Add Tags" at bounding box center [215, 696] width 328 height 57
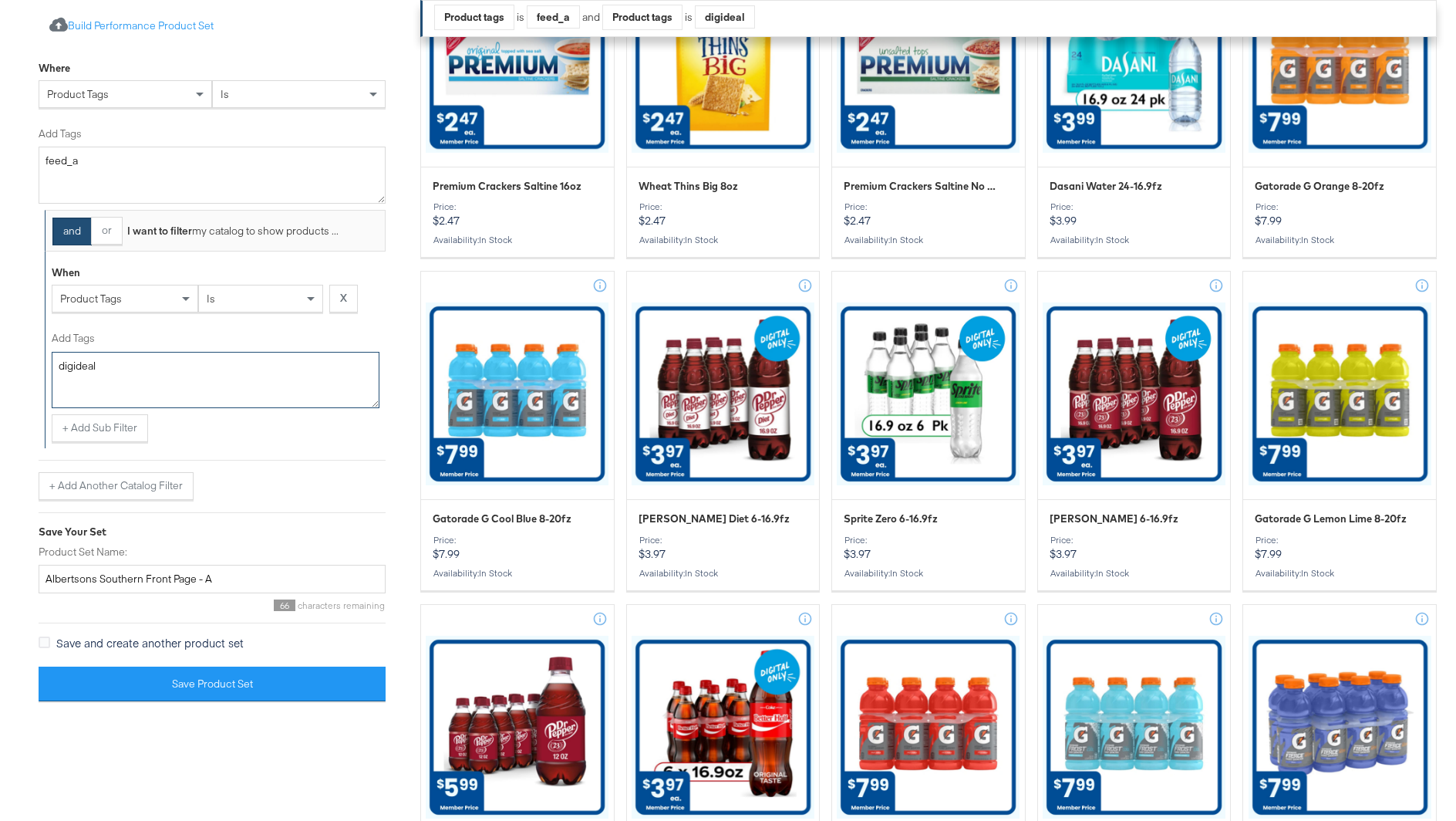
scroll to position [229, 0]
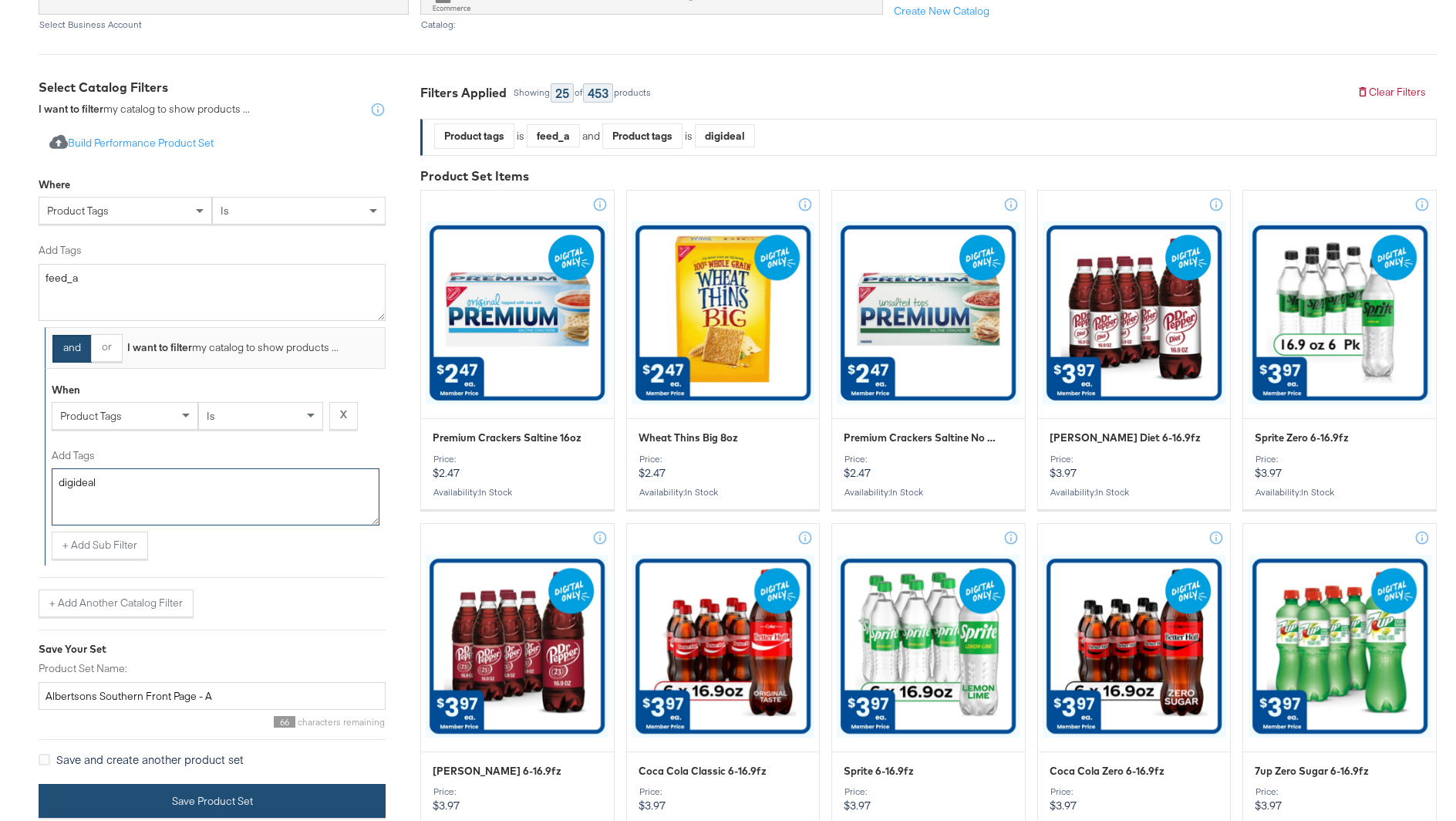
type textarea "digideal"
click at [264, 805] on button "Save Product Set" at bounding box center [212, 801] width 347 height 34
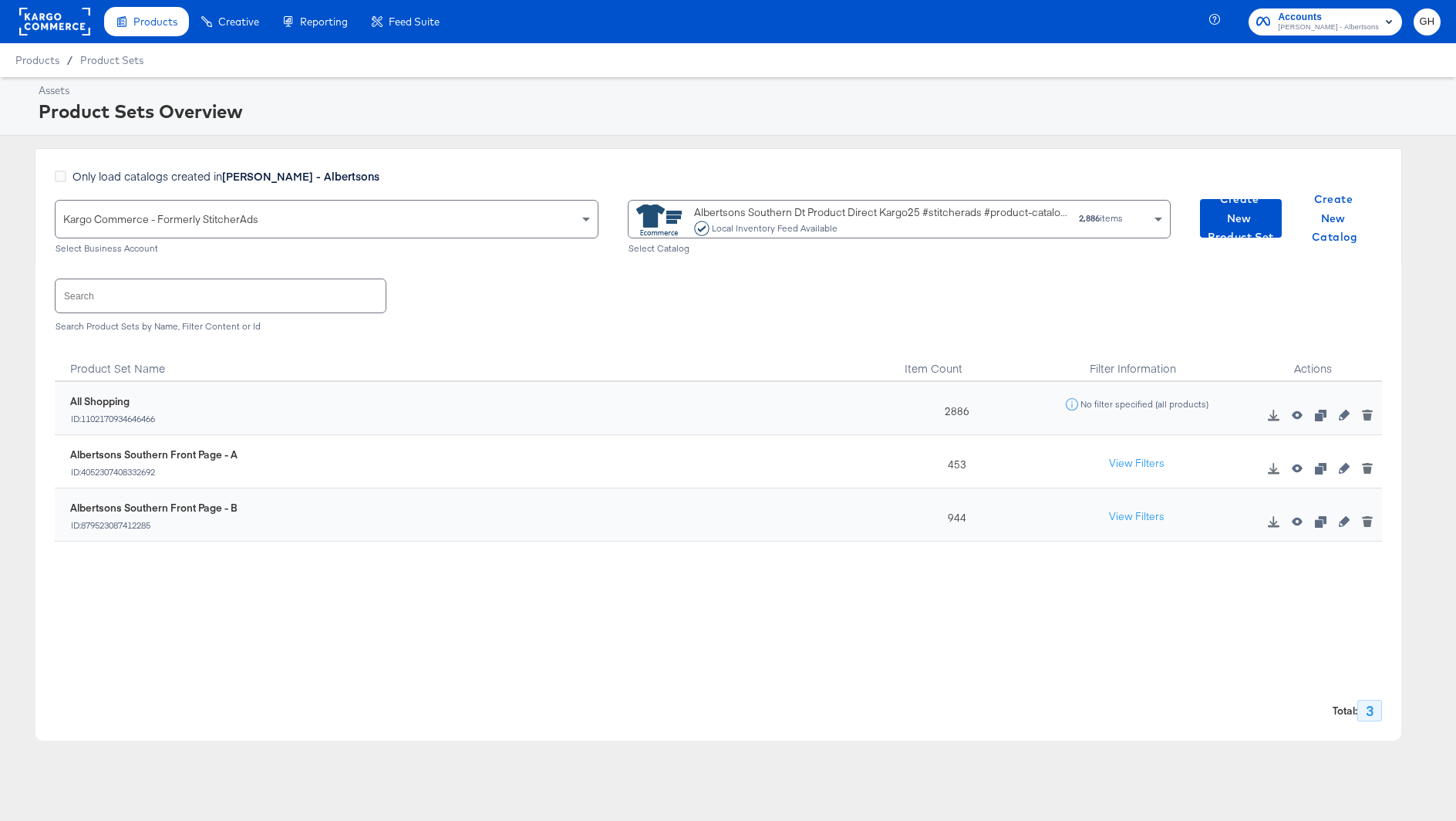
click at [956, 206] on div "Albertsons Southern Dt Product Direct Kargo25 #stitcherads #product-catalog #ke…" at bounding box center [880, 220] width 373 height 32
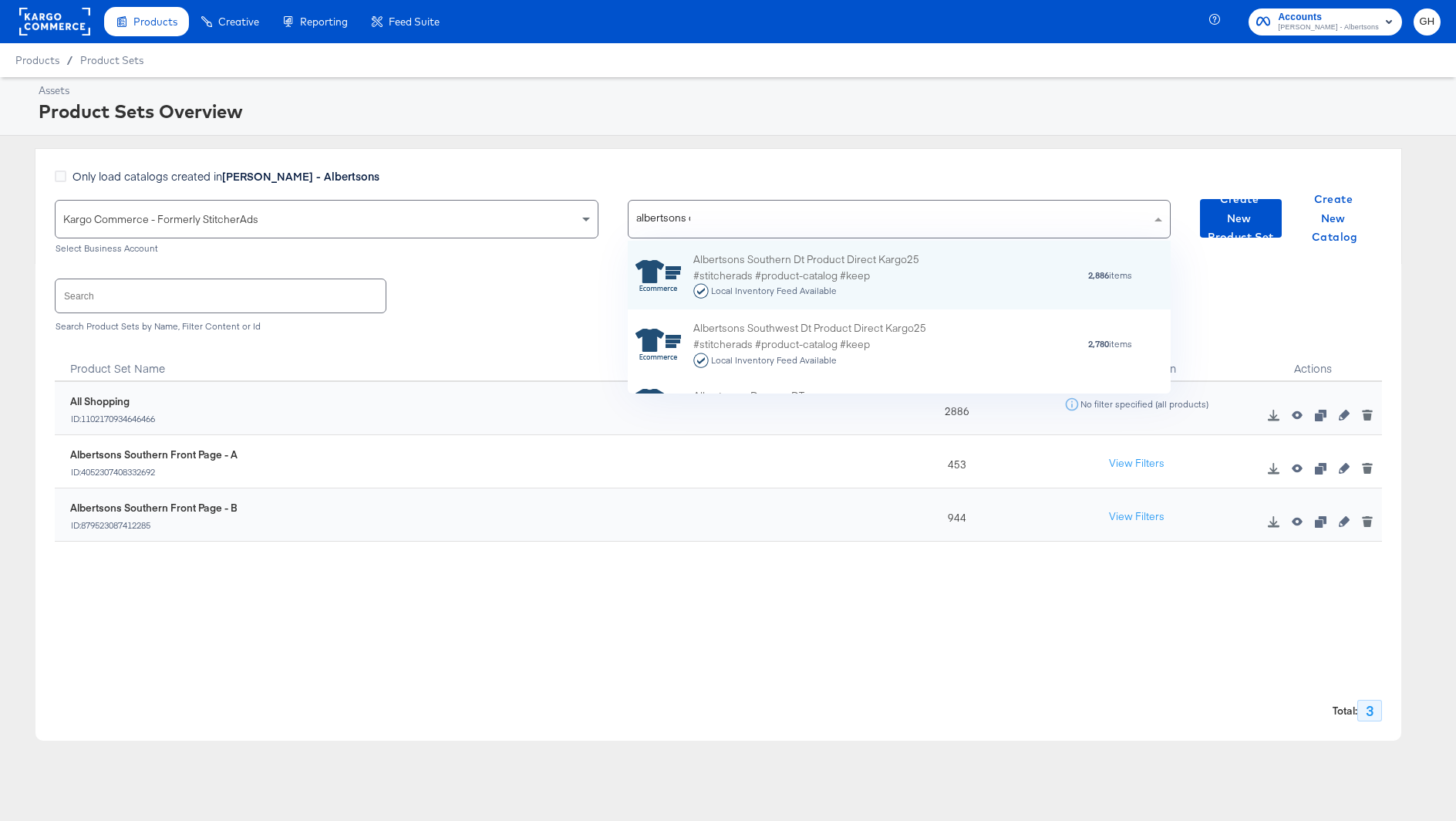
scroll to position [67, 544]
type input "albertsons d"
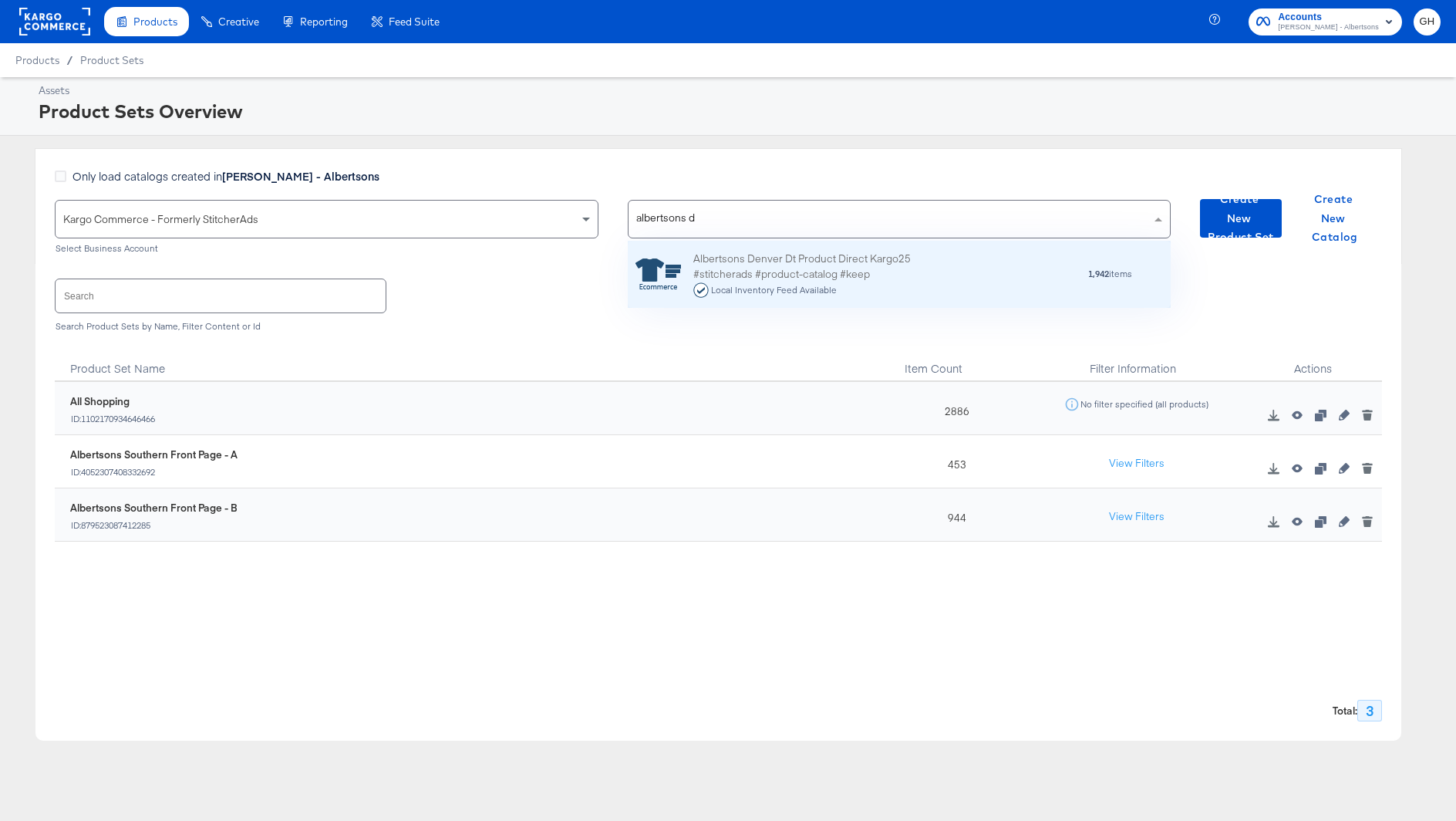
click at [927, 248] on div "Albertsons Denver Dt Product Direct Kargo25 #stitcherads #product-catalog #keep…" at bounding box center [899, 274] width 544 height 67
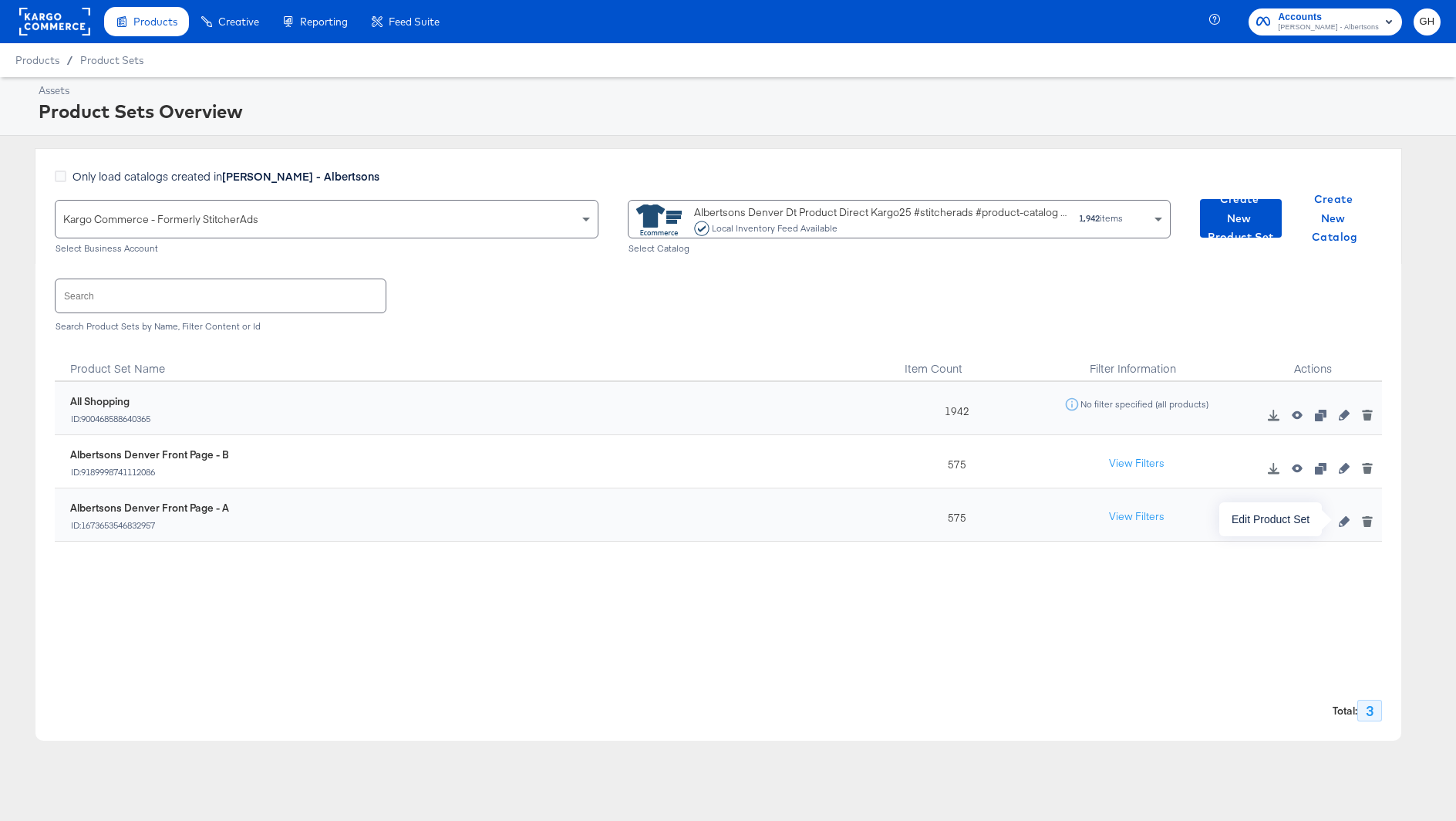
click at [1341, 522] on icon "button" at bounding box center [1344, 521] width 11 height 11
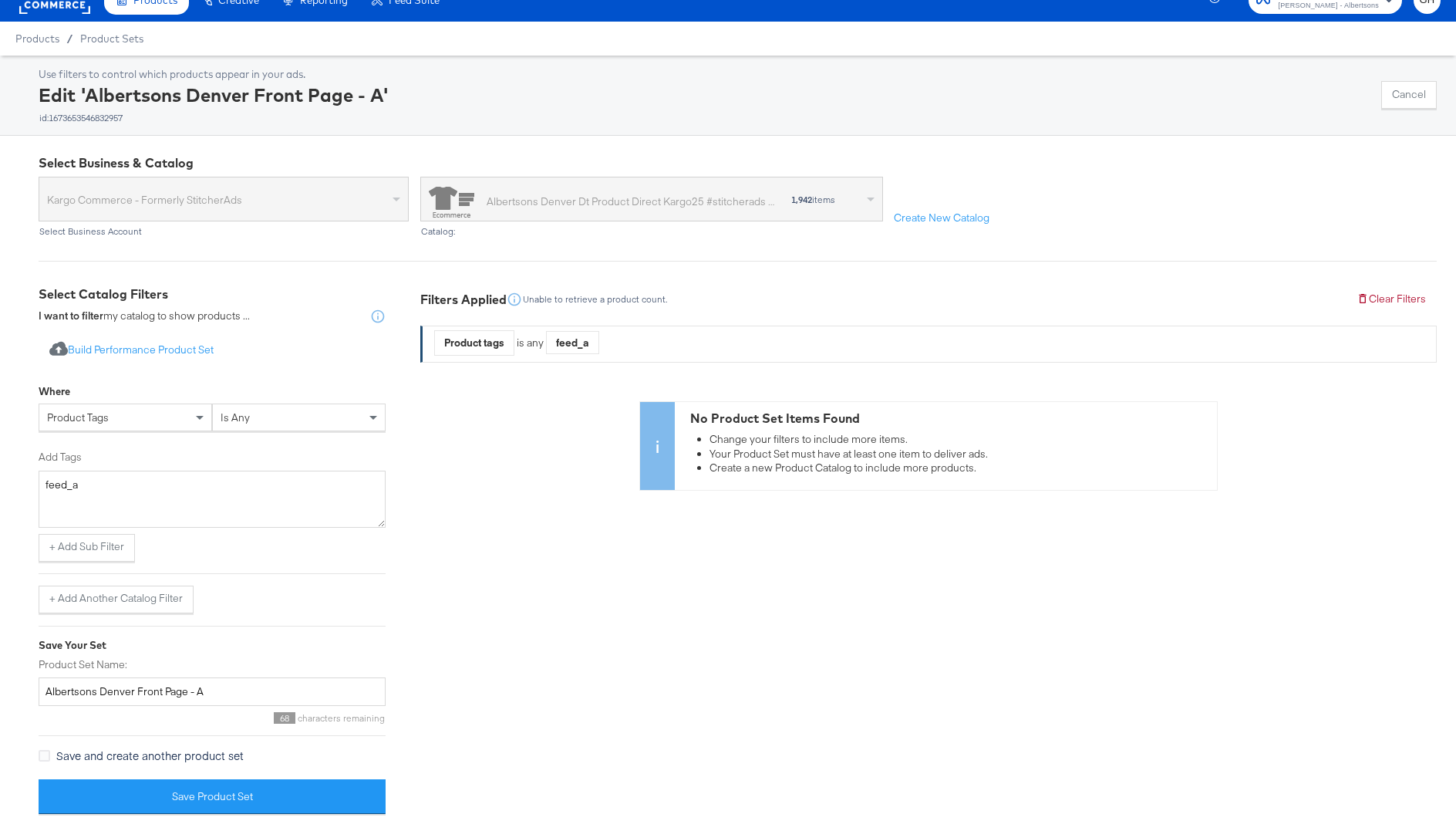
scroll to position [29, 0]
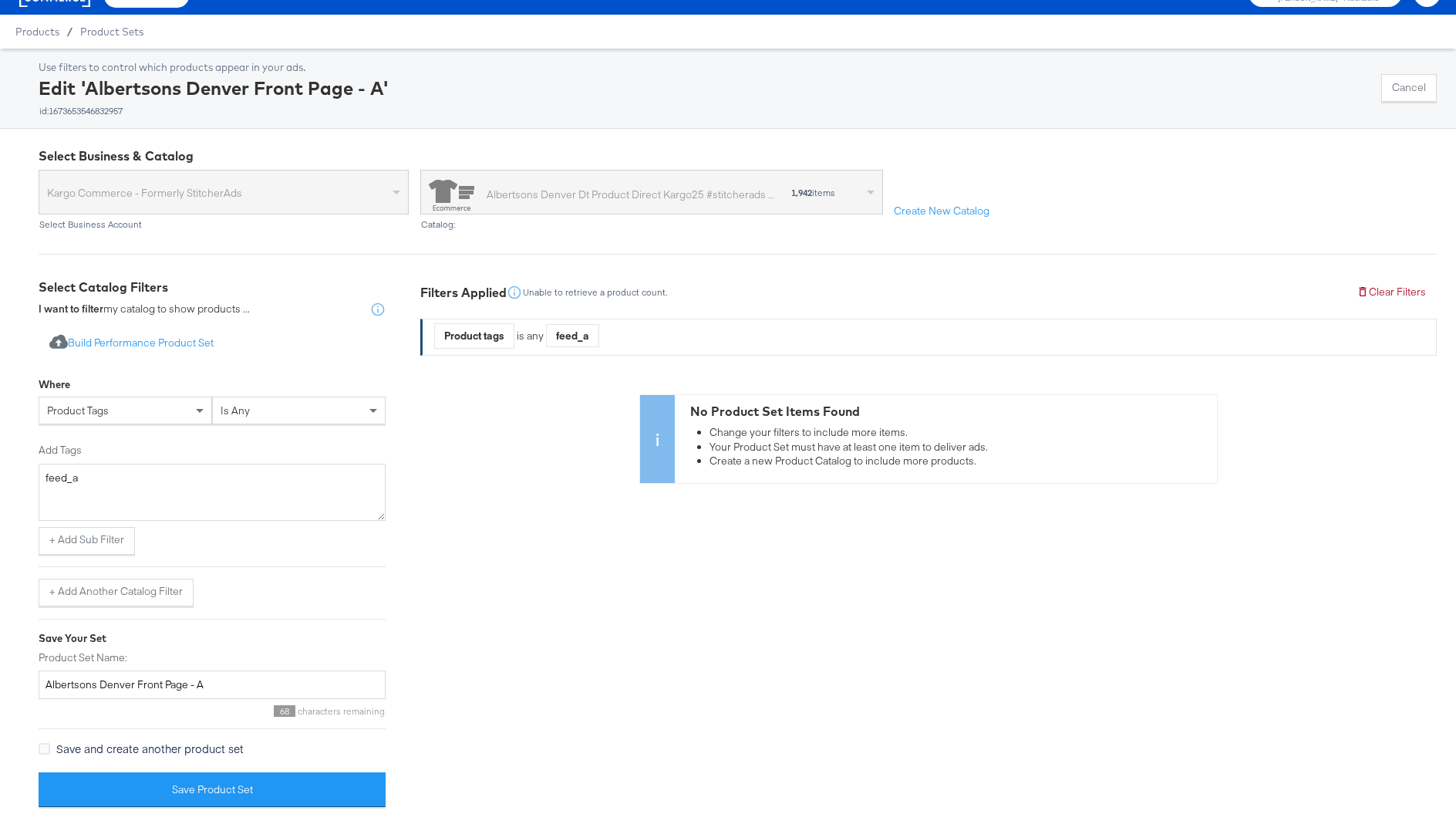
click at [241, 420] on div "is any" at bounding box center [299, 410] width 172 height 26
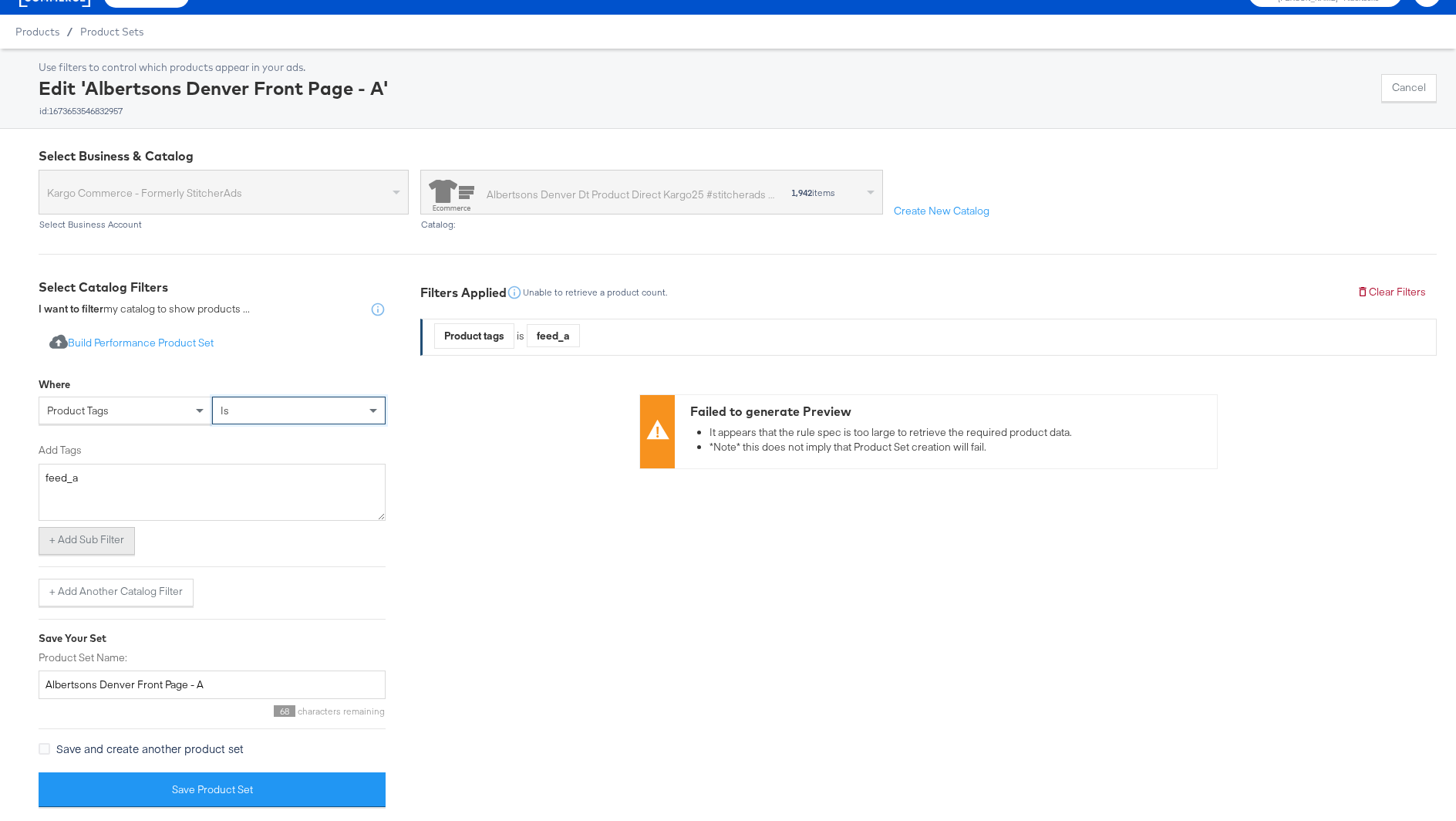
click at [106, 551] on button "+ Add Sub Filter" at bounding box center [87, 541] width 97 height 28
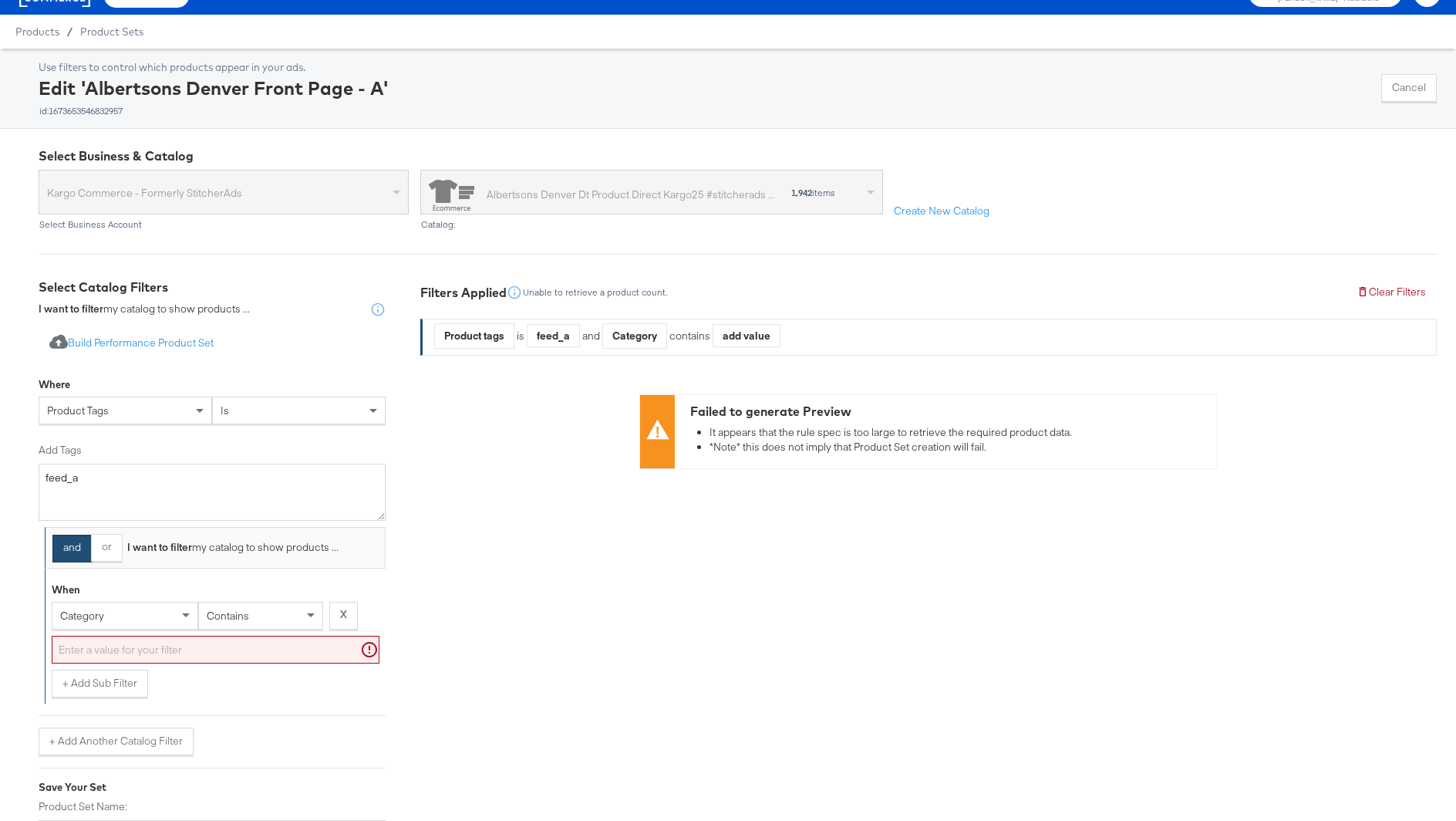
click at [103, 619] on div "category" at bounding box center [124, 615] width 145 height 26
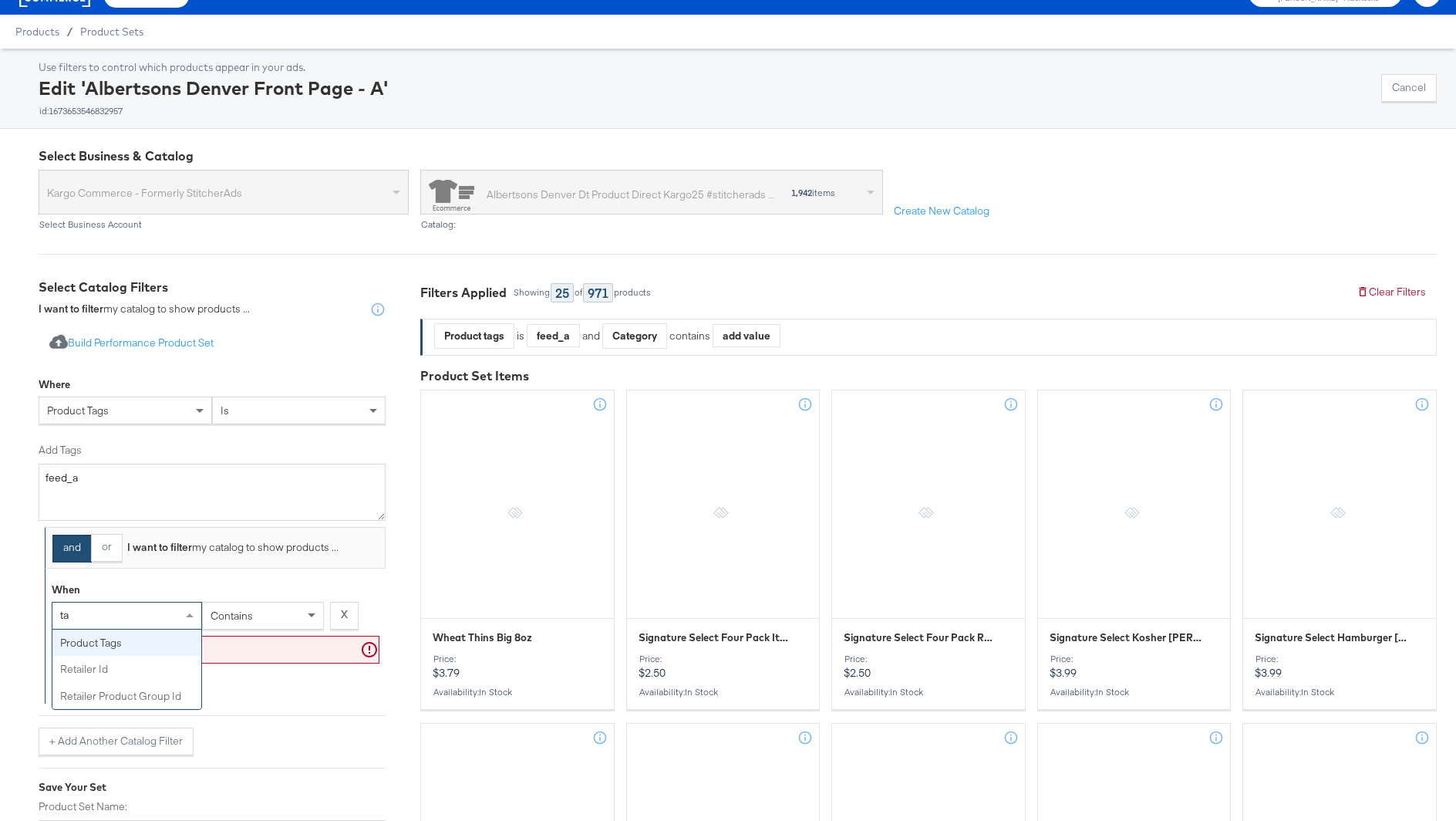
type input "tag"
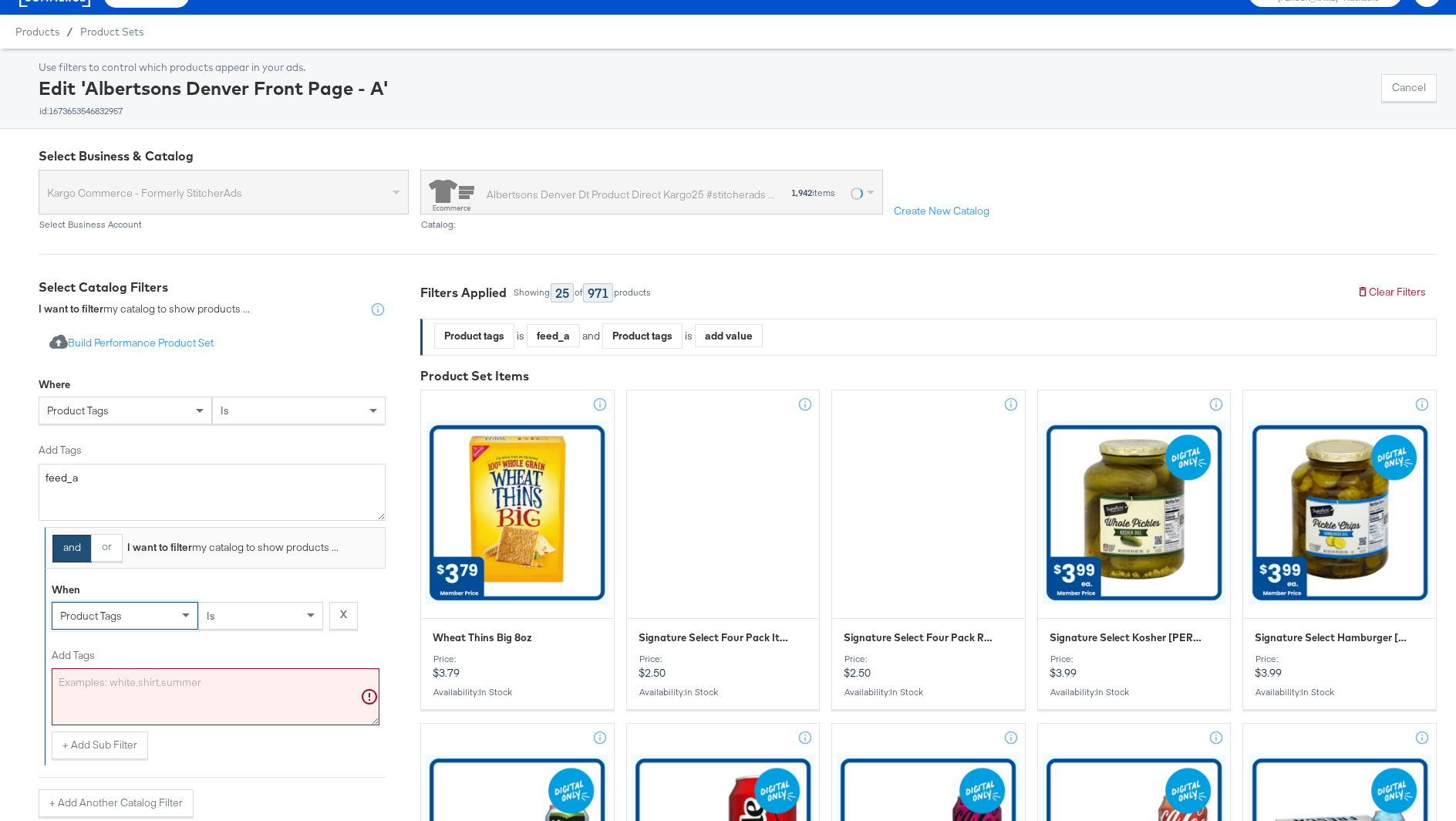
click at [136, 678] on textarea "Add Tags" at bounding box center [215, 696] width 328 height 57
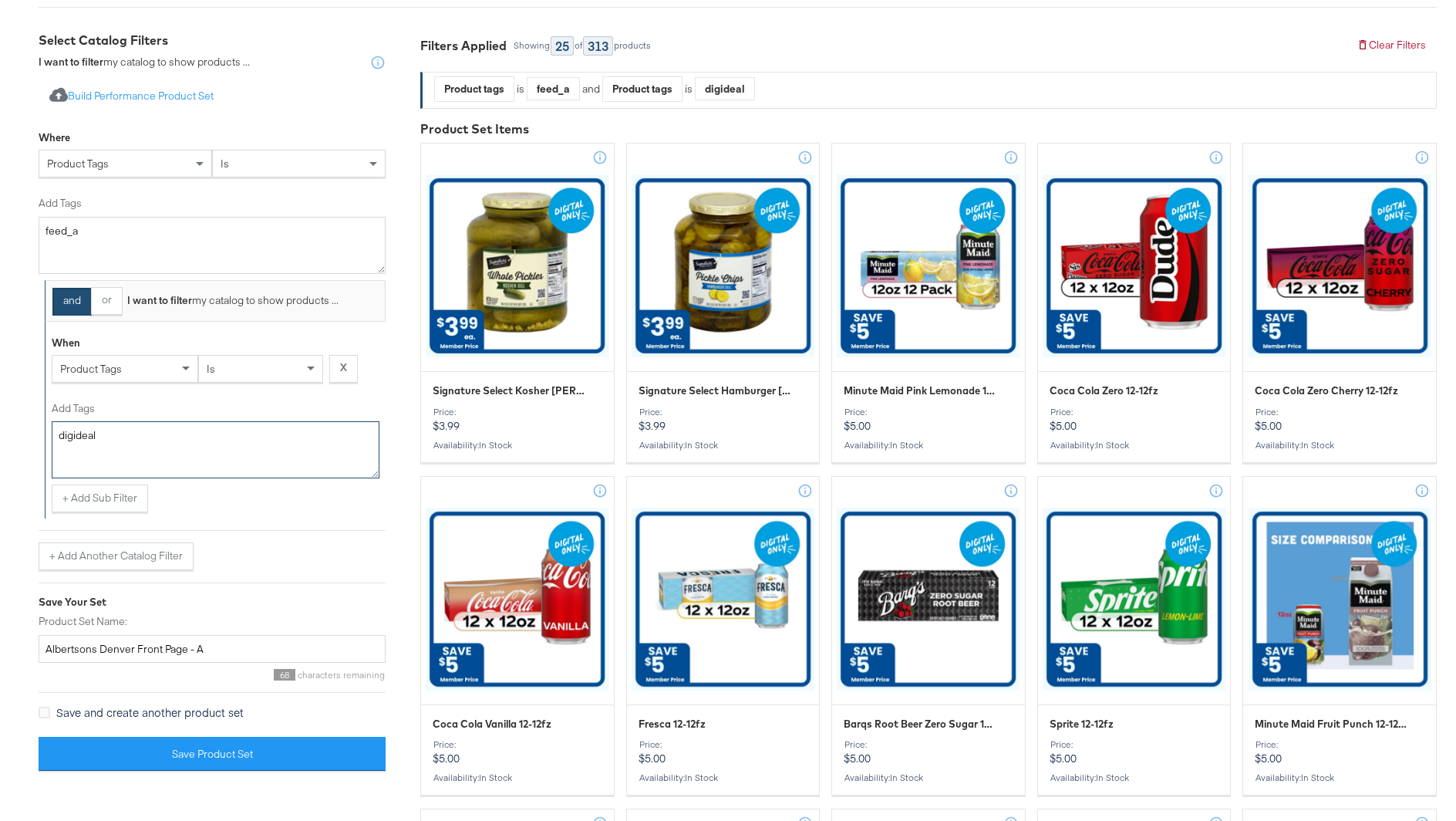
scroll to position [325, 0]
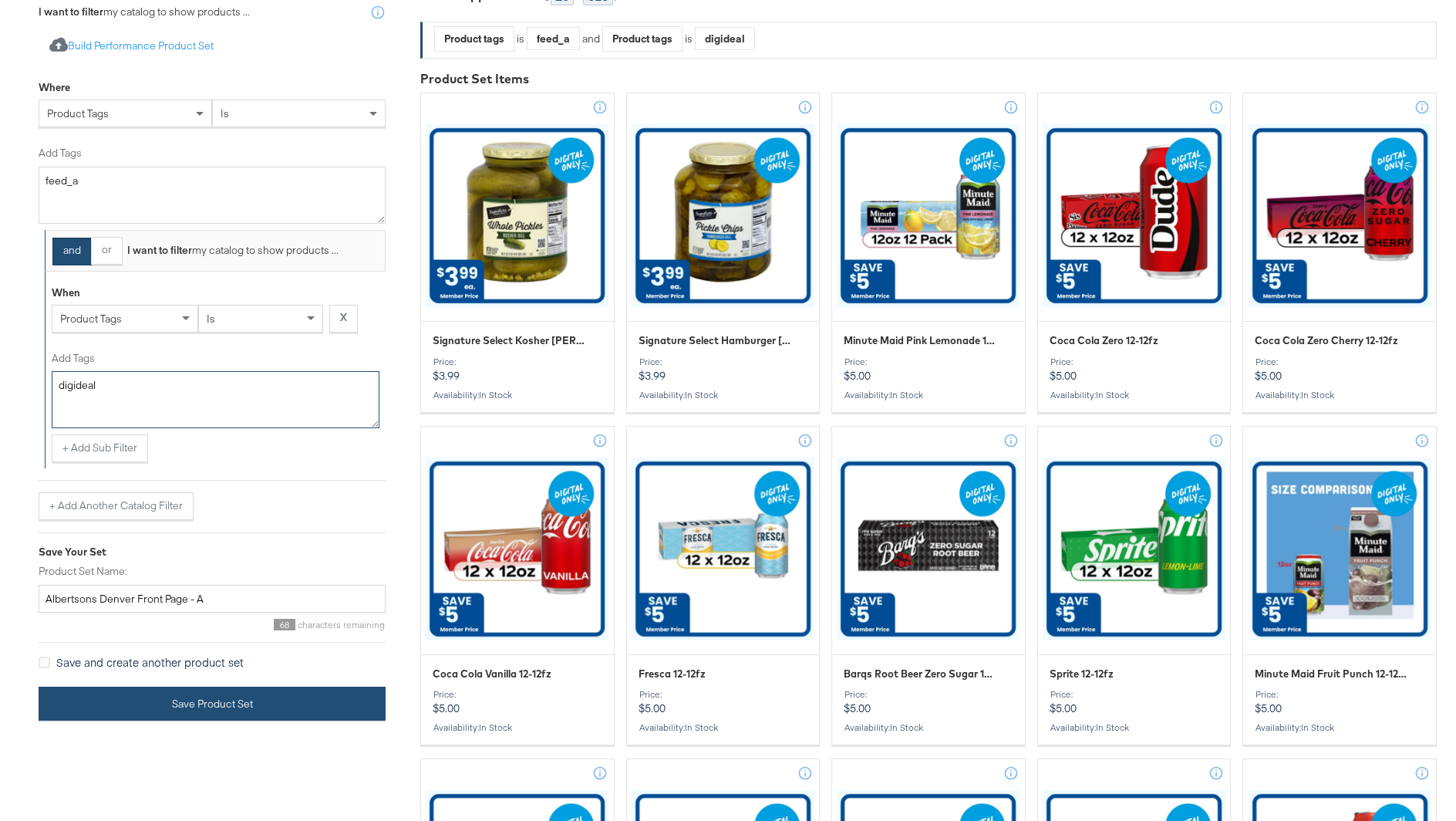
type textarea "digideal"
click at [196, 698] on button "Save Product Set" at bounding box center [212, 704] width 347 height 34
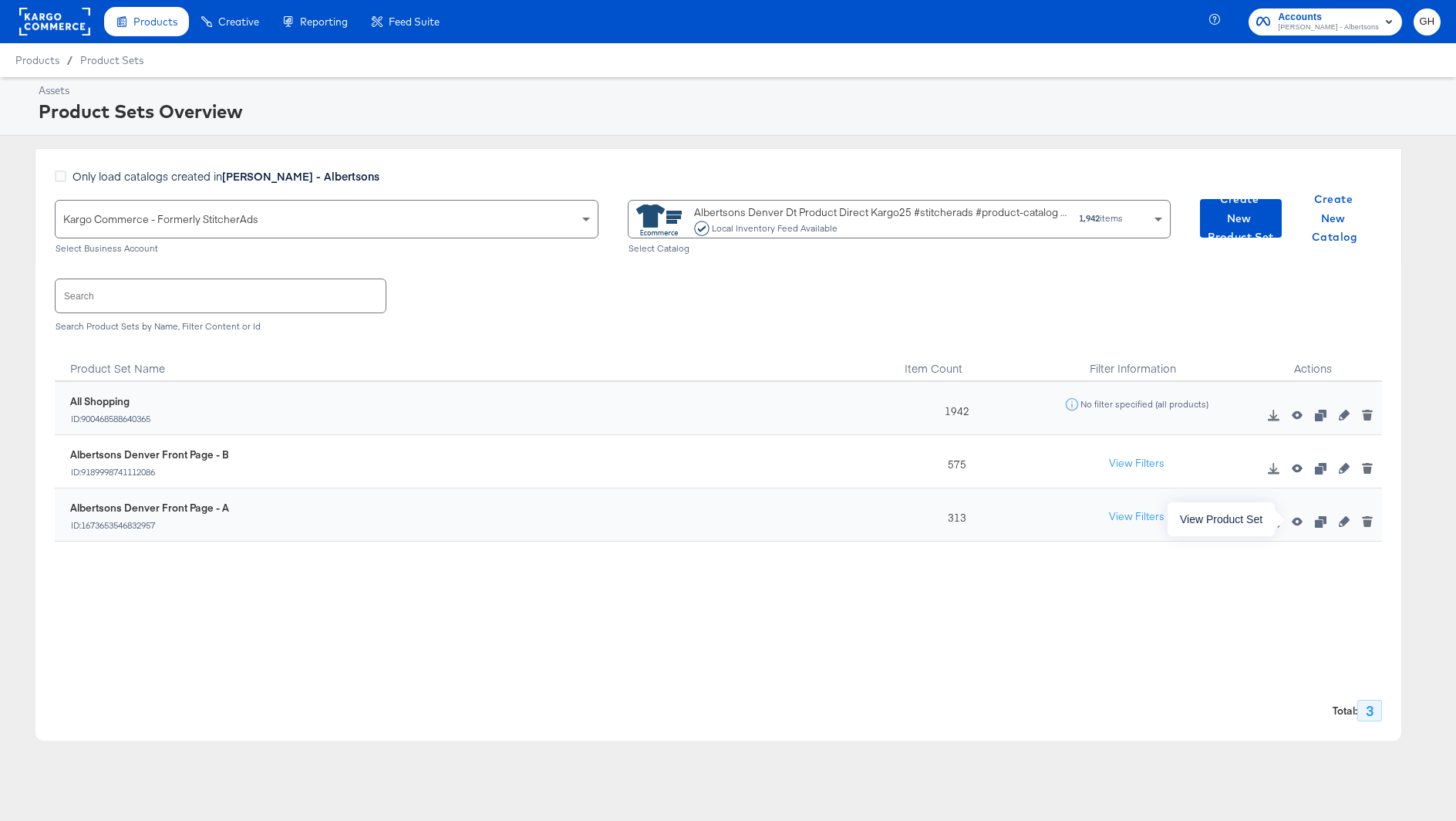
click at [1298, 520] on icon "button" at bounding box center [1296, 521] width 11 height 11
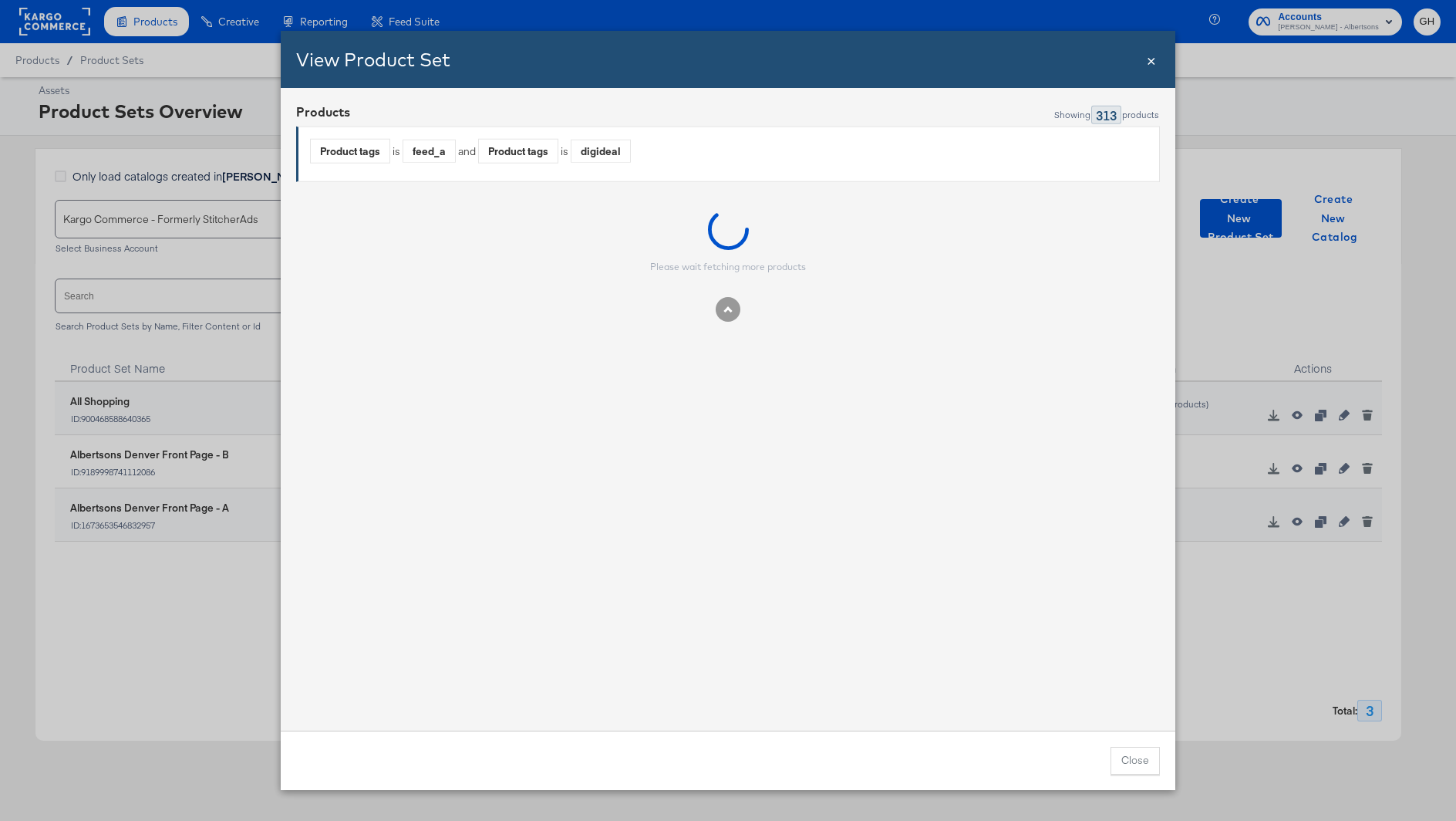
click at [1148, 59] on span "×" at bounding box center [1151, 58] width 9 height 20
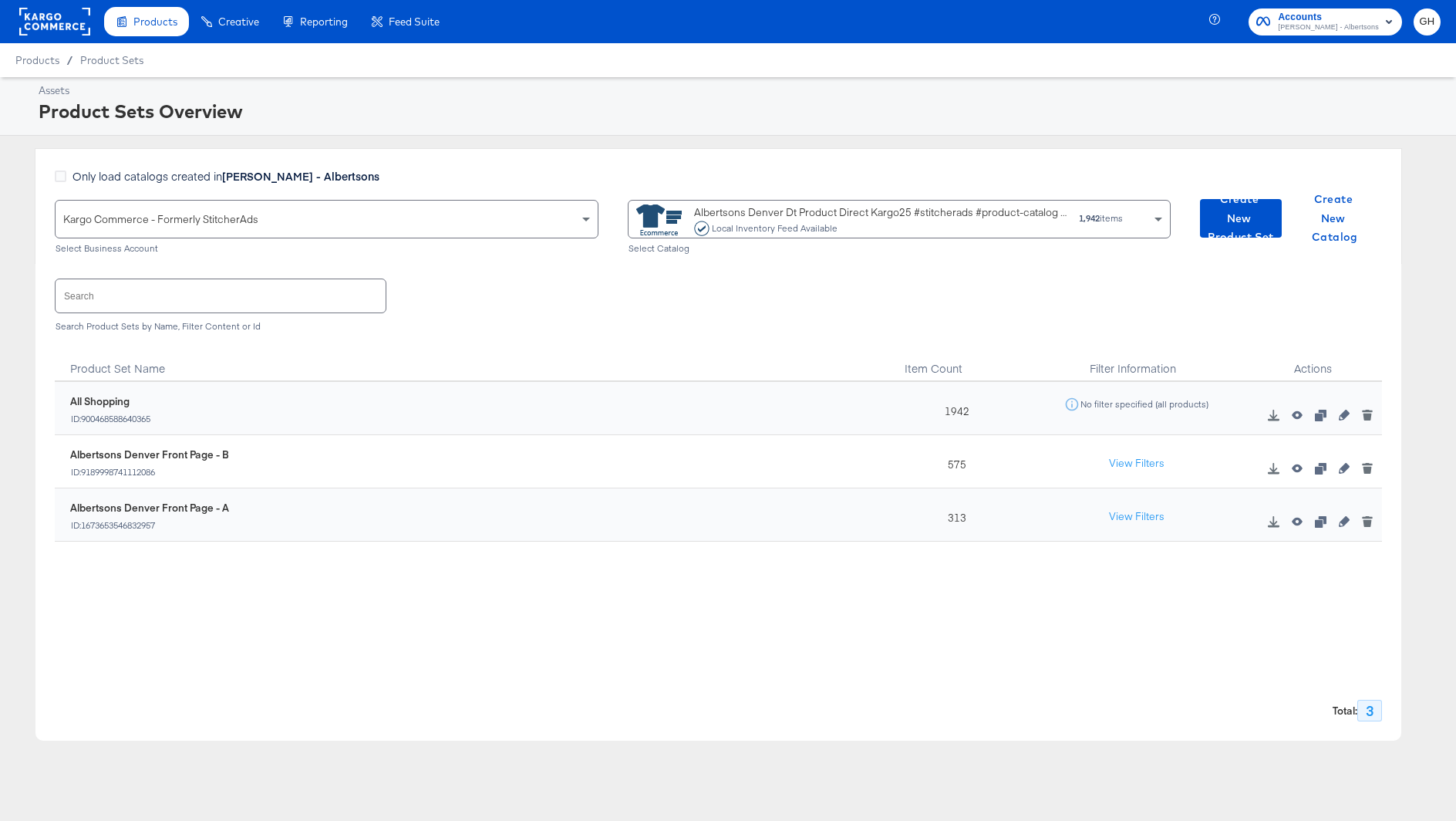
click at [849, 193] on div "Only load catalogs created in [PERSON_NAME] - Albertsons" at bounding box center [613, 184] width 1115 height 32
click at [848, 206] on div "Albertsons Denver Dt Product Direct Kargo25 #stitcherads #product-catalog #keep…" at bounding box center [880, 220] width 373 height 32
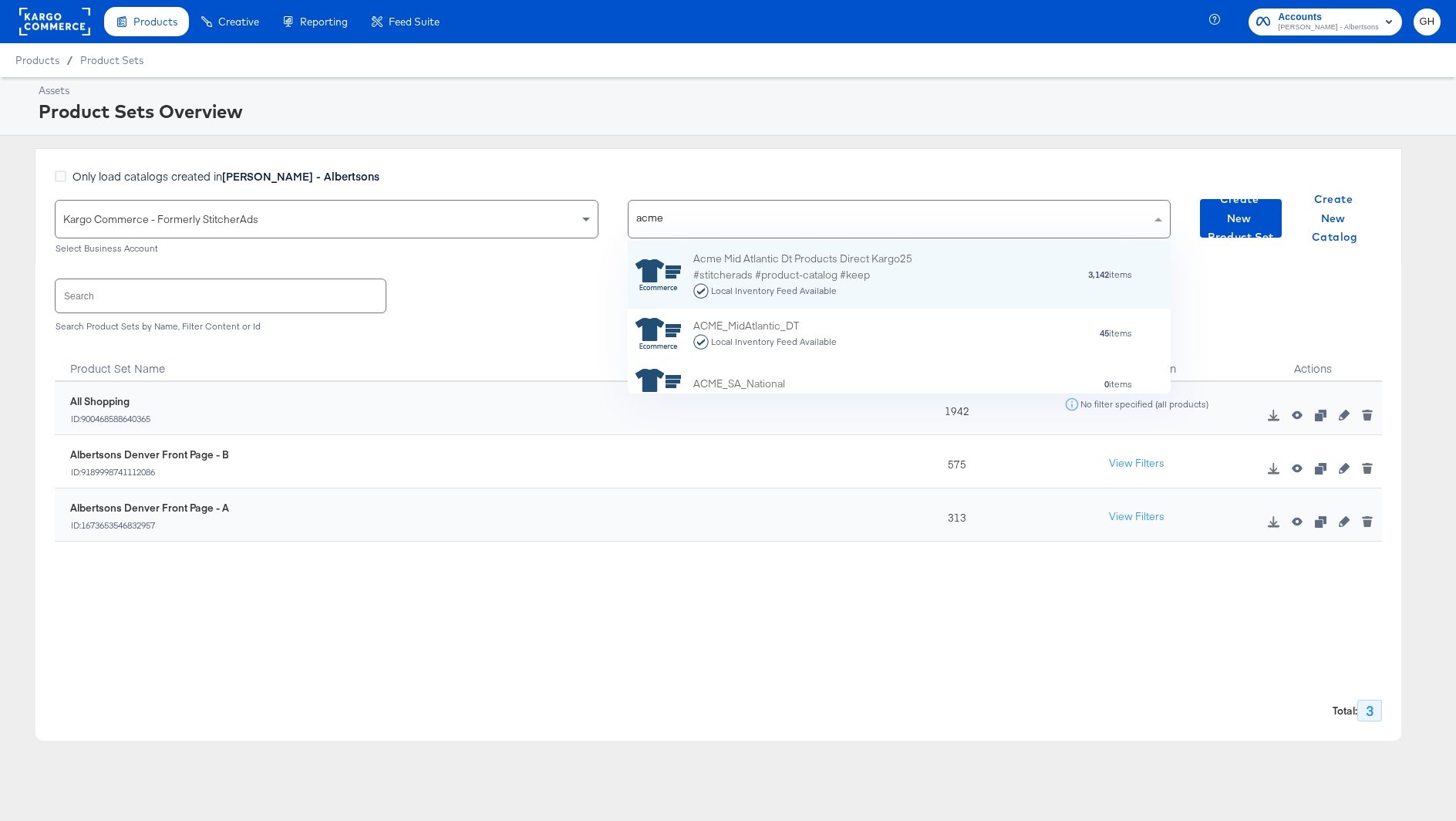
type input "acme m"
click at [838, 243] on div "Acme Mid Atlantic Dt Products Direct Kargo25 #stitcherads #product-catalog #kee…" at bounding box center [899, 274] width 544 height 68
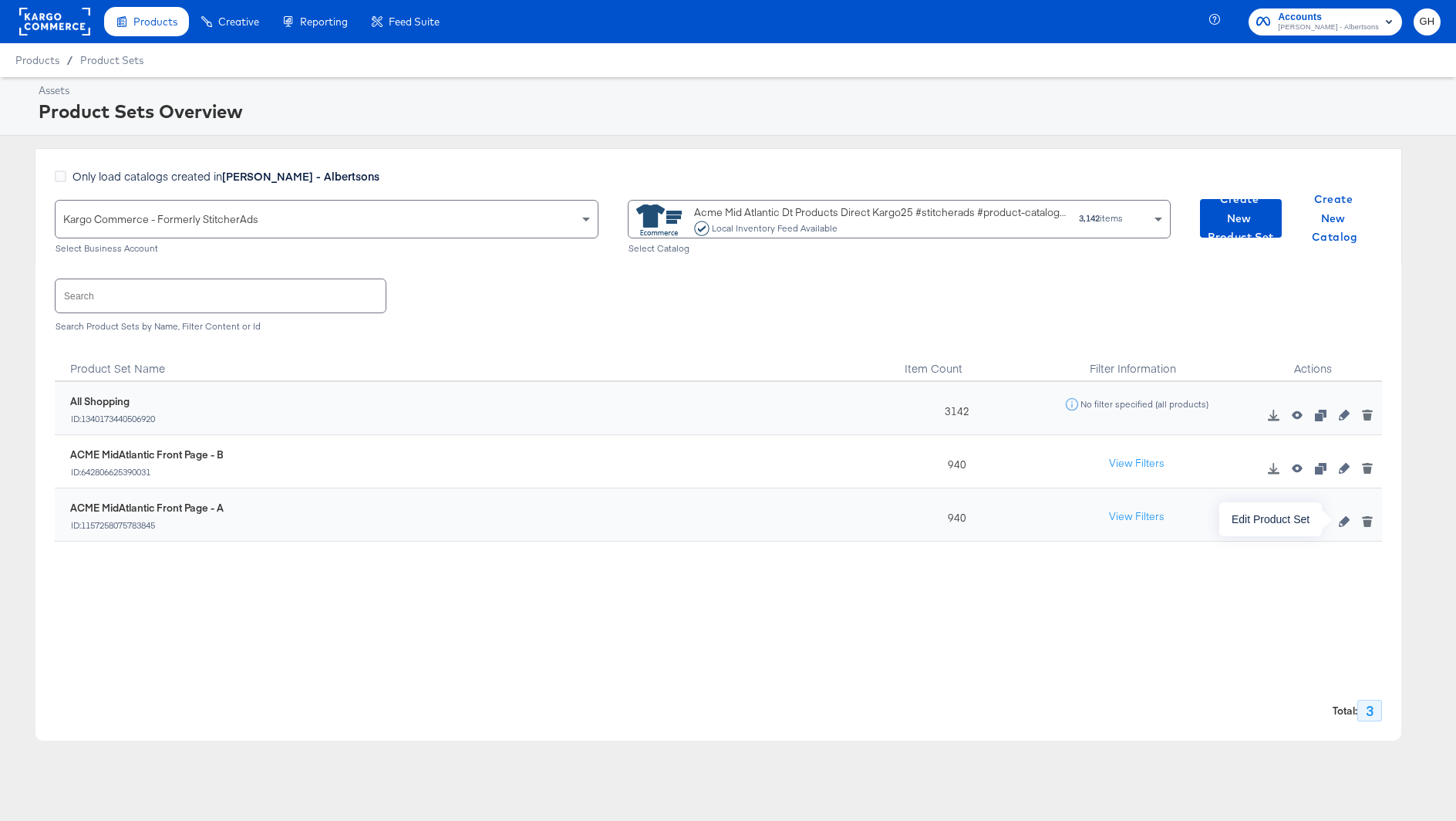
click at [1345, 517] on icon "button" at bounding box center [1344, 521] width 11 height 11
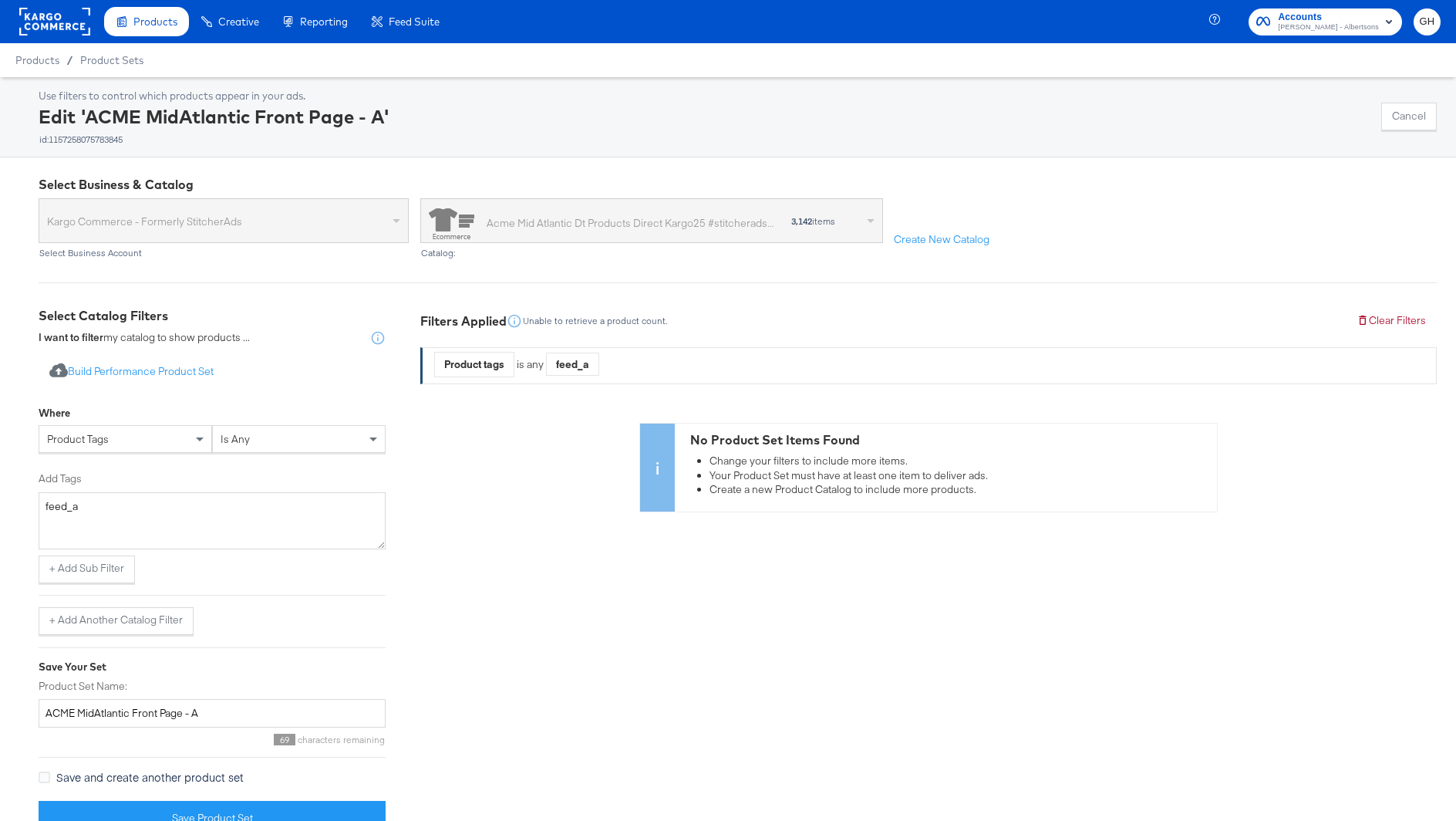
click at [234, 432] on span "is any" at bounding box center [235, 438] width 29 height 14
click at [111, 565] on button "+ Add Sub Filter" at bounding box center [87, 569] width 97 height 28
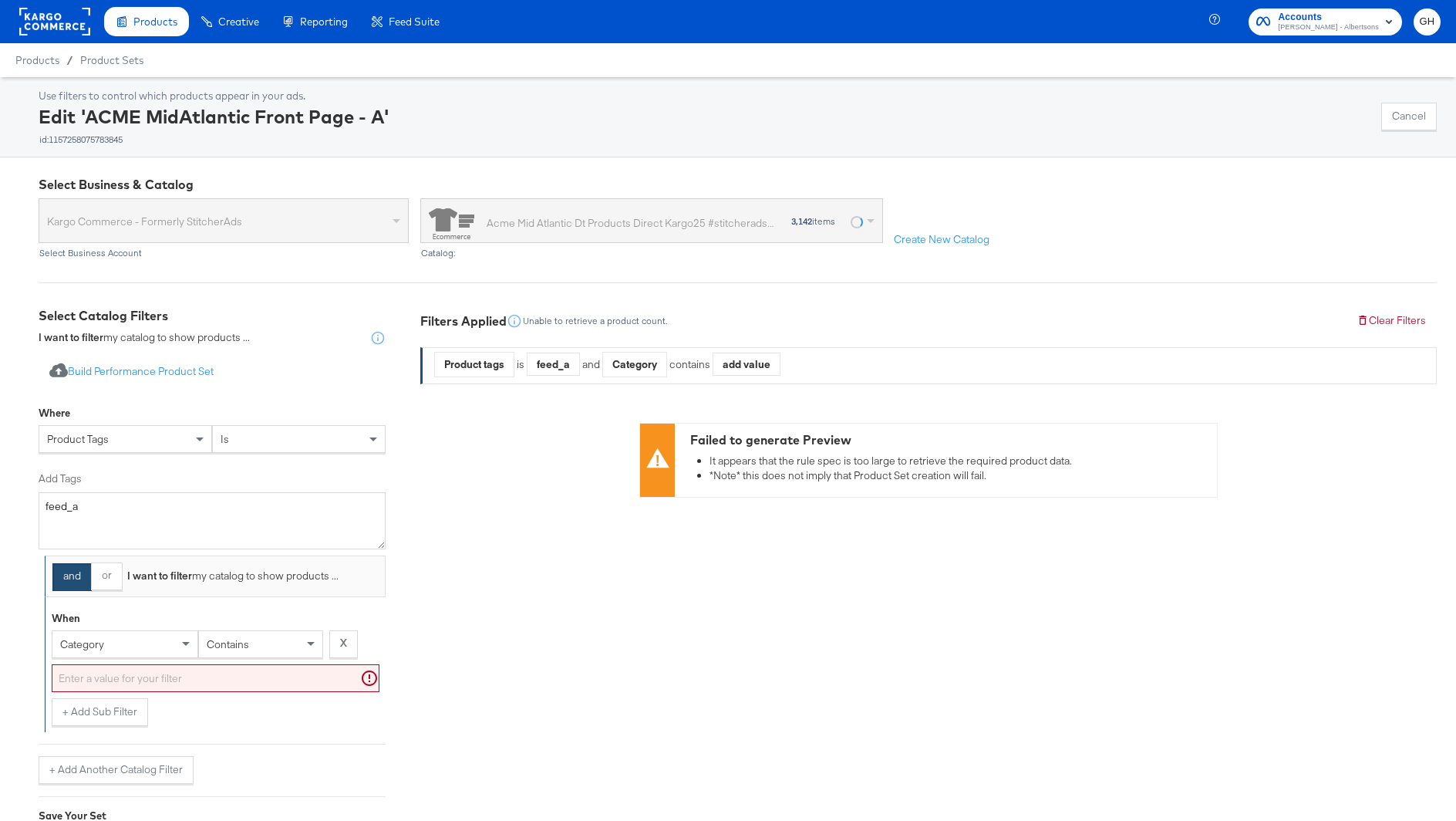
click at [111, 637] on div "category" at bounding box center [124, 644] width 145 height 26
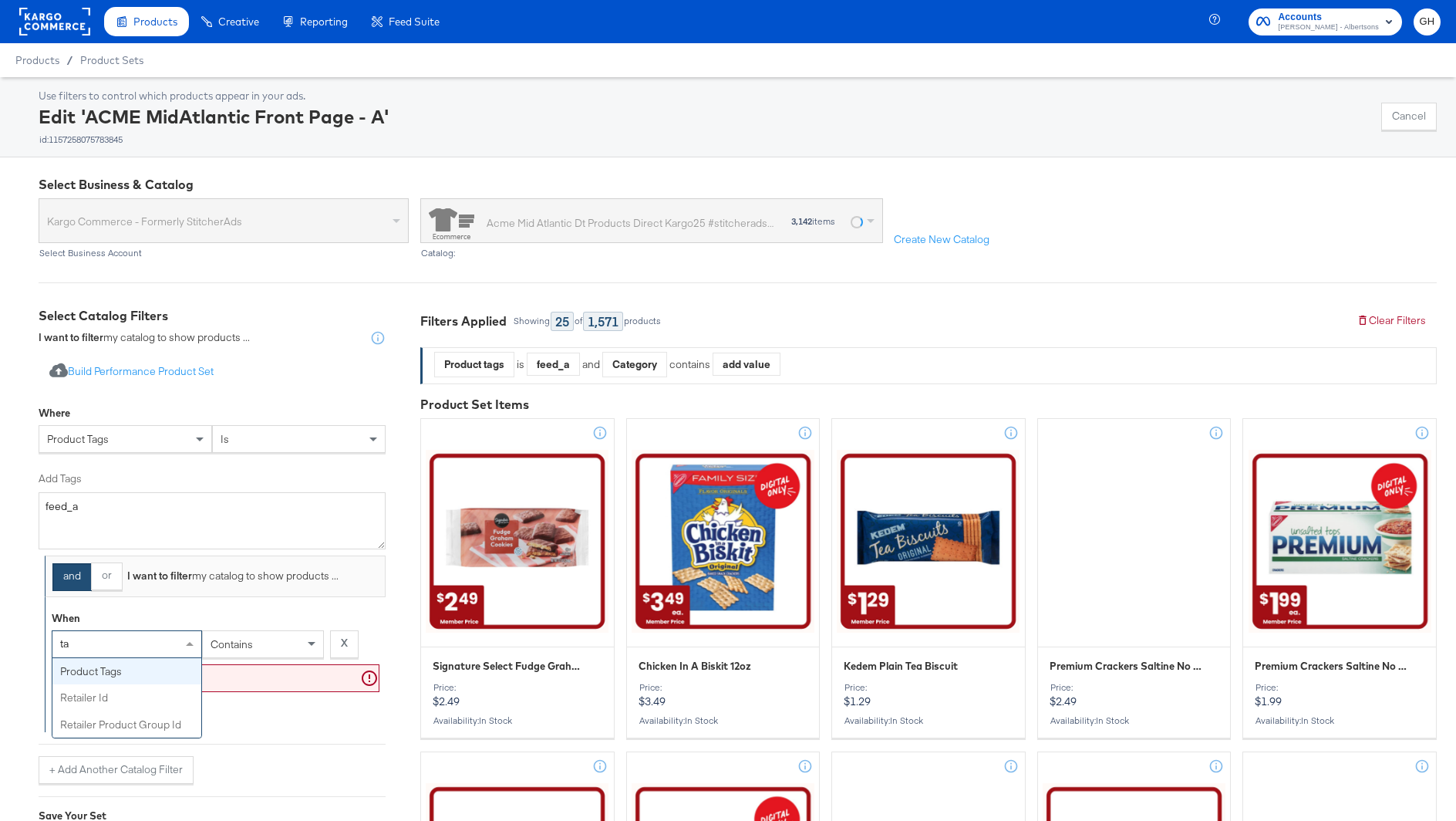
type input "tag"
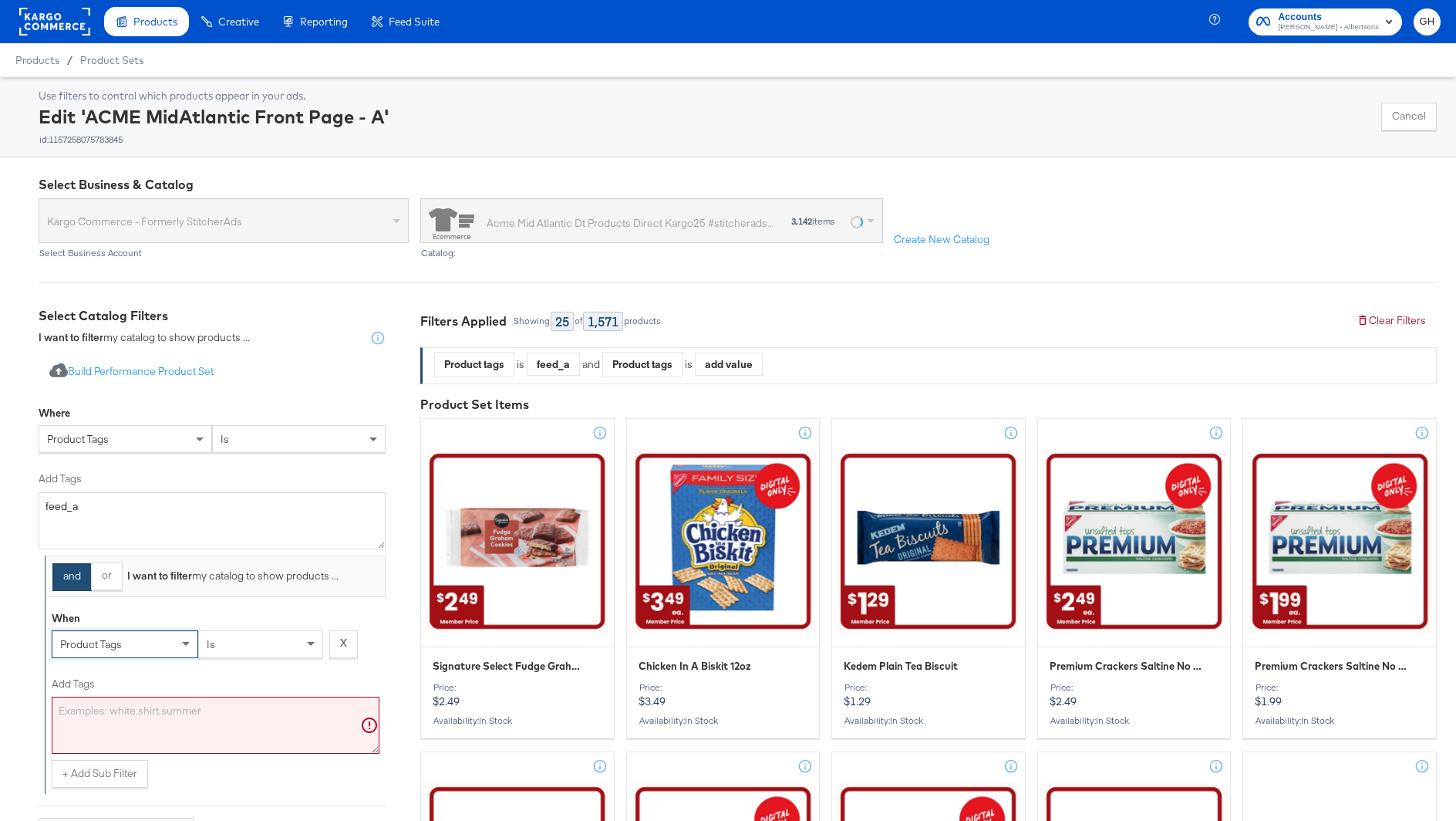
click at [155, 723] on textarea "Add Tags" at bounding box center [215, 725] width 328 height 57
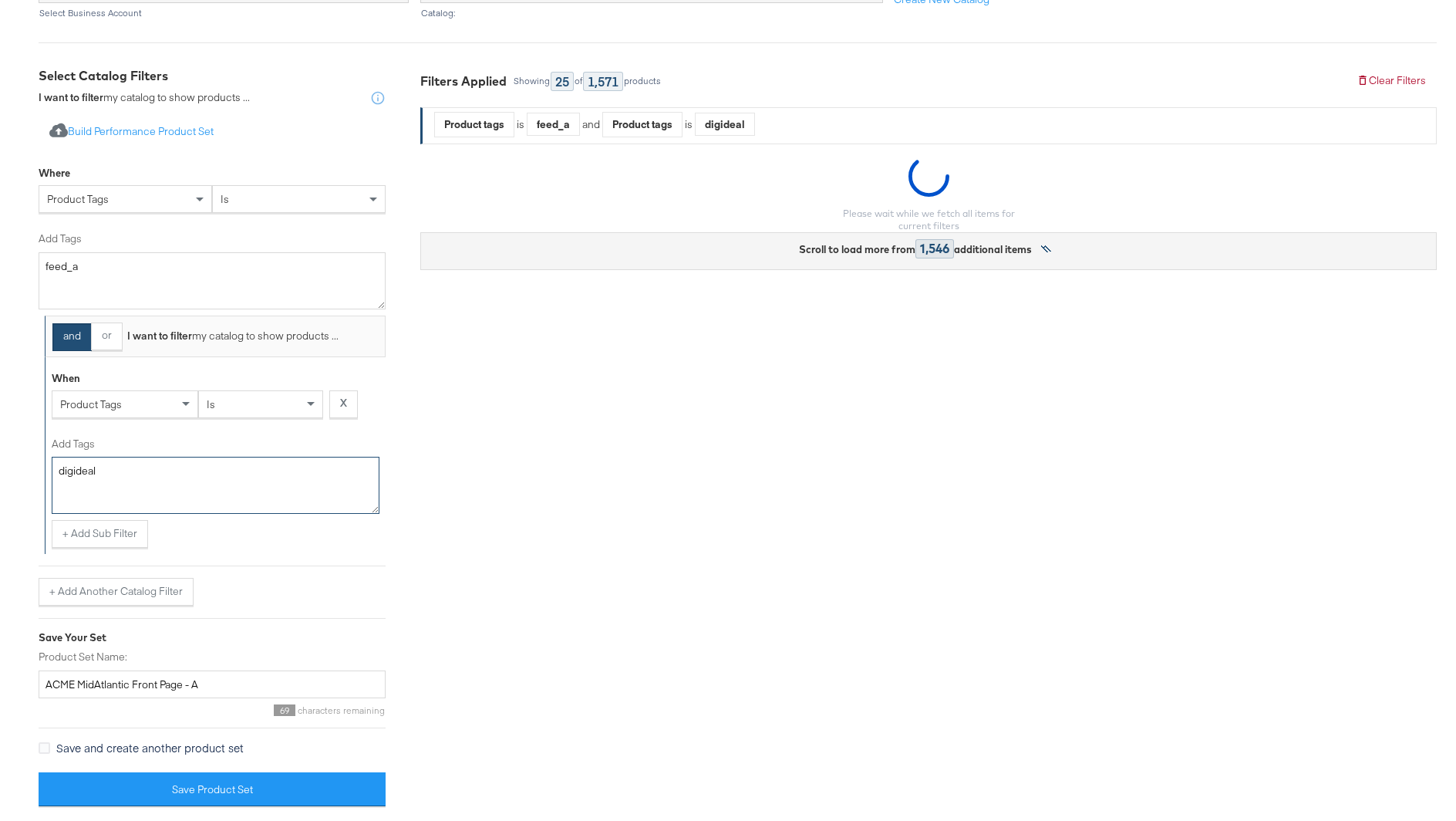
scroll to position [281, 0]
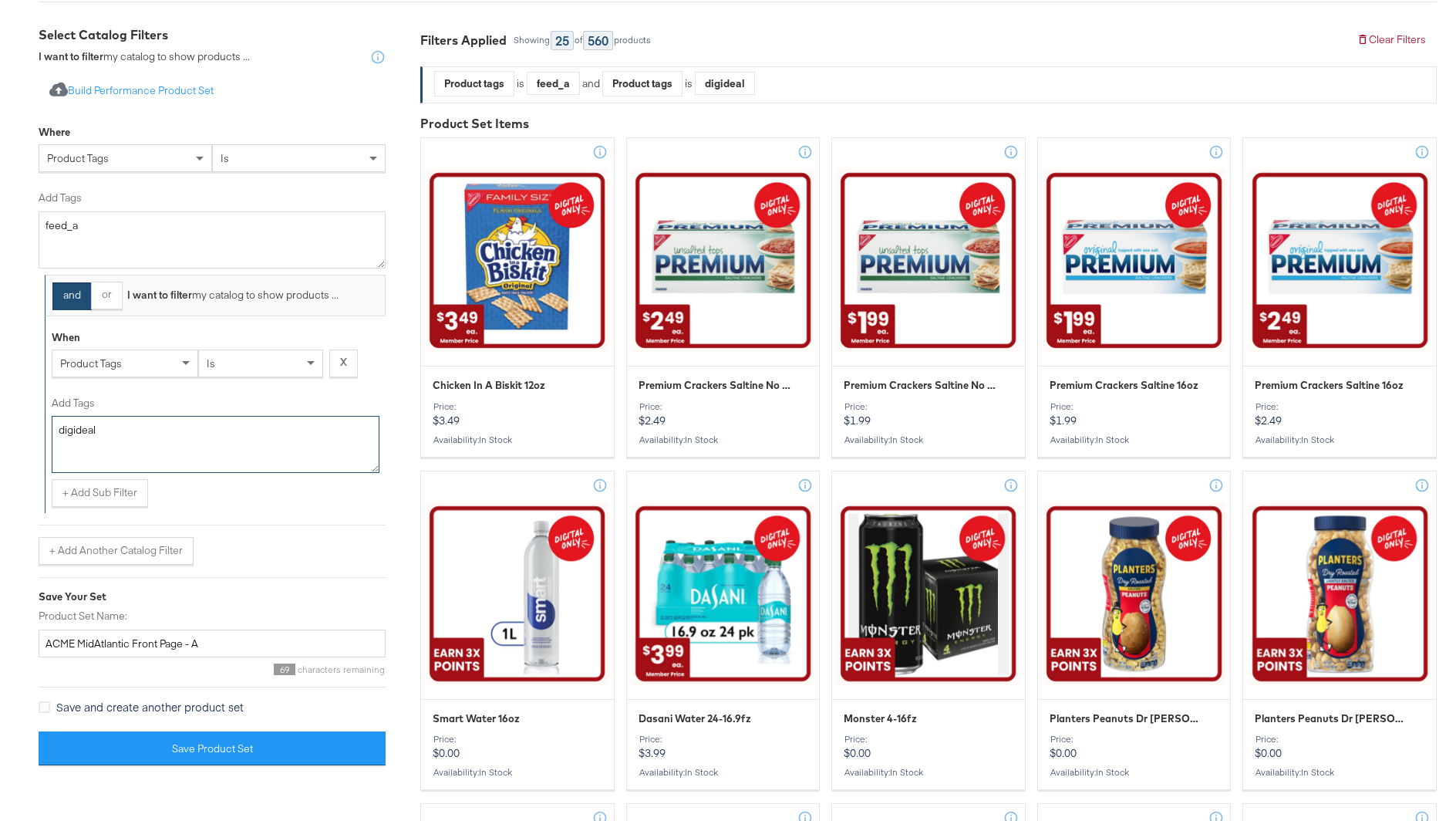
type textarea "digideal"
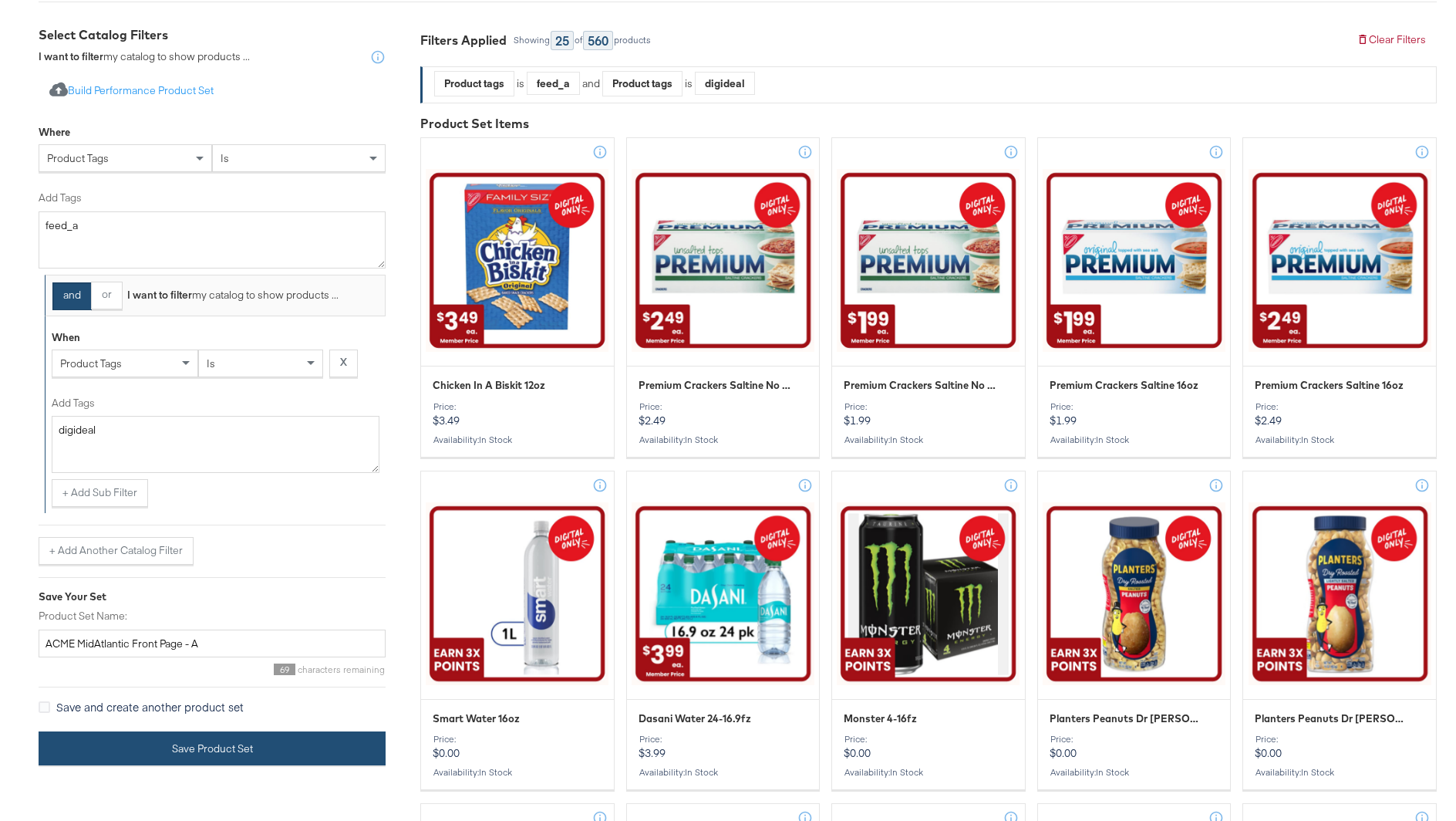
click at [287, 748] on button "Save Product Set" at bounding box center [212, 749] width 347 height 34
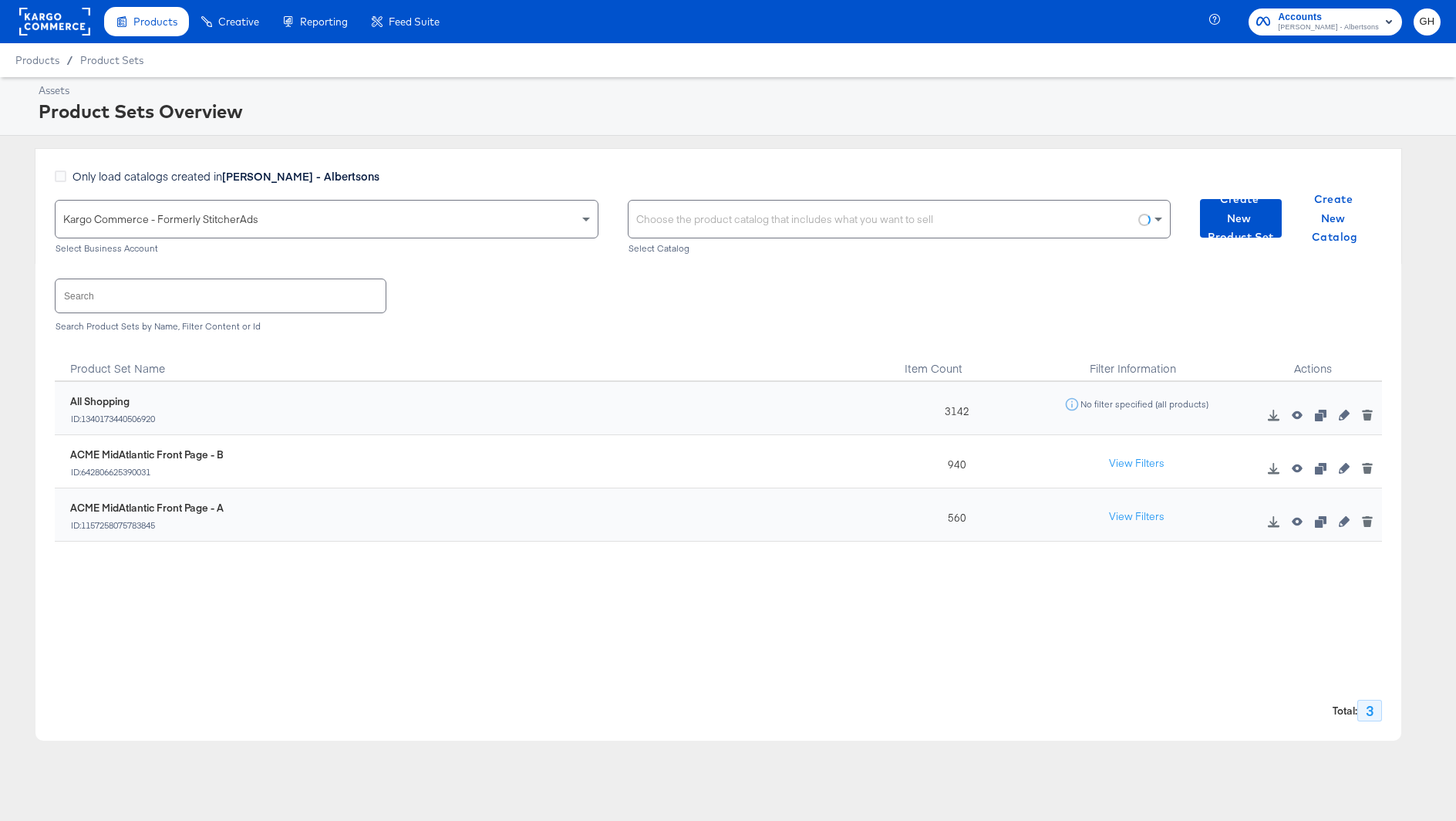
click at [703, 213] on div "Choose the product catalog that includes what you want to sell" at bounding box center [899, 219] width 542 height 37
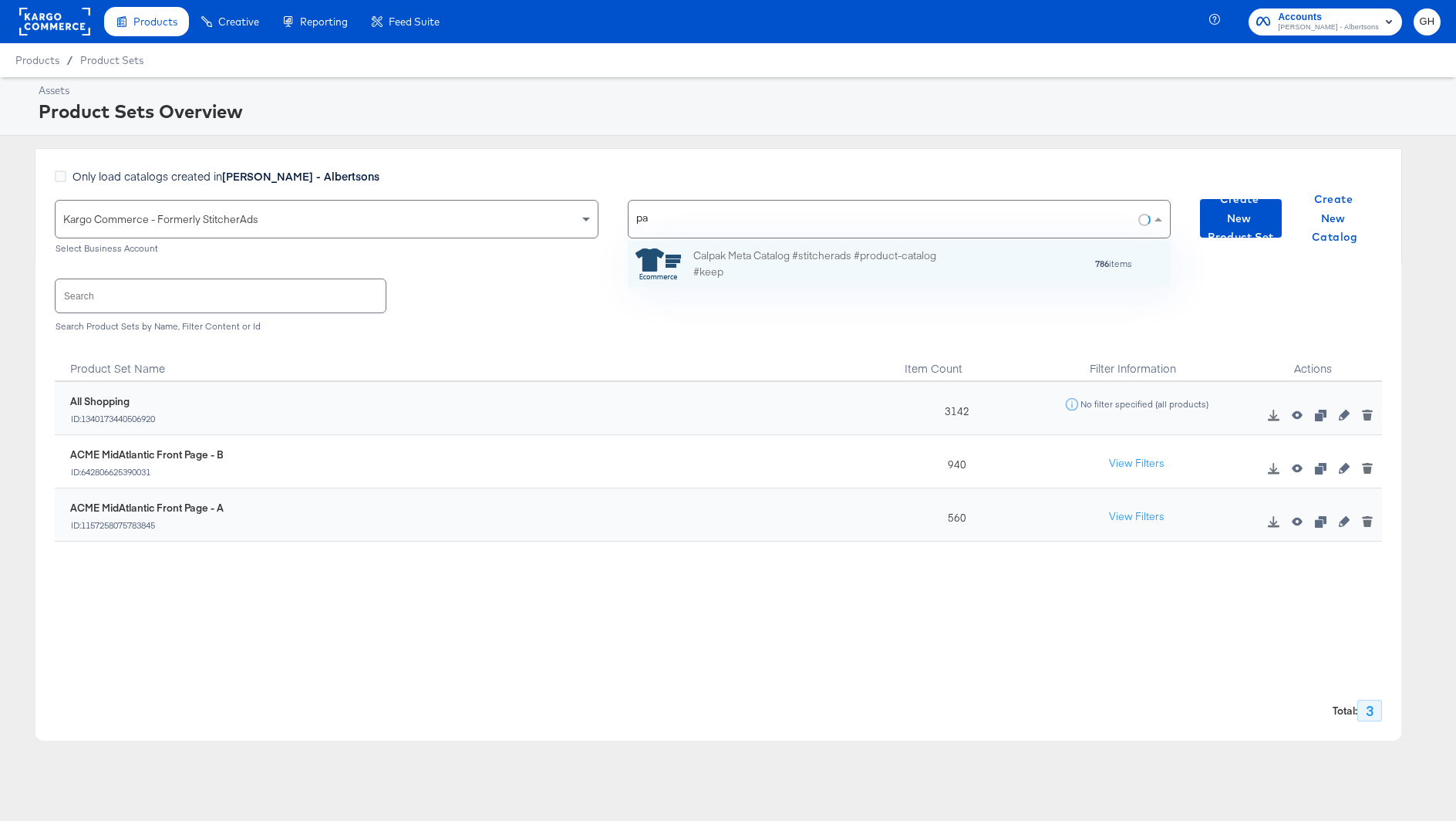
scroll to position [46, 544]
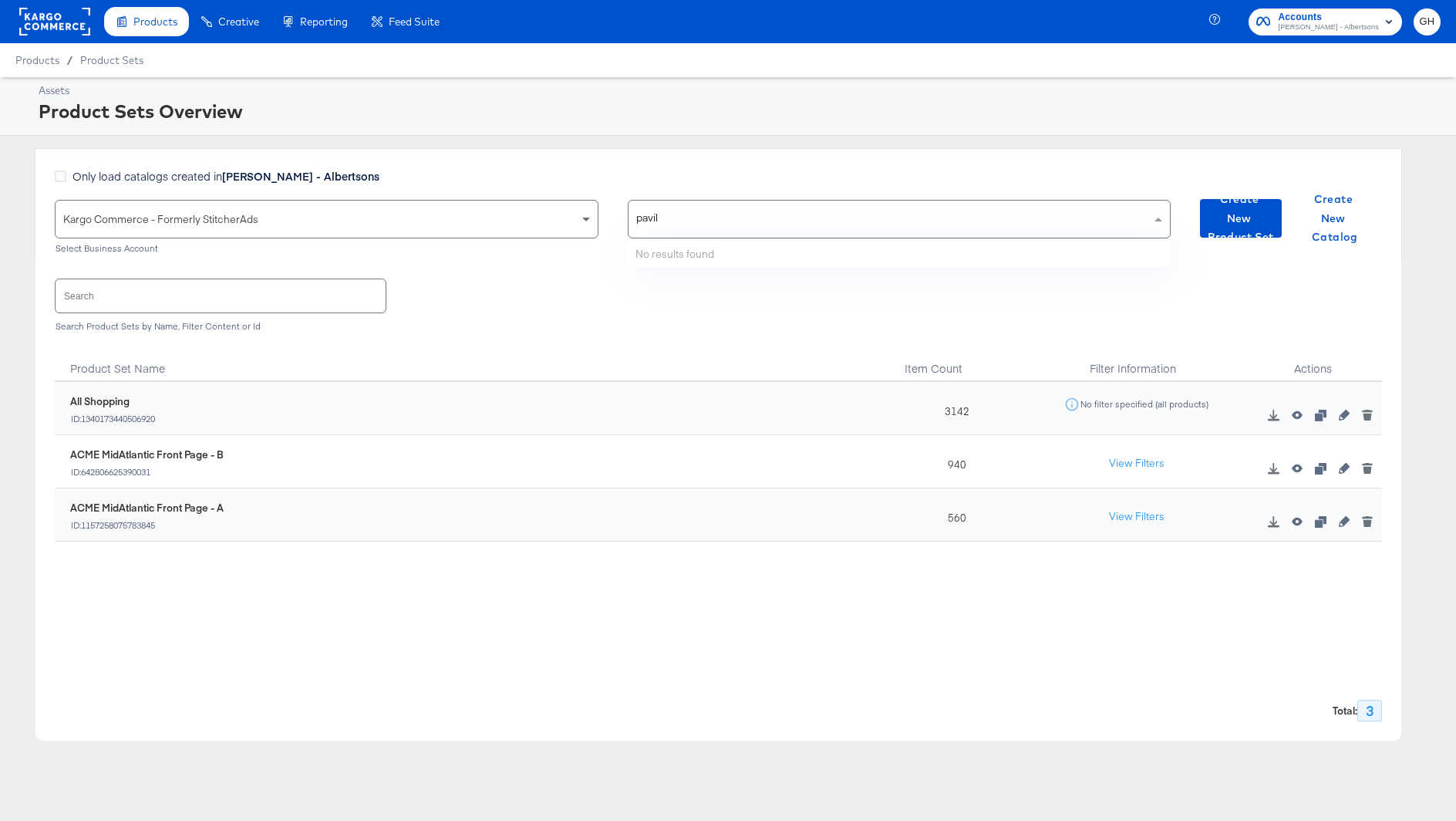
type input "pavili"
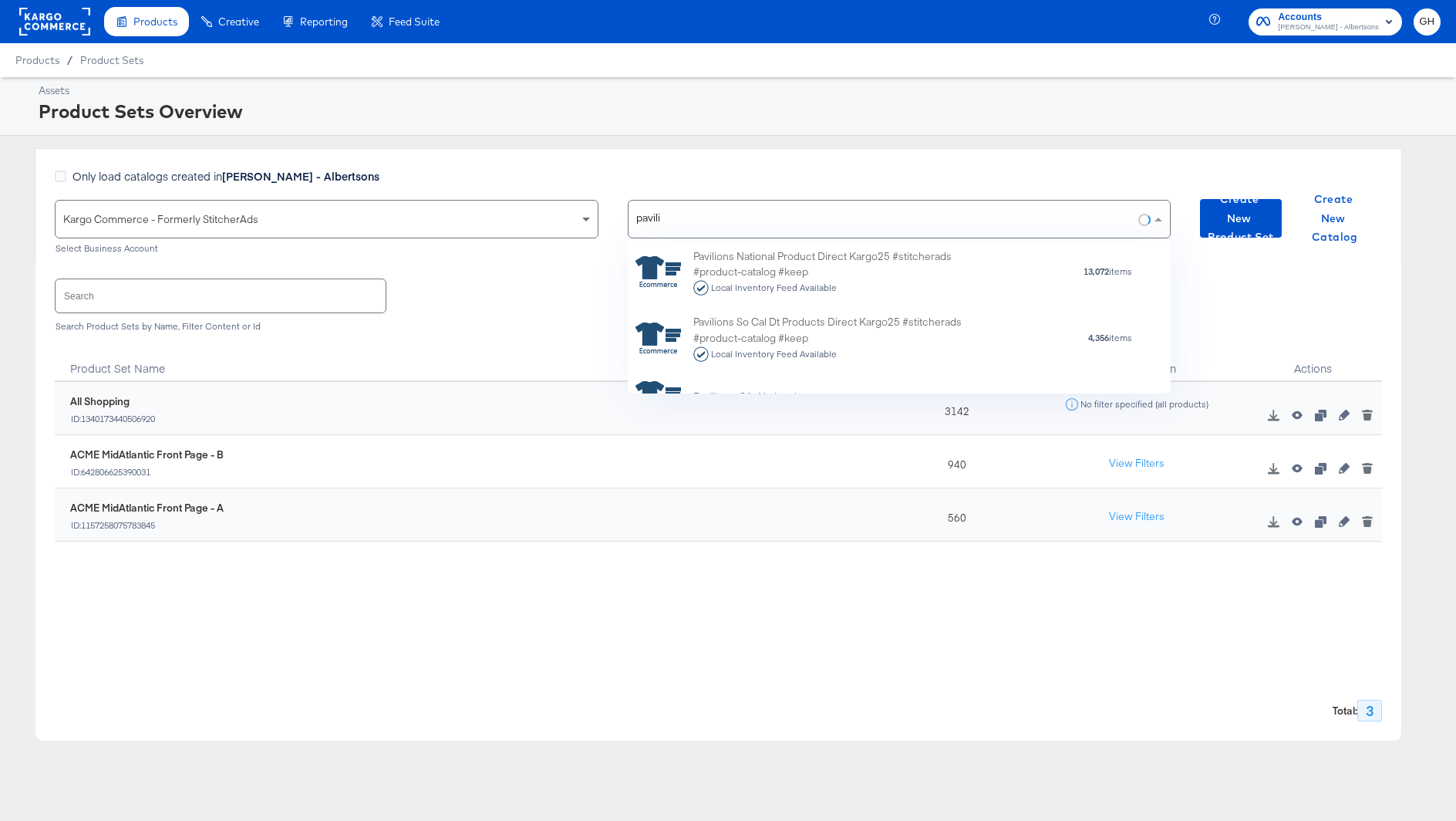
scroll to position [98, 0]
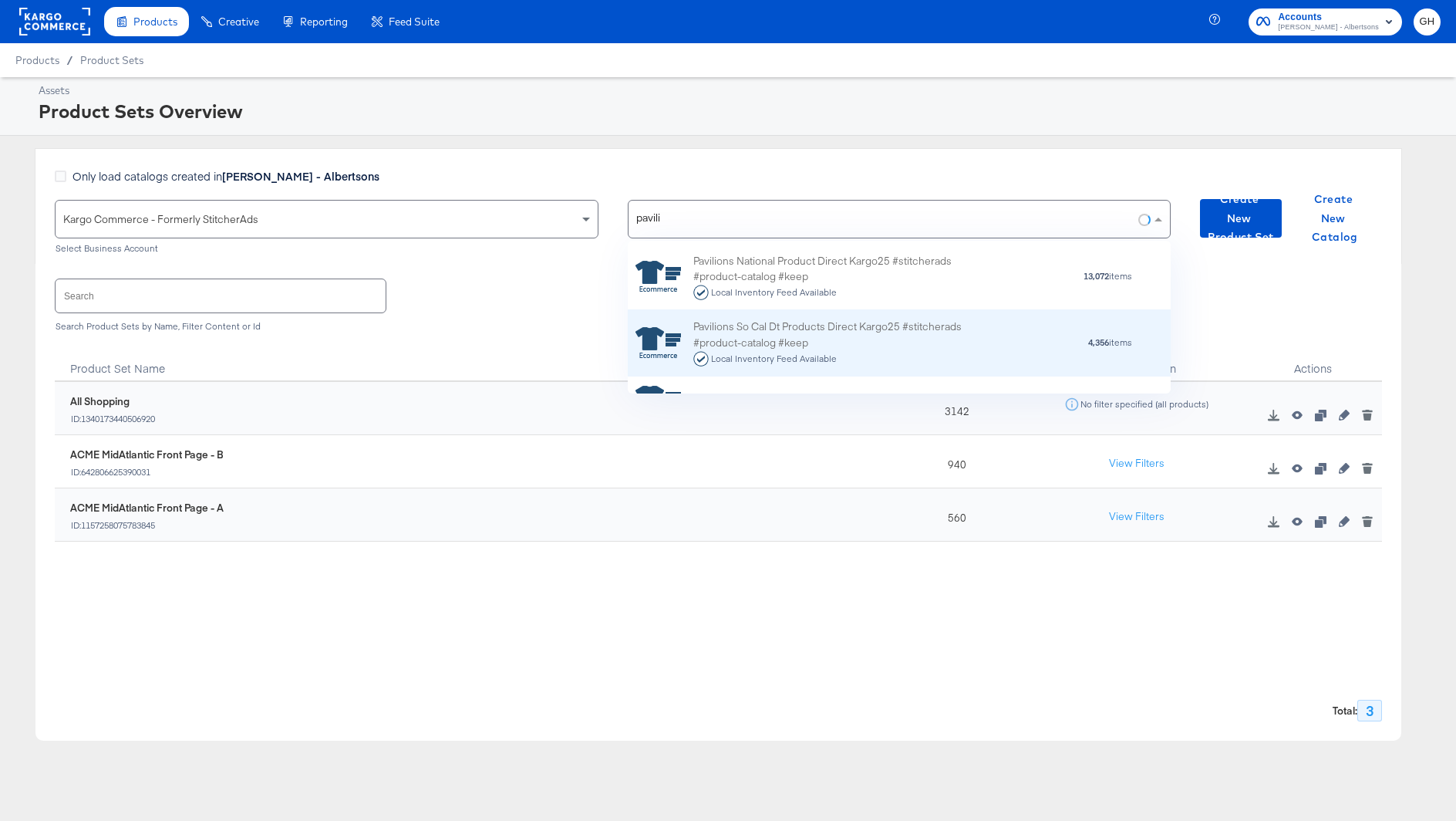
click at [753, 342] on div "Pavilions So Cal Dt Products Direct Kargo25 #stitcherads #product-catalog #keep…" at bounding box center [828, 342] width 270 height 48
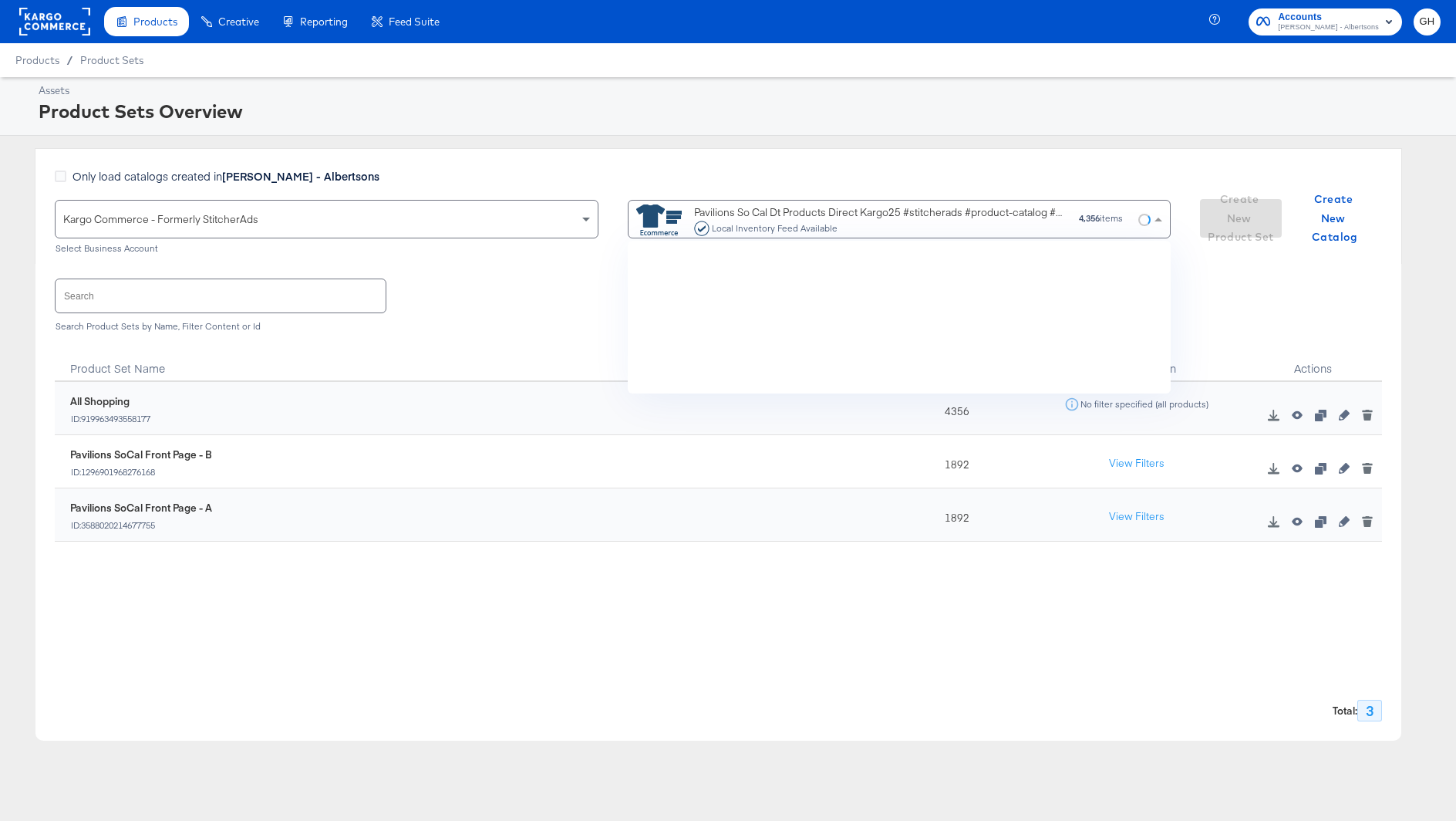
scroll to position [152, 544]
click at [1343, 521] on icon "button" at bounding box center [1344, 521] width 11 height 11
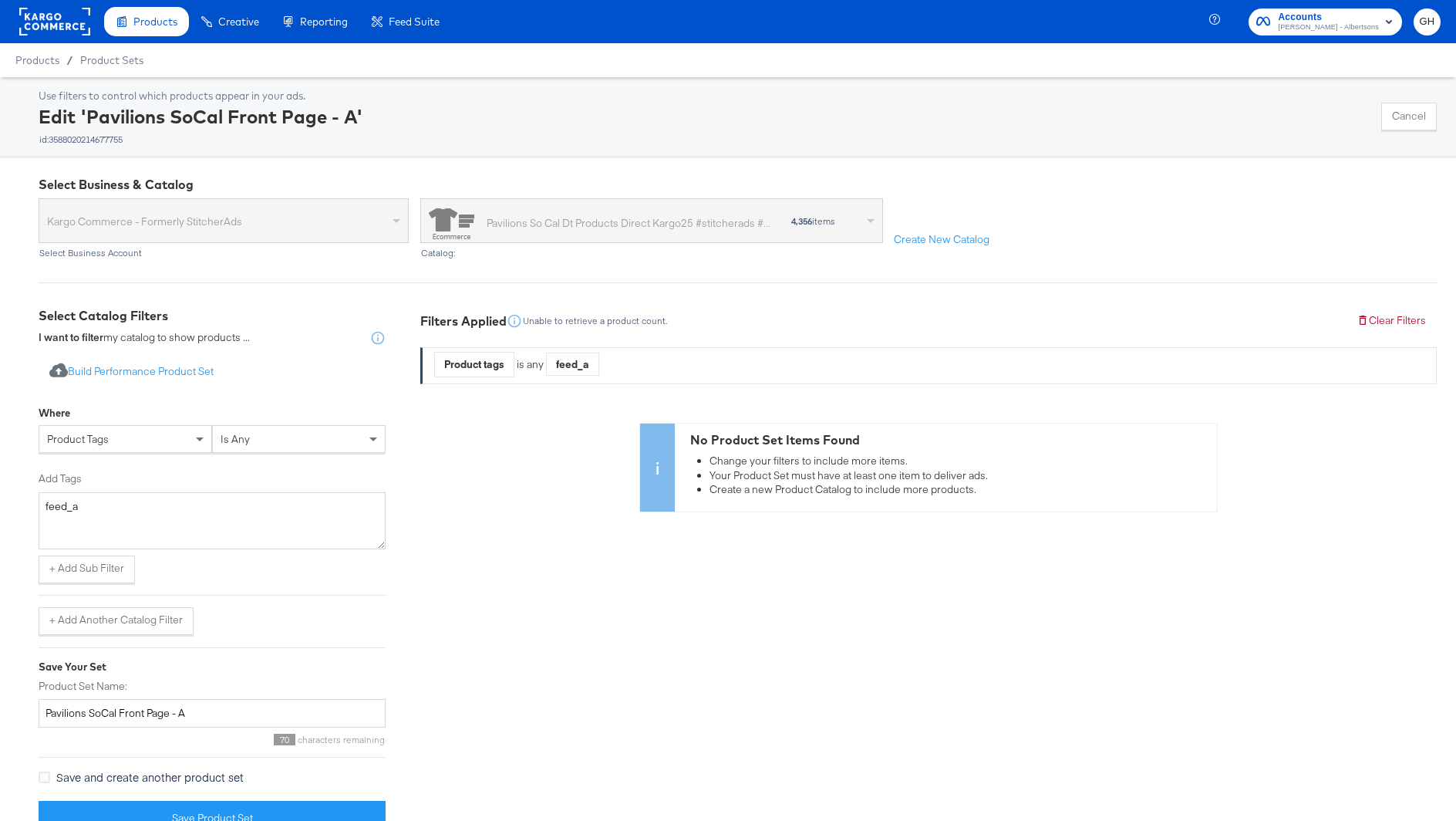
scroll to position [30, 0]
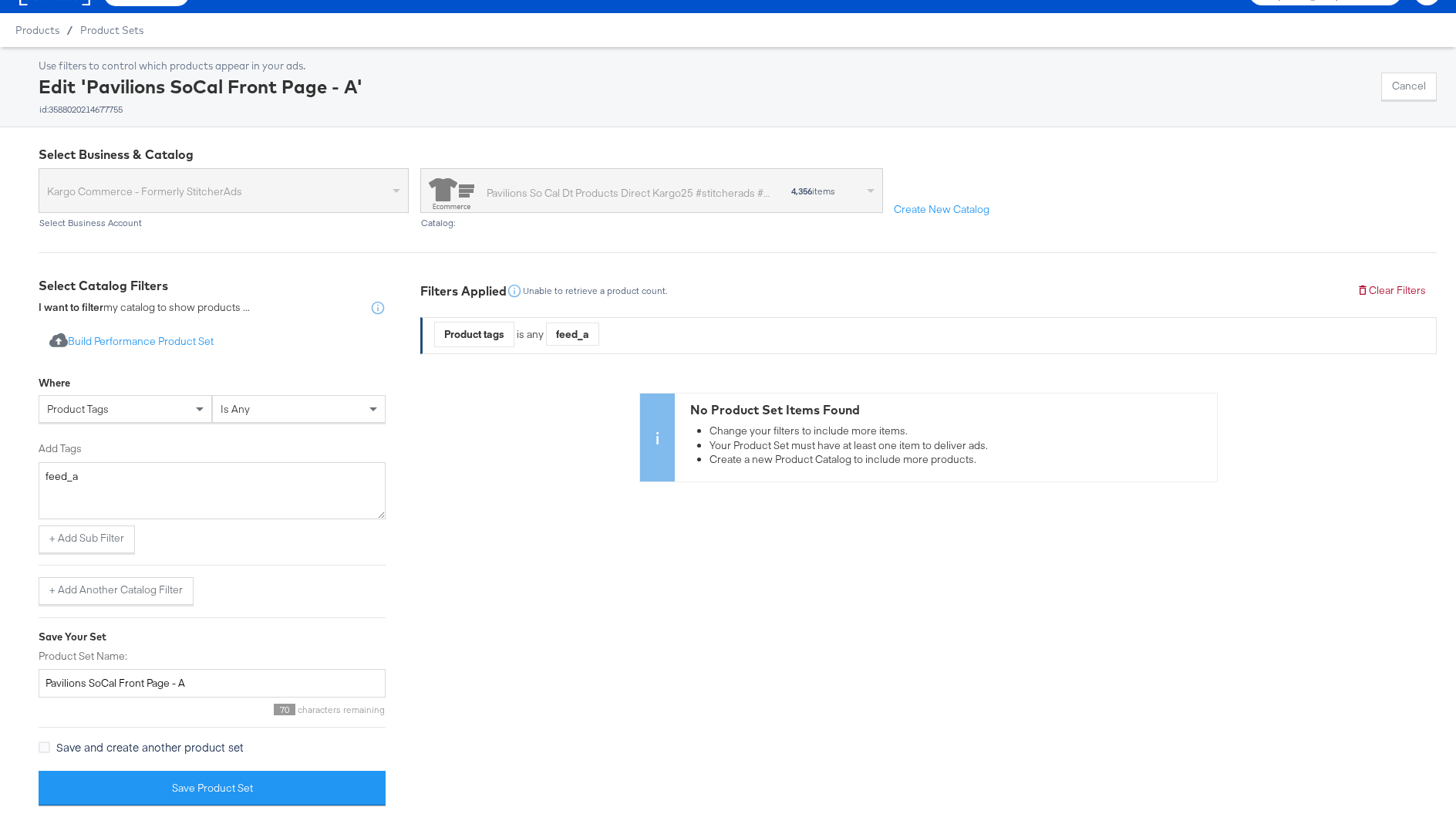
click at [237, 409] on span "is any" at bounding box center [235, 409] width 29 height 14
click at [59, 543] on button "+ Add Sub Filter" at bounding box center [87, 539] width 97 height 28
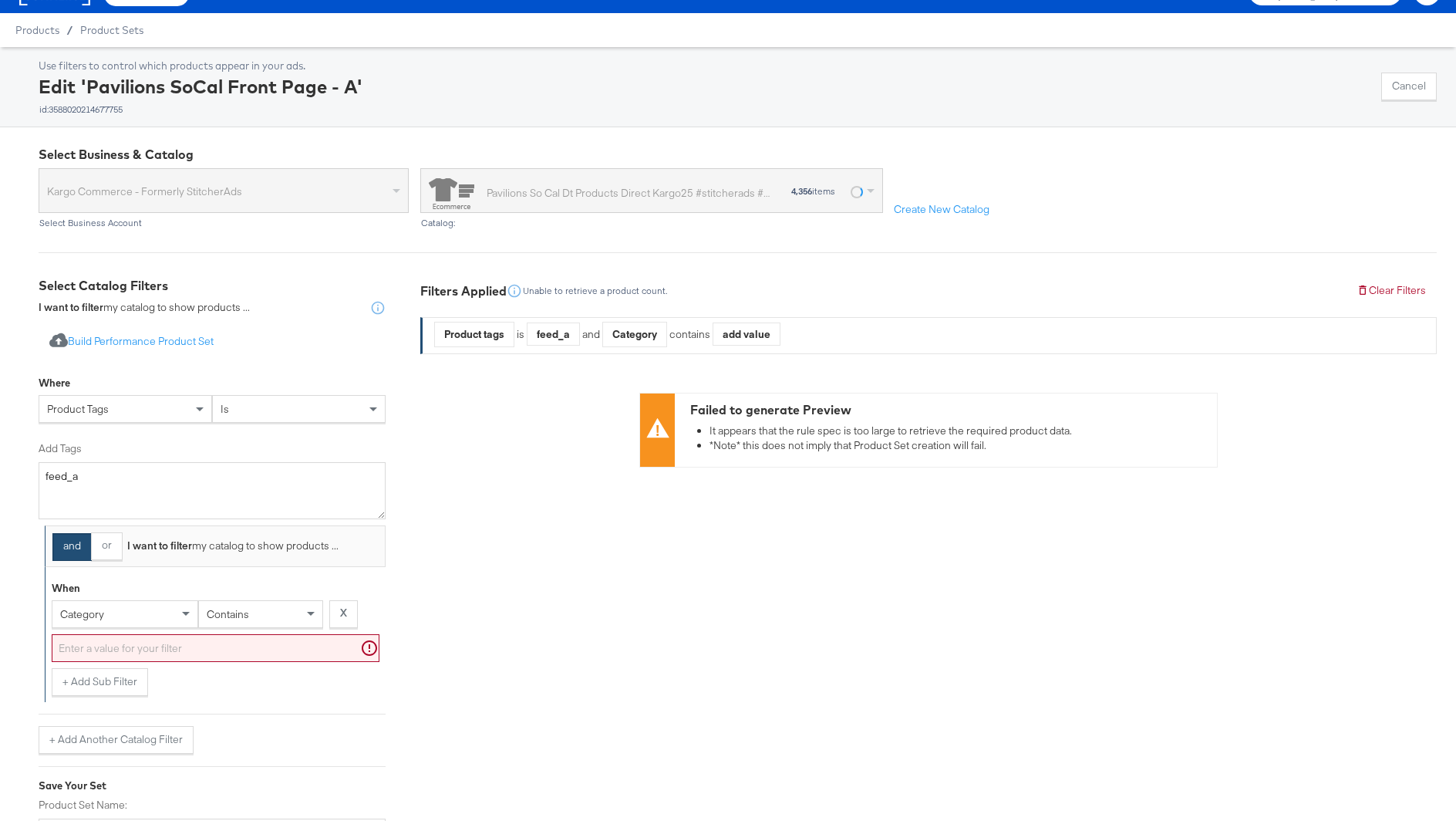
click at [138, 616] on div "category" at bounding box center [124, 614] width 145 height 26
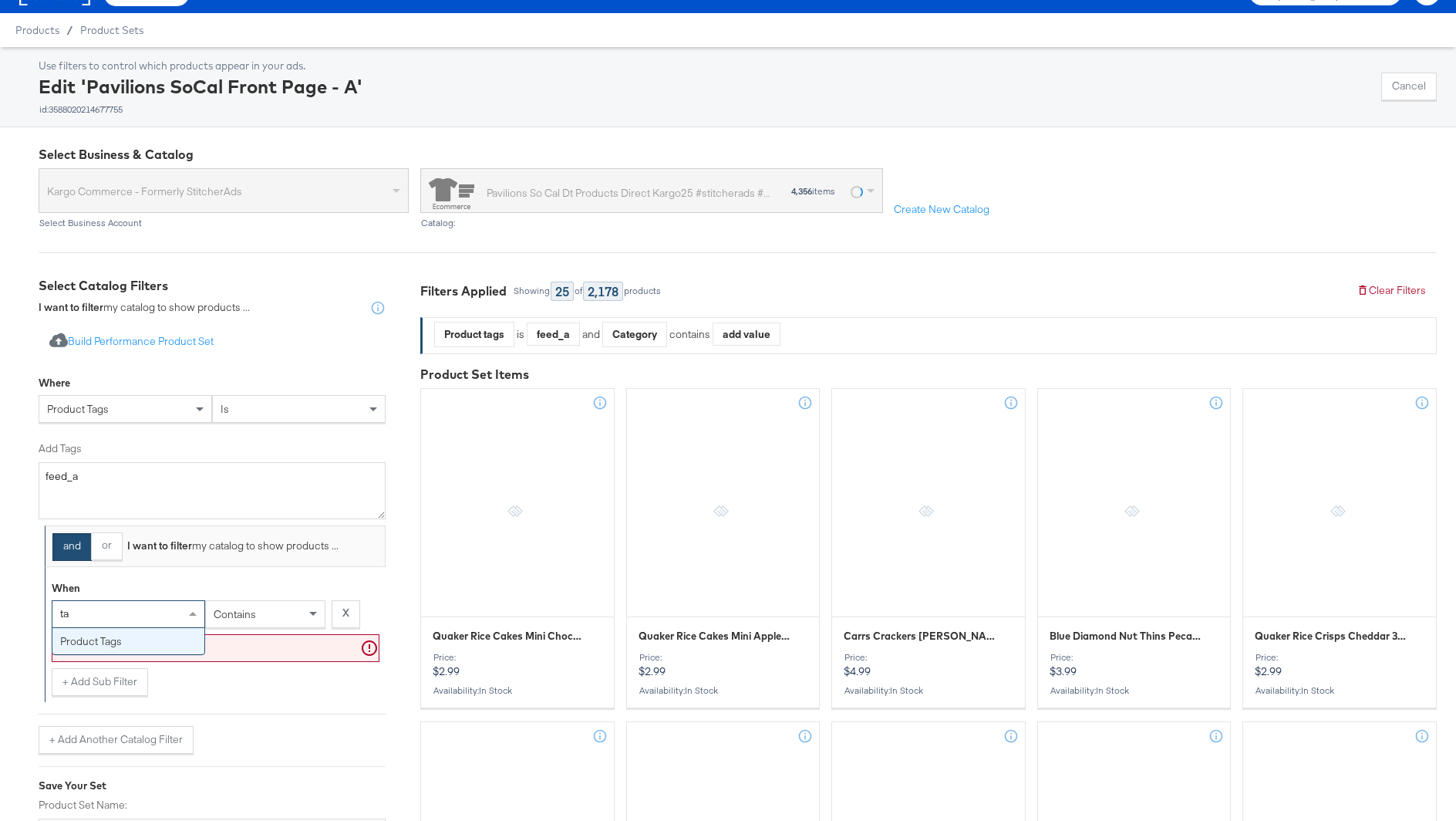
type input "tag"
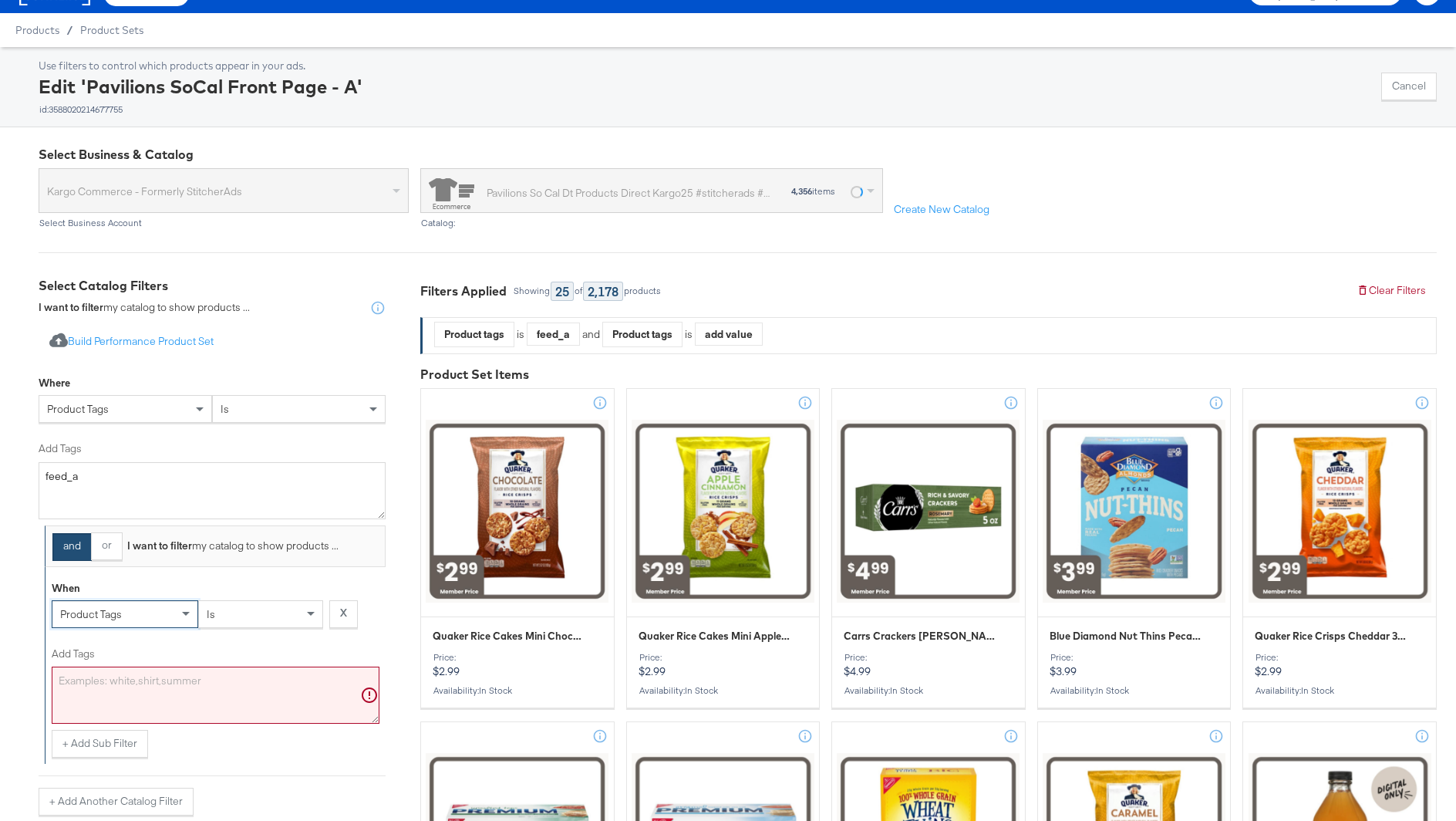
click at [136, 687] on textarea "Add Tags" at bounding box center [215, 696] width 328 height 57
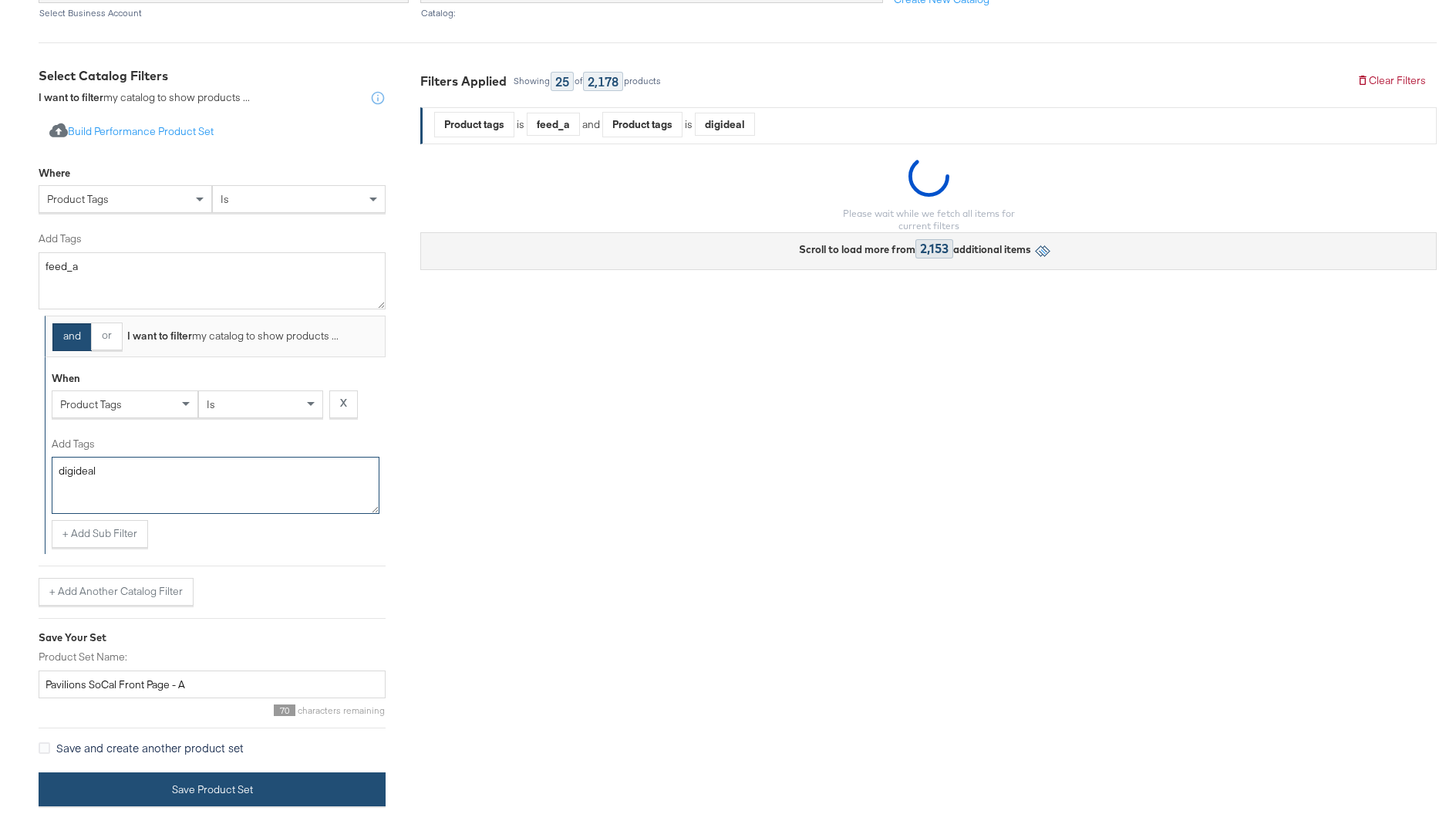
scroll to position [316, 0]
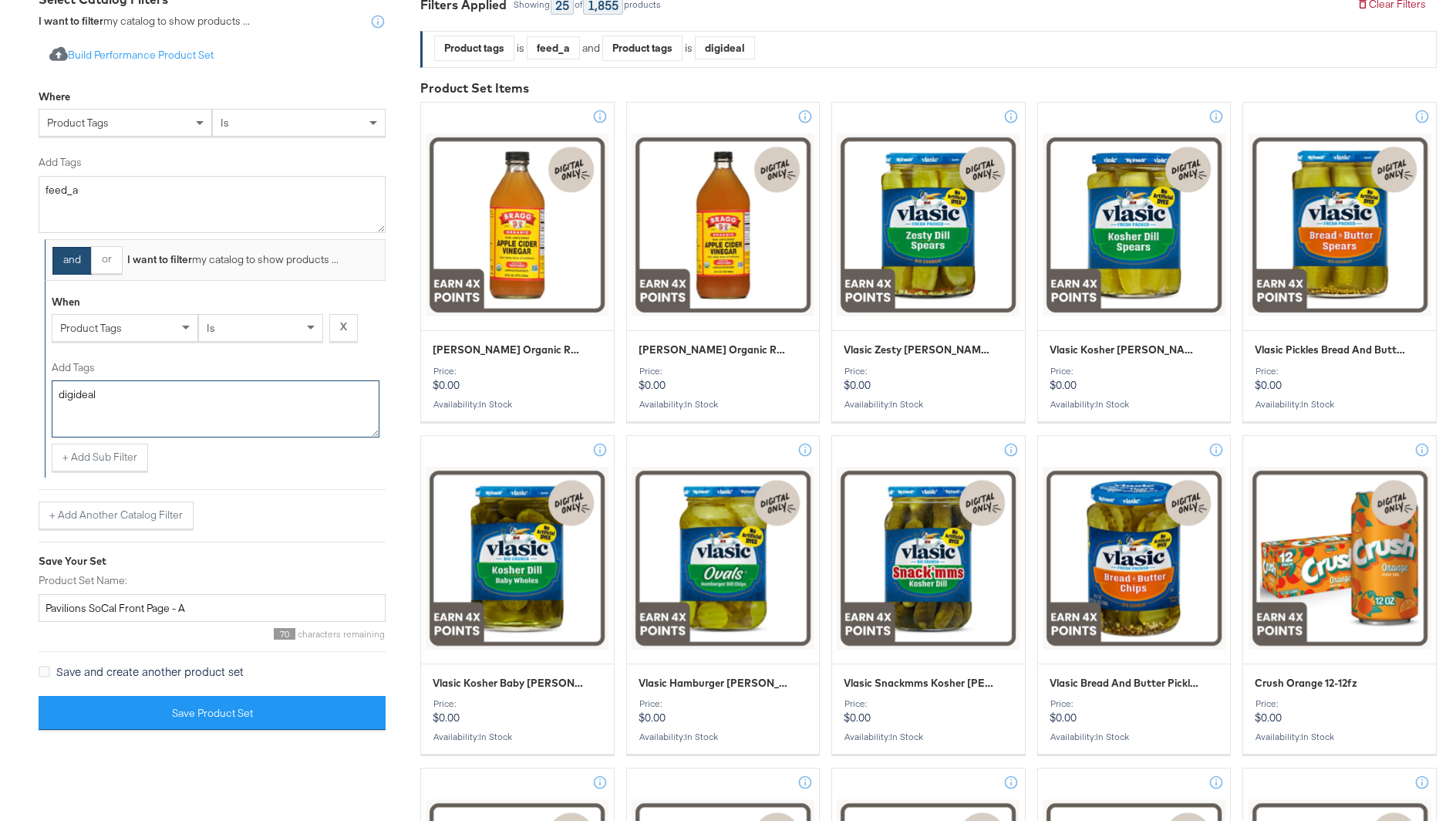
type textarea "digideal"
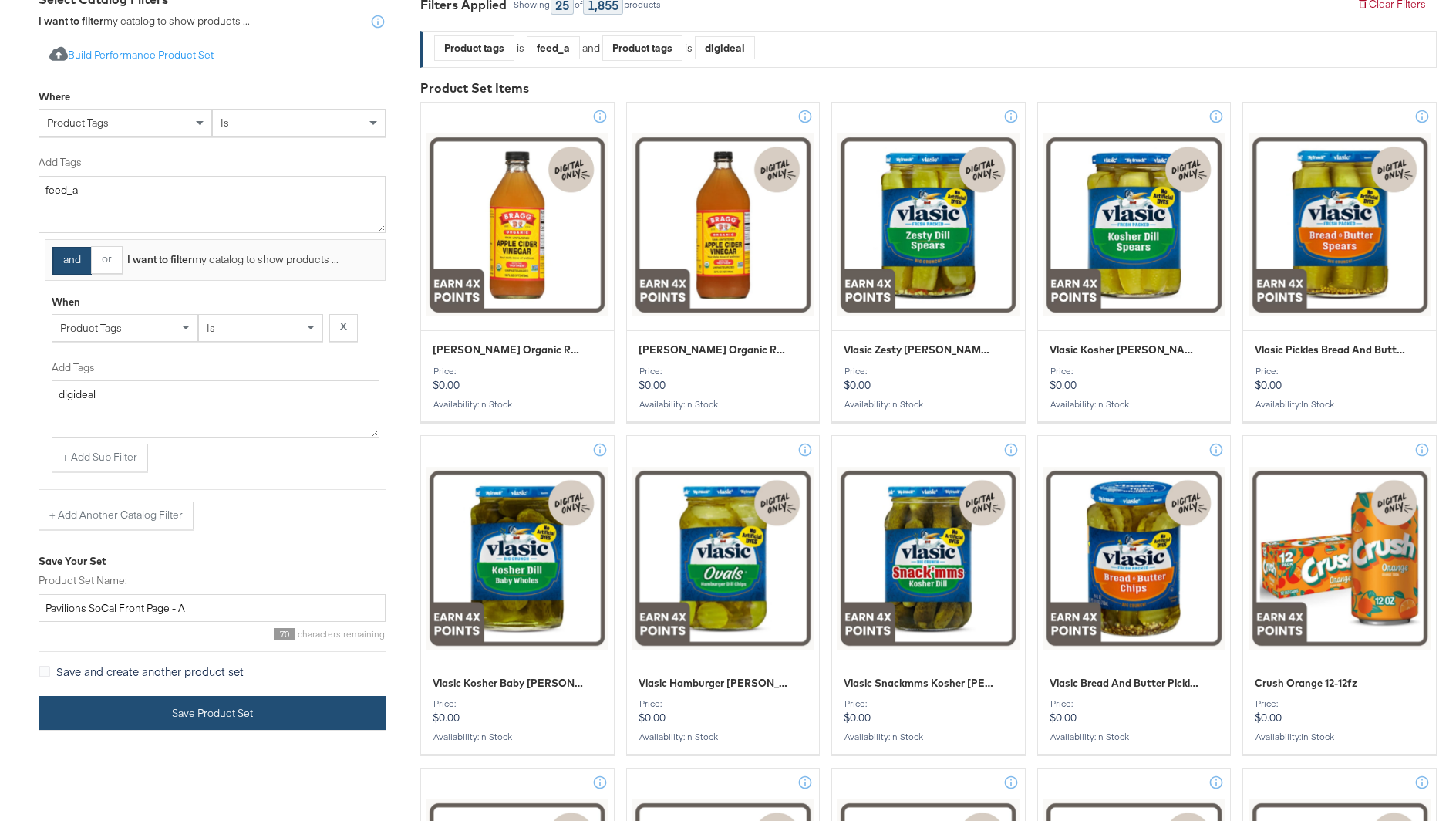
click at [287, 702] on button "Save Product Set" at bounding box center [212, 713] width 347 height 34
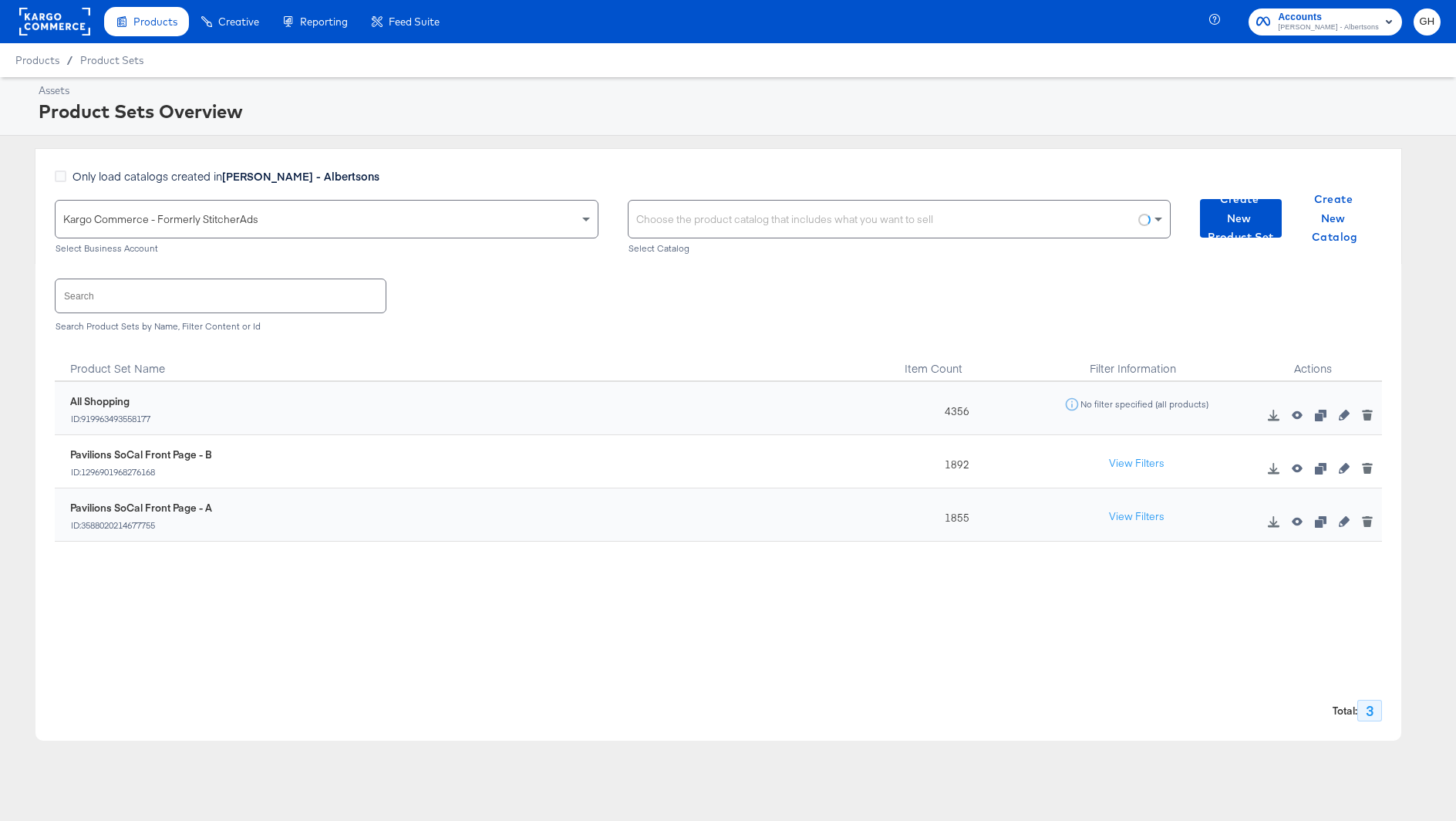
click at [707, 202] on div "Choose the product catalog that includes what you want to sell" at bounding box center [899, 219] width 542 height 37
type input "[PERSON_NAME]"
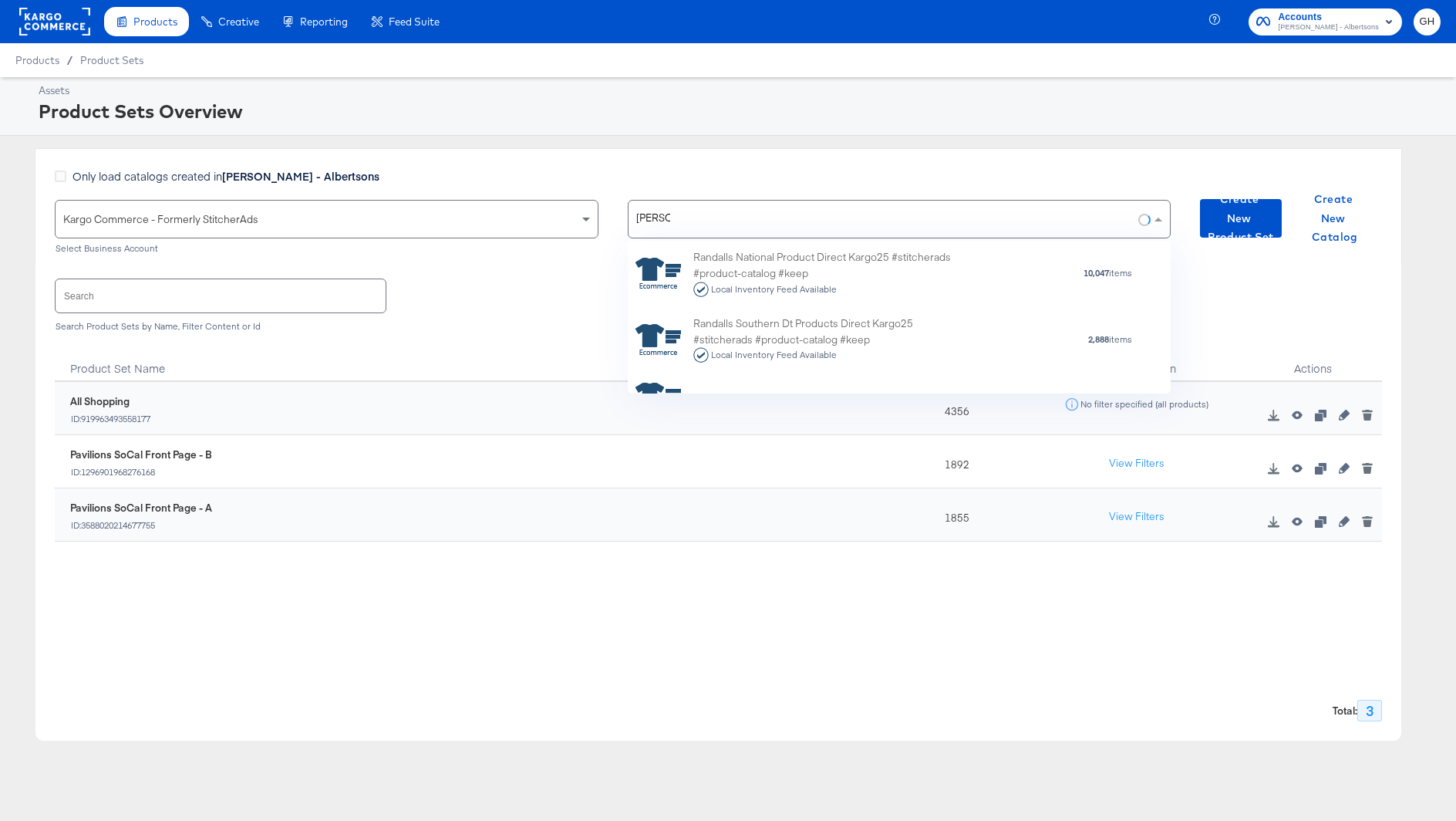
scroll to position [109, 0]
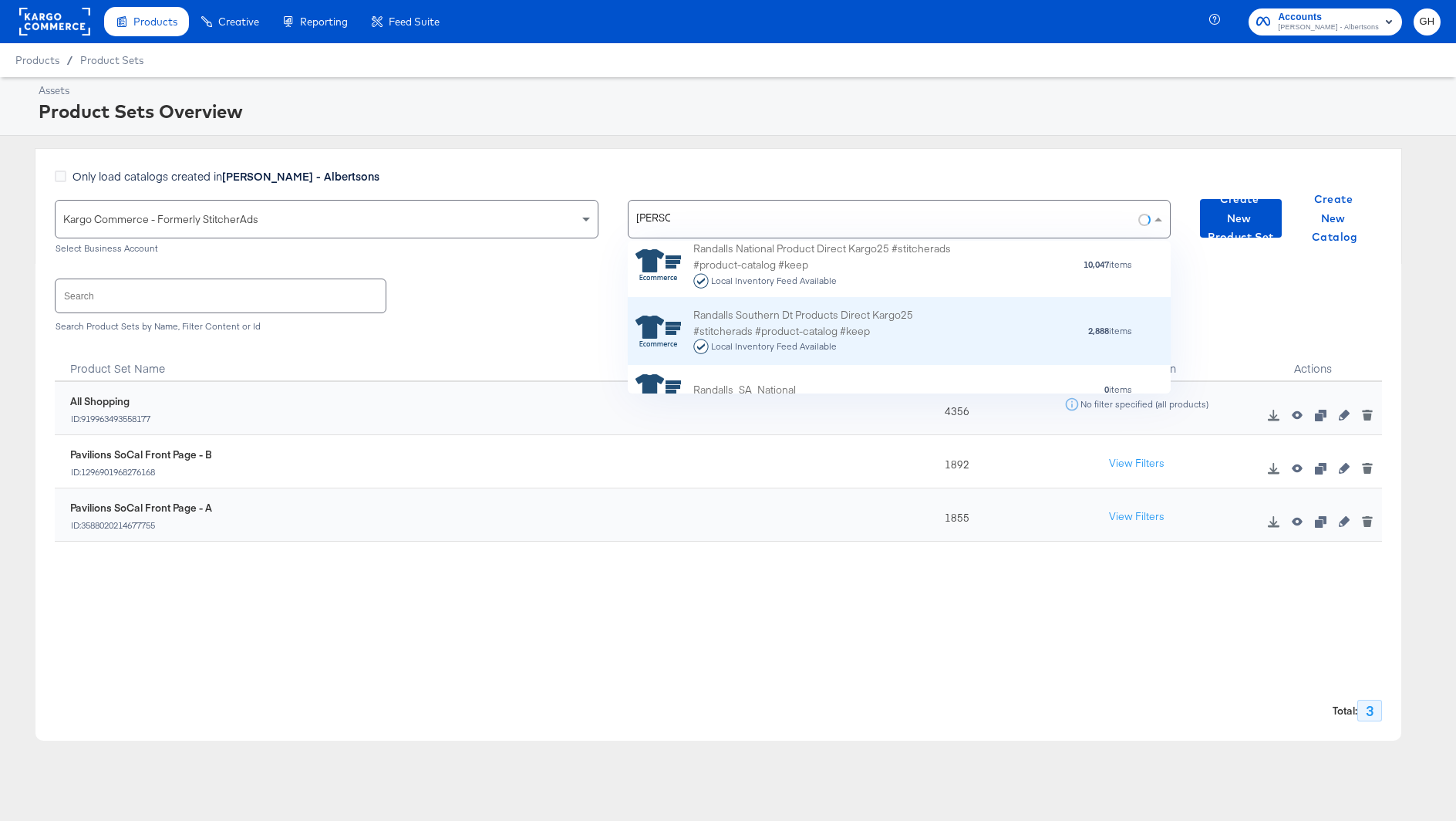
click at [745, 332] on div "Randalls Southern Dt Products Direct Kargo25 #stitcherads #product-catalog #kee…" at bounding box center [828, 331] width 270 height 48
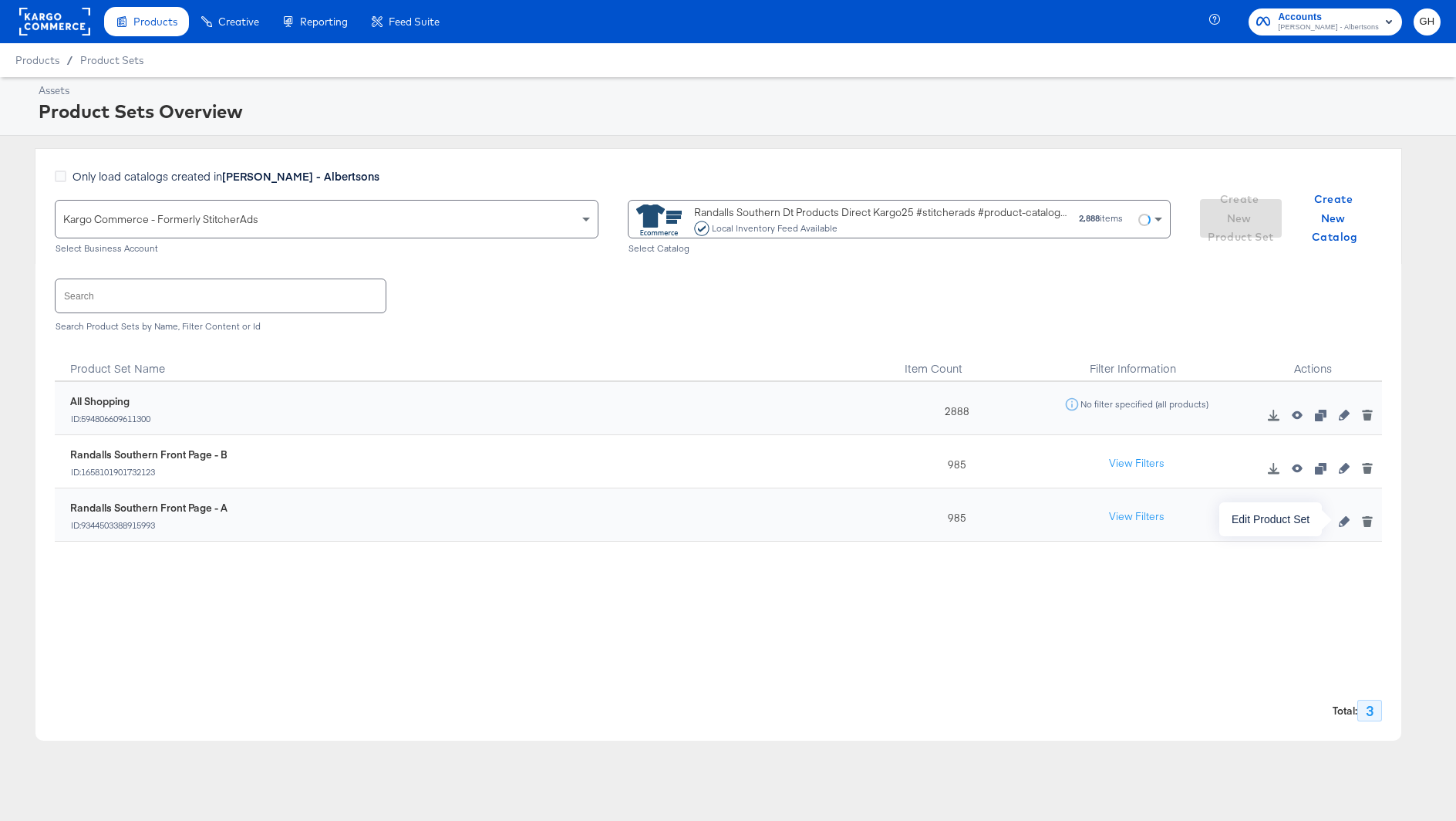
click at [1345, 520] on icon "button" at bounding box center [1344, 521] width 11 height 11
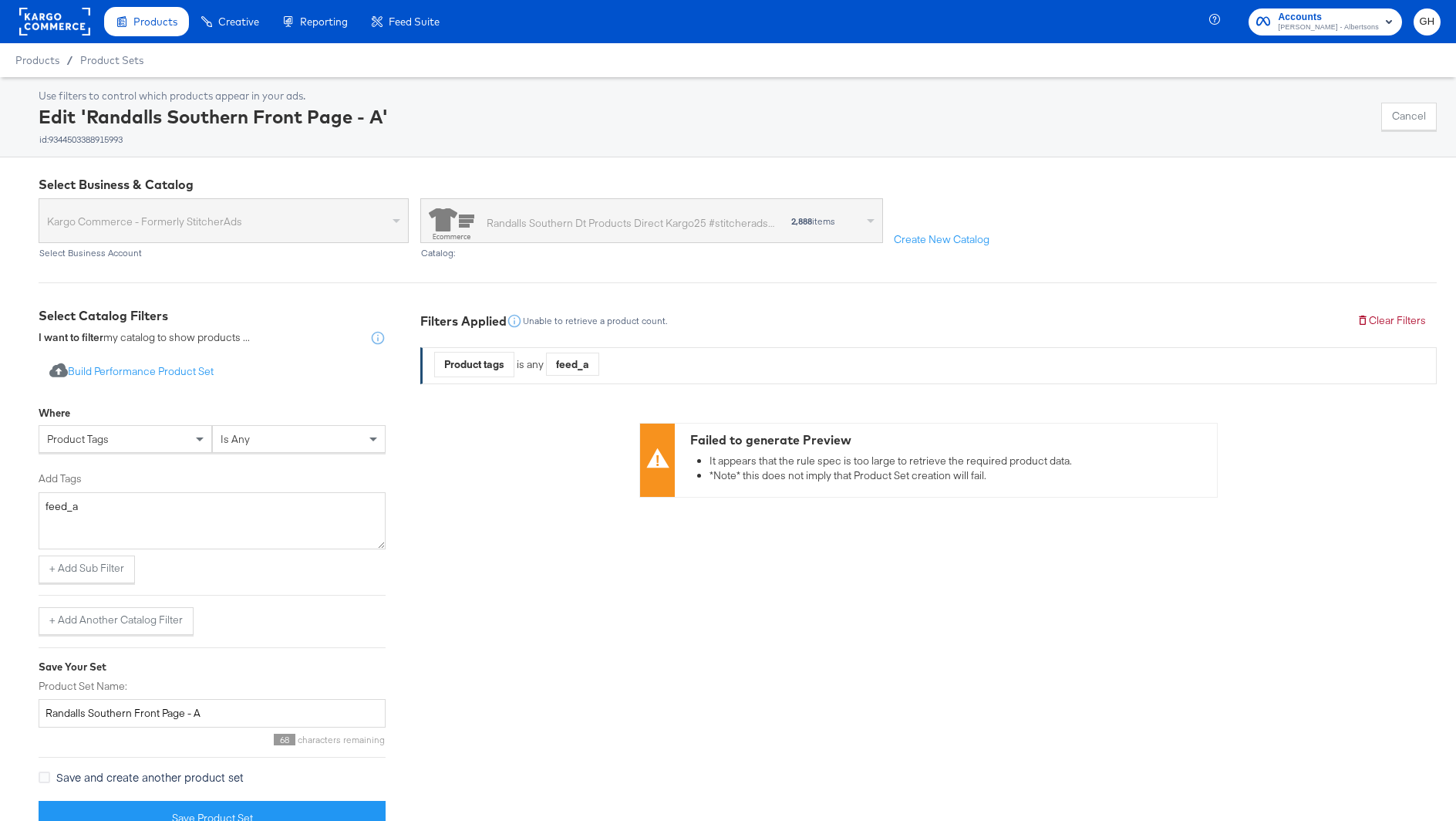
scroll to position [30, 0]
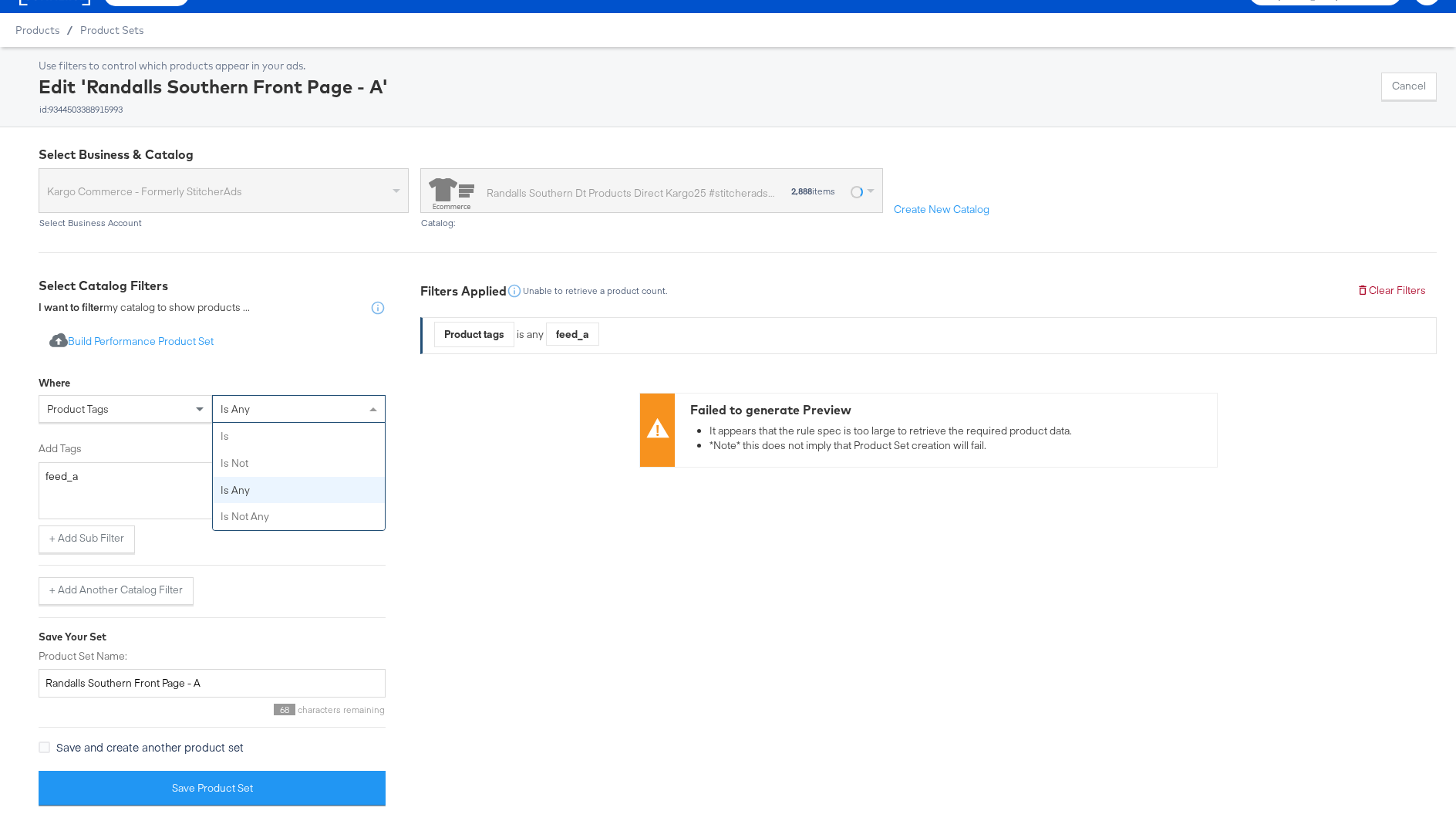
click at [292, 401] on div "is any" at bounding box center [299, 409] width 172 height 26
click at [74, 544] on button "+ Add Sub Filter" at bounding box center [87, 539] width 97 height 28
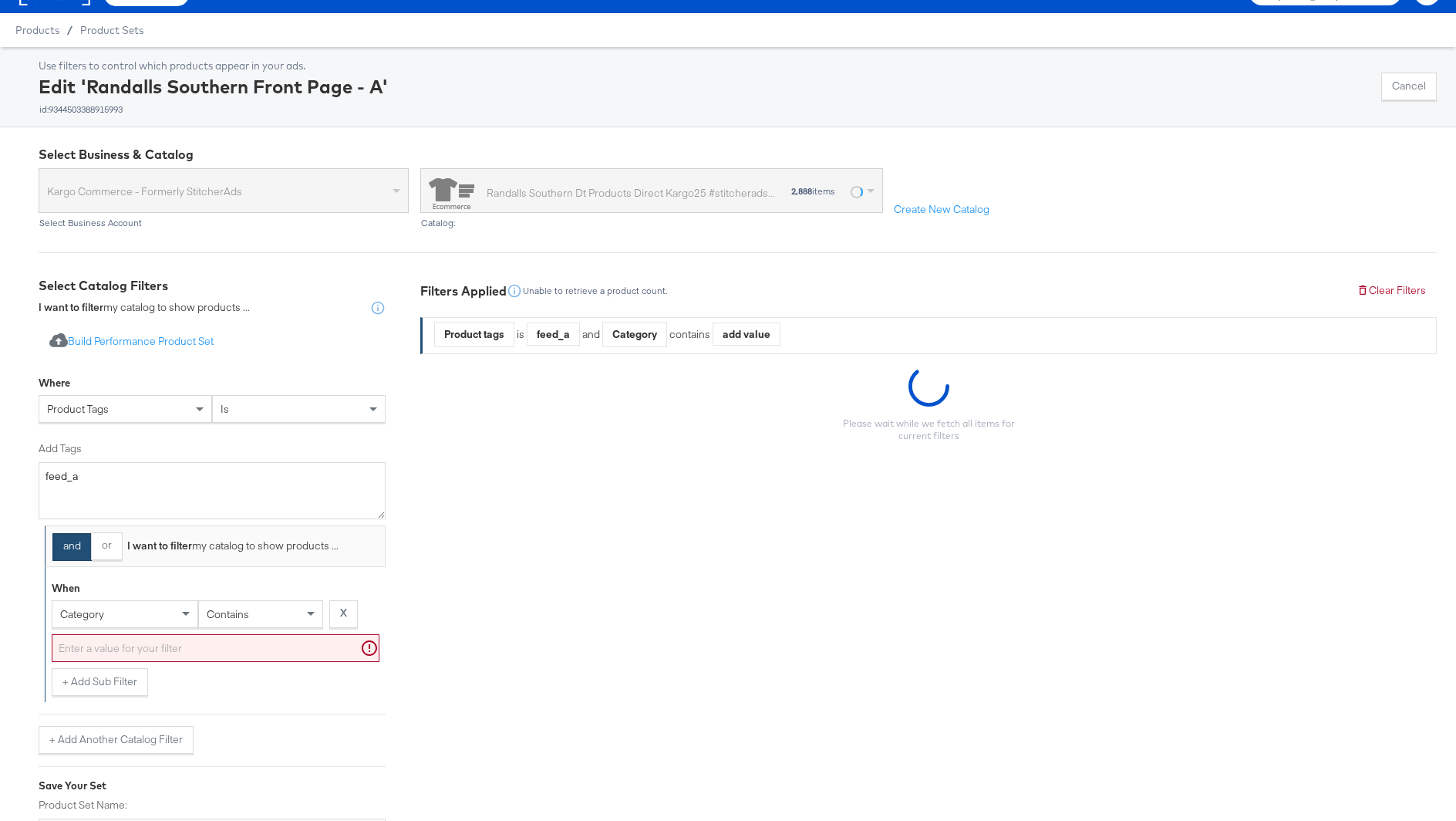
click at [250, 615] on div "contains" at bounding box center [260, 614] width 124 height 26
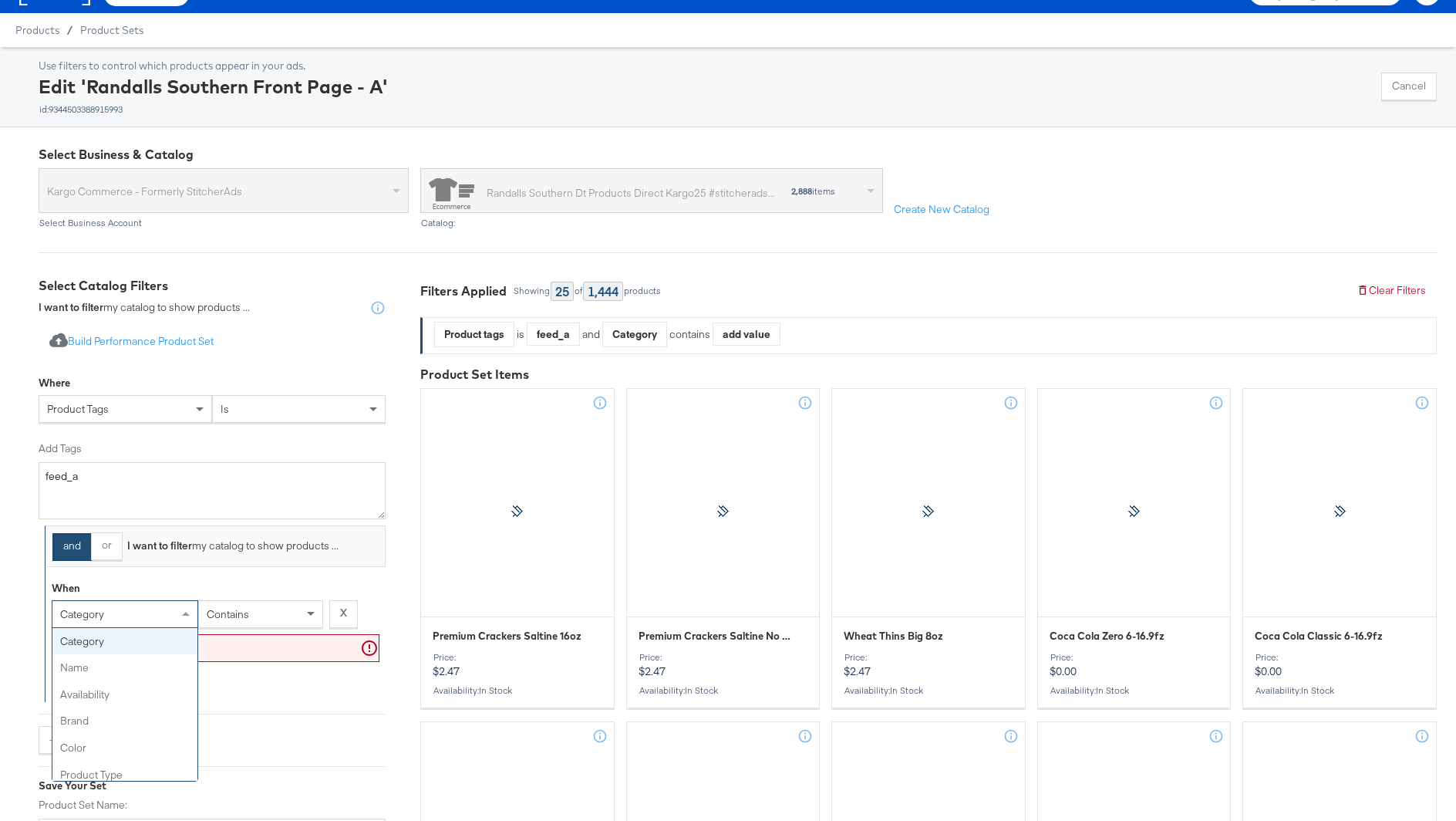
click at [126, 624] on div "category" at bounding box center [124, 614] width 145 height 26
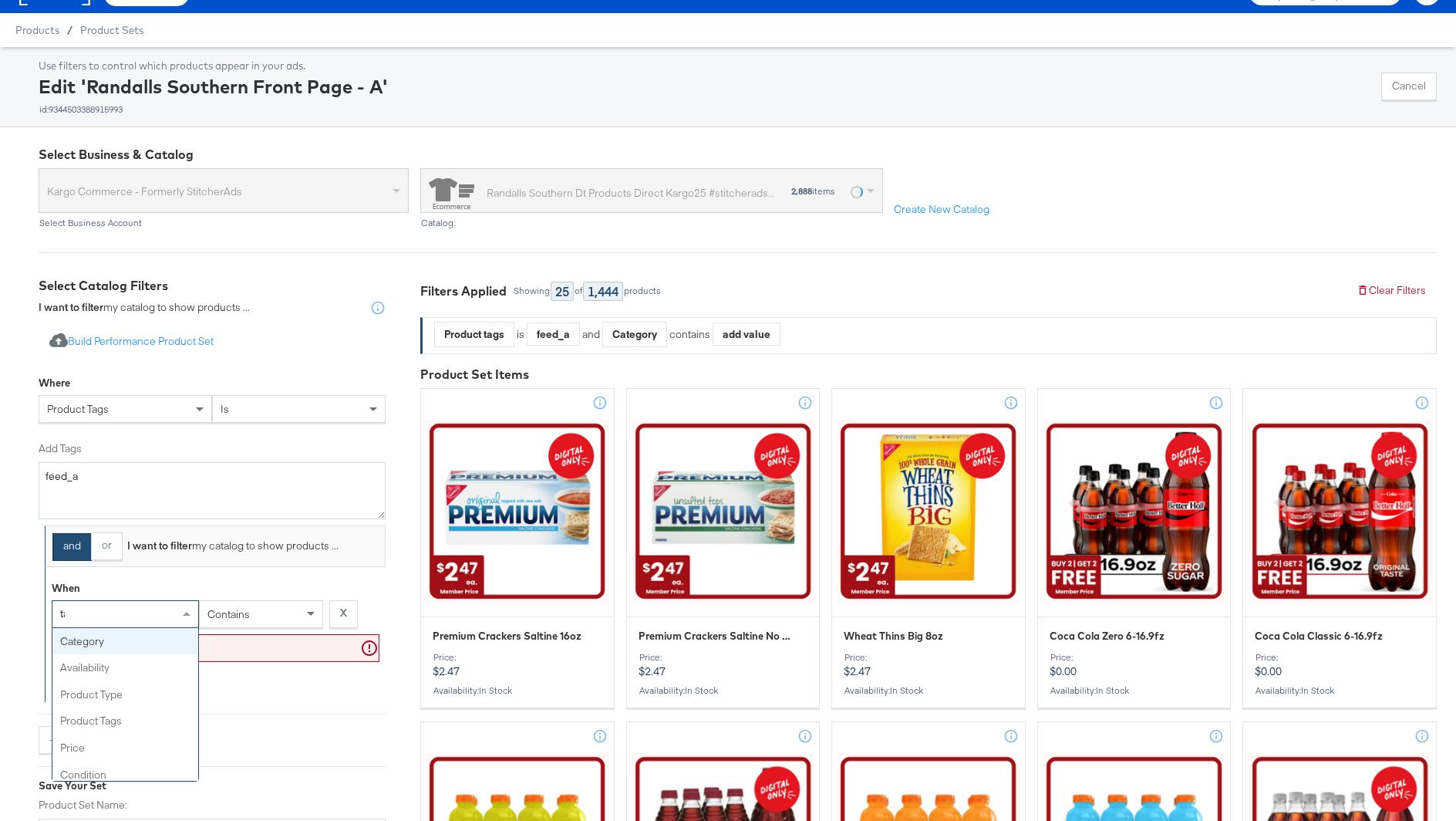
type input "tag"
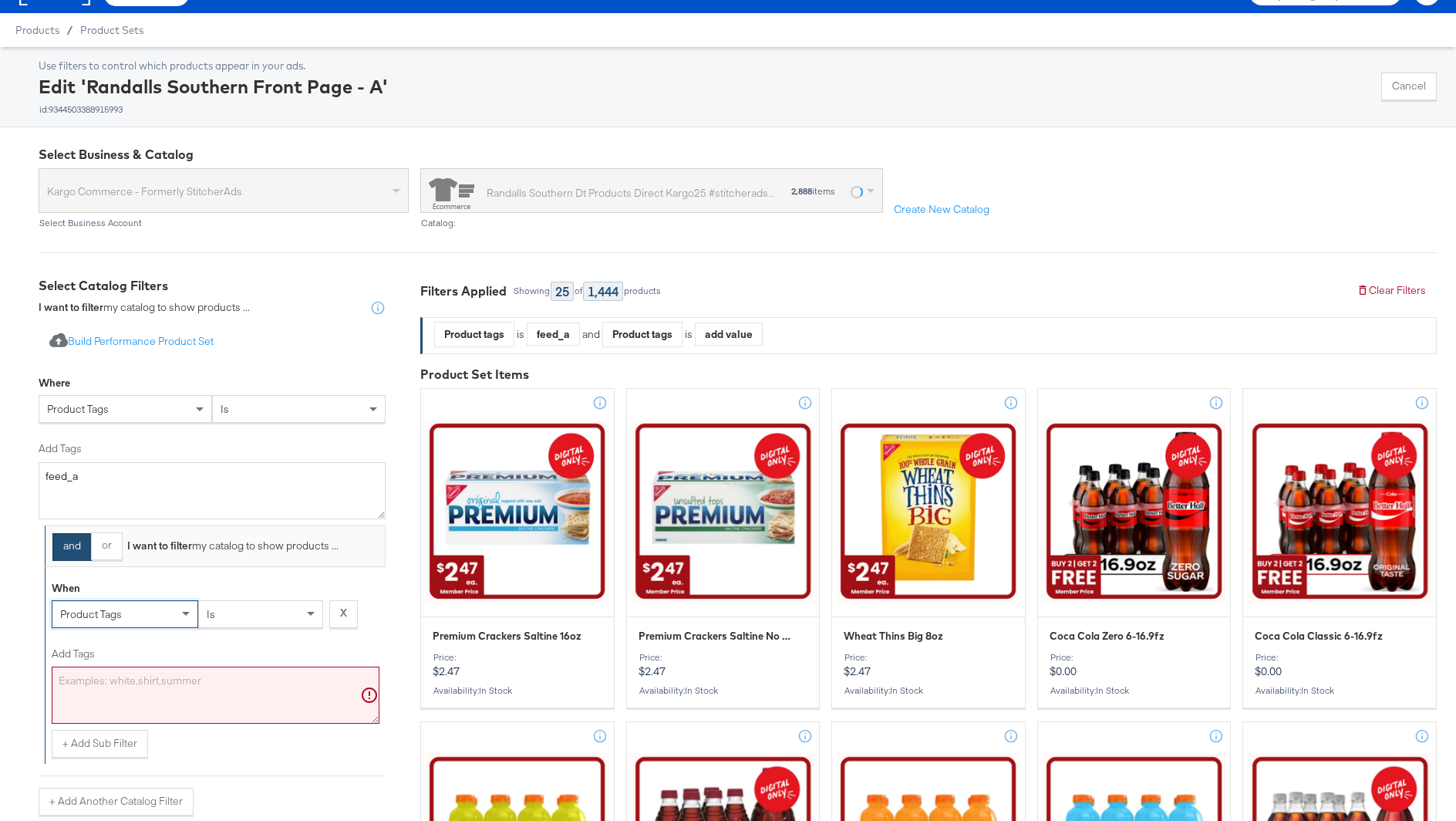
click at [120, 683] on textarea "Add Tags" at bounding box center [215, 696] width 328 height 57
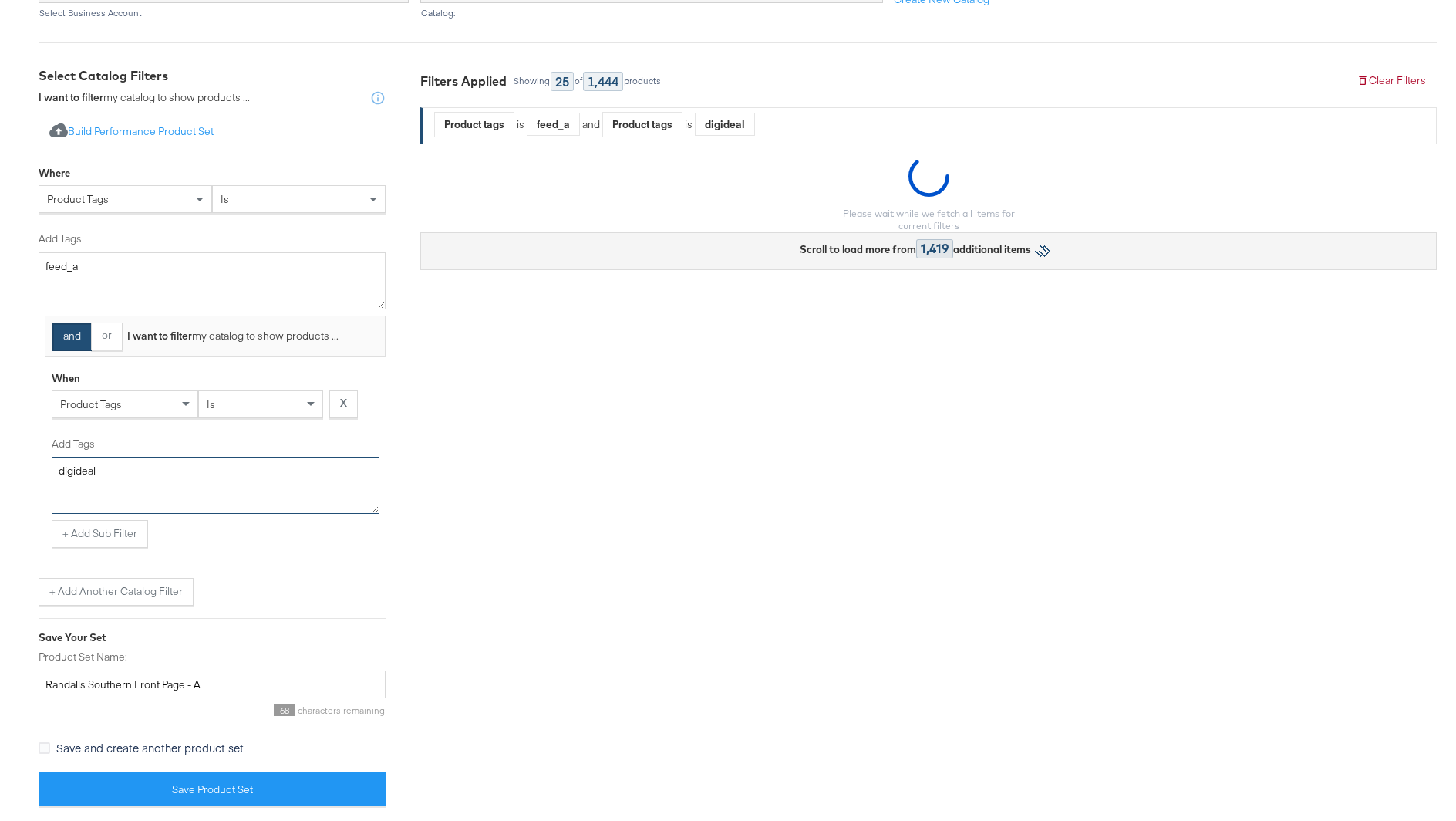
scroll to position [295, 0]
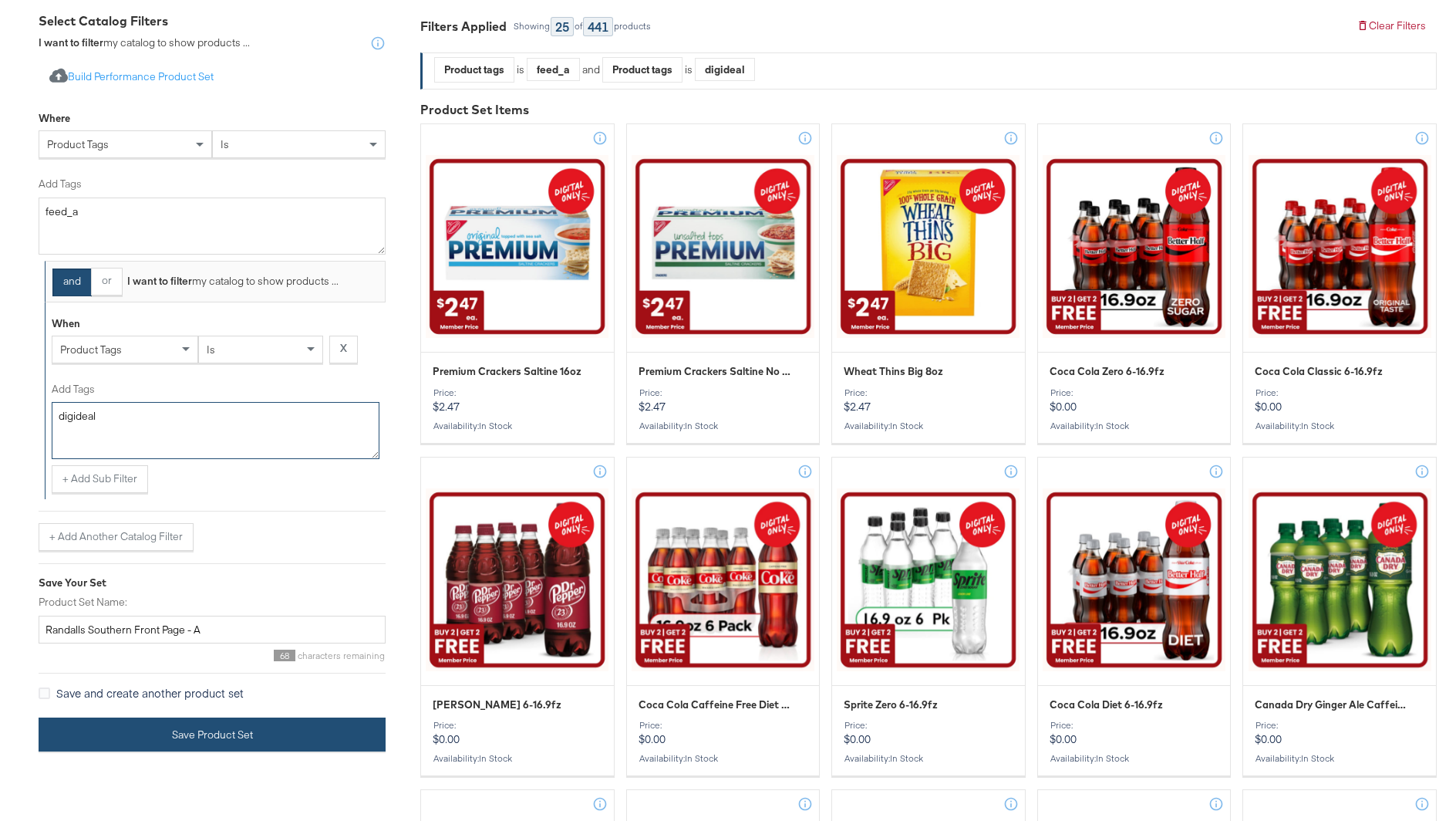
type textarea "digideal"
click at [281, 733] on button "Save Product Set" at bounding box center [212, 735] width 347 height 34
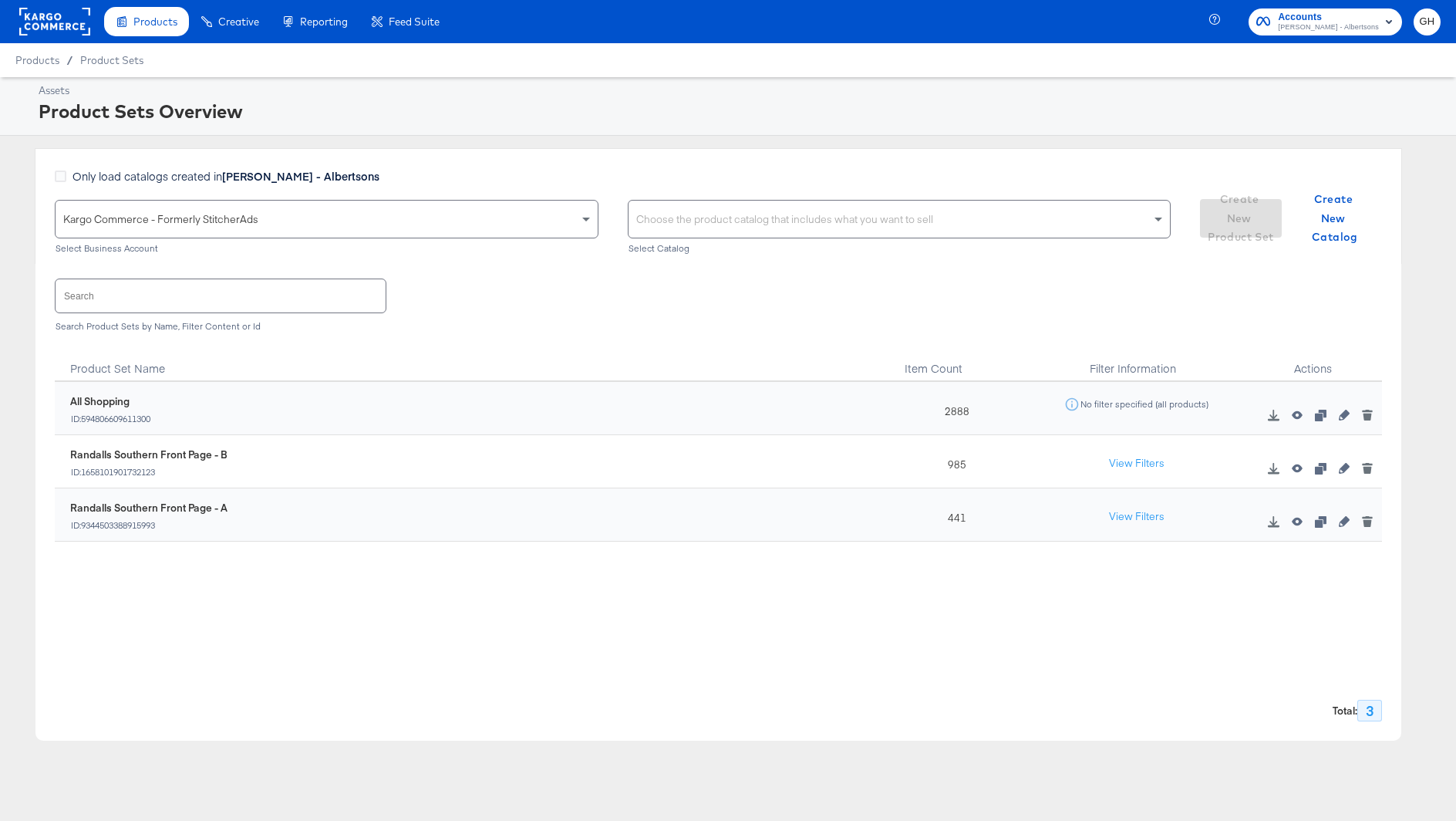
click at [703, 229] on div "Choose the product catalog that includes what you want to sell" at bounding box center [899, 219] width 542 height 37
type input "vons"
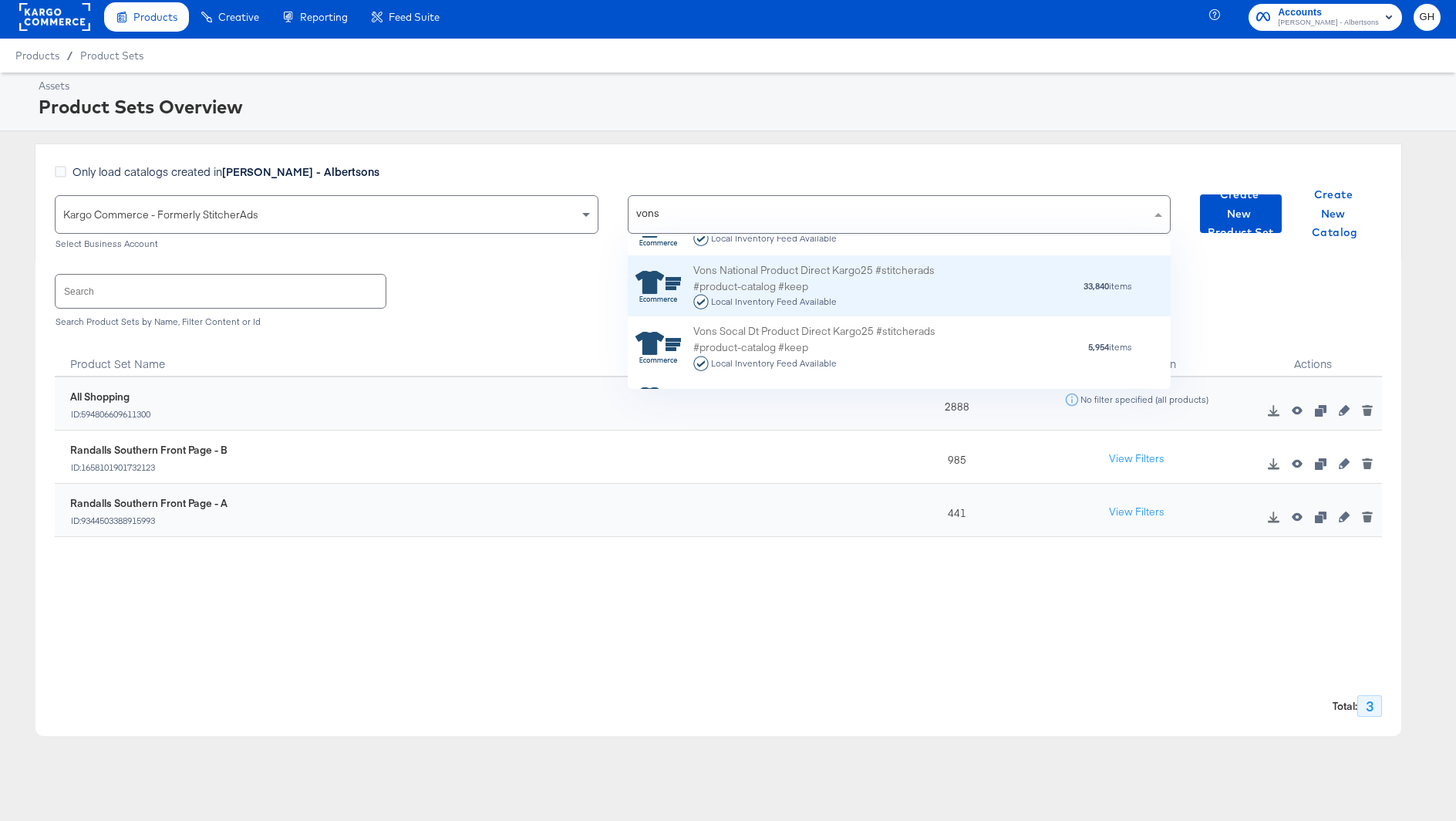
scroll to position [85, 0]
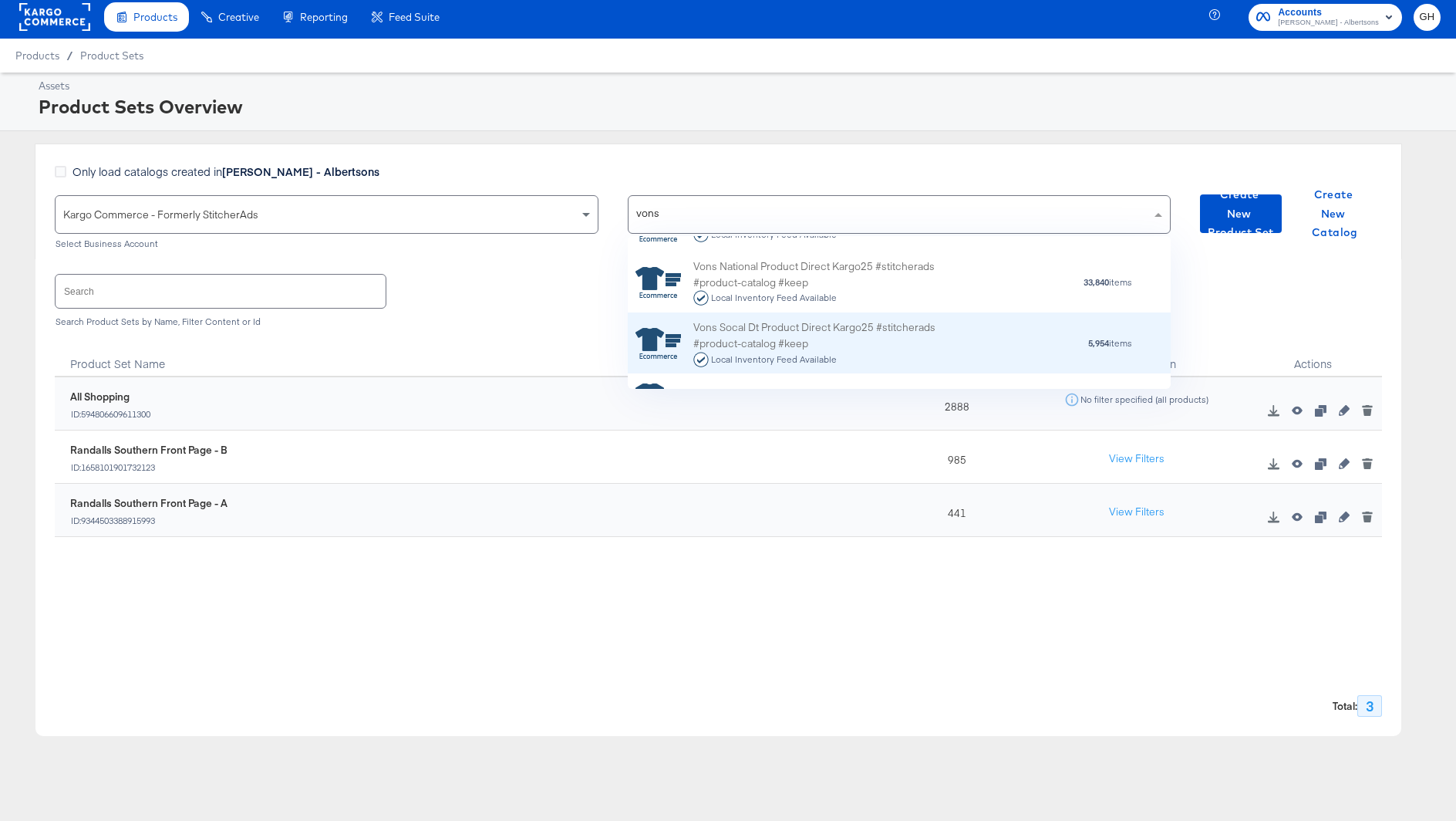
click at [778, 337] on div "Vons Socal Dt Product Direct Kargo25 #stitcherads #product-catalog #keep Local …" at bounding box center [828, 343] width 270 height 48
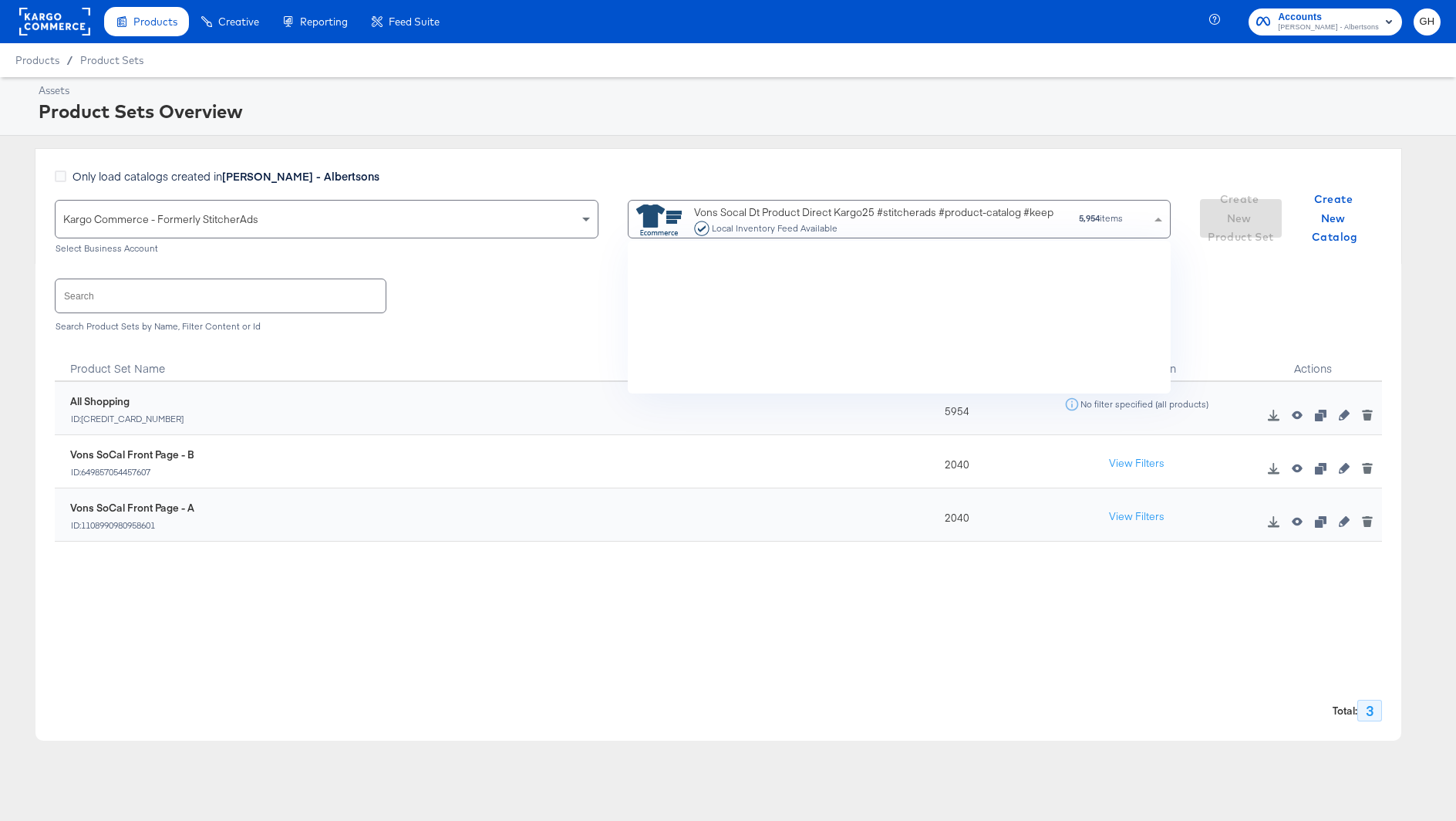
scroll to position [152, 544]
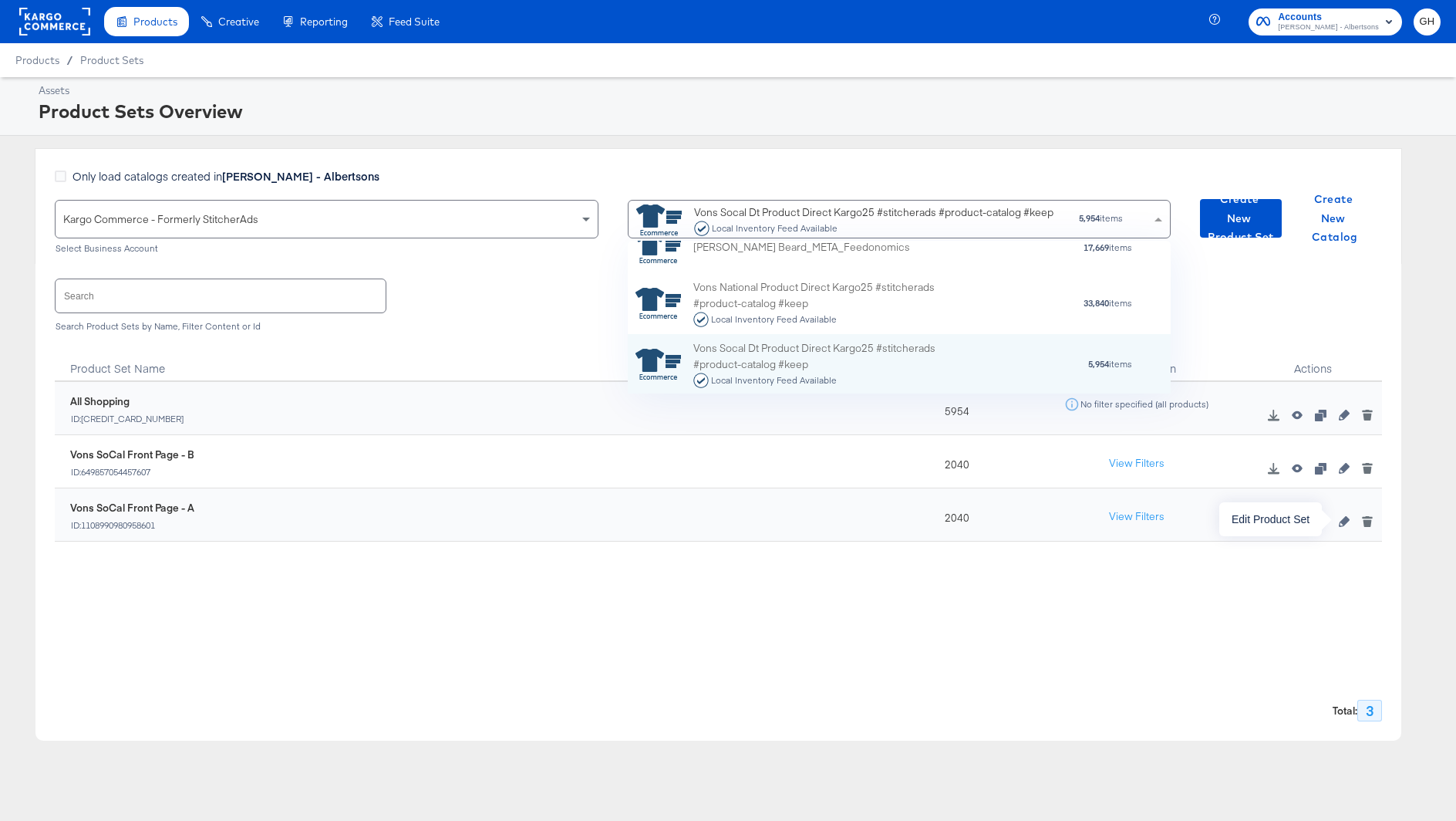
click at [1339, 518] on icon "button" at bounding box center [1344, 521] width 11 height 11
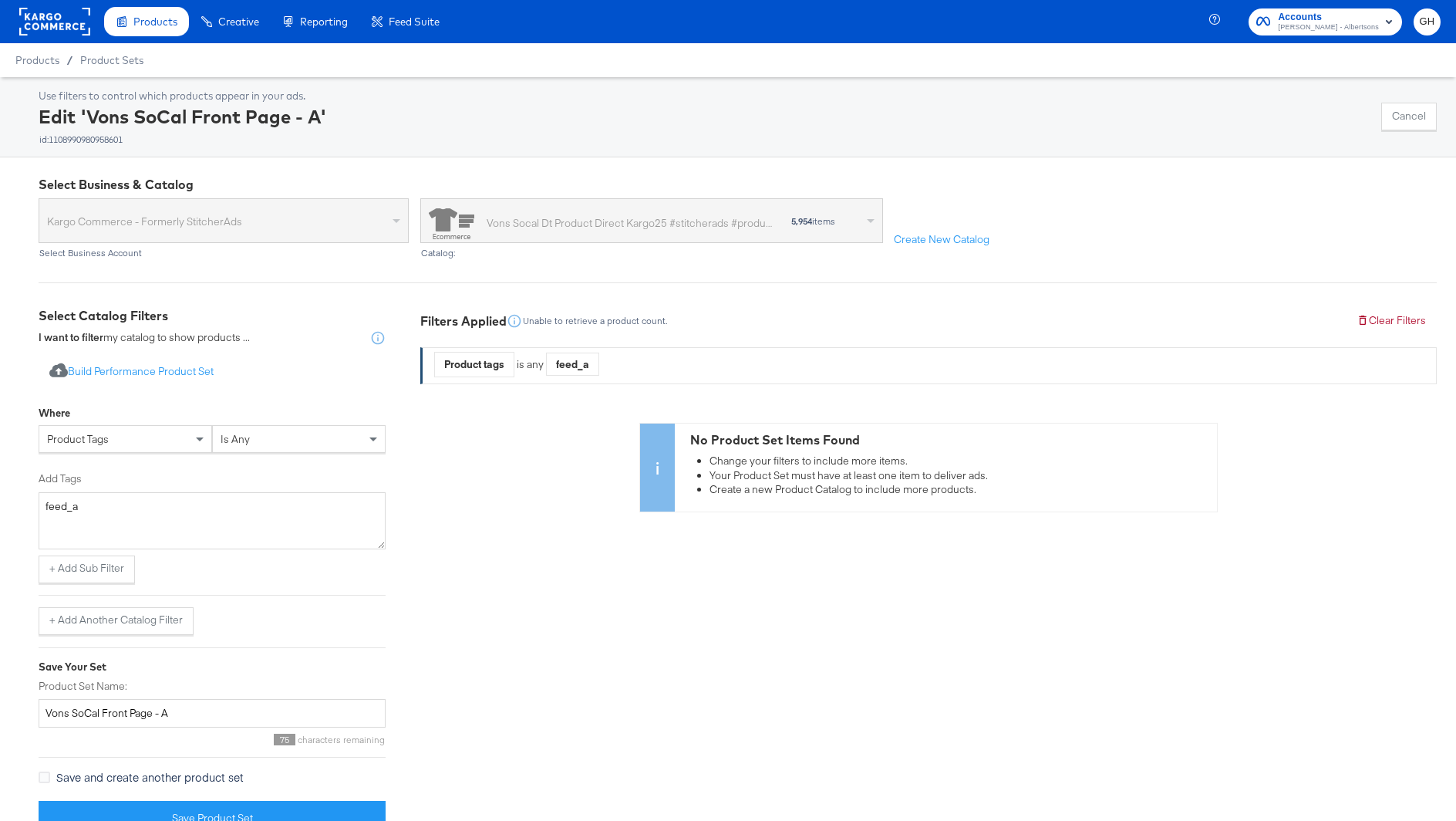
click at [225, 441] on span "is any" at bounding box center [235, 438] width 29 height 14
click at [82, 575] on button "+ Add Sub Filter" at bounding box center [87, 569] width 97 height 28
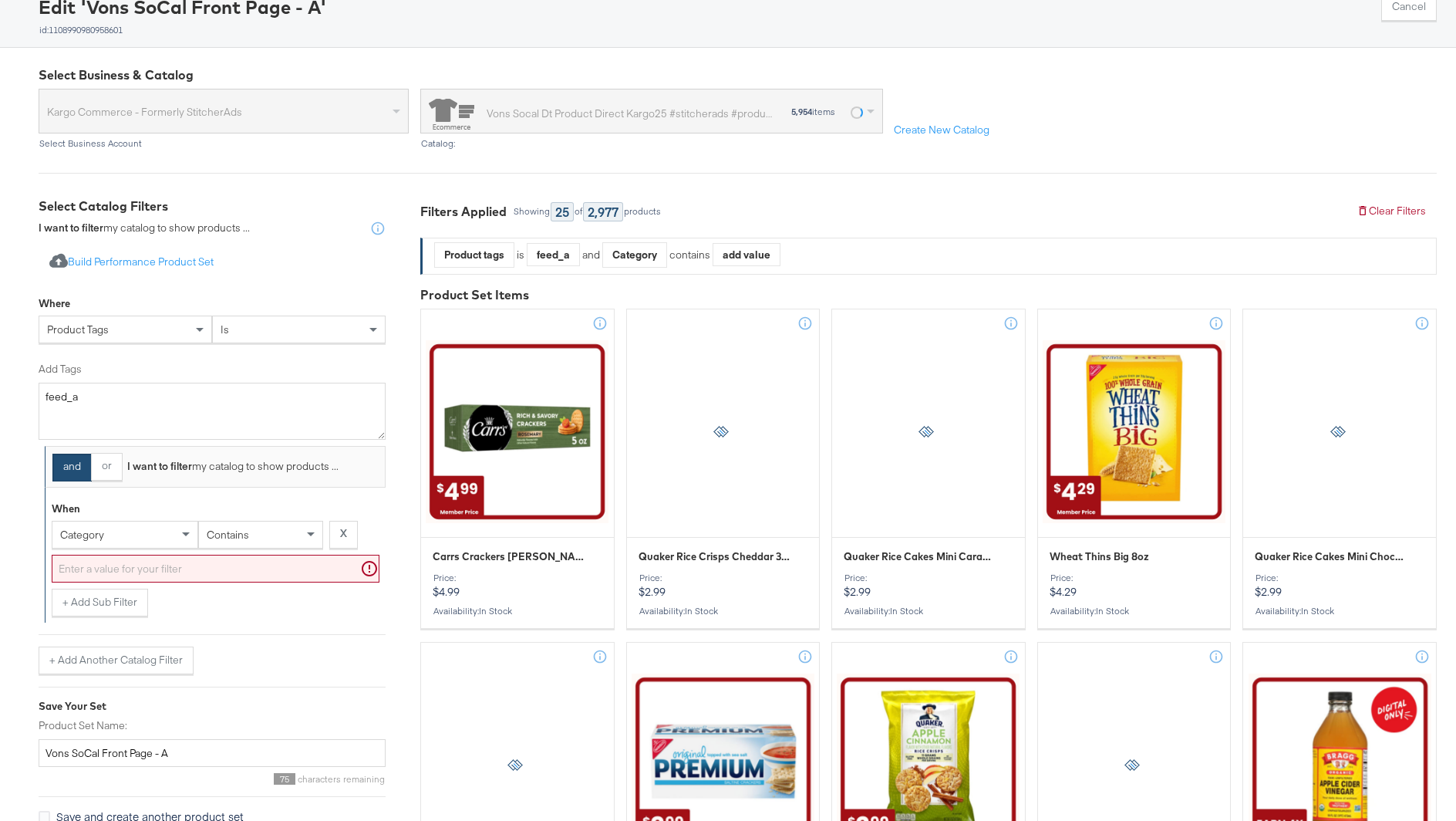
scroll to position [134, 0]
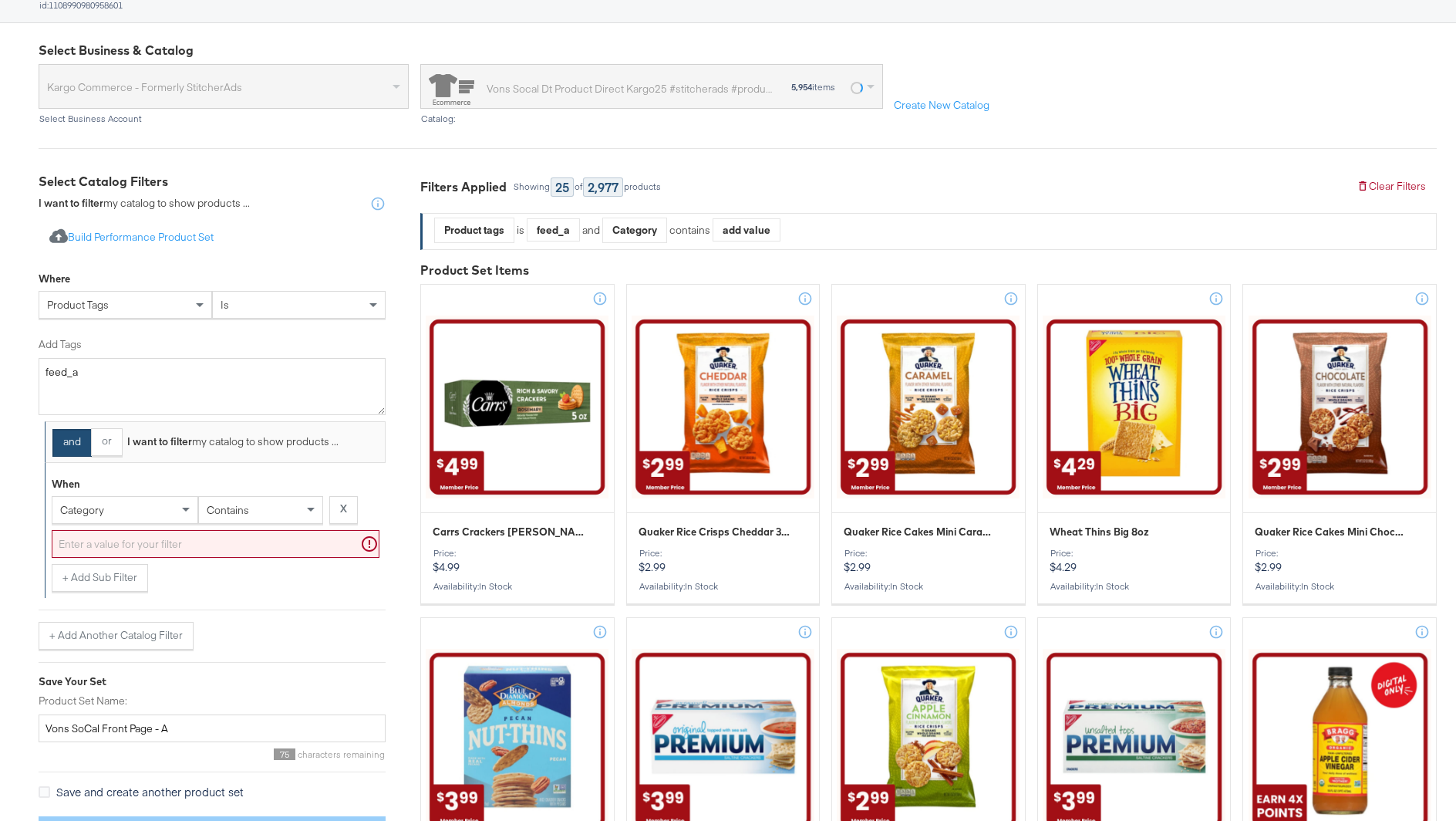
click at [130, 510] on div "category" at bounding box center [124, 510] width 145 height 26
type input "tag"
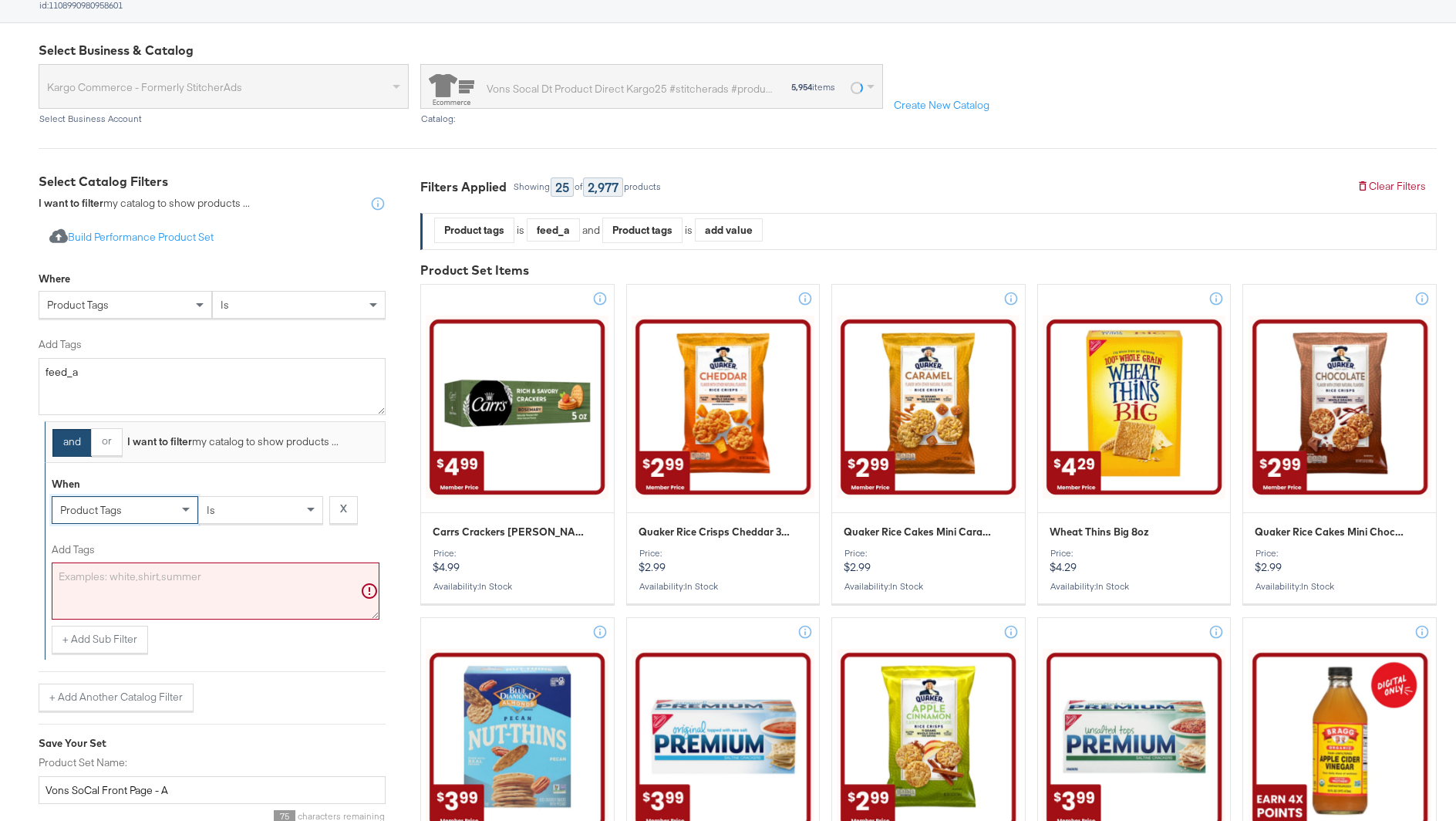
click at [142, 596] on textarea "Add Tags" at bounding box center [215, 591] width 328 height 57
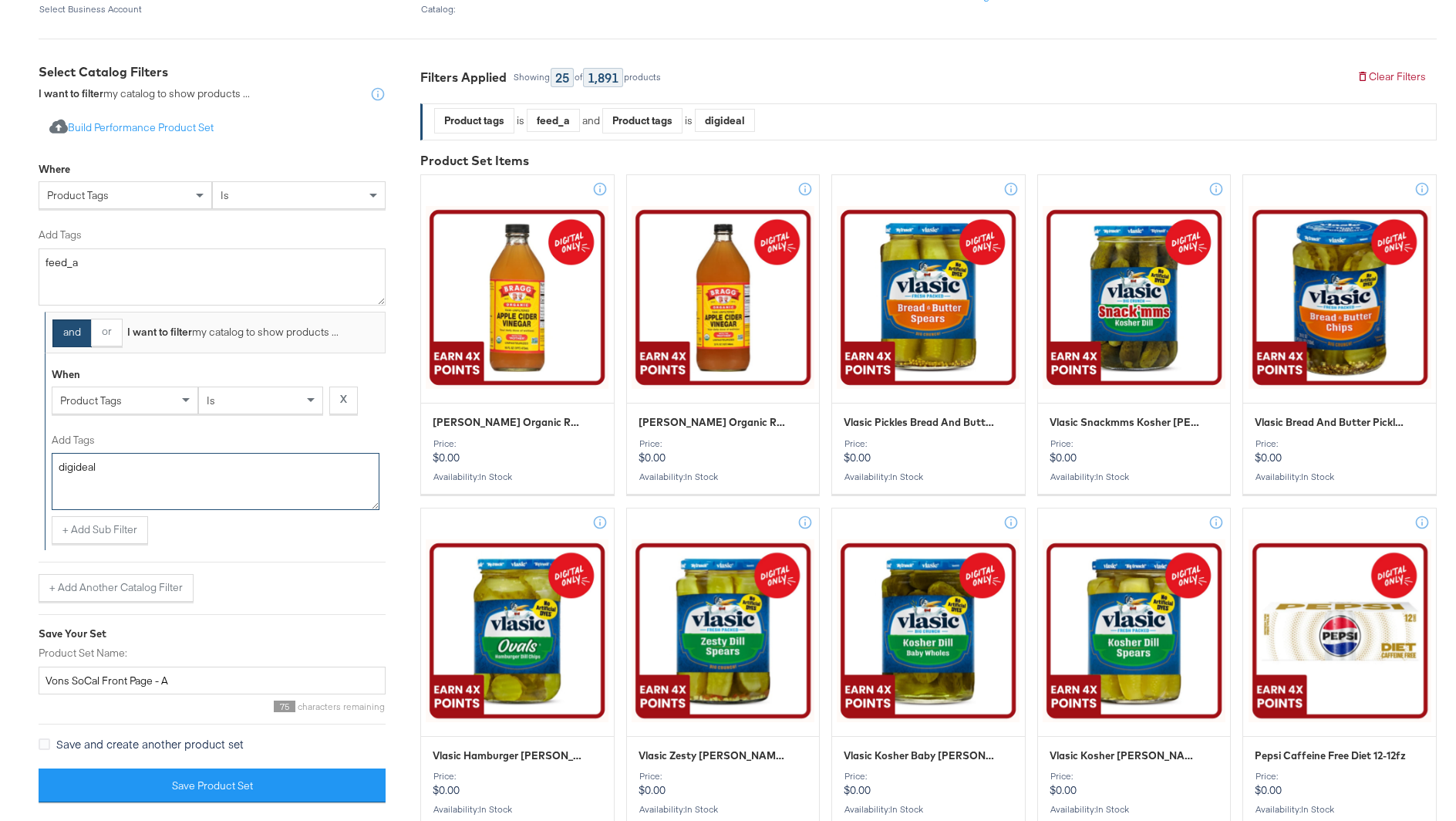
scroll to position [251, 0]
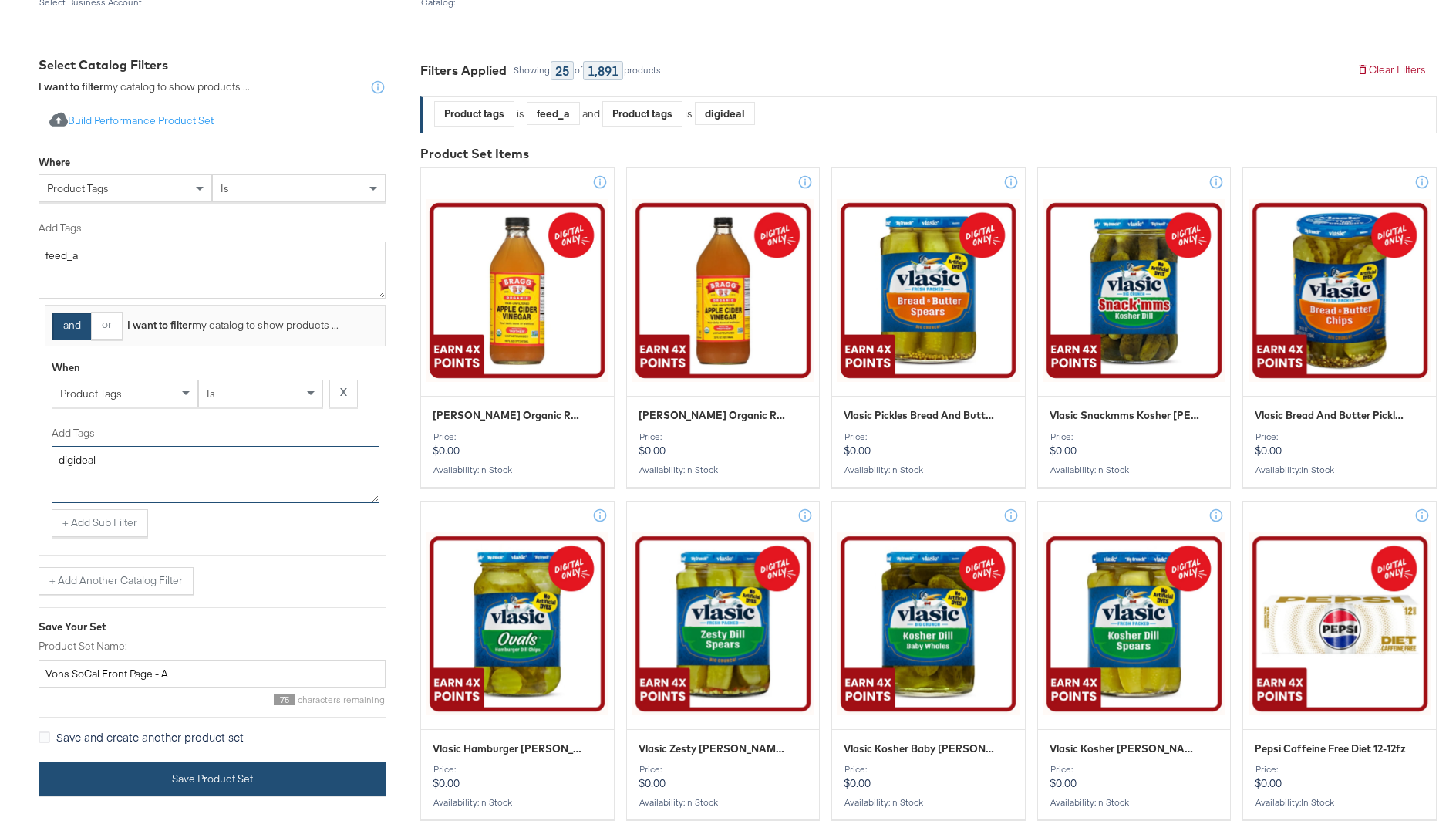
type textarea "digideal"
click at [188, 772] on button "Save Product Set" at bounding box center [212, 778] width 347 height 34
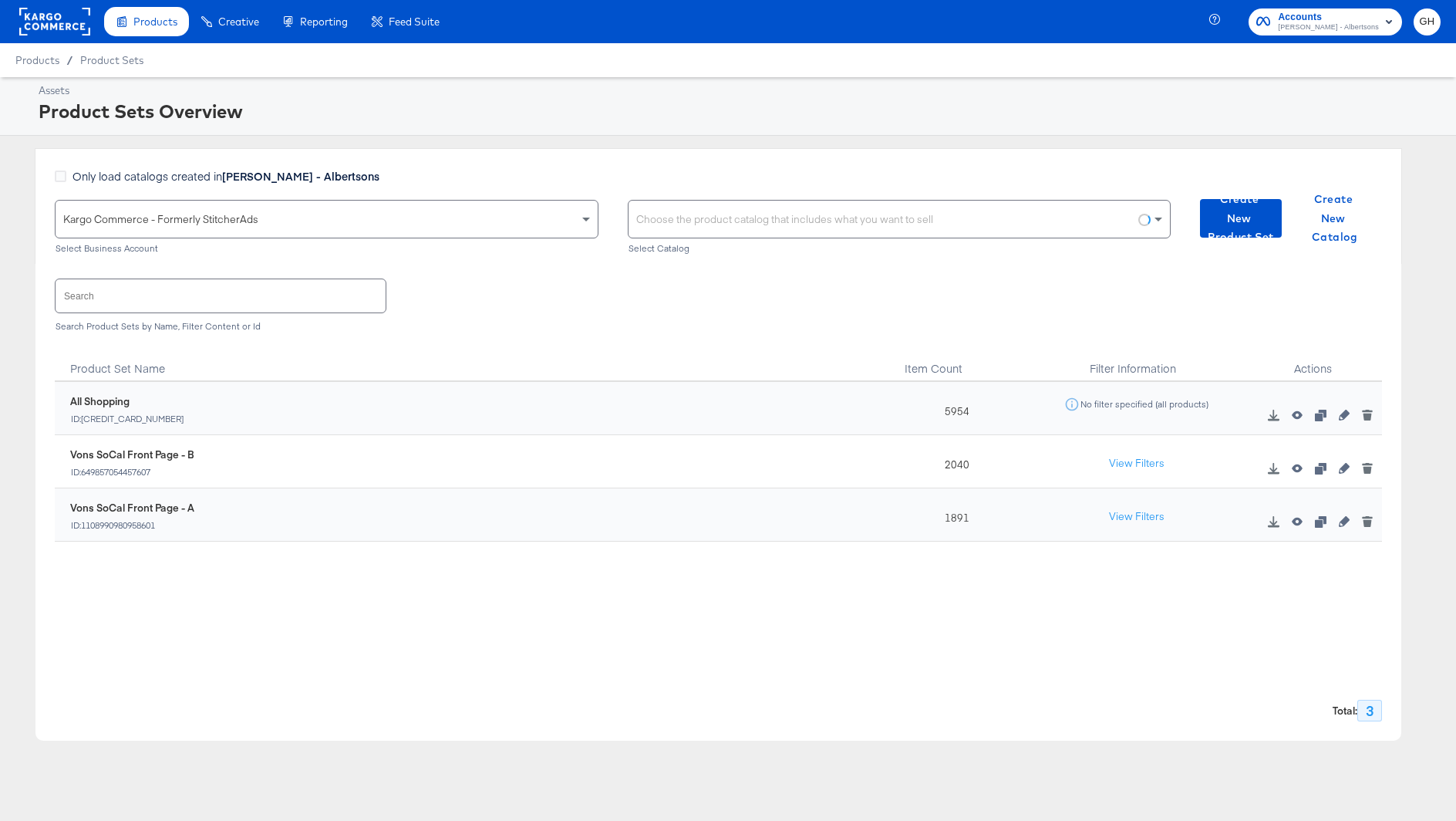
click at [890, 225] on div "Choose the product catalog that includes what you want to sell" at bounding box center [899, 219] width 542 height 37
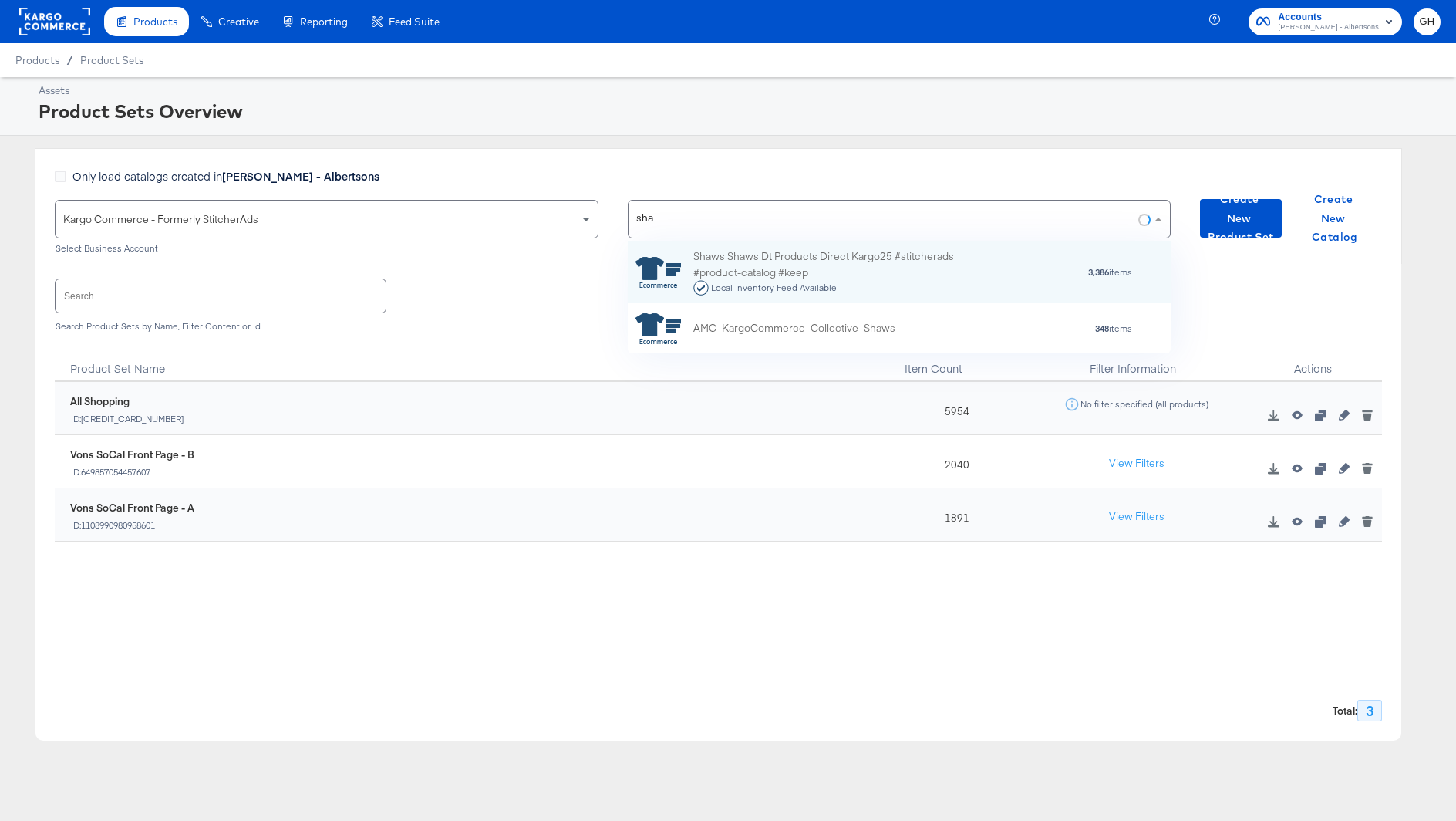
scroll to position [0, 1]
type input "shaws"
click at [864, 252] on div "Shaws Shaws Dt Products Direct Kargo25 #stitcherads #product-catalog #keep Loca…" at bounding box center [828, 272] width 270 height 48
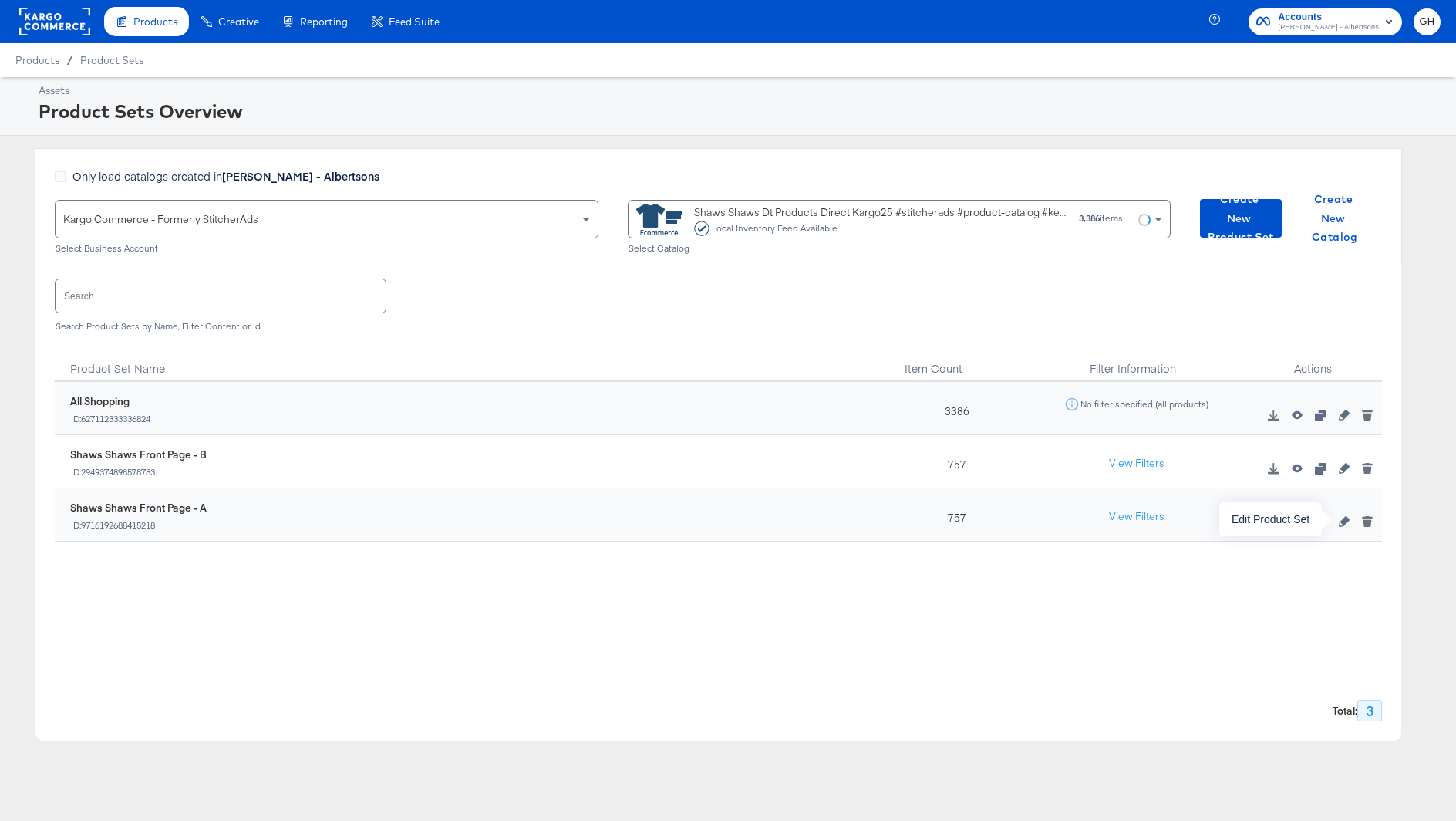
click at [1341, 519] on icon "button" at bounding box center [1344, 521] width 11 height 11
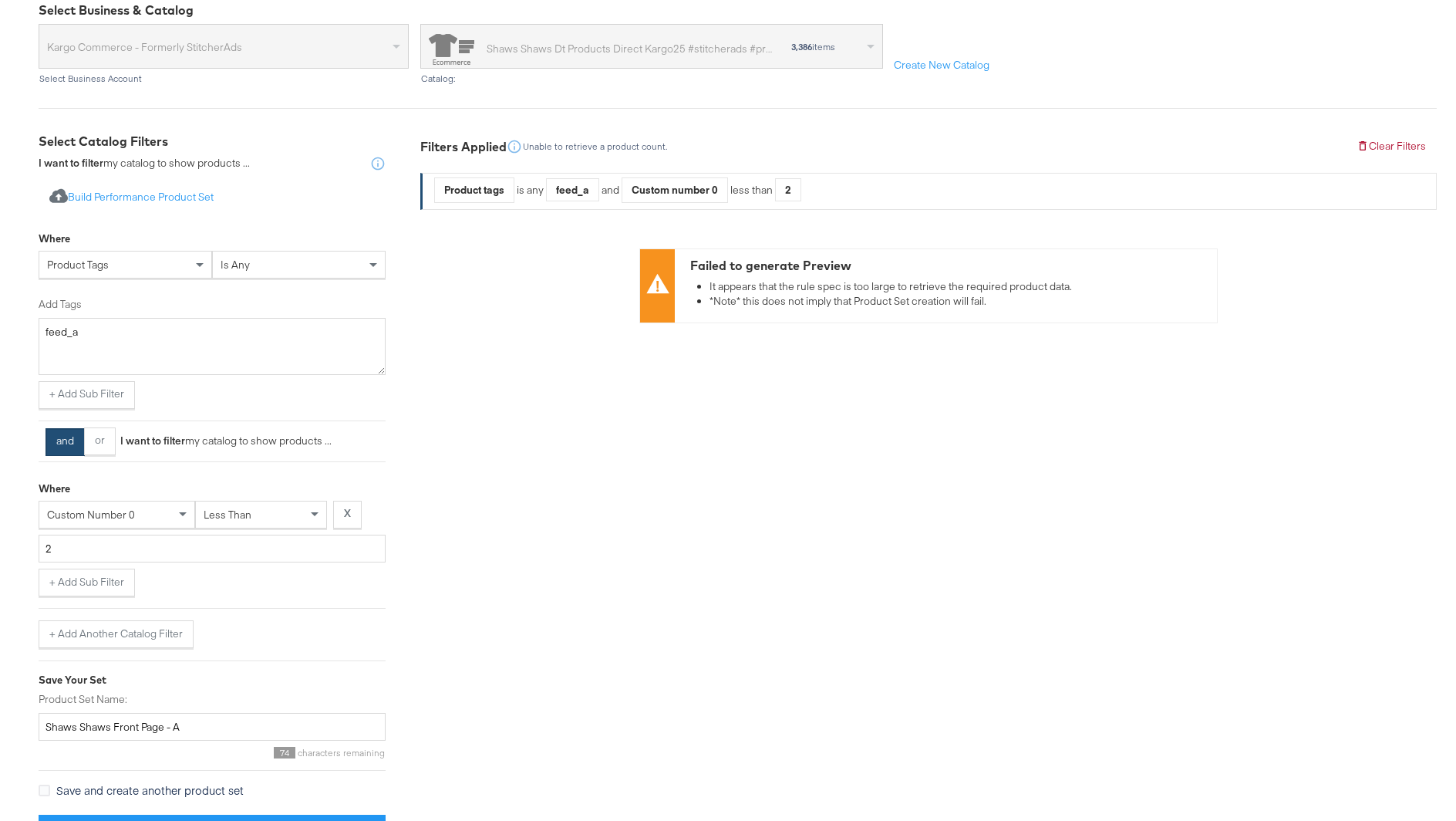
scroll to position [180, 0]
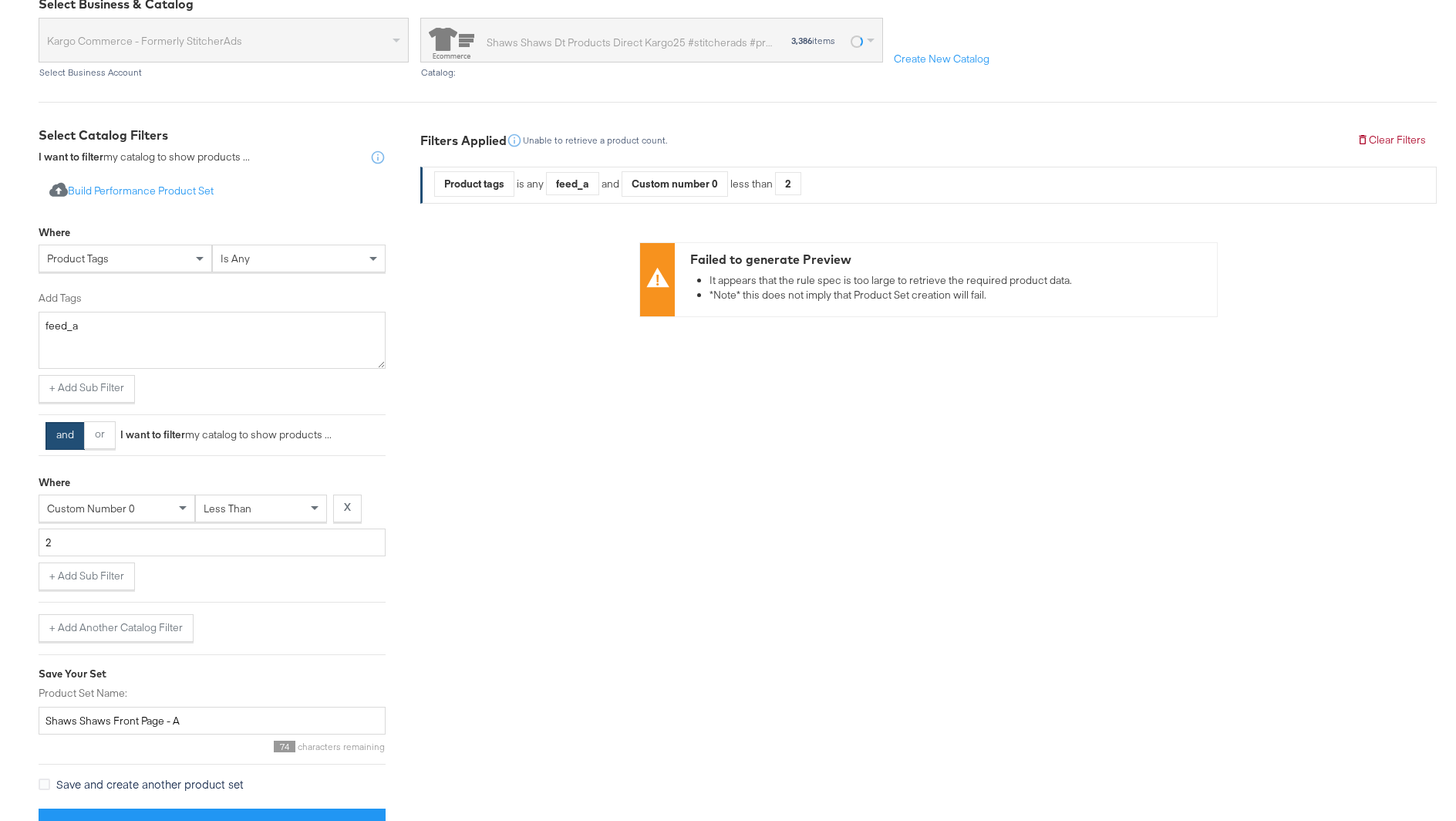
click at [262, 261] on div "is any" at bounding box center [299, 258] width 172 height 26
click at [255, 501] on div "less than" at bounding box center [260, 508] width 130 height 26
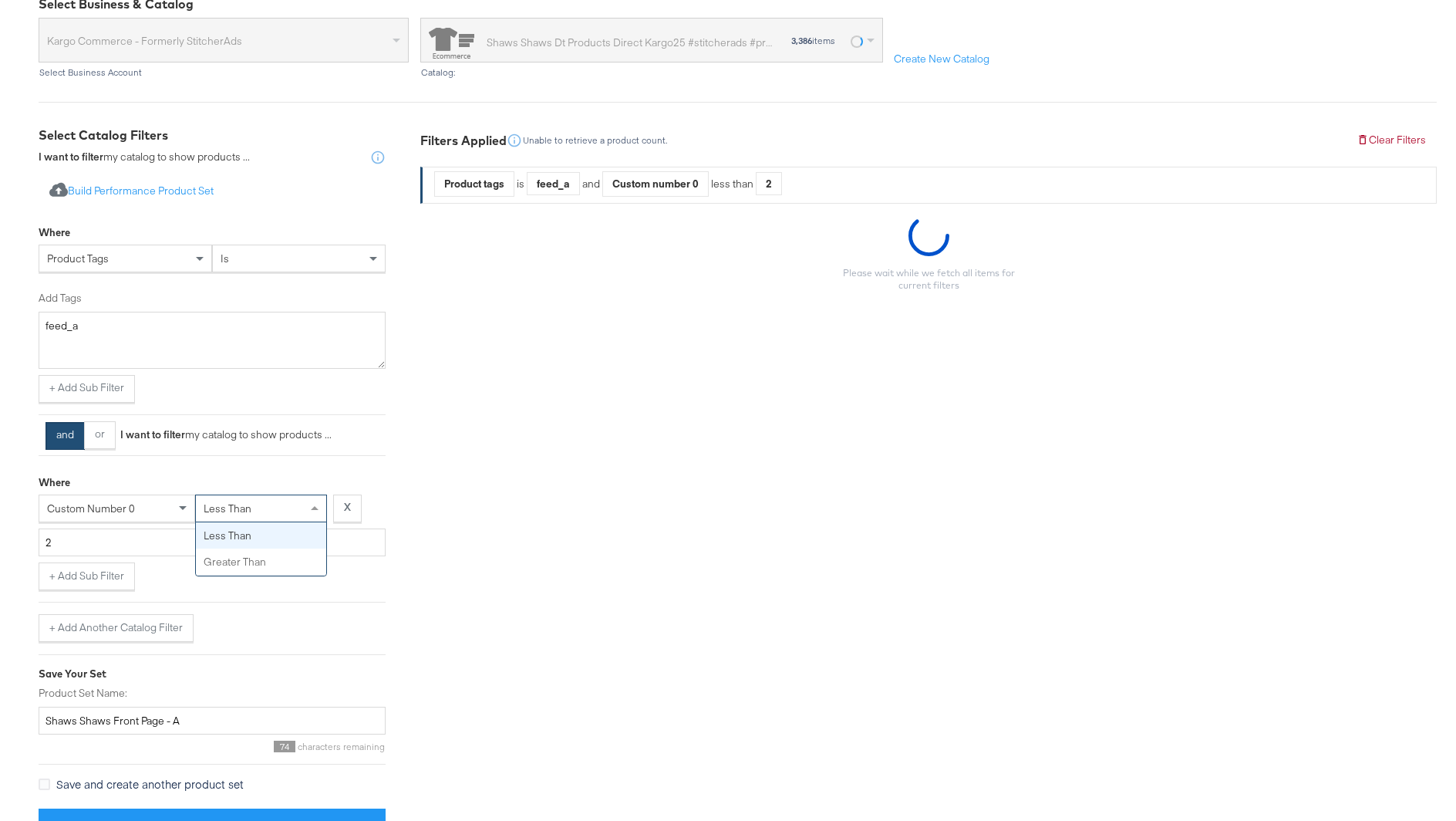
click at [141, 508] on div "custom number 0" at bounding box center [116, 508] width 155 height 26
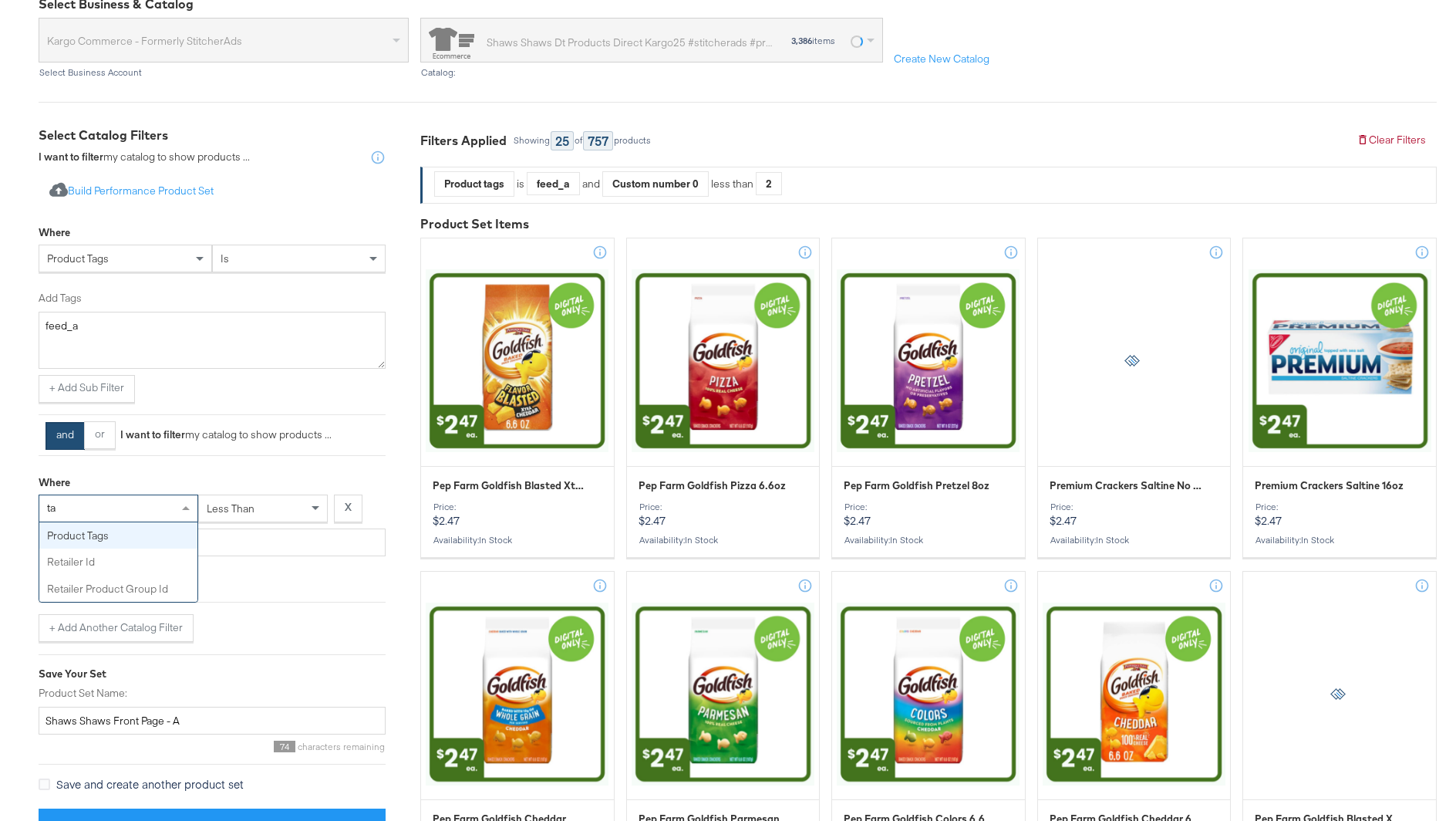
scroll to position [0, 0]
type input "tag"
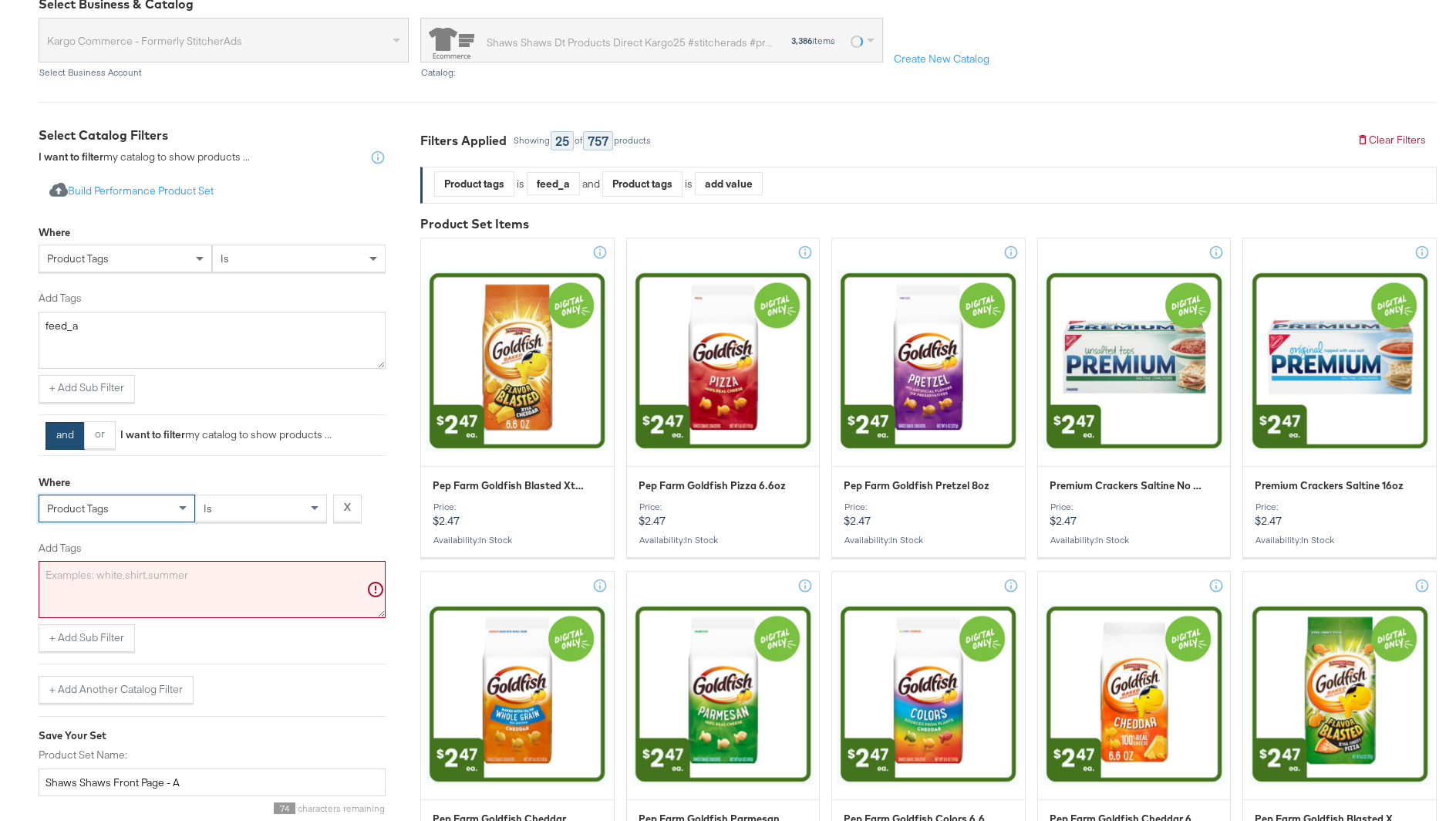
click at [260, 495] on div "is" at bounding box center [260, 508] width 130 height 26
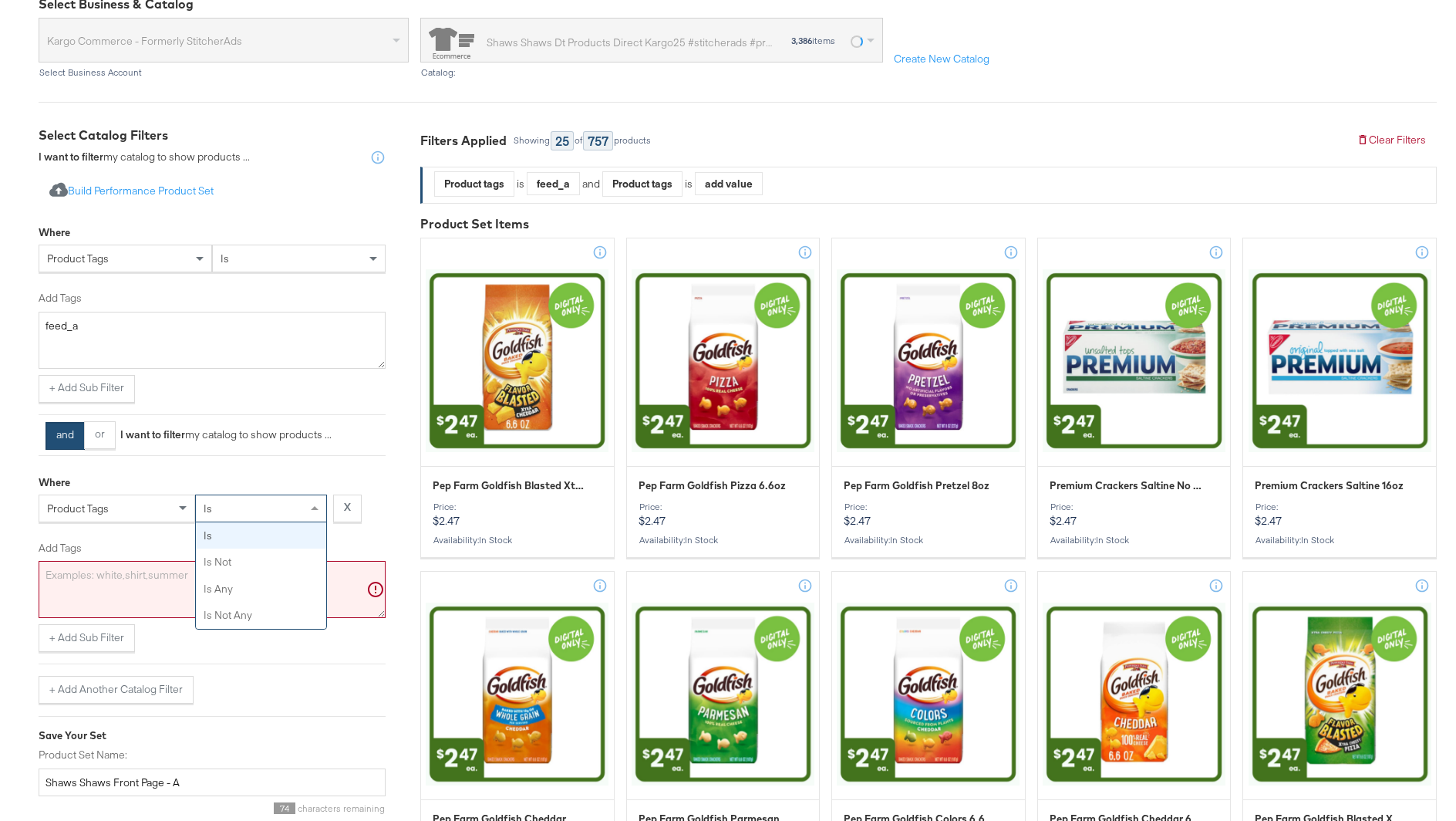
click at [113, 598] on textarea "Add Tags" at bounding box center [212, 590] width 347 height 57
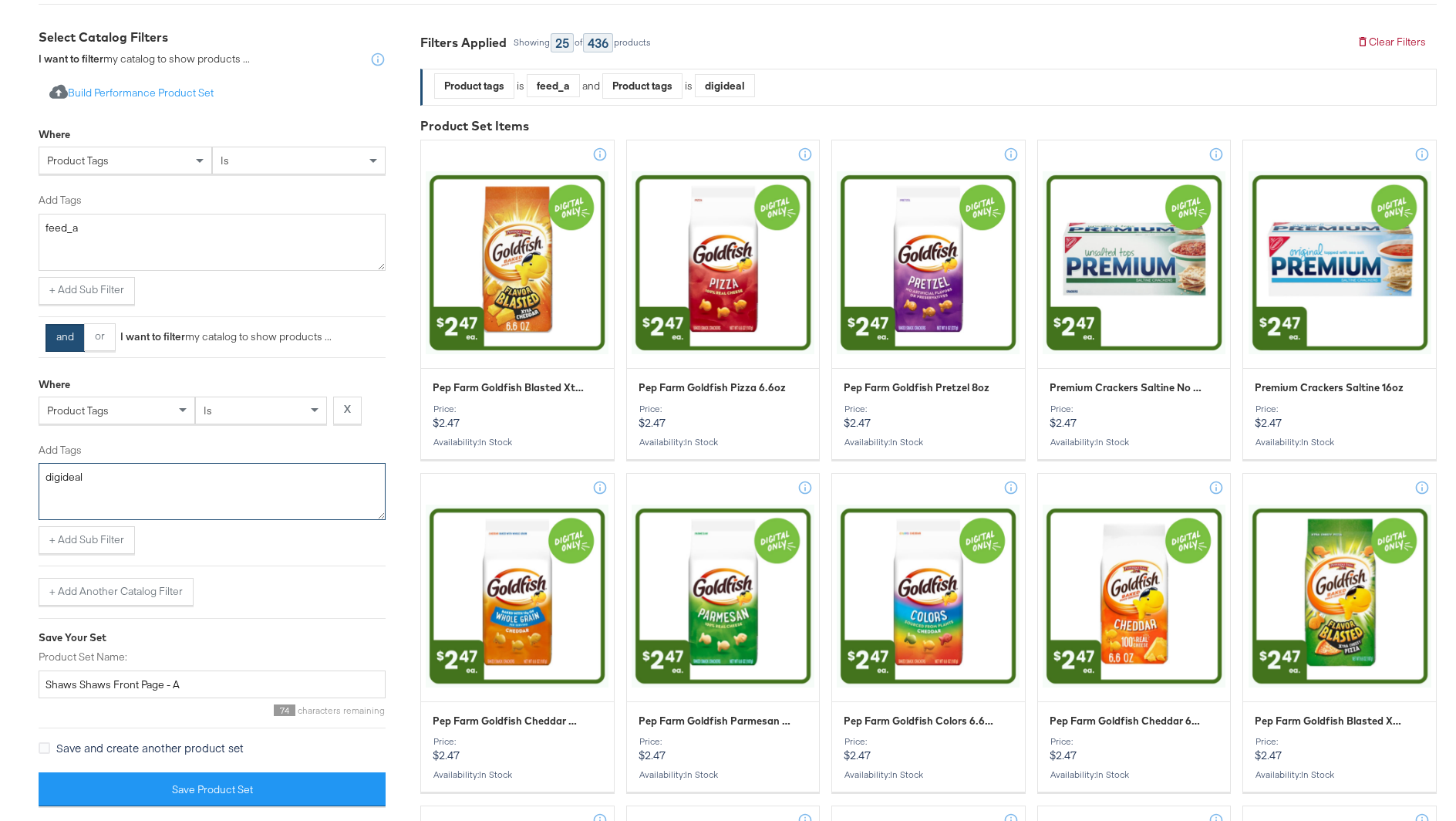
scroll to position [276, 0]
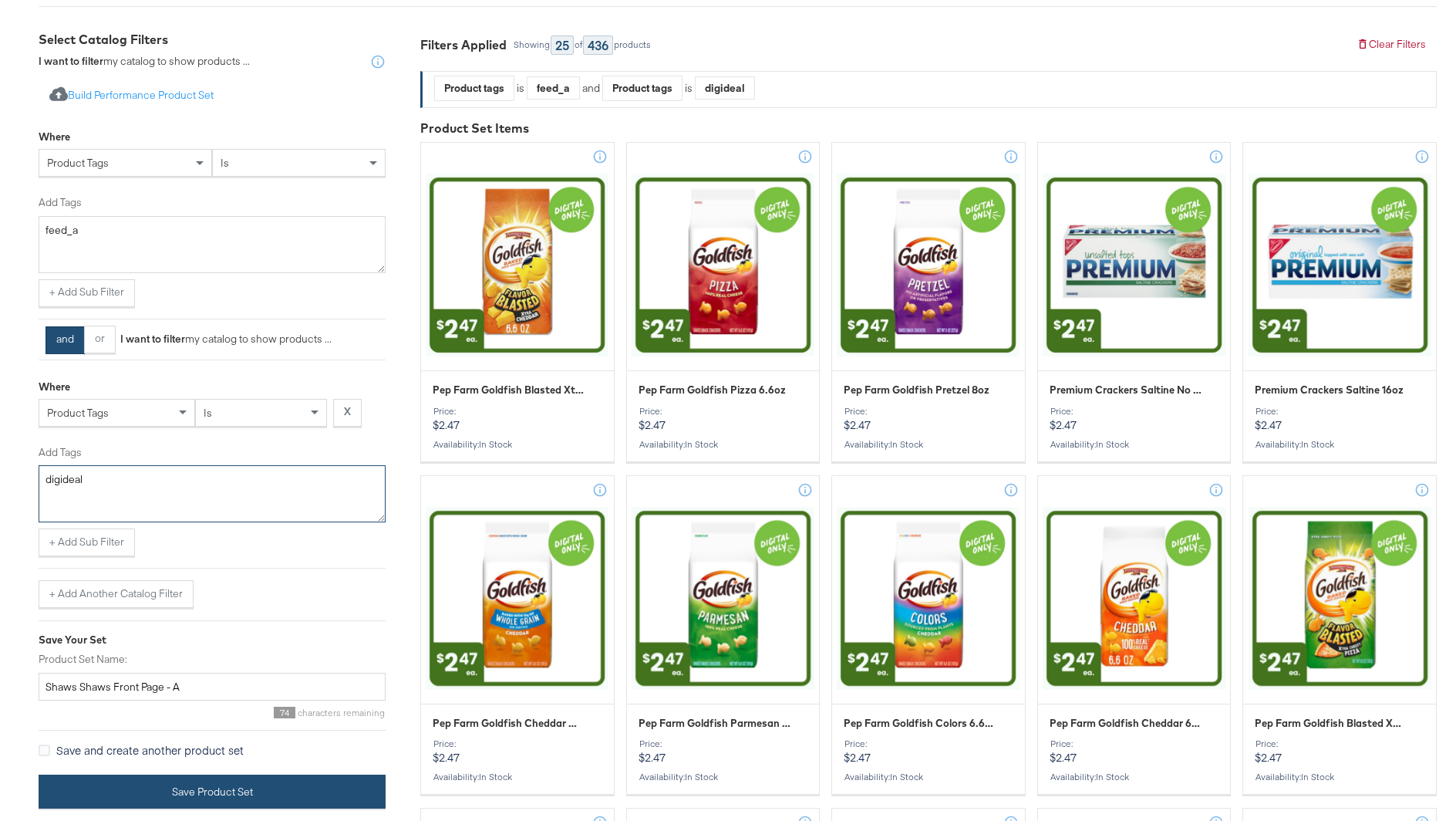
type textarea "digideal"
click at [274, 783] on button "Save Product Set" at bounding box center [212, 792] width 347 height 34
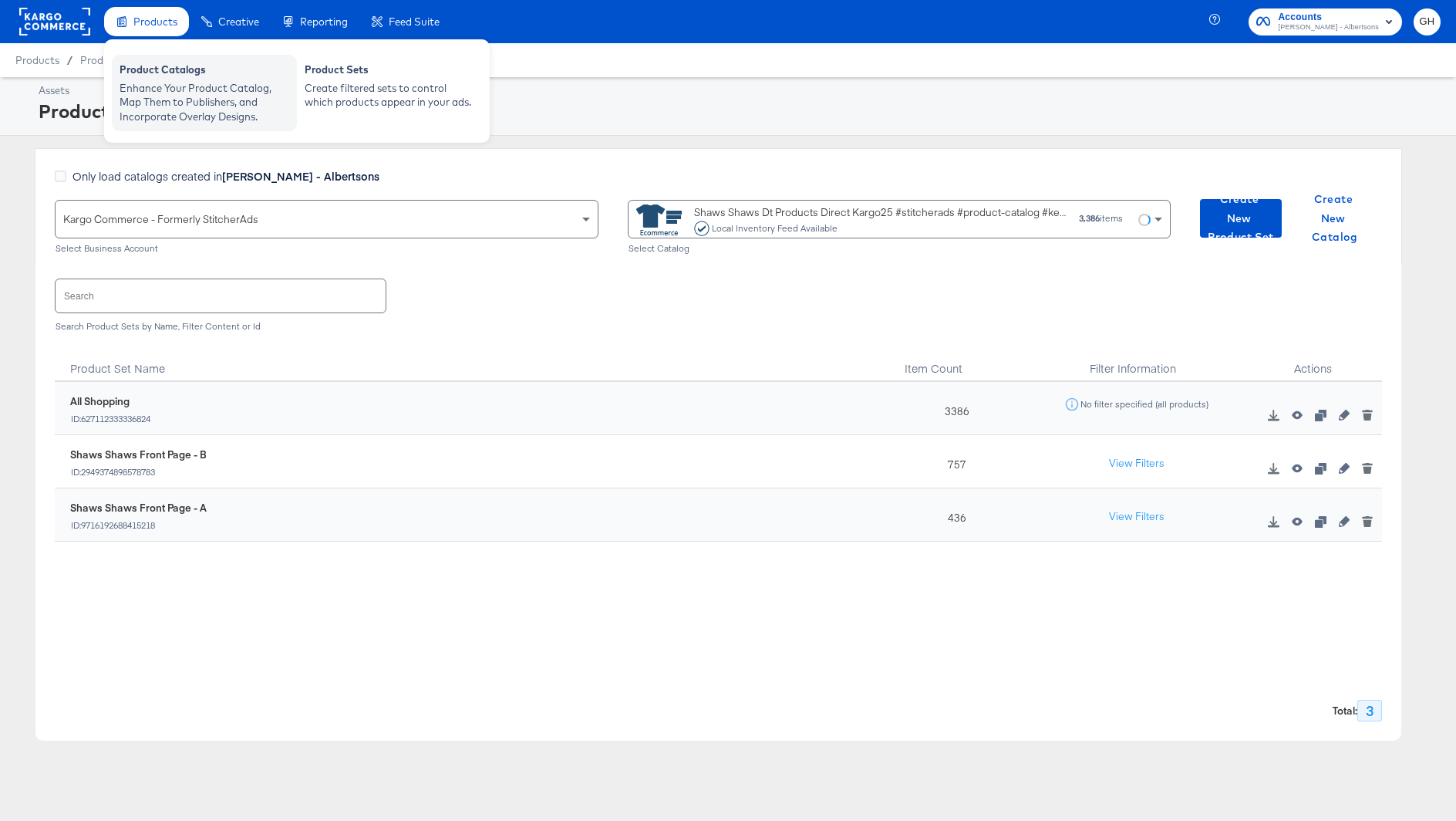
click at [190, 98] on div "Enhance Your Product Catalog, Map Them to Publishers, and Incorporate Overlay D…" at bounding box center [204, 102] width 170 height 43
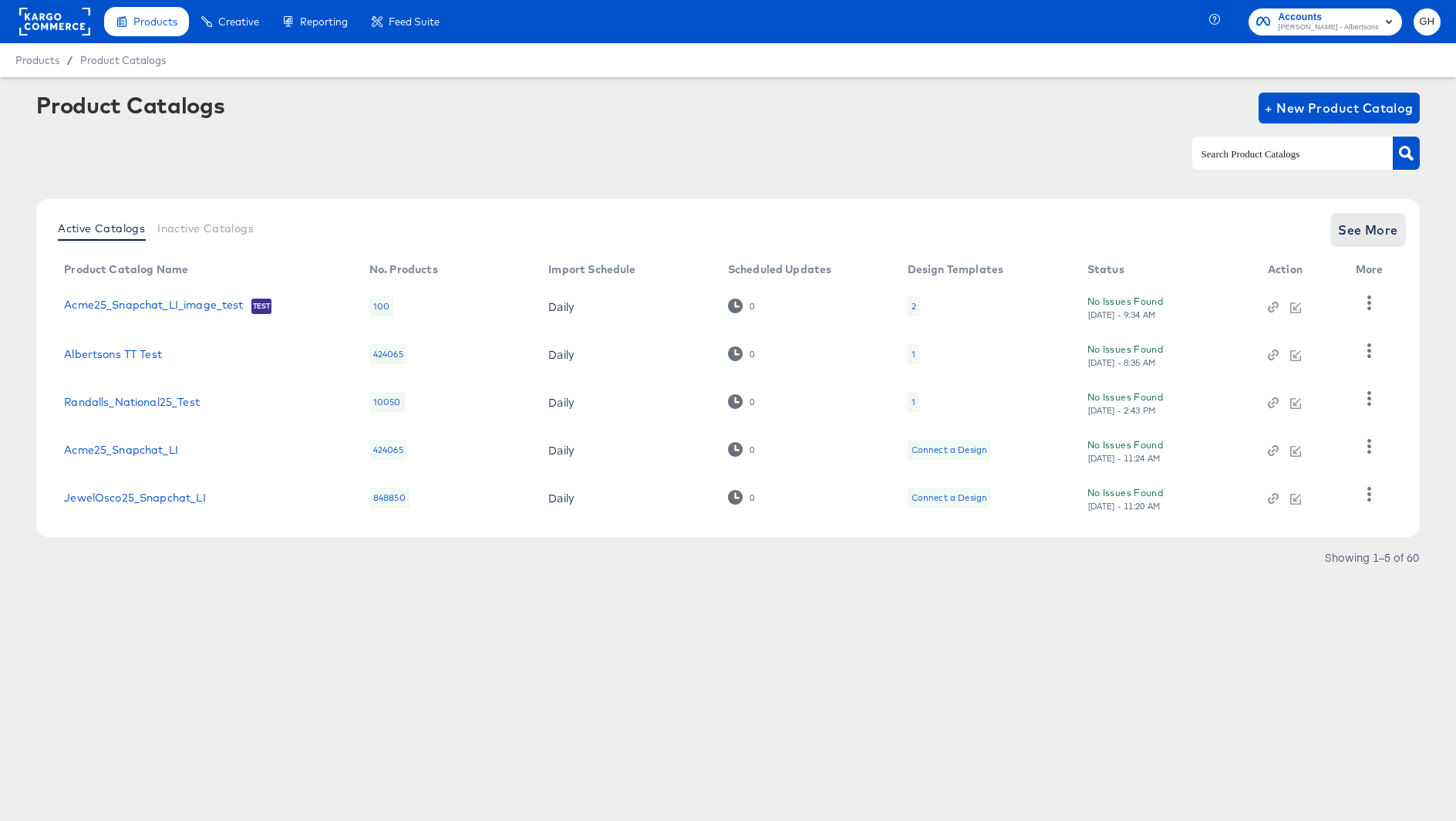
click at [1351, 224] on span "See More" at bounding box center [1368, 229] width 60 height 21
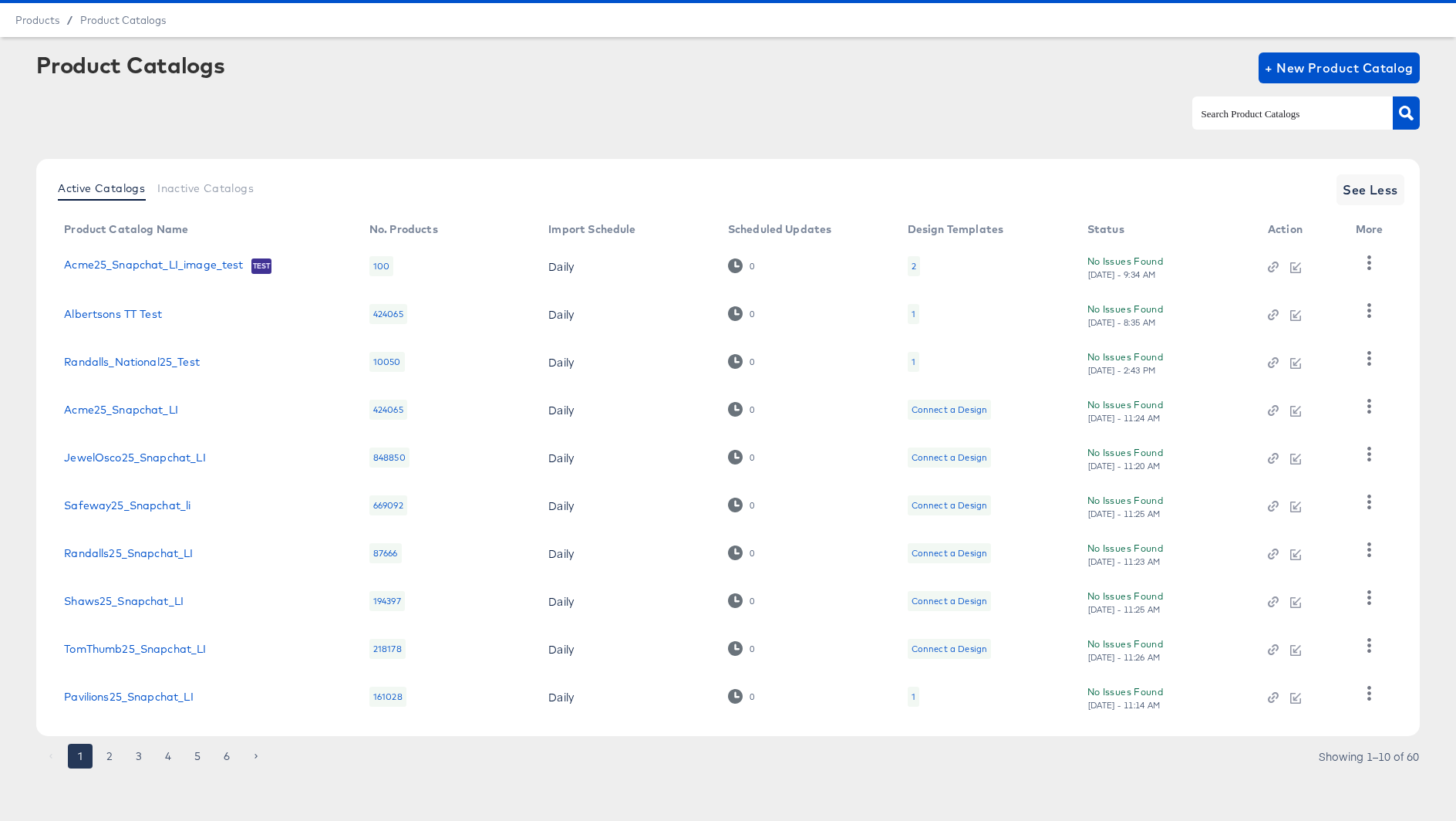
scroll to position [42, 0]
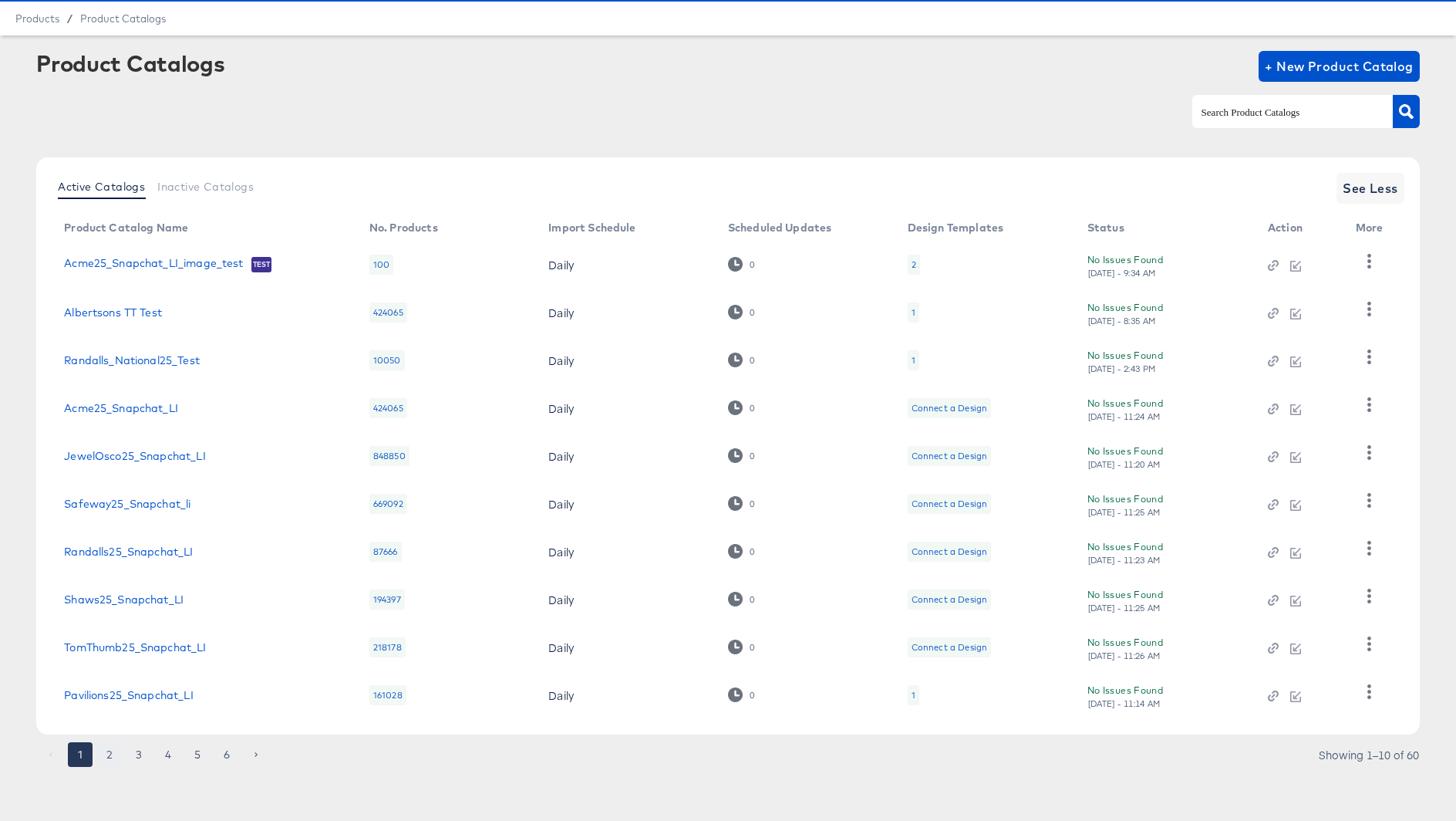
click at [112, 755] on button "2" at bounding box center [110, 755] width 25 height 25
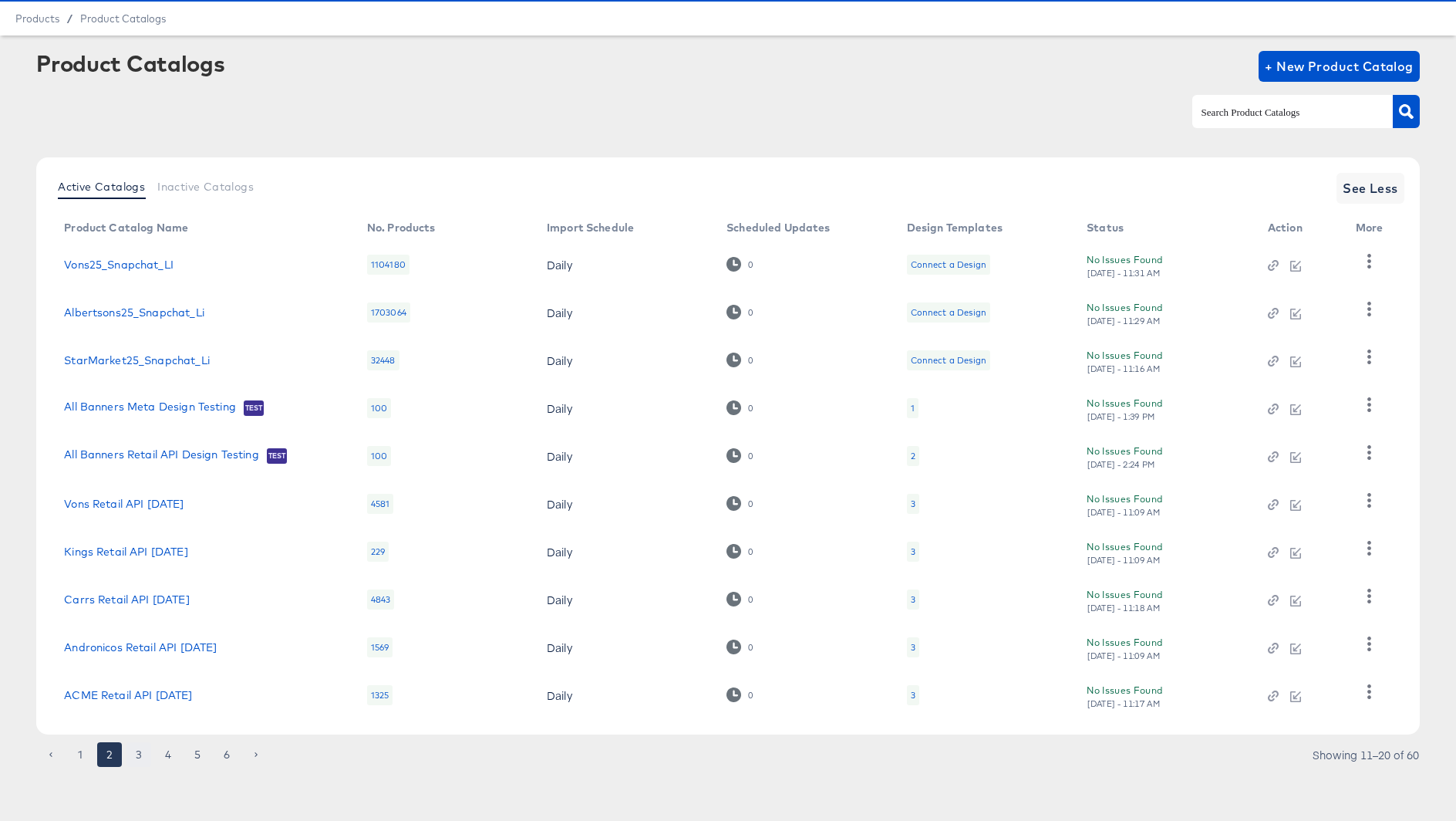
click at [150, 748] on button "3" at bounding box center [138, 755] width 25 height 25
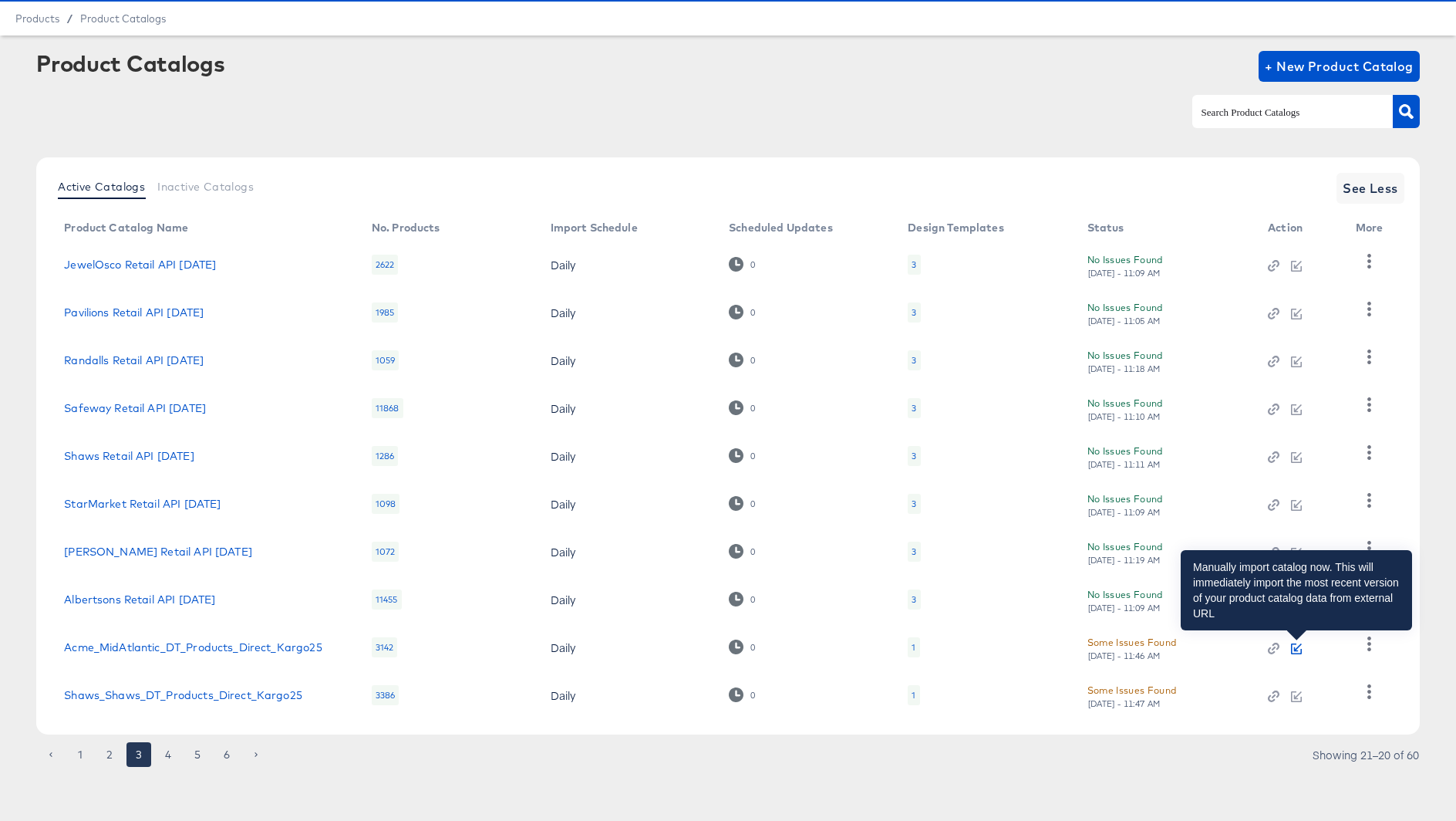
click at [1294, 647] on icon "button" at bounding box center [1296, 646] width 7 height 7
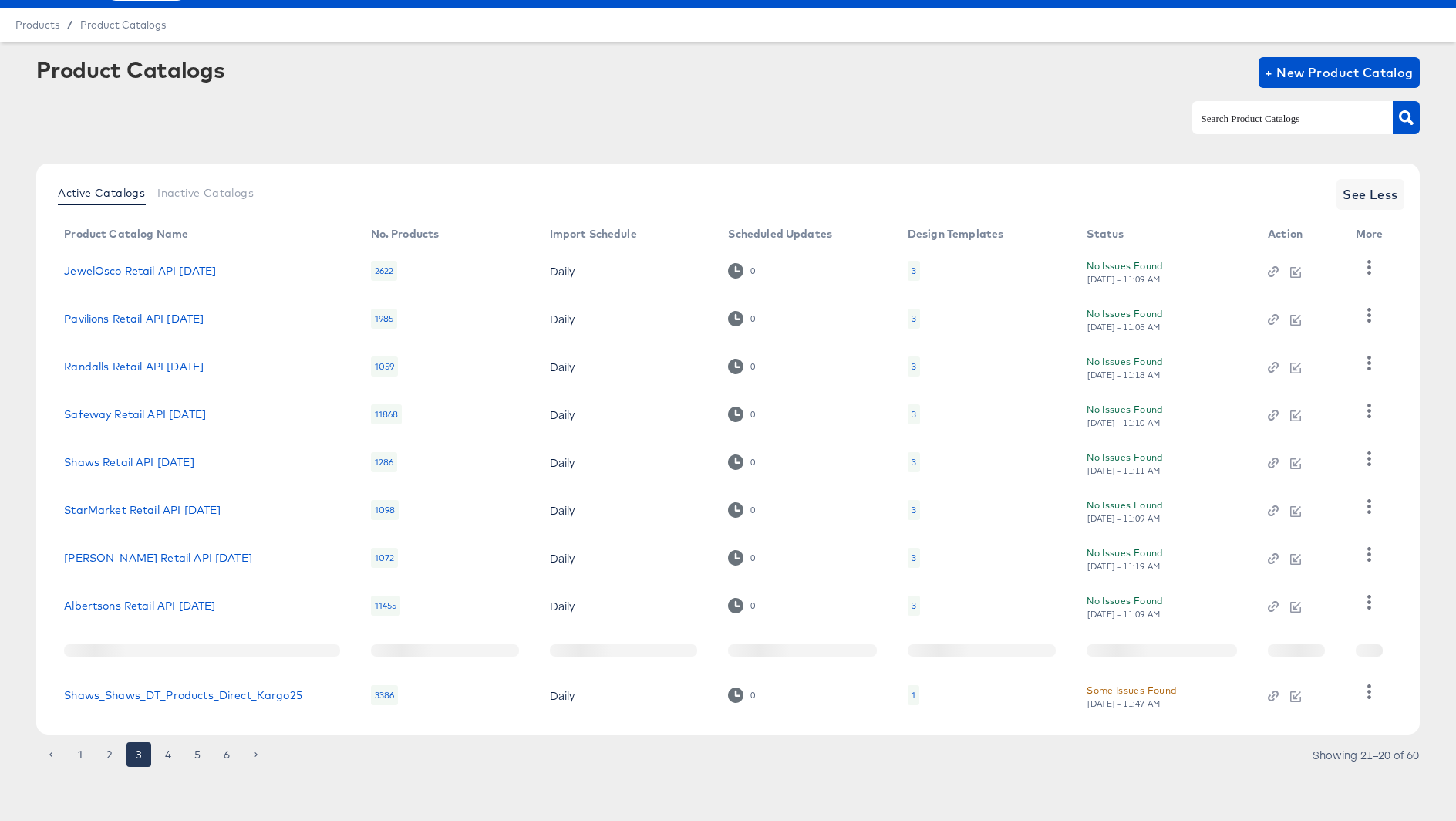
scroll to position [35, 0]
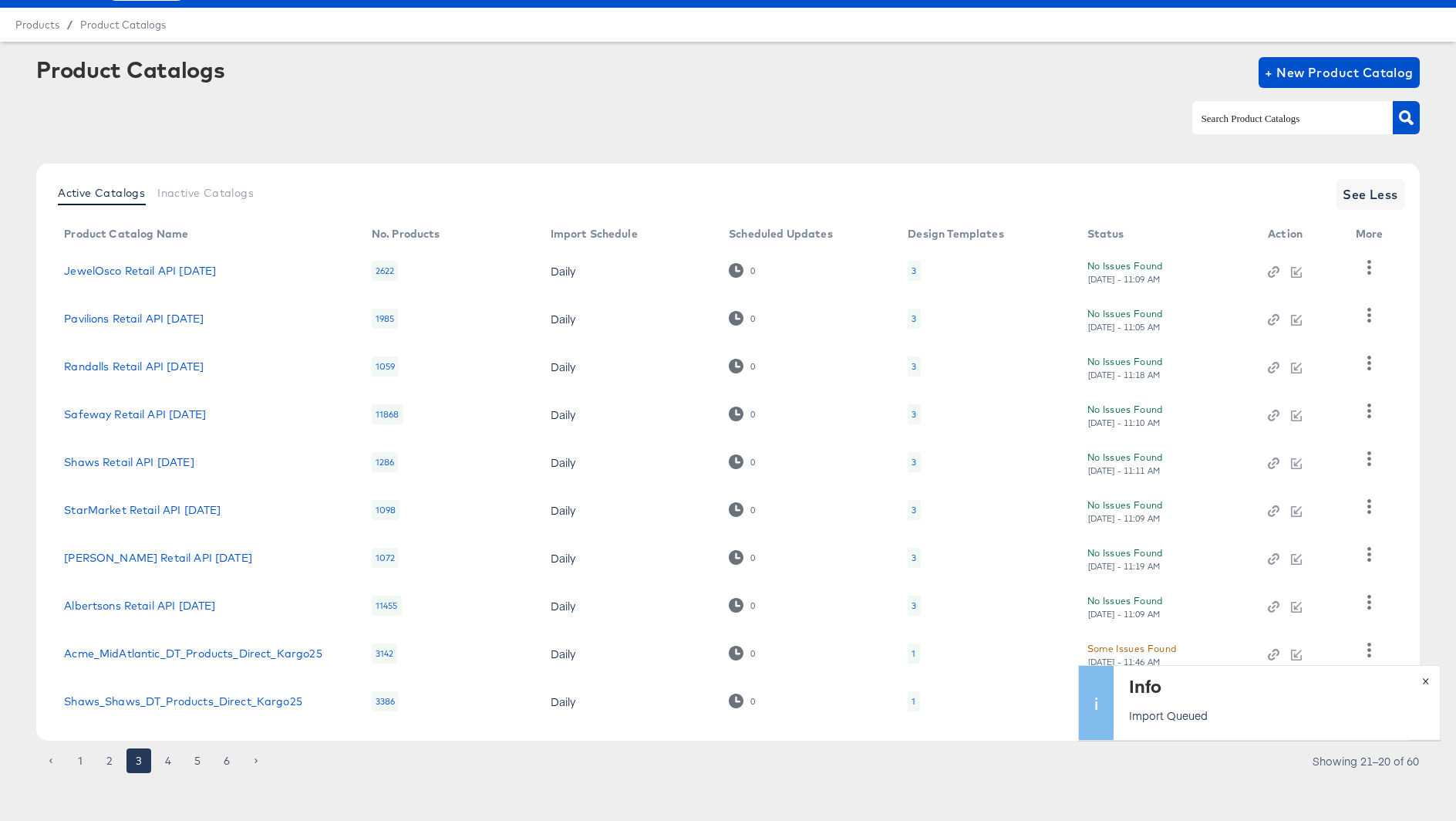
click at [1422, 677] on button "×" at bounding box center [1425, 680] width 29 height 28
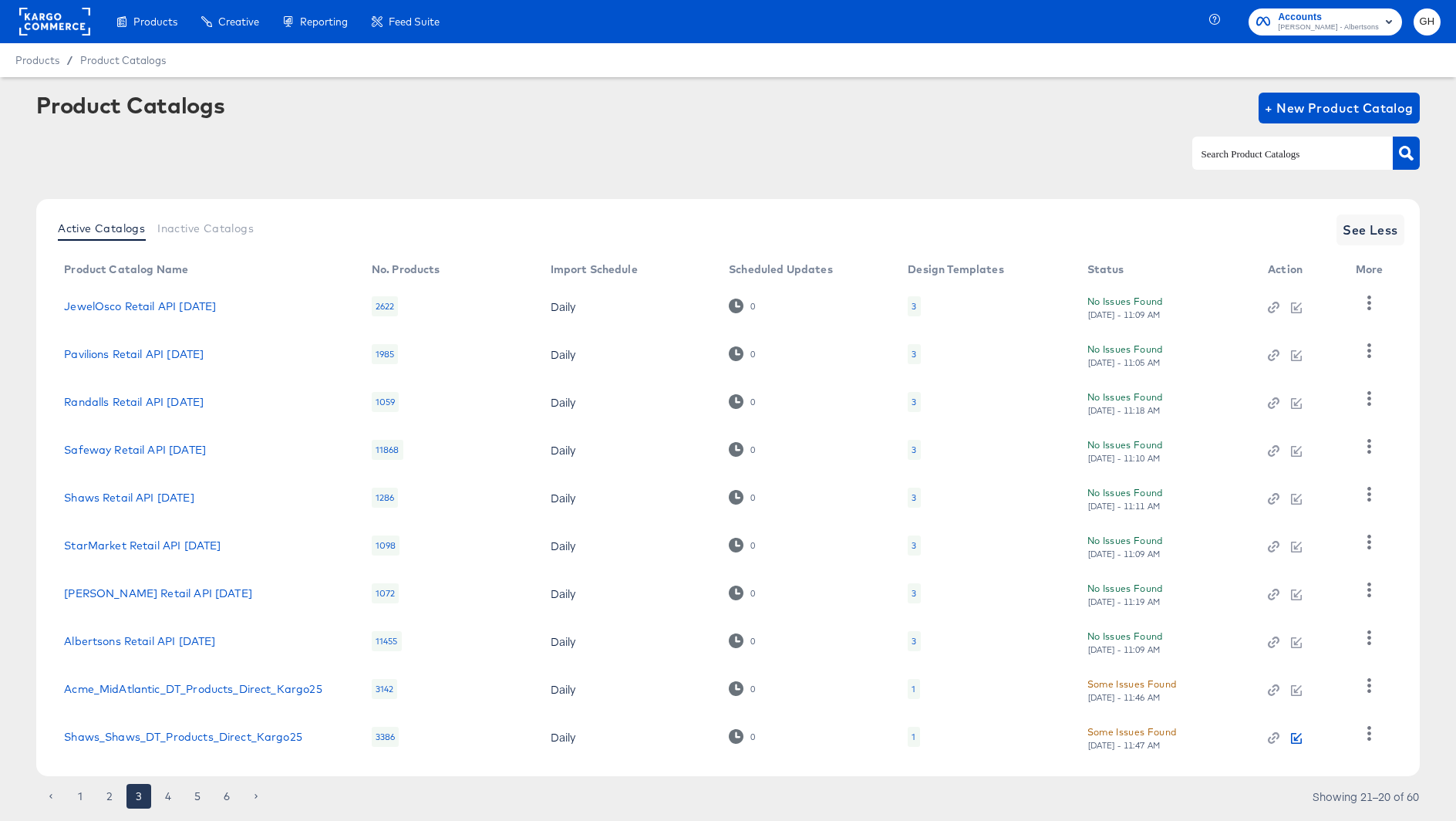
scroll to position [35, 0]
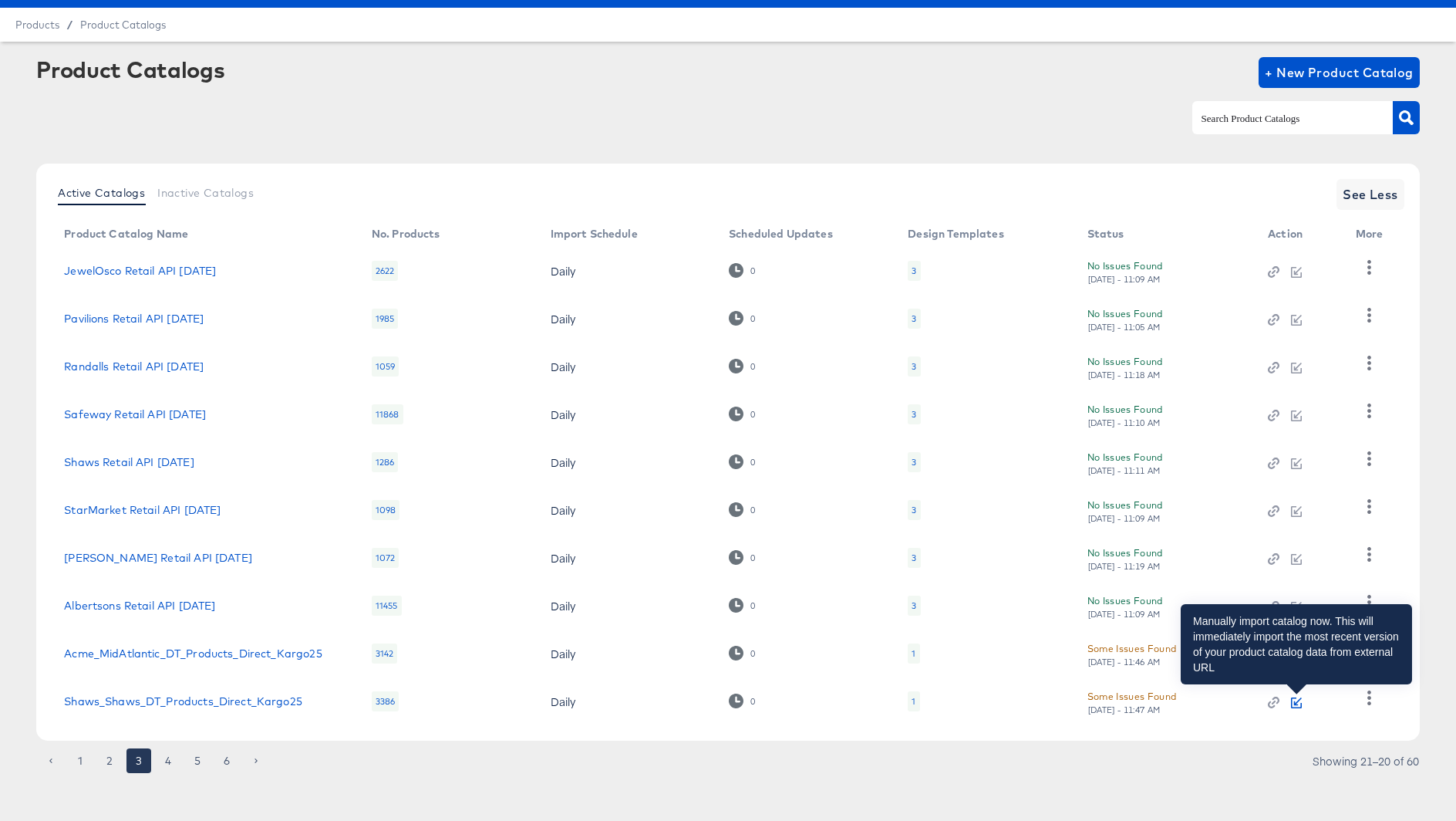
click at [1293, 700] on icon "button" at bounding box center [1295, 702] width 11 height 11
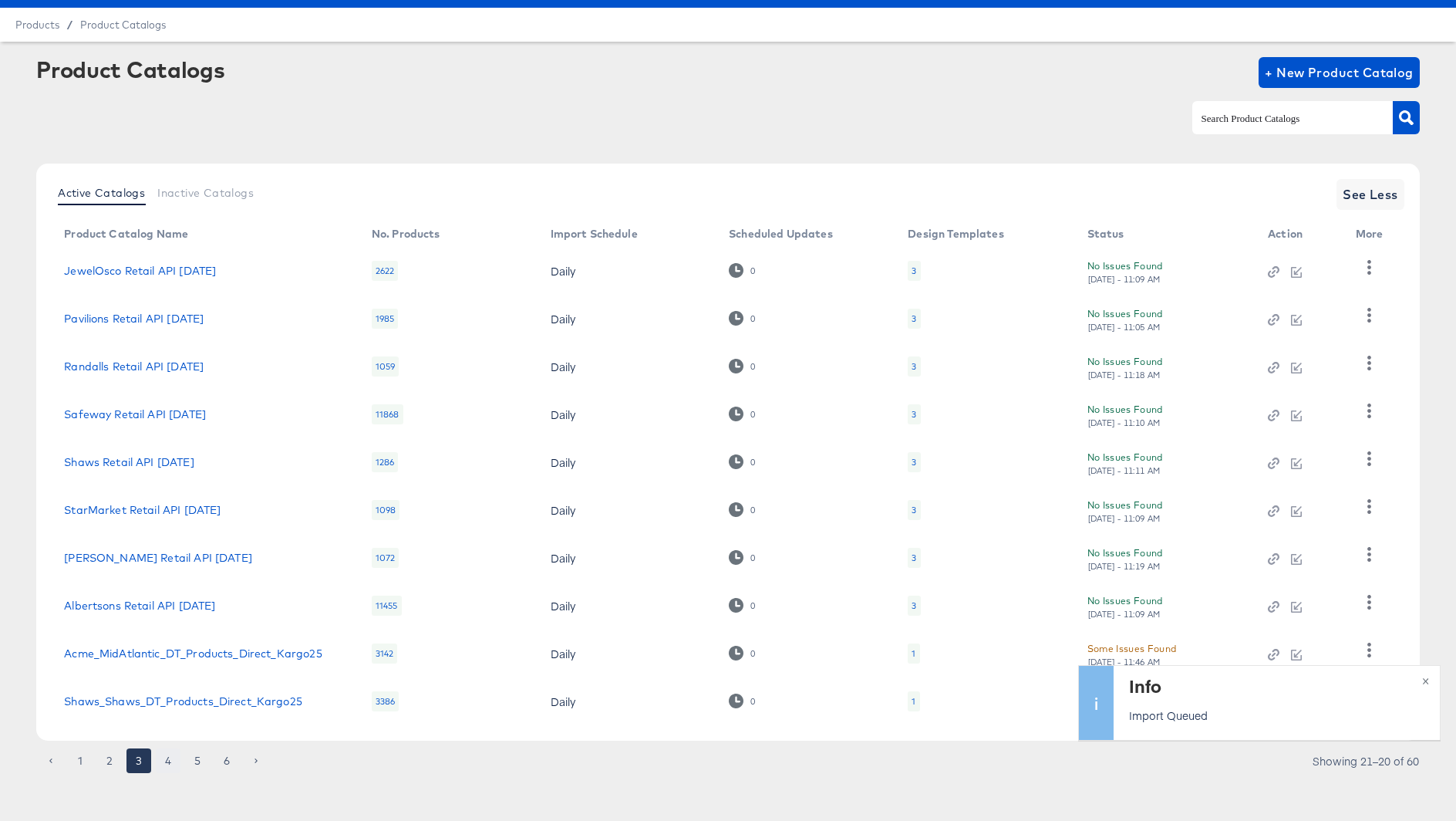
click at [165, 762] on button "4" at bounding box center [168, 760] width 25 height 25
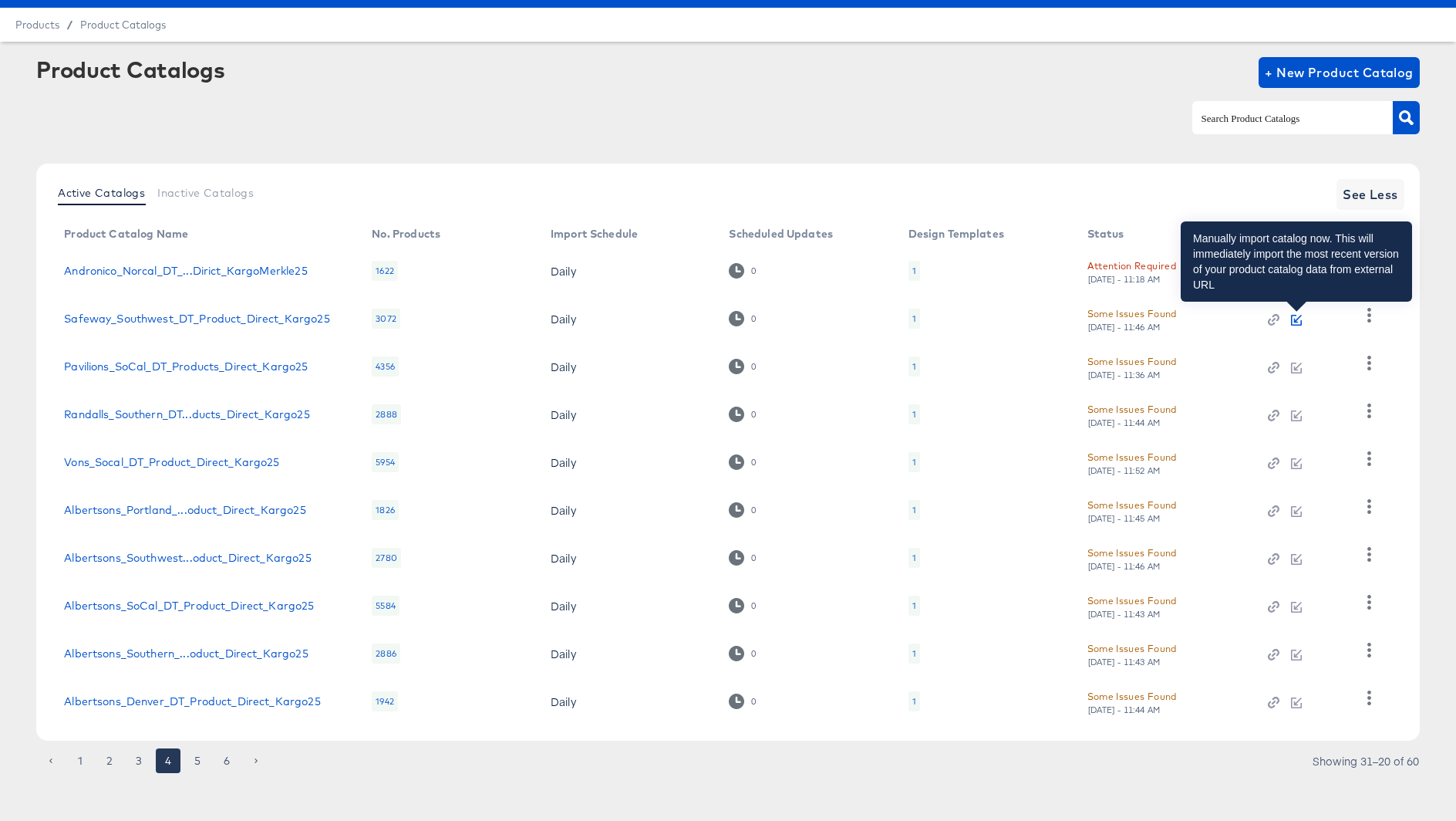
click at [1295, 318] on icon "button" at bounding box center [1295, 320] width 11 height 11
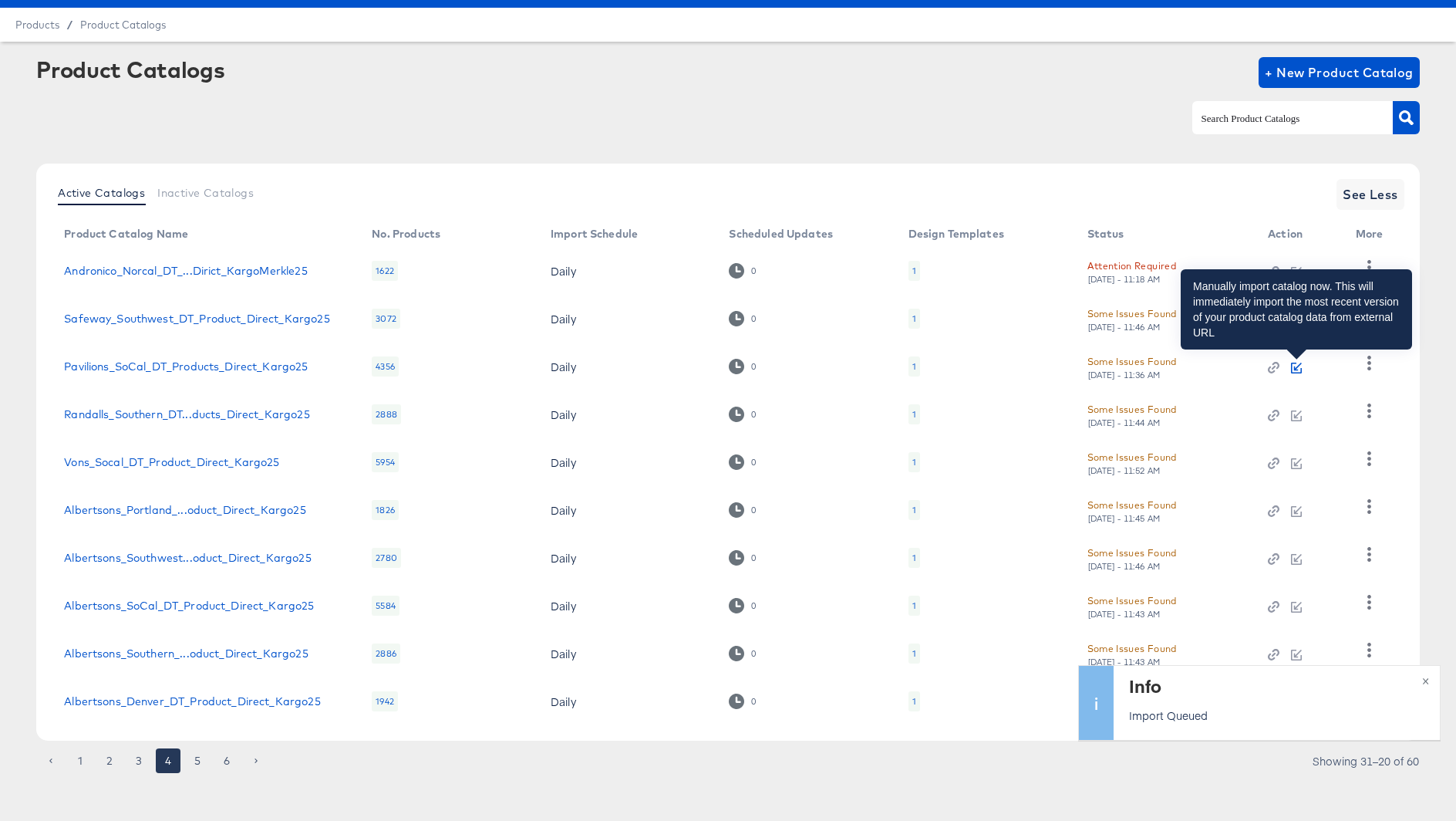
click at [1295, 363] on icon "button" at bounding box center [1295, 368] width 11 height 11
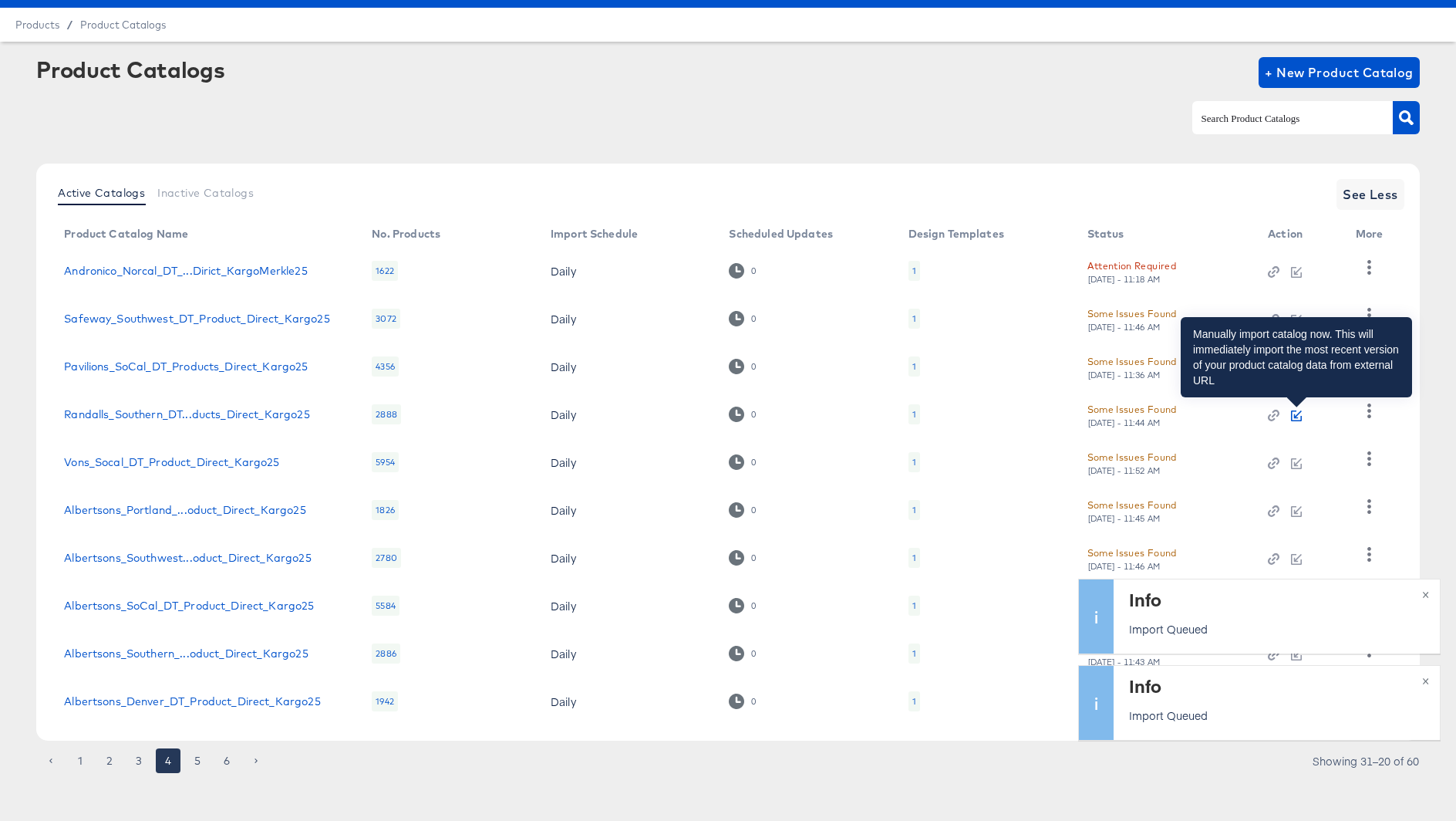
click at [1298, 414] on icon "button" at bounding box center [1296, 414] width 7 height 7
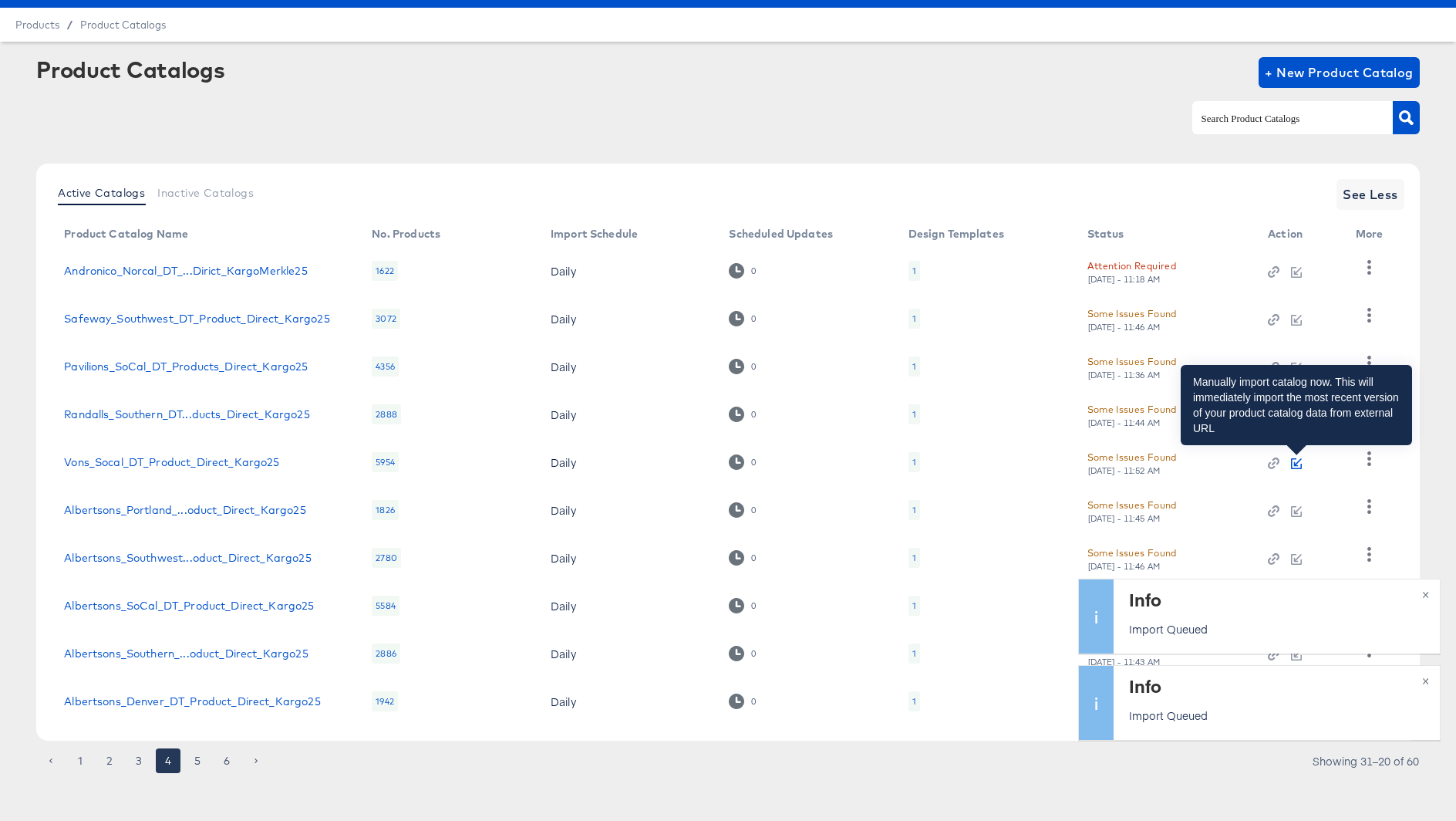
click at [1297, 460] on icon "button" at bounding box center [1295, 463] width 11 height 11
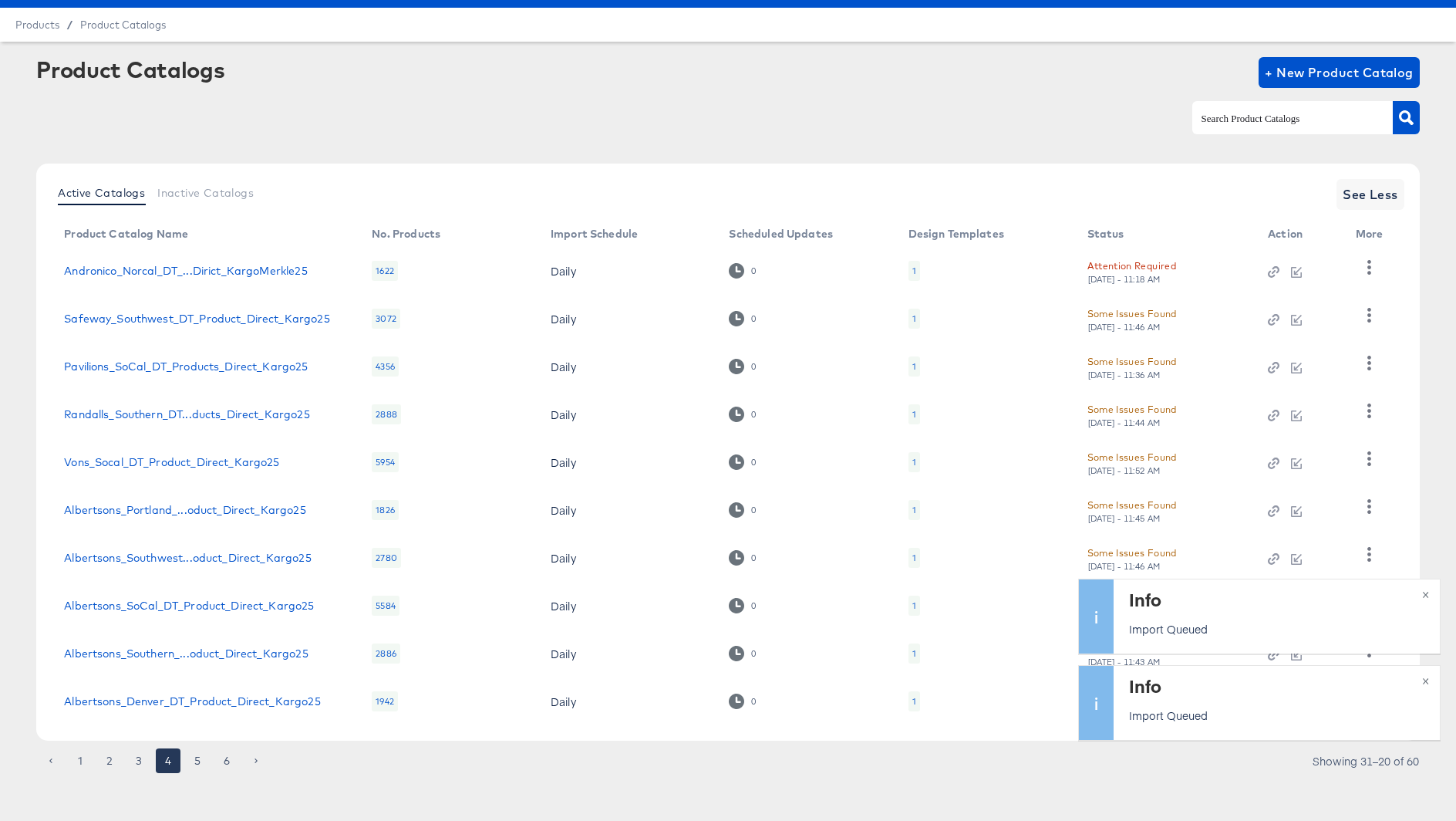
click at [1297, 517] on td at bounding box center [1299, 510] width 87 height 48
click at [1296, 507] on icon "button" at bounding box center [1295, 511] width 11 height 11
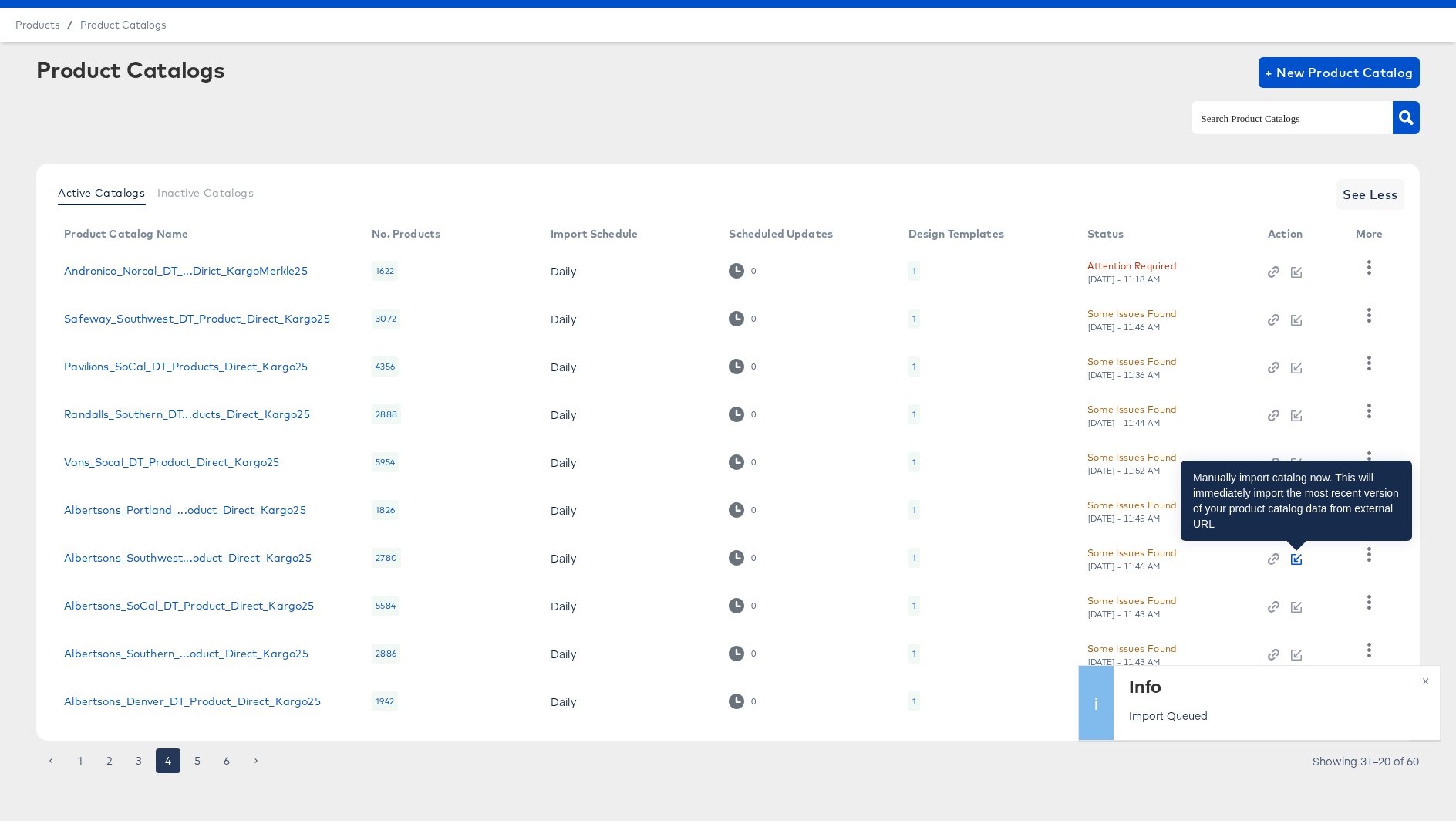
click at [1295, 558] on icon "button" at bounding box center [1296, 557] width 7 height 7
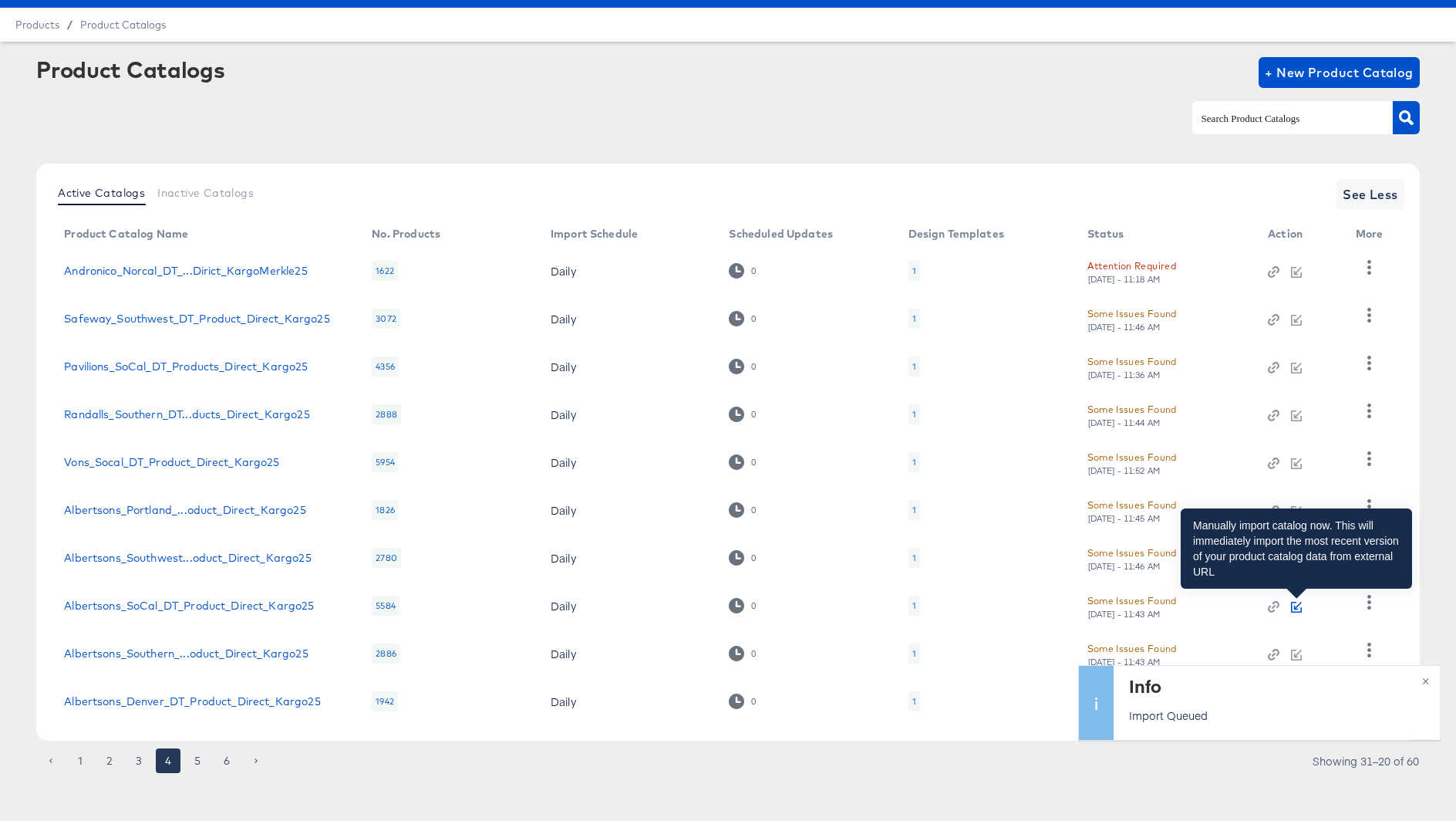
click at [1296, 604] on icon "button" at bounding box center [1295, 606] width 11 height 11
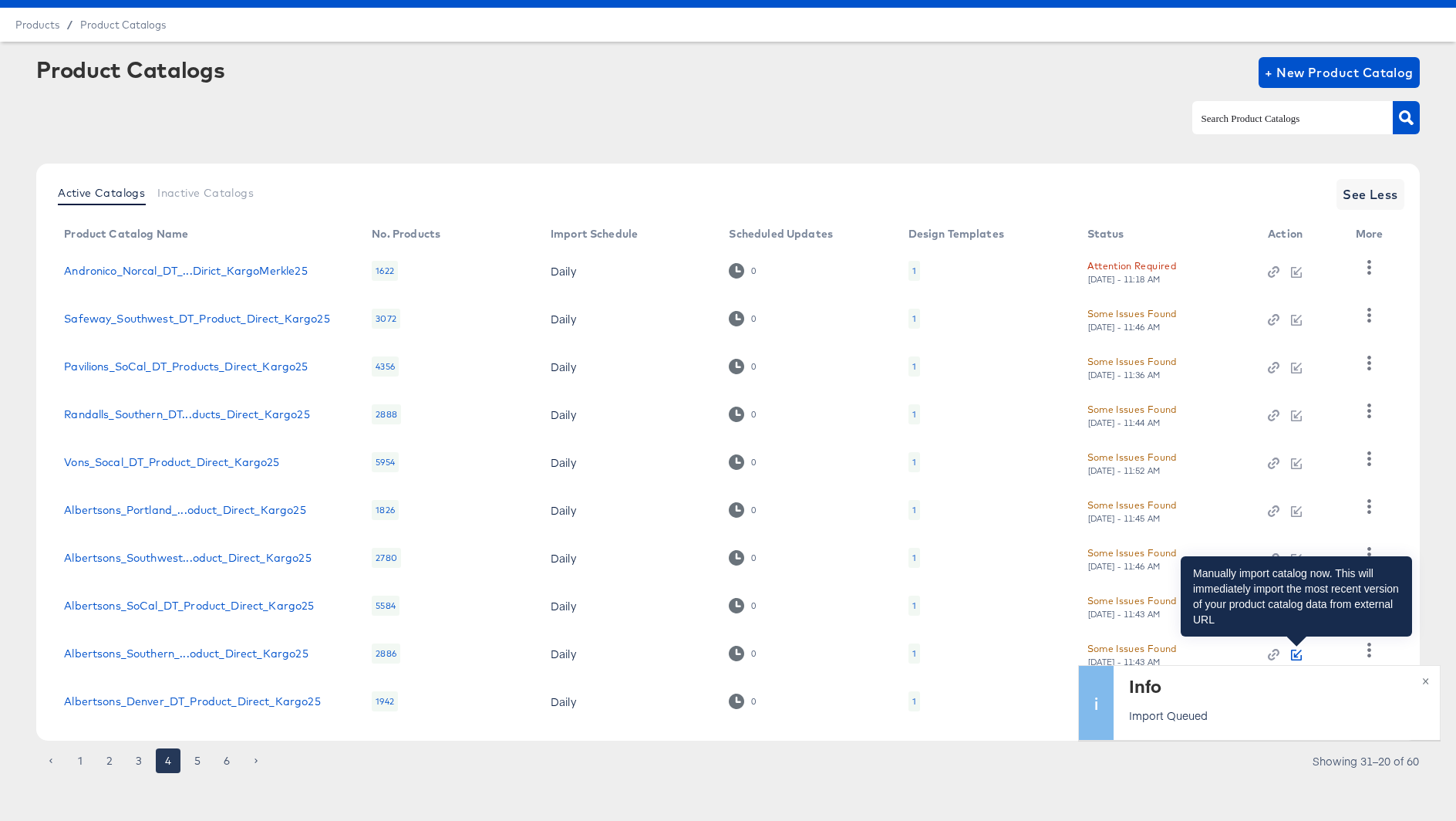
click at [1296, 653] on icon "button" at bounding box center [1295, 655] width 11 height 11
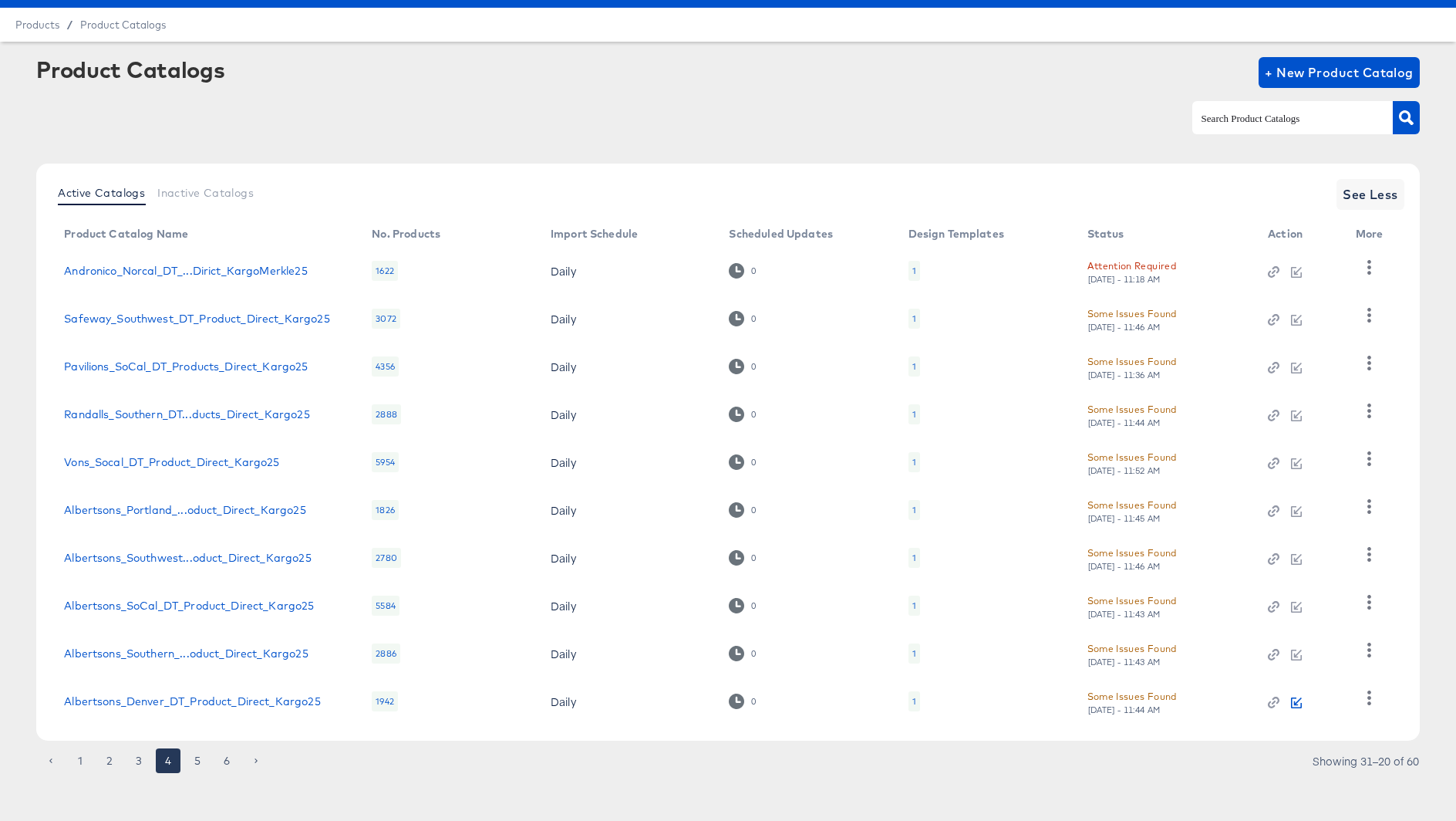
click at [1298, 705] on icon "button" at bounding box center [1295, 702] width 11 height 11
click at [192, 759] on button "5" at bounding box center [197, 760] width 25 height 25
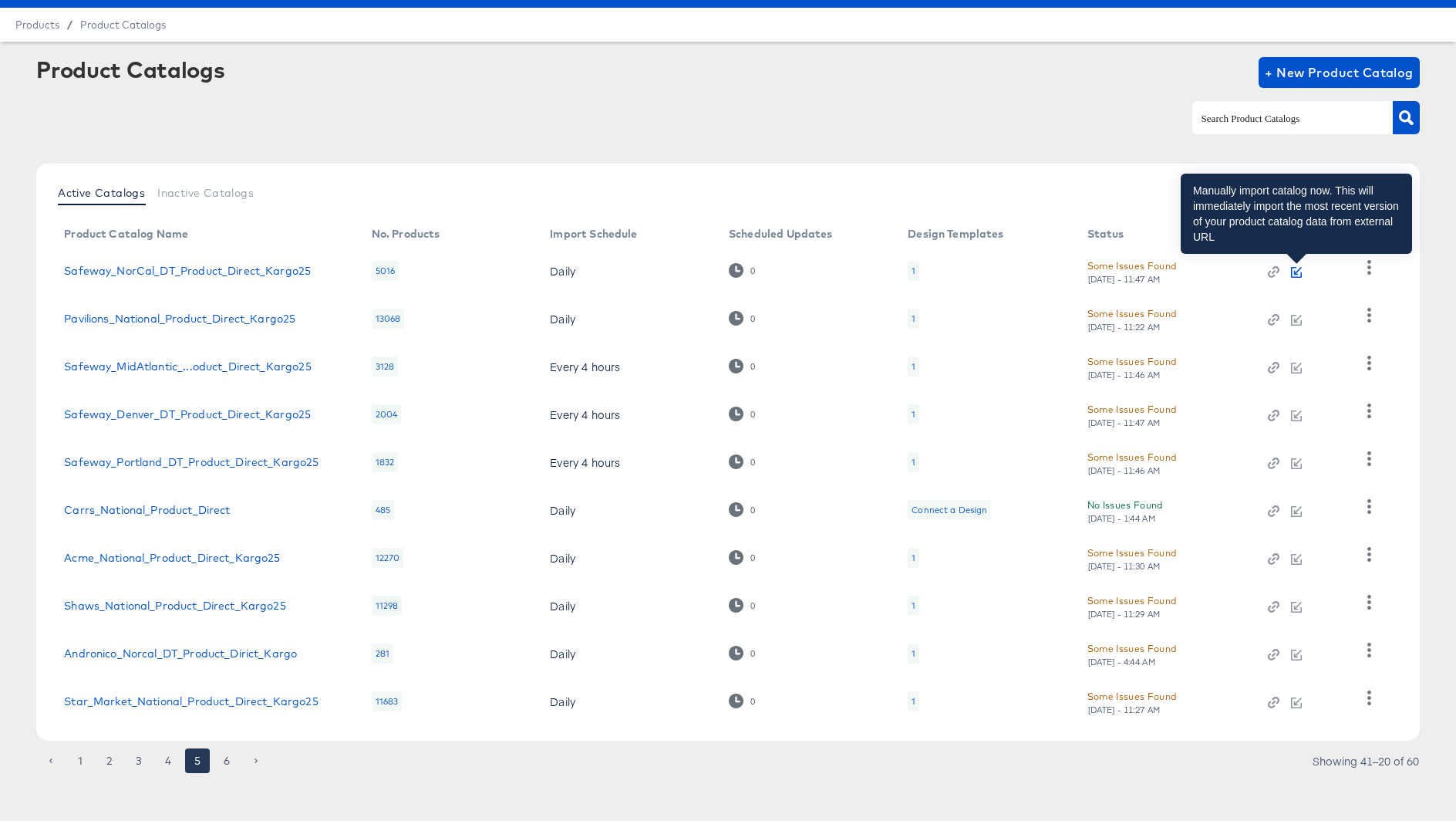
click at [1293, 270] on icon "button" at bounding box center [1295, 272] width 11 height 11
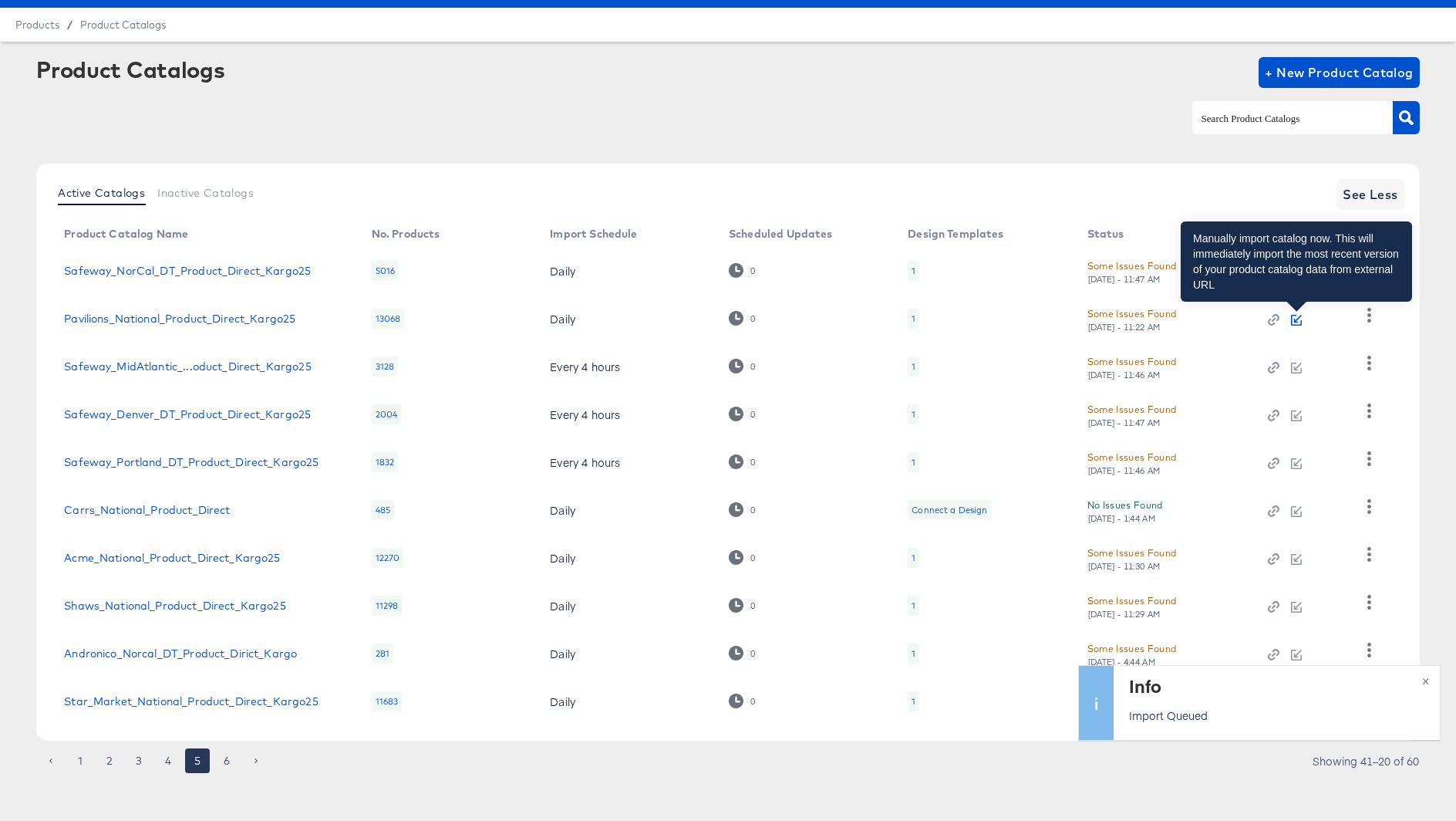
click at [1293, 318] on icon "button" at bounding box center [1296, 318] width 7 height 7
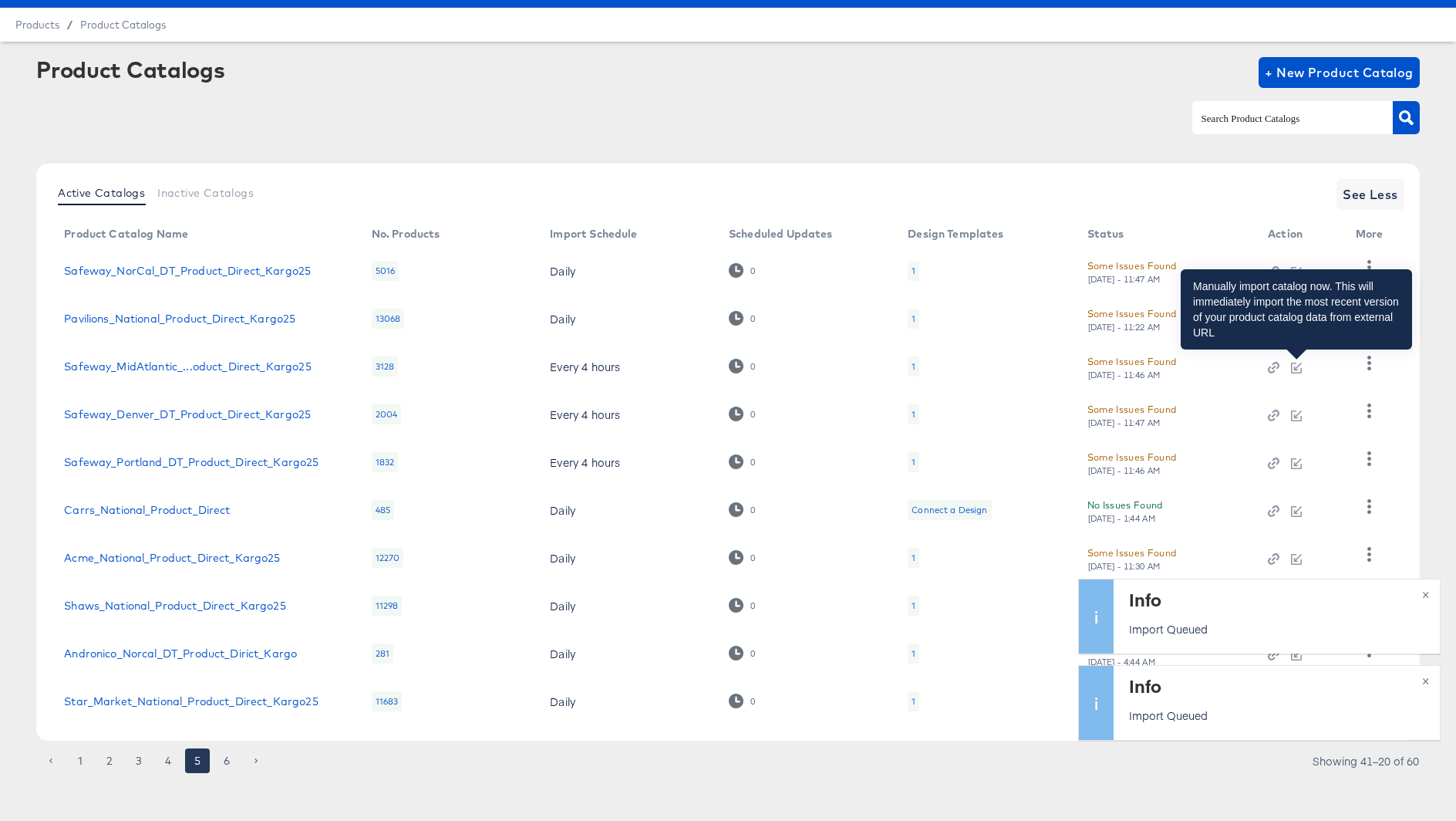
click at [1296, 361] on div at bounding box center [1295, 366] width 11 height 14
click at [1296, 370] on icon "button" at bounding box center [1295, 368] width 11 height 11
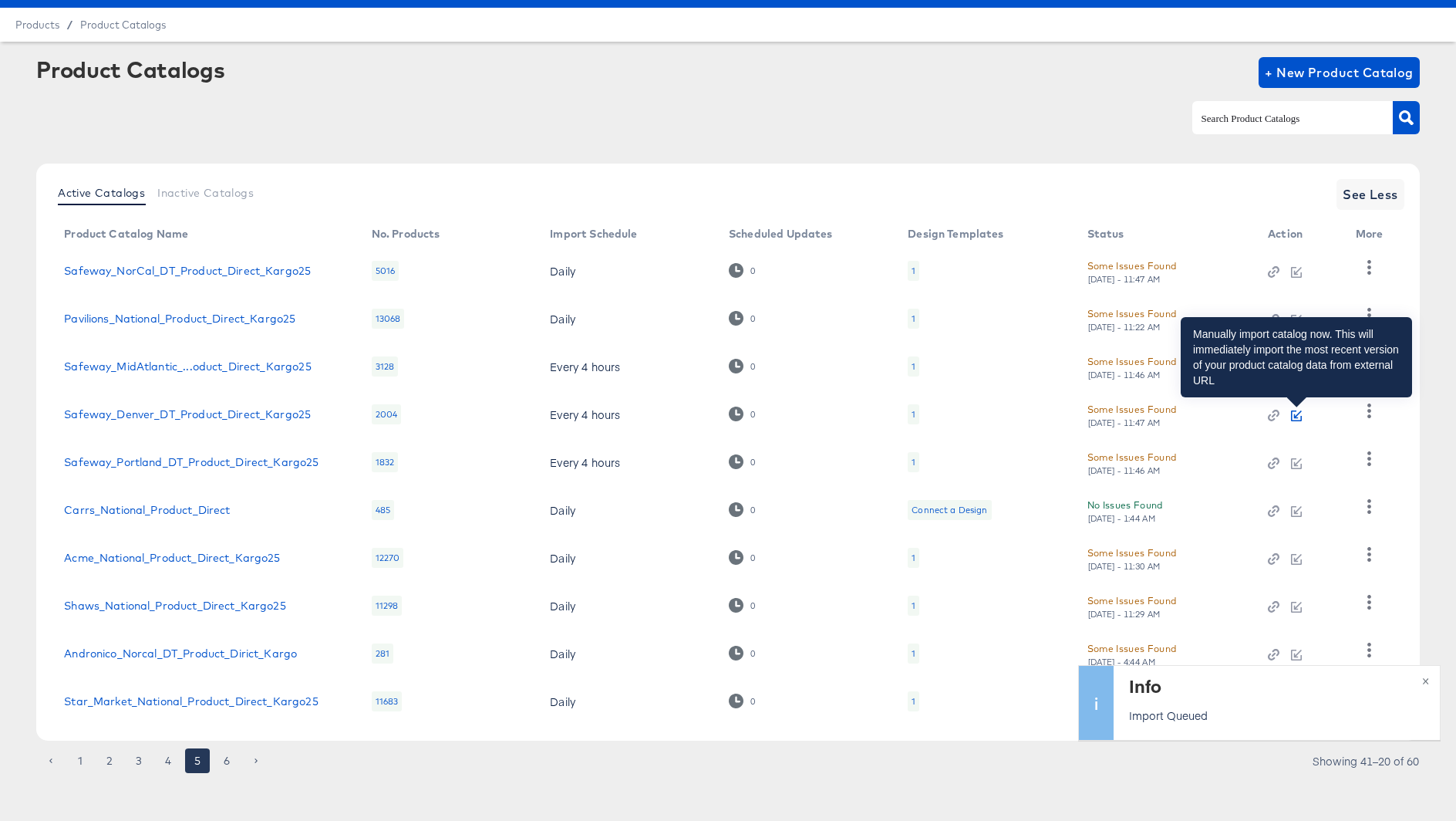
click at [1297, 414] on icon "button" at bounding box center [1296, 414] width 7 height 7
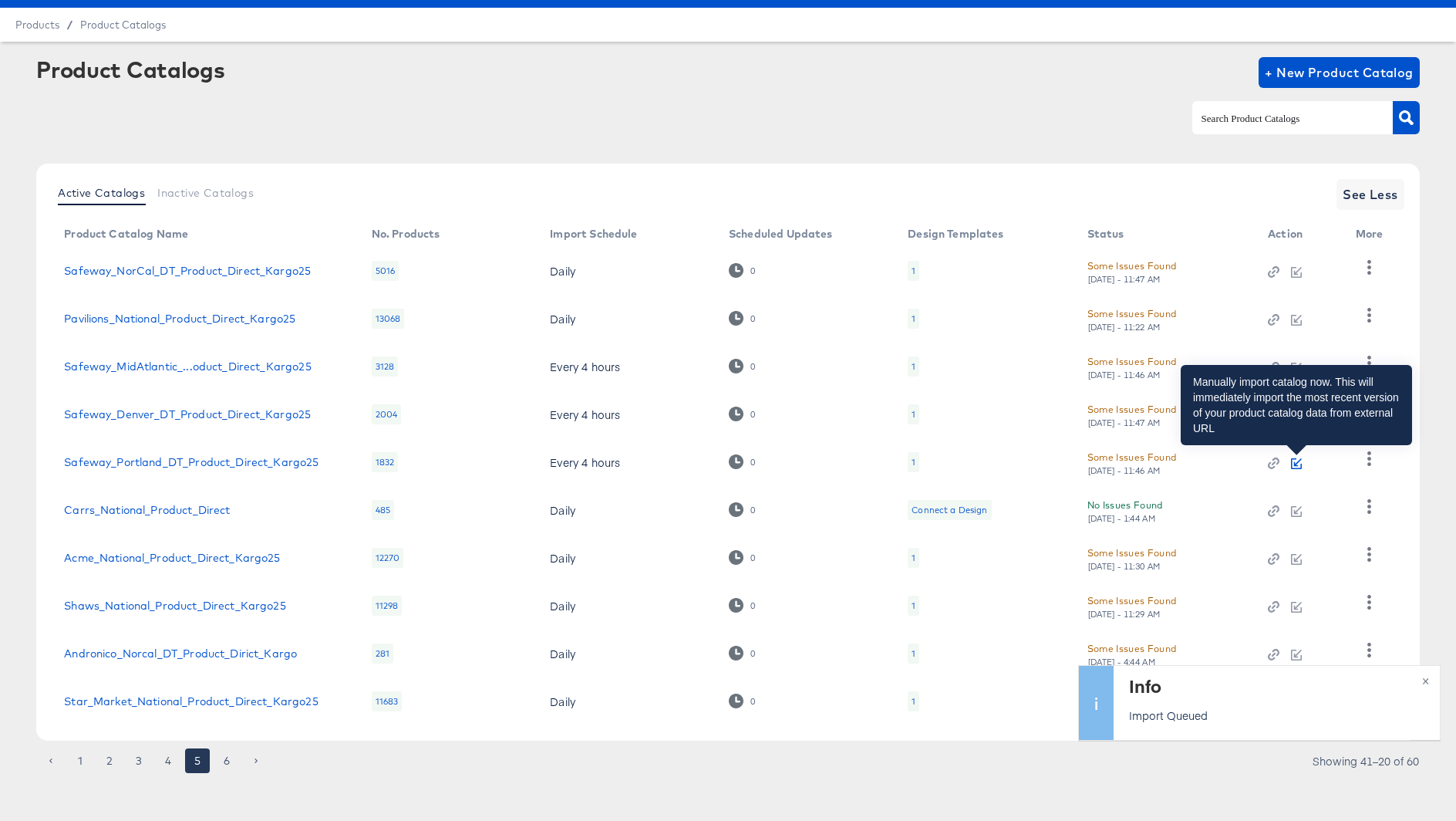
click at [1293, 465] on icon "button" at bounding box center [1296, 461] width 7 height 7
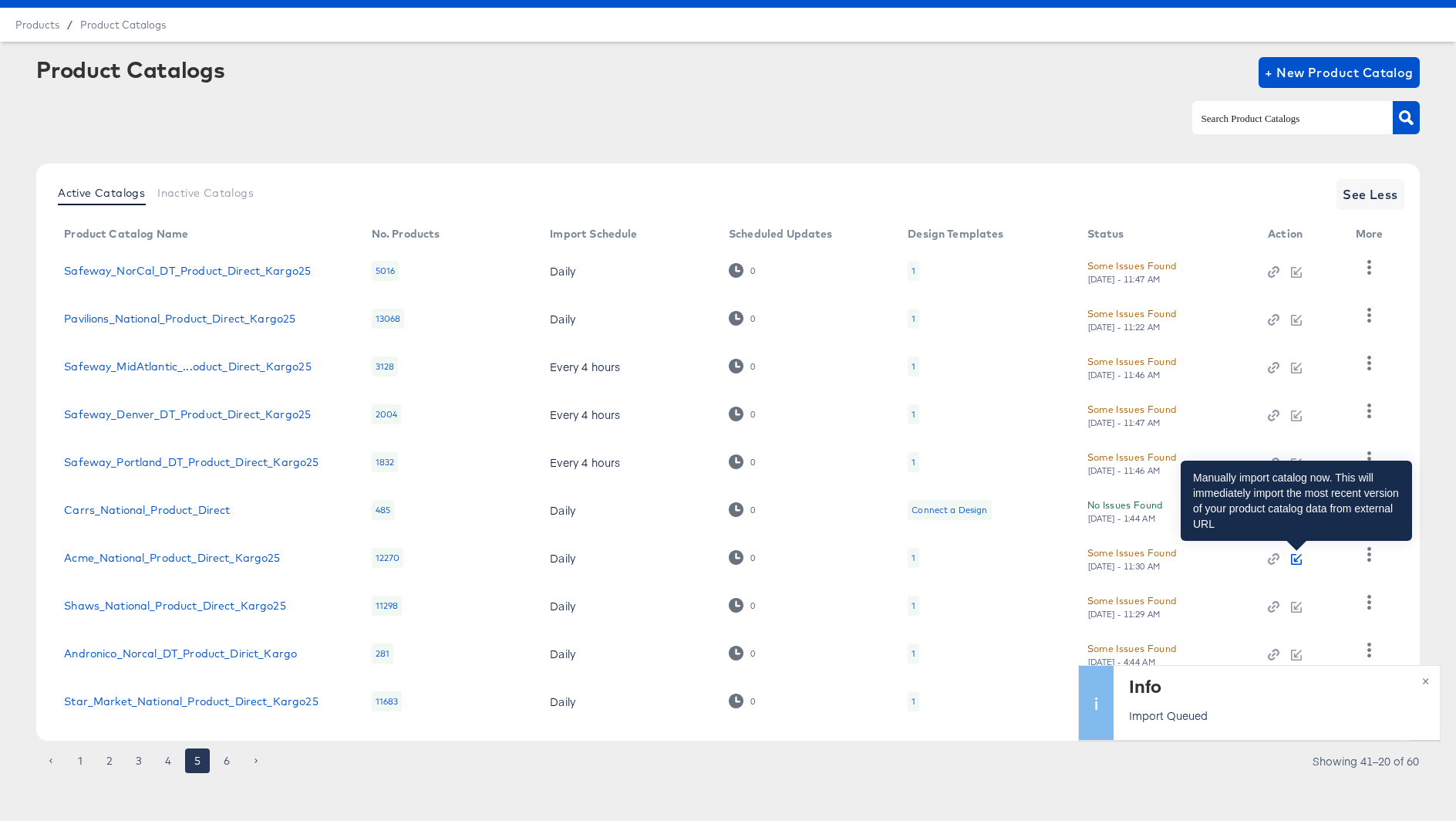
click at [1294, 557] on icon "button" at bounding box center [1296, 557] width 7 height 7
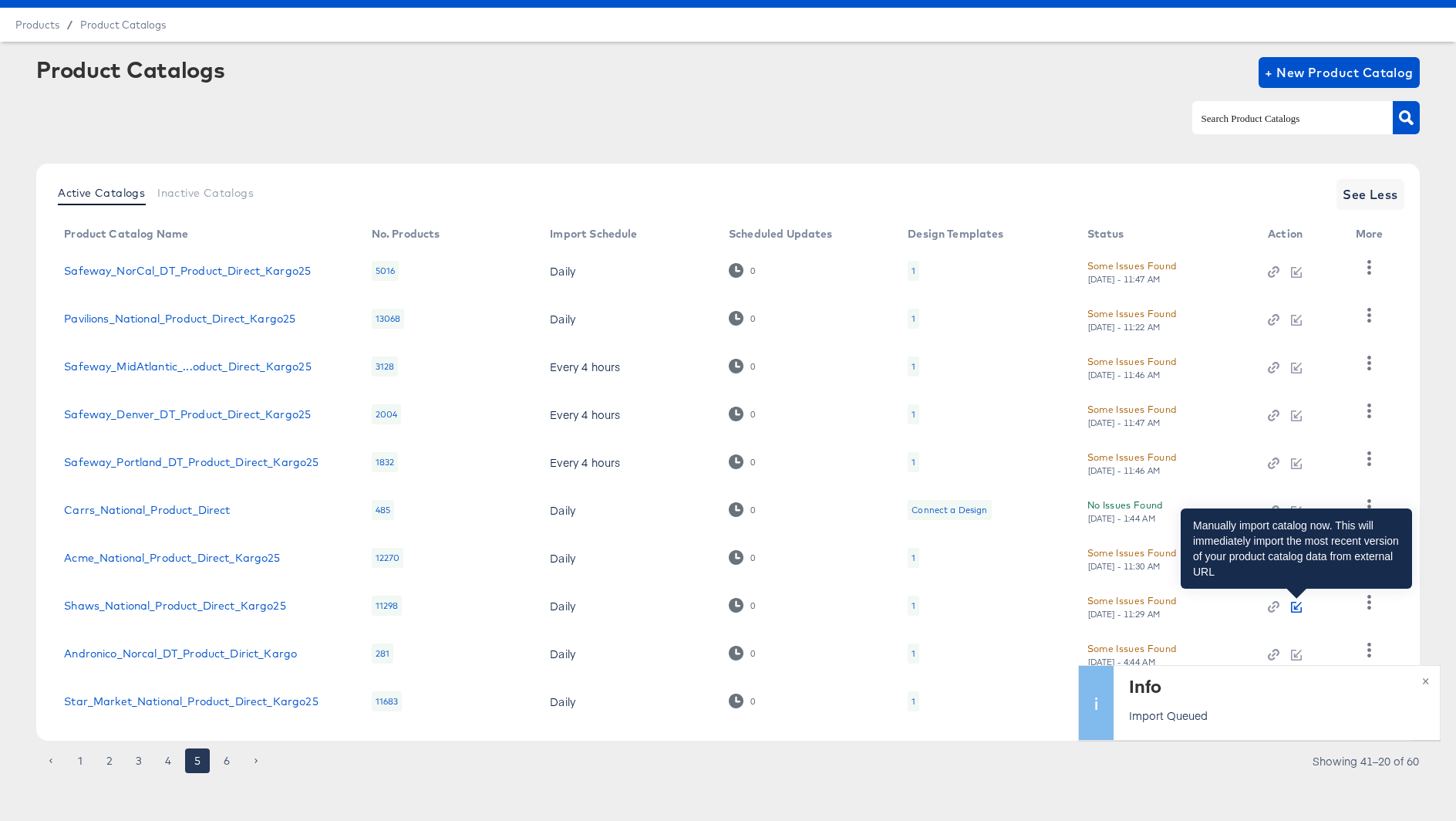
click at [1295, 605] on icon "button" at bounding box center [1295, 606] width 11 height 11
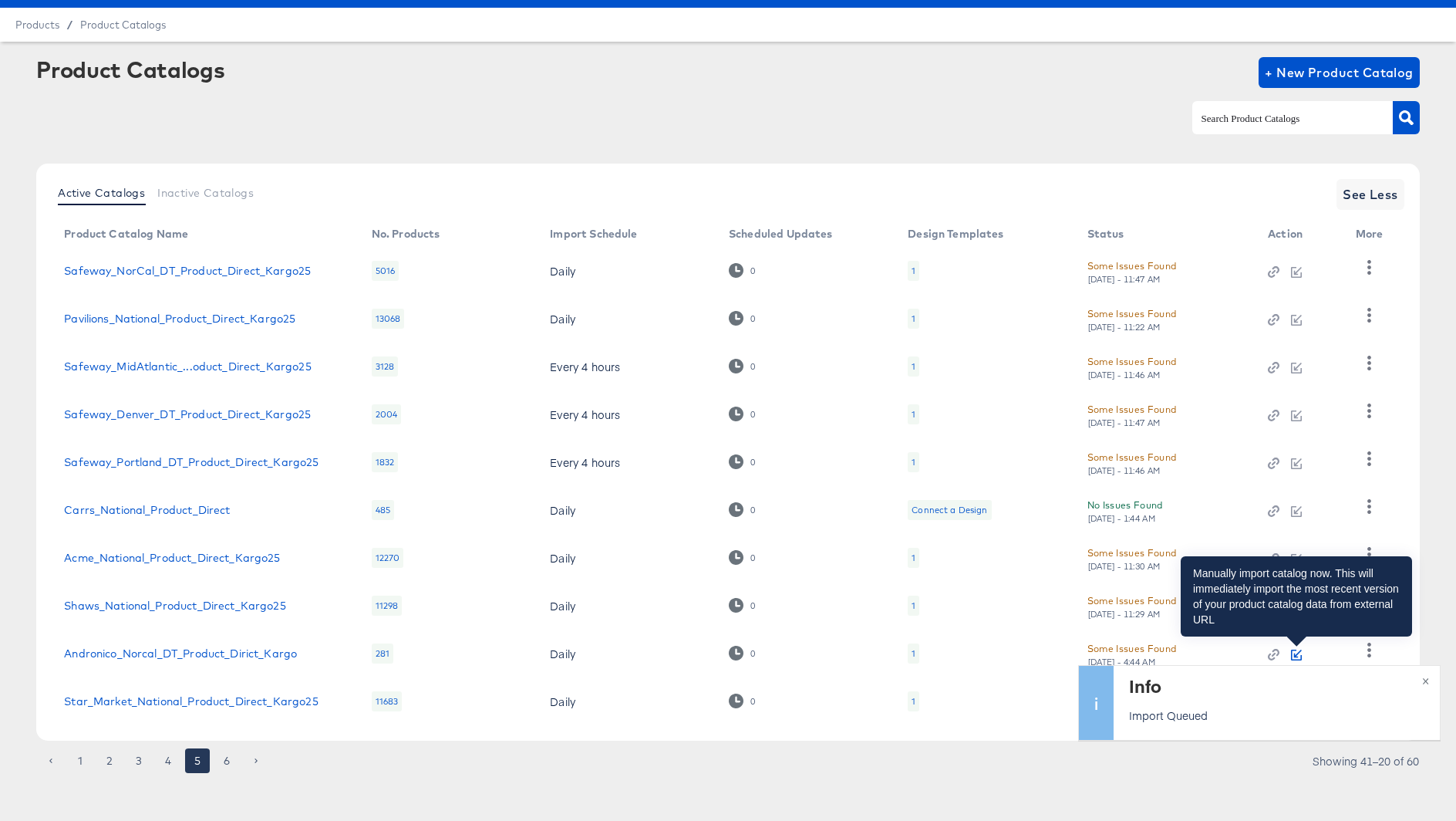
click at [1295, 655] on icon "button" at bounding box center [1296, 653] width 7 height 7
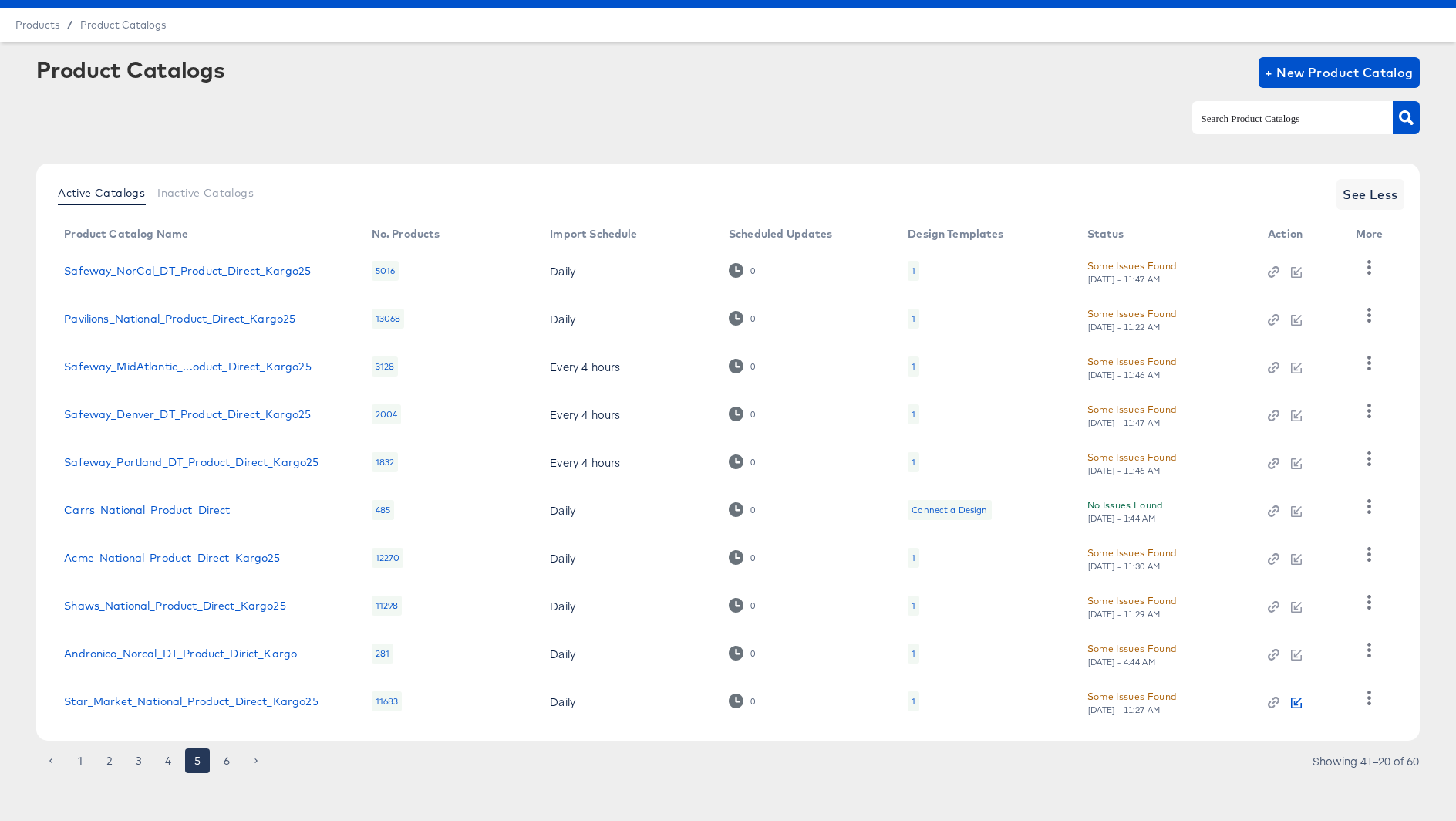
click at [1291, 697] on icon "button" at bounding box center [1295, 702] width 11 height 11
click at [231, 761] on button "6" at bounding box center [227, 760] width 25 height 25
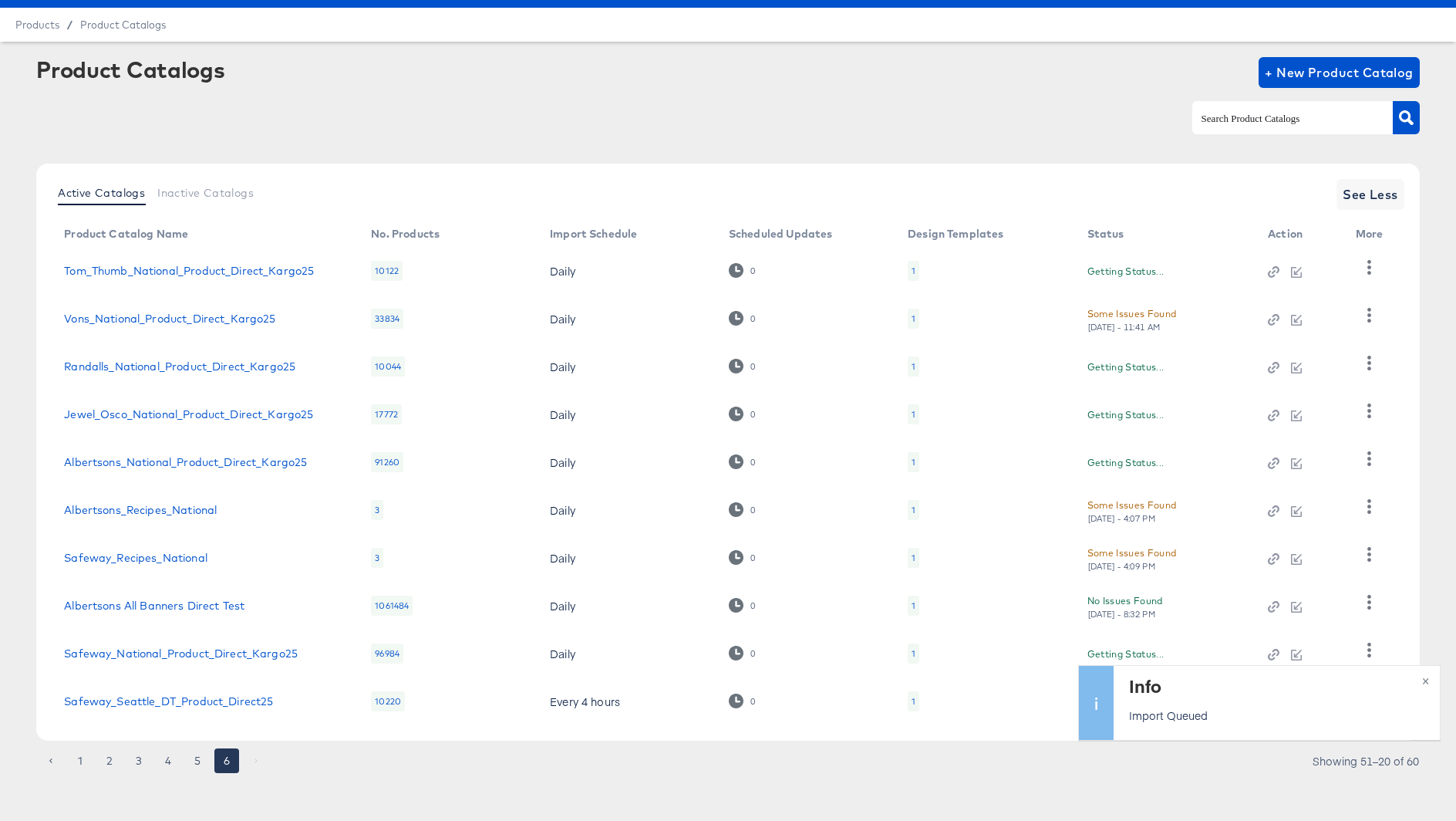
scroll to position [42, 0]
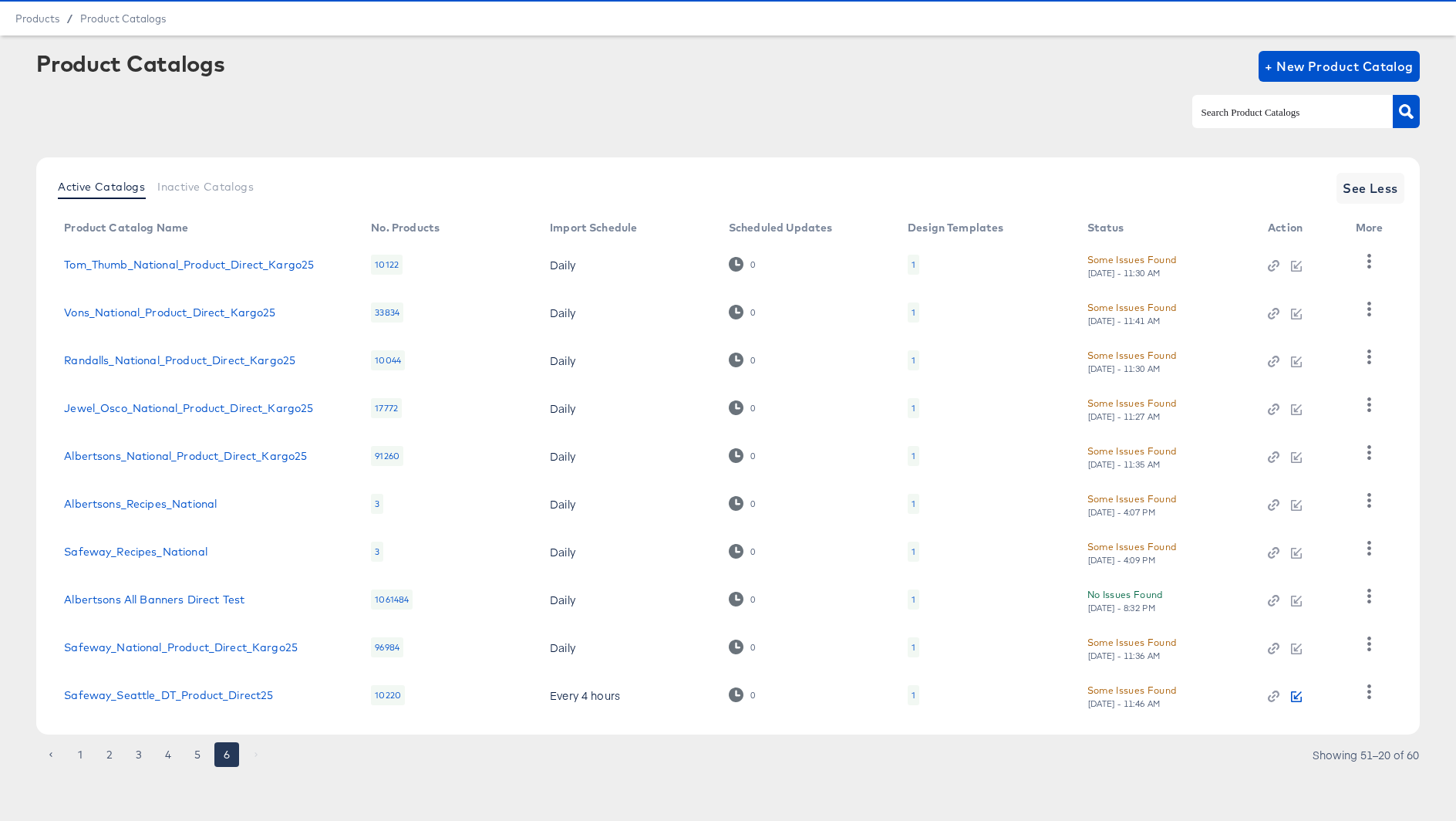
click at [1296, 696] on icon "button" at bounding box center [1295, 696] width 11 height 11
